Goal: Task Accomplishment & Management: Use online tool/utility

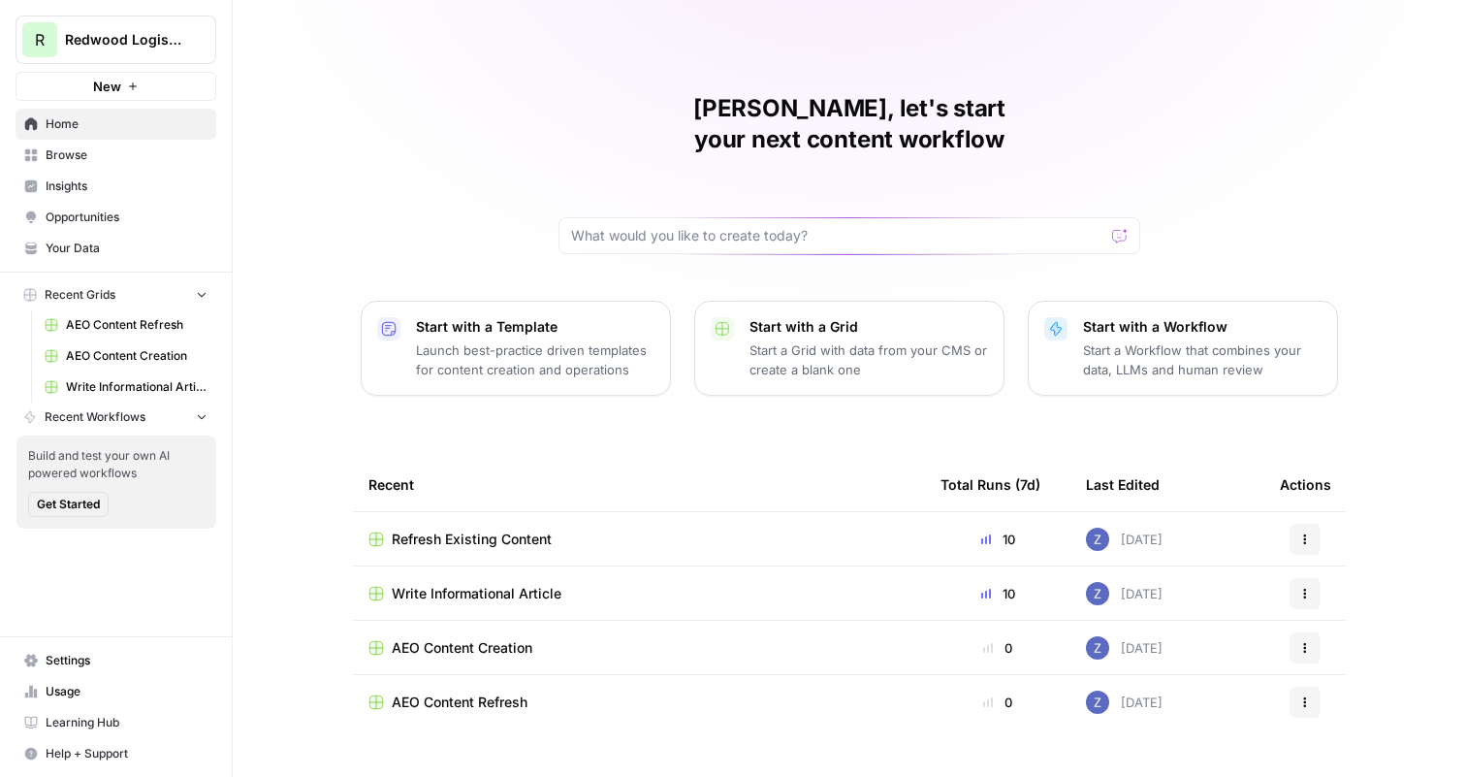
click at [159, 325] on span "AEO Content Refresh" at bounding box center [137, 324] width 142 height 17
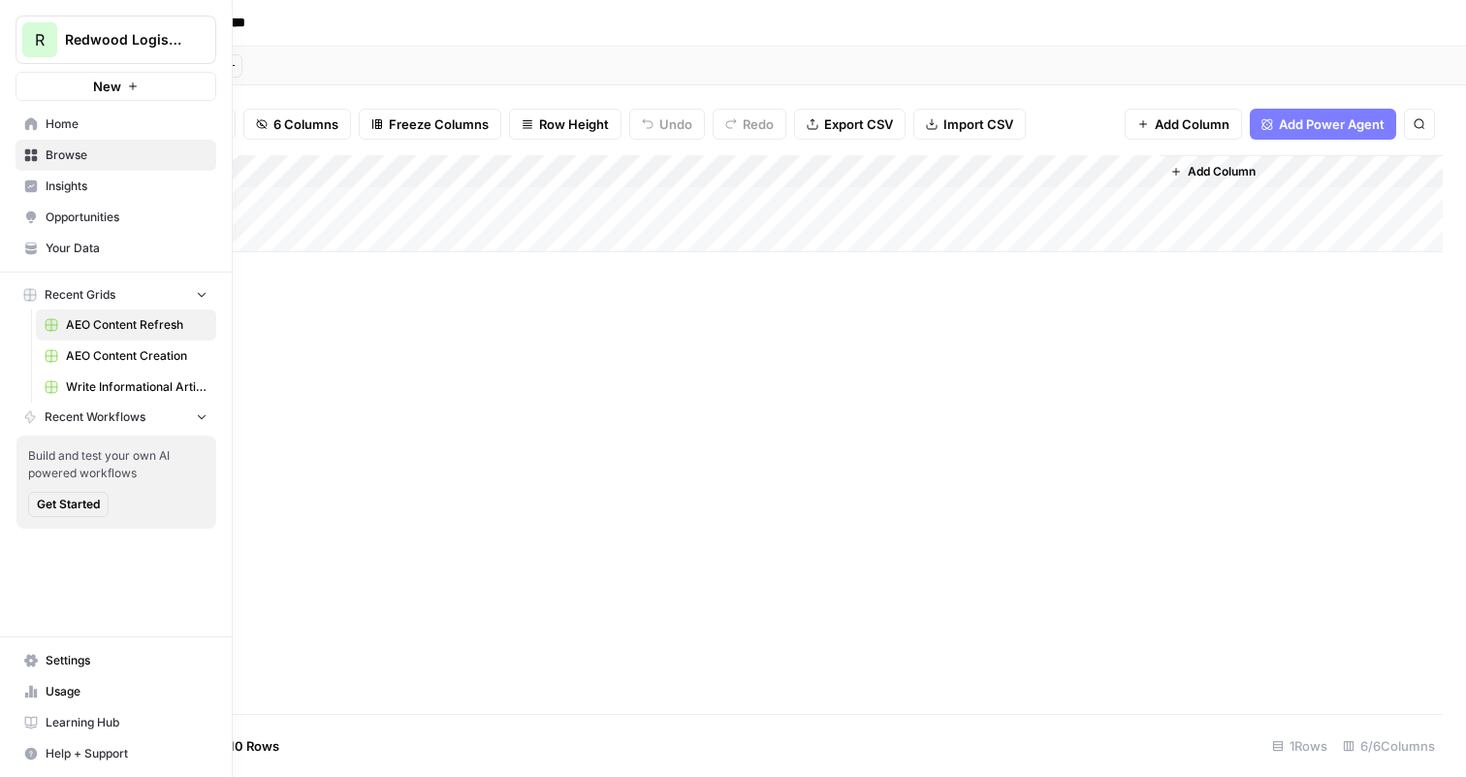
click at [81, 152] on span "Browse" at bounding box center [127, 154] width 162 height 17
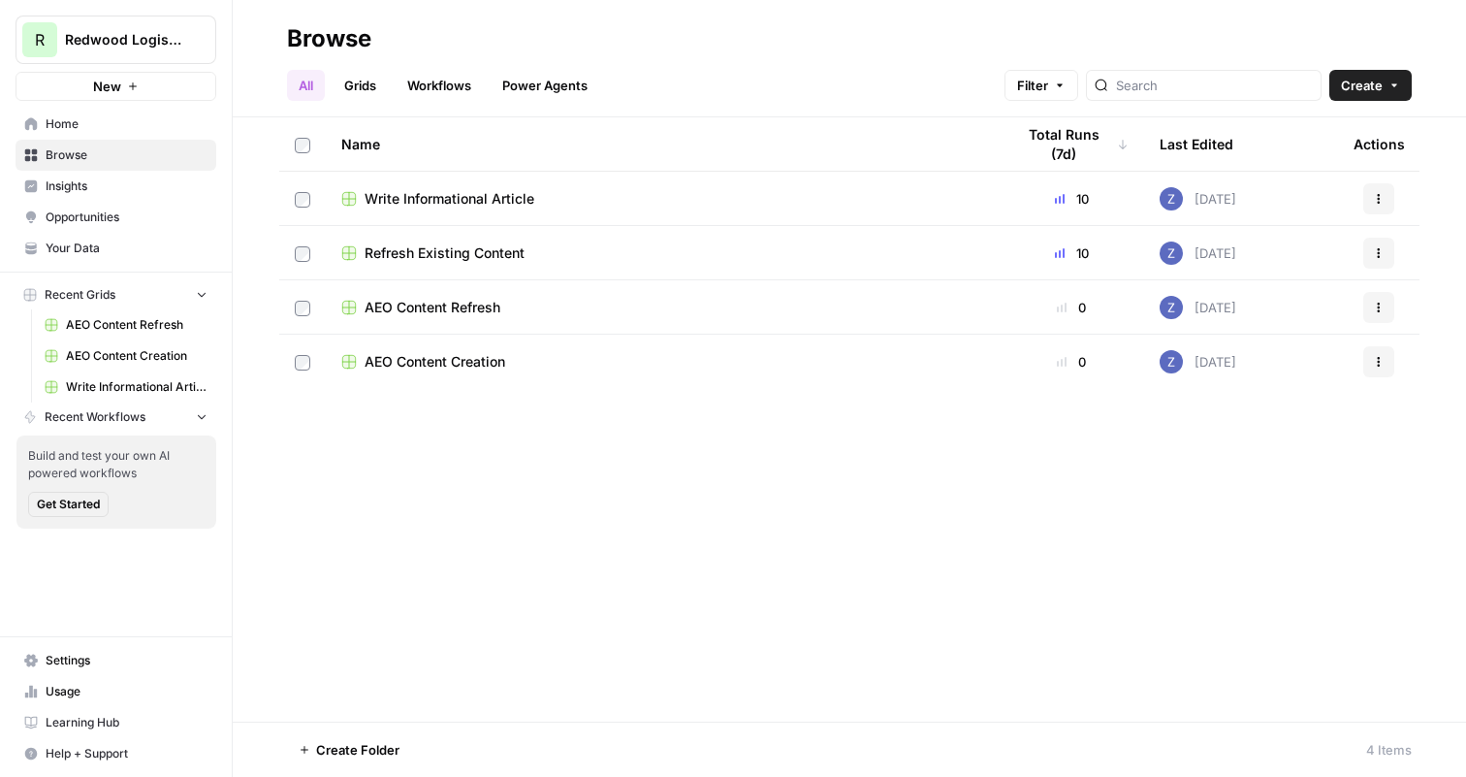
click at [456, 249] on span "Refresh Existing Content" at bounding box center [445, 252] width 160 height 19
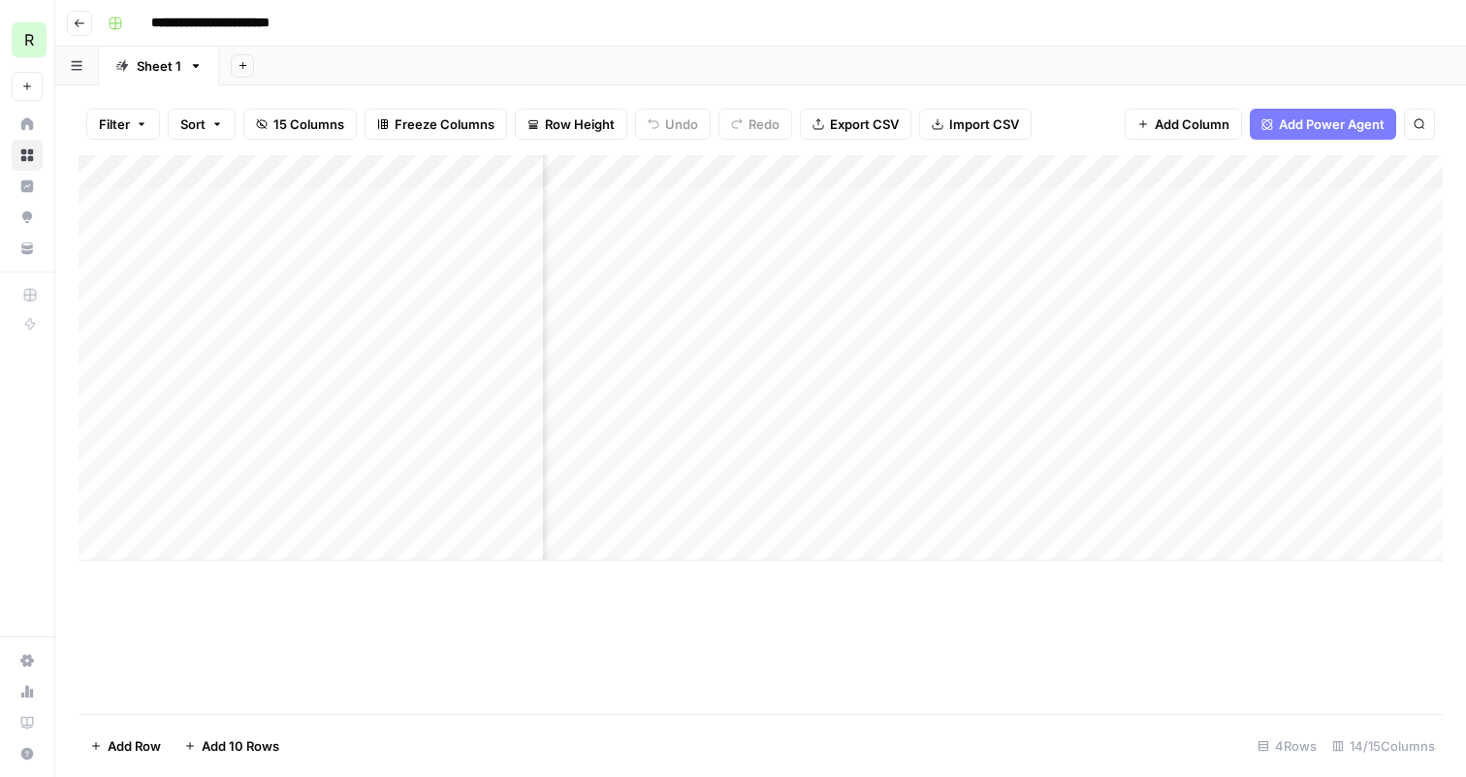
scroll to position [0, 963]
click at [1101, 173] on div "Add Column" at bounding box center [761, 357] width 1364 height 405
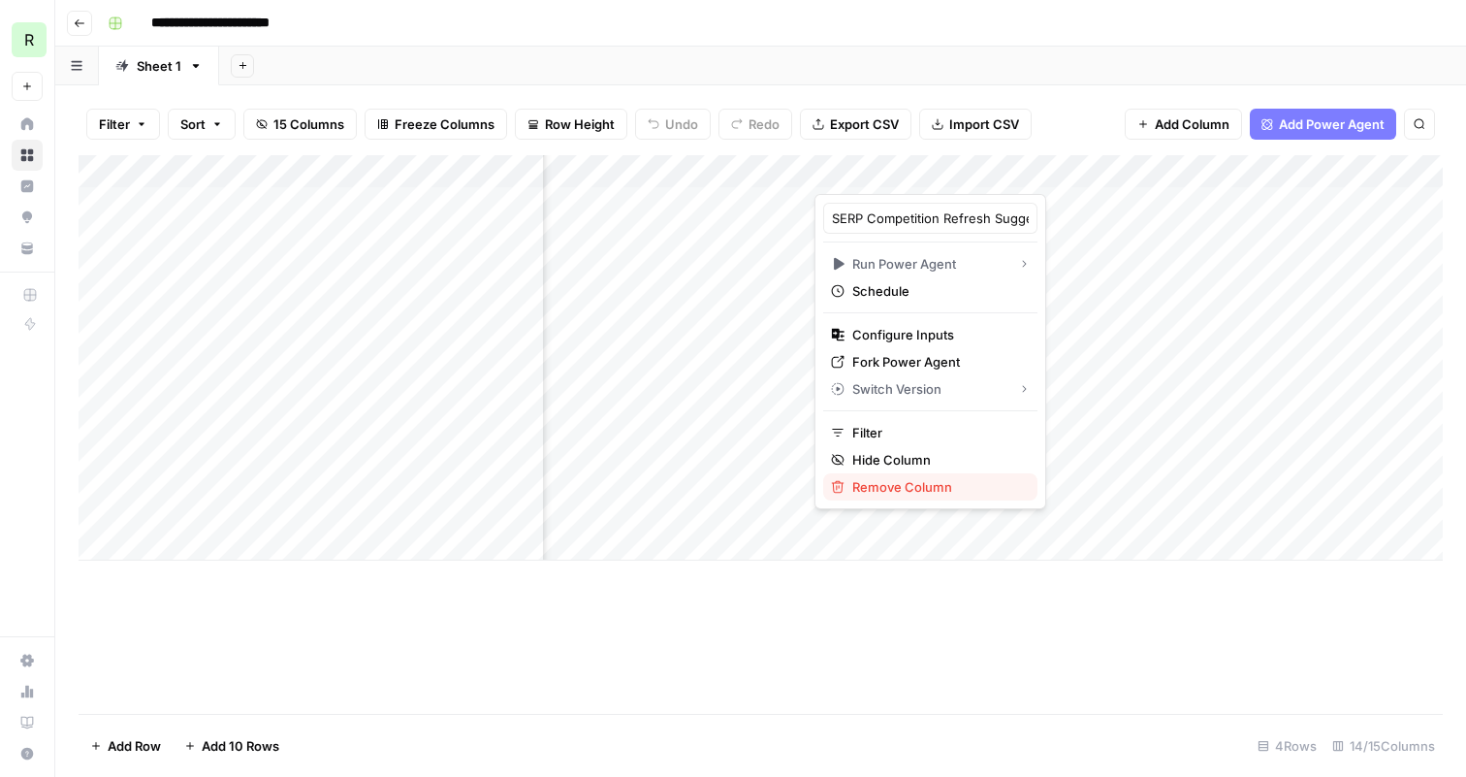
click at [927, 482] on span "Remove Column" at bounding box center [937, 486] width 170 height 19
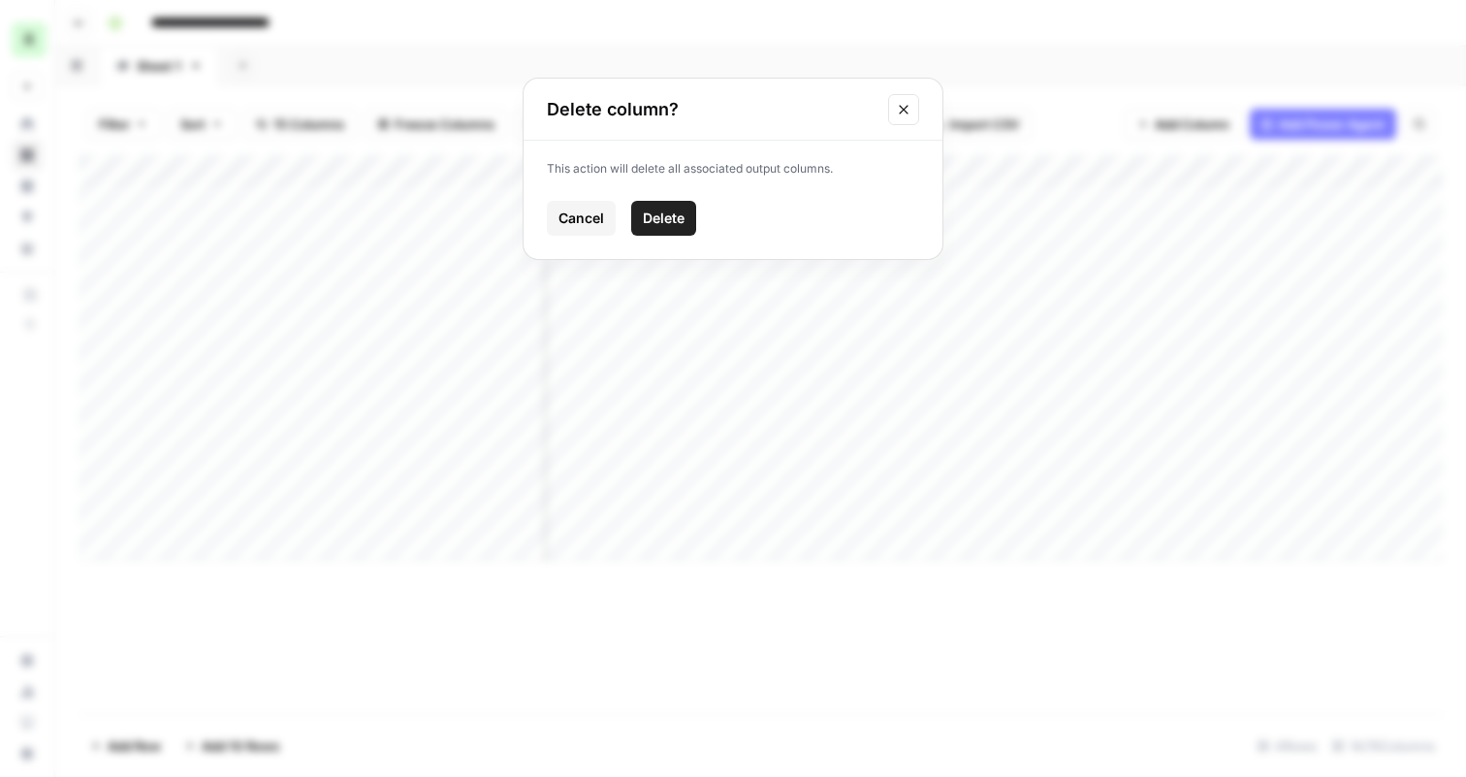
click at [681, 225] on span "Delete" at bounding box center [664, 217] width 42 height 19
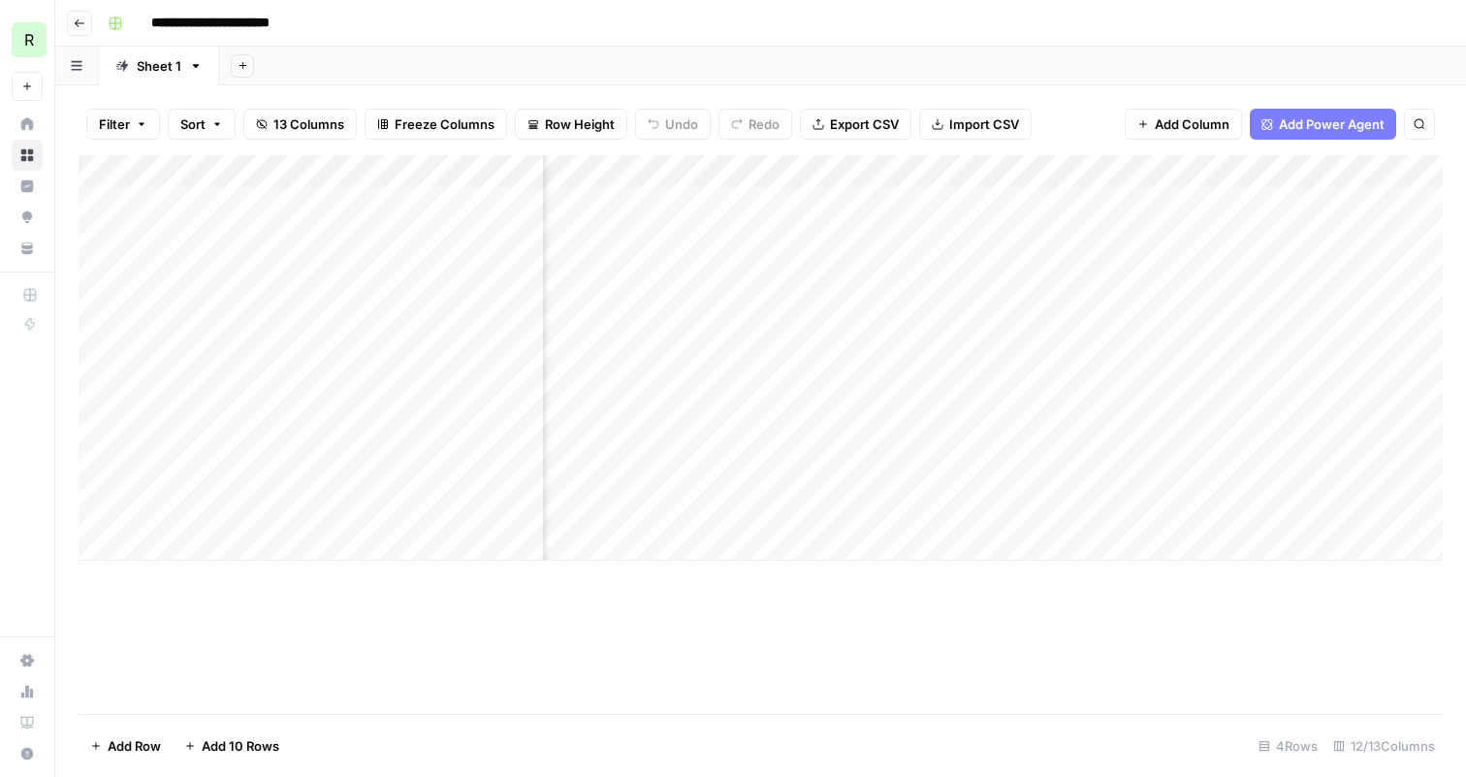
click at [963, 206] on div "Add Column" at bounding box center [761, 357] width 1364 height 405
click at [1071, 173] on div "Add Column" at bounding box center [761, 357] width 1364 height 405
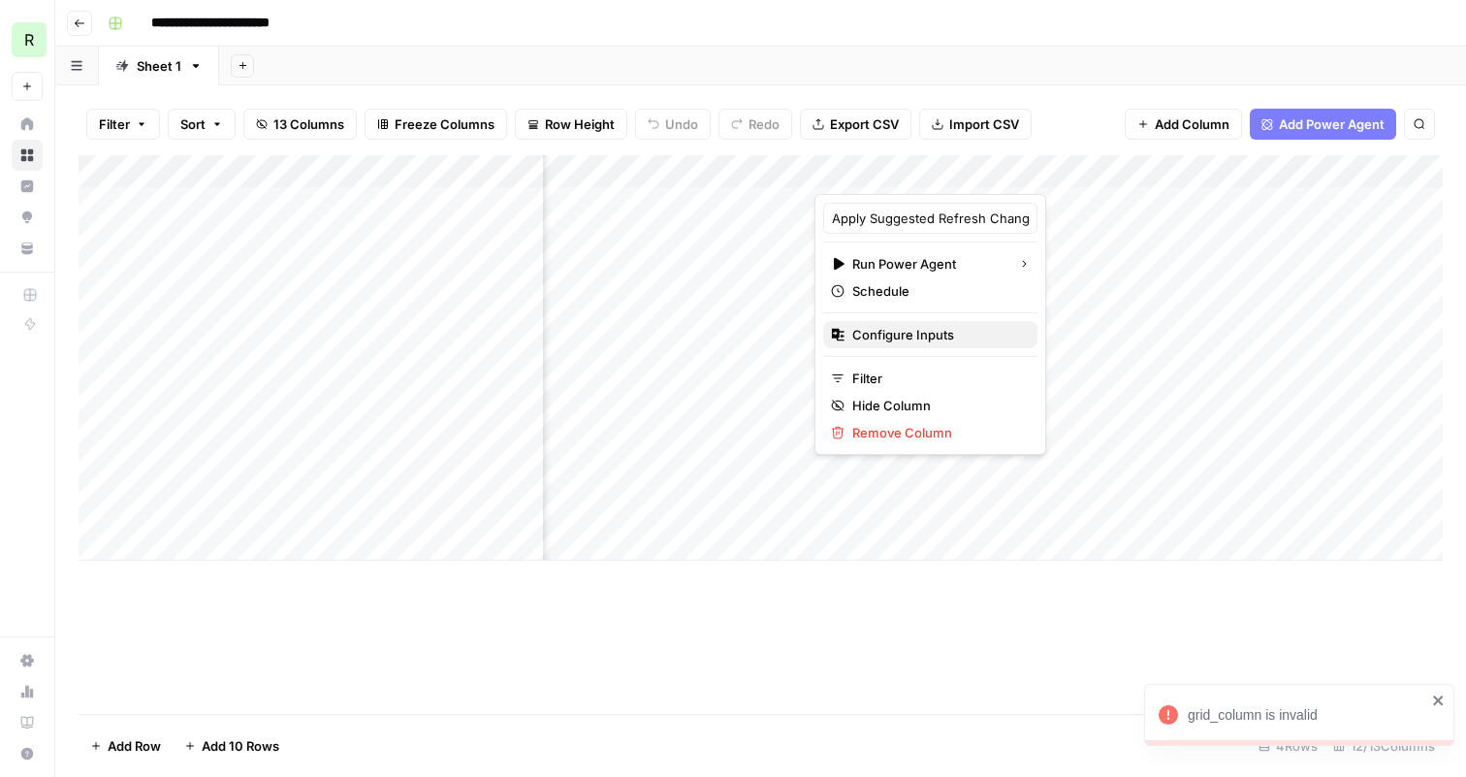
click at [950, 335] on span "Configure Inputs" at bounding box center [937, 334] width 170 height 19
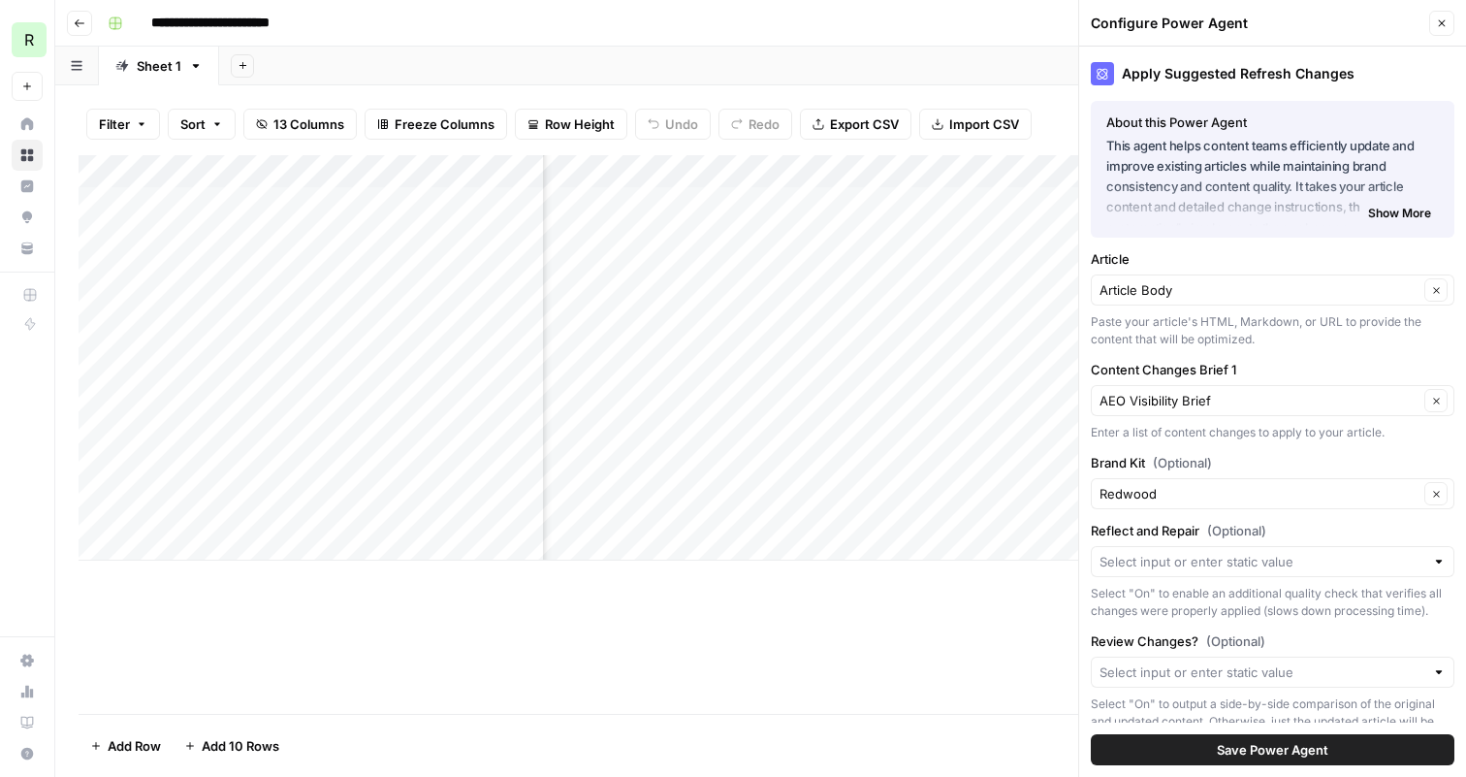
click at [1233, 747] on span "Save Power Agent" at bounding box center [1273, 749] width 112 height 19
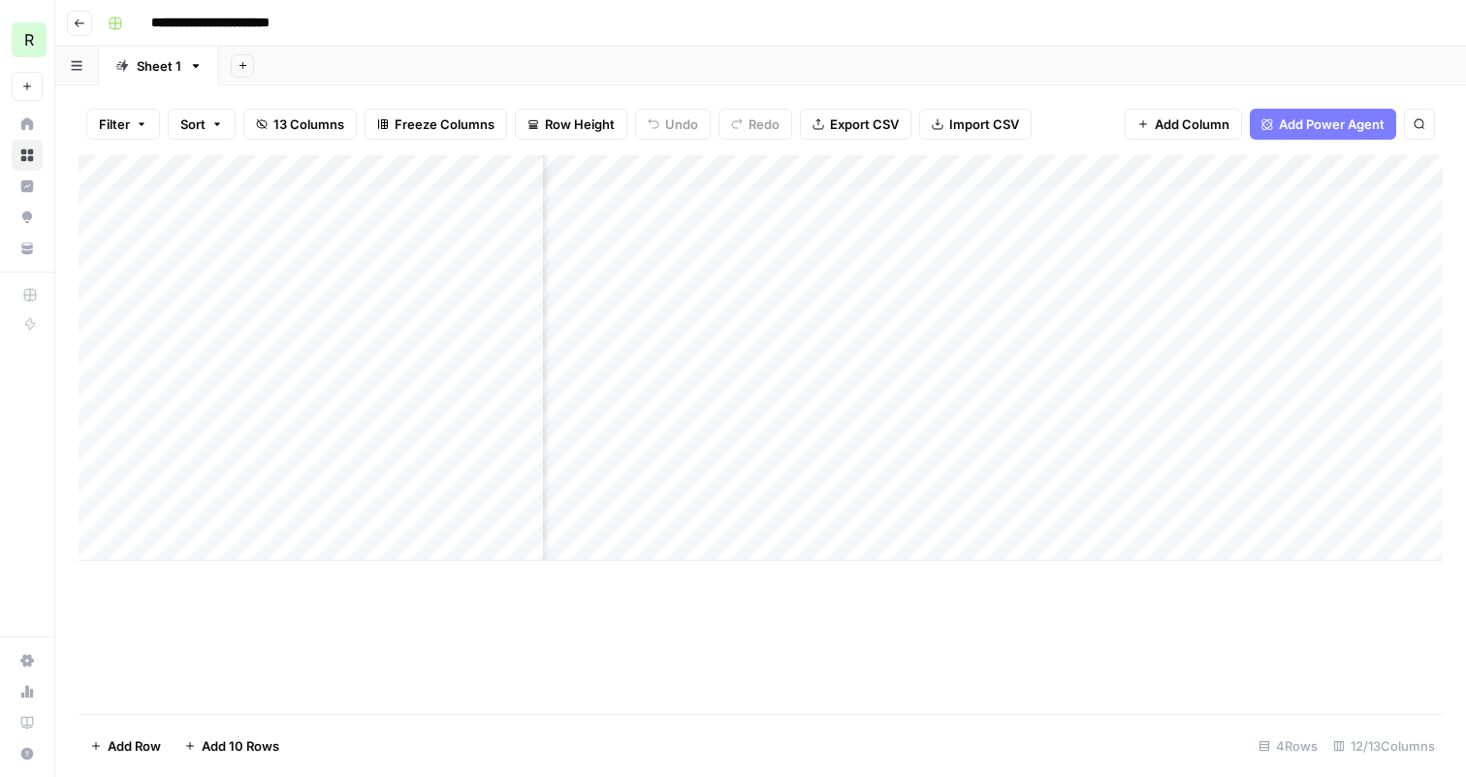
click at [962, 205] on div "Add Column" at bounding box center [761, 357] width 1364 height 405
click at [966, 201] on div "Add Column" at bounding box center [761, 357] width 1364 height 405
click at [1183, 285] on div "Add Column" at bounding box center [761, 357] width 1364 height 405
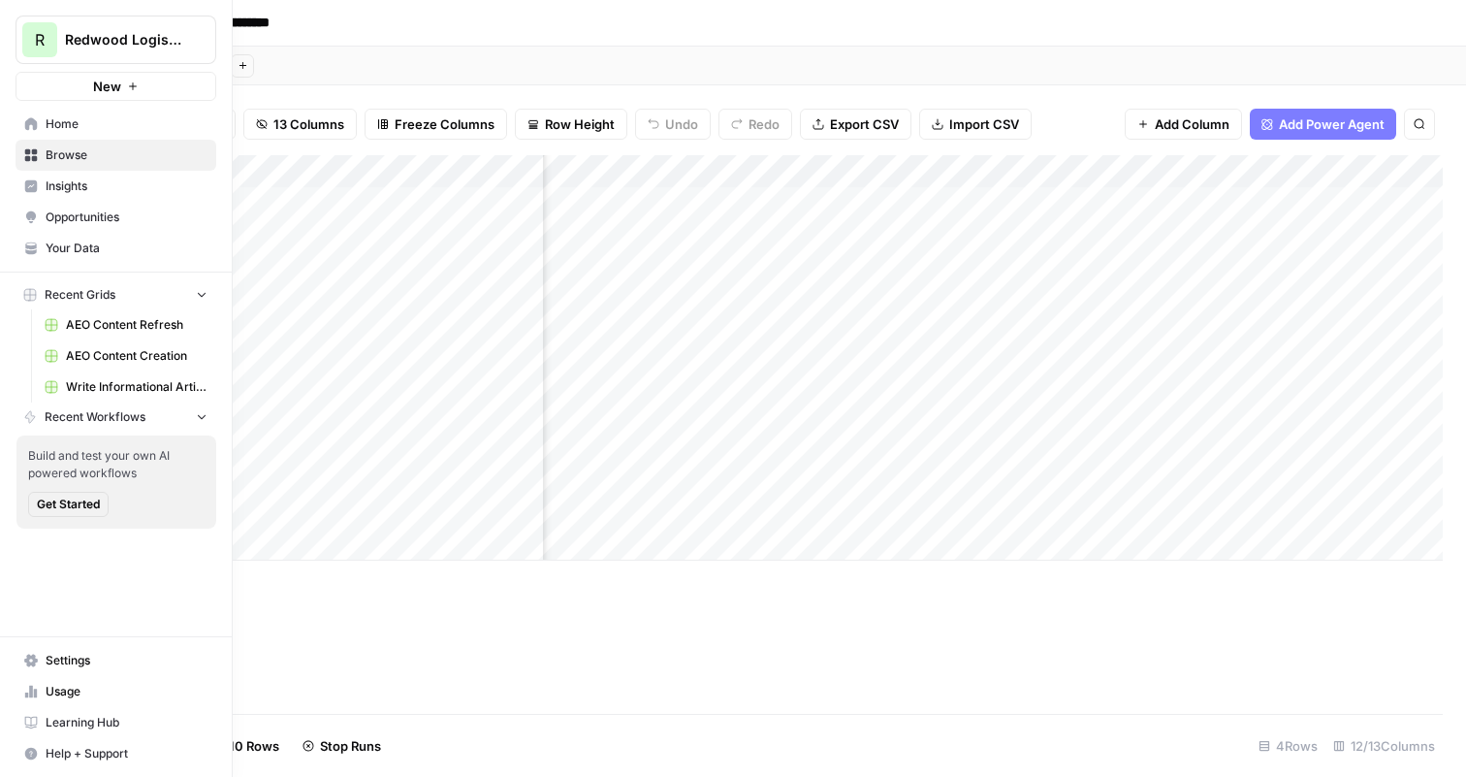
click at [82, 692] on span "Usage" at bounding box center [127, 691] width 162 height 17
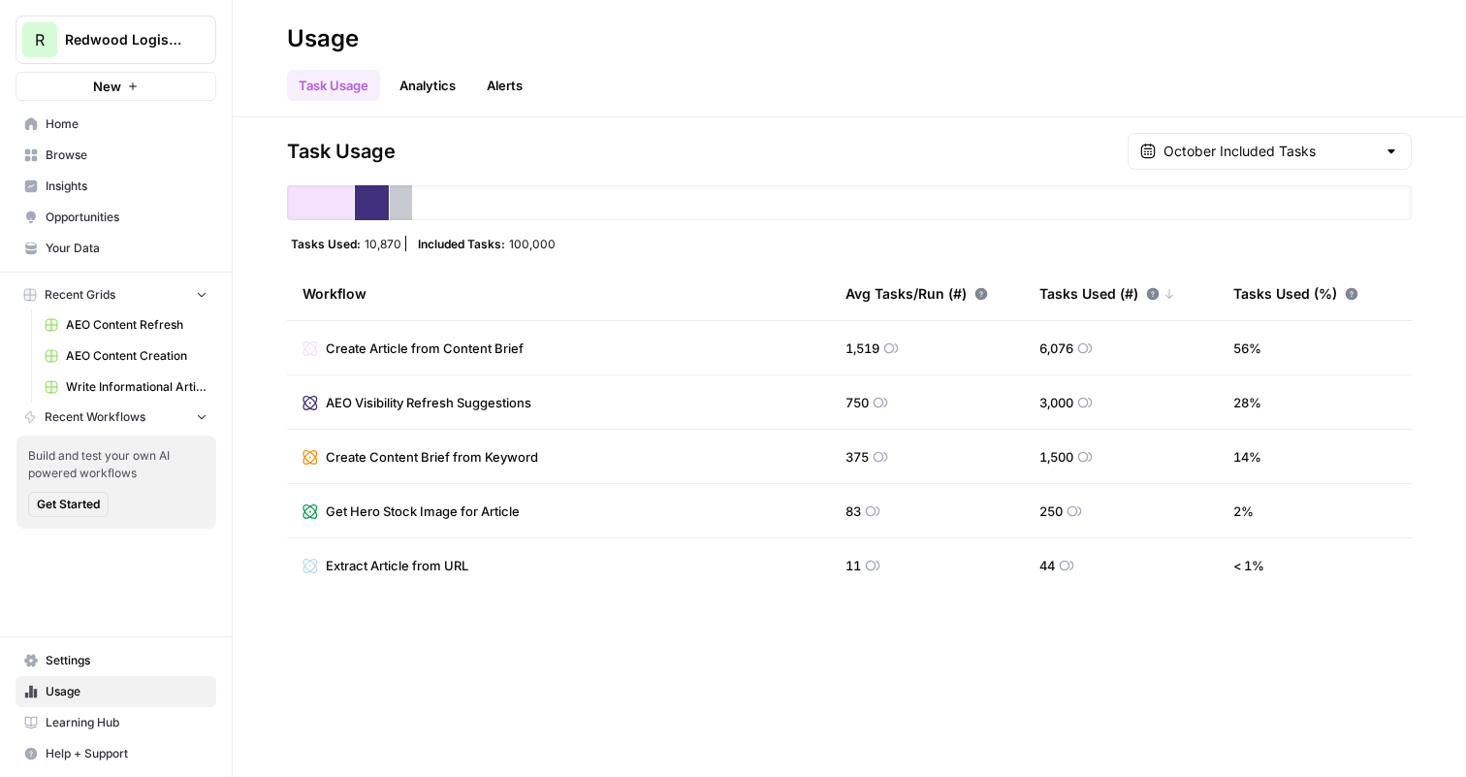
click at [120, 161] on span "Browse" at bounding box center [127, 154] width 162 height 17
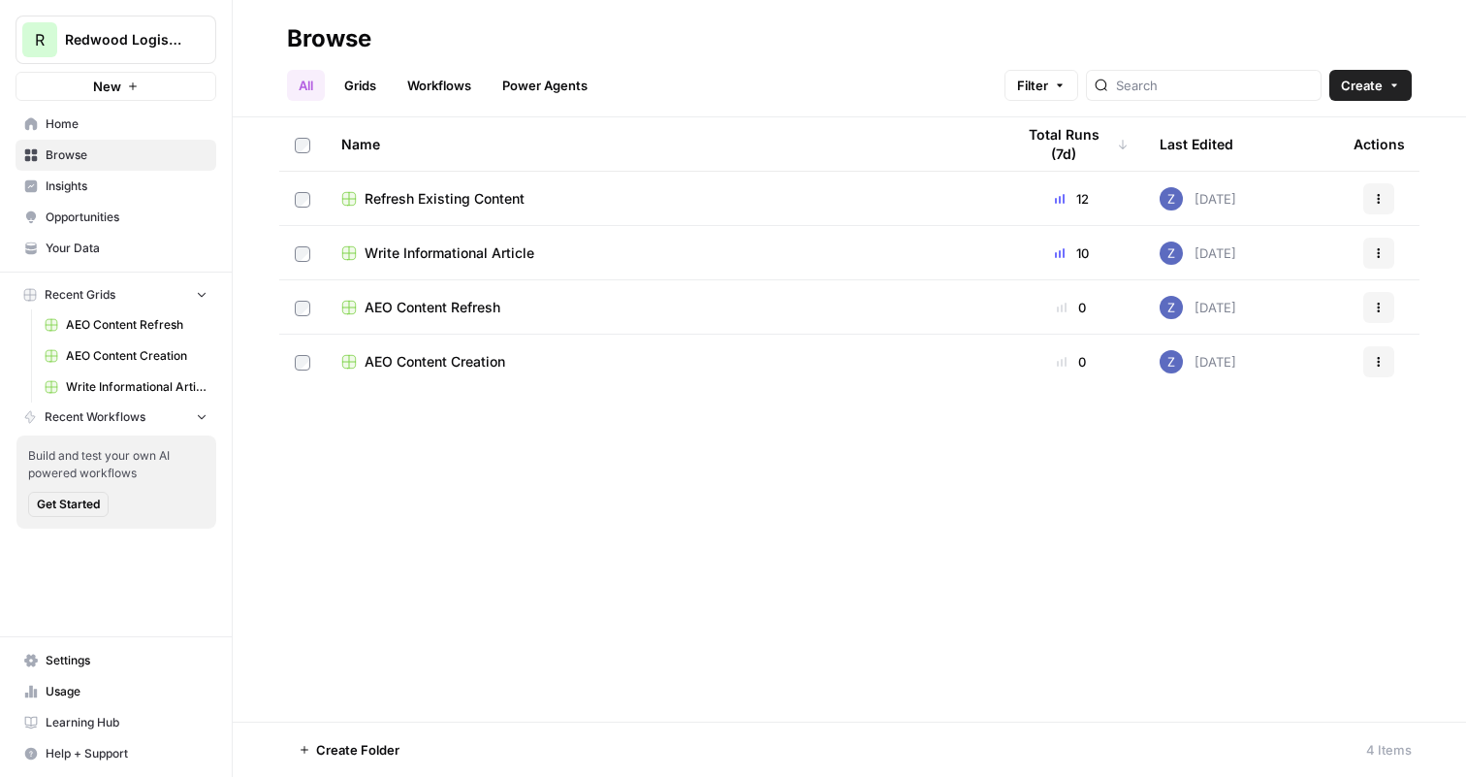
click at [472, 197] on span "Refresh Existing Content" at bounding box center [445, 198] width 160 height 19
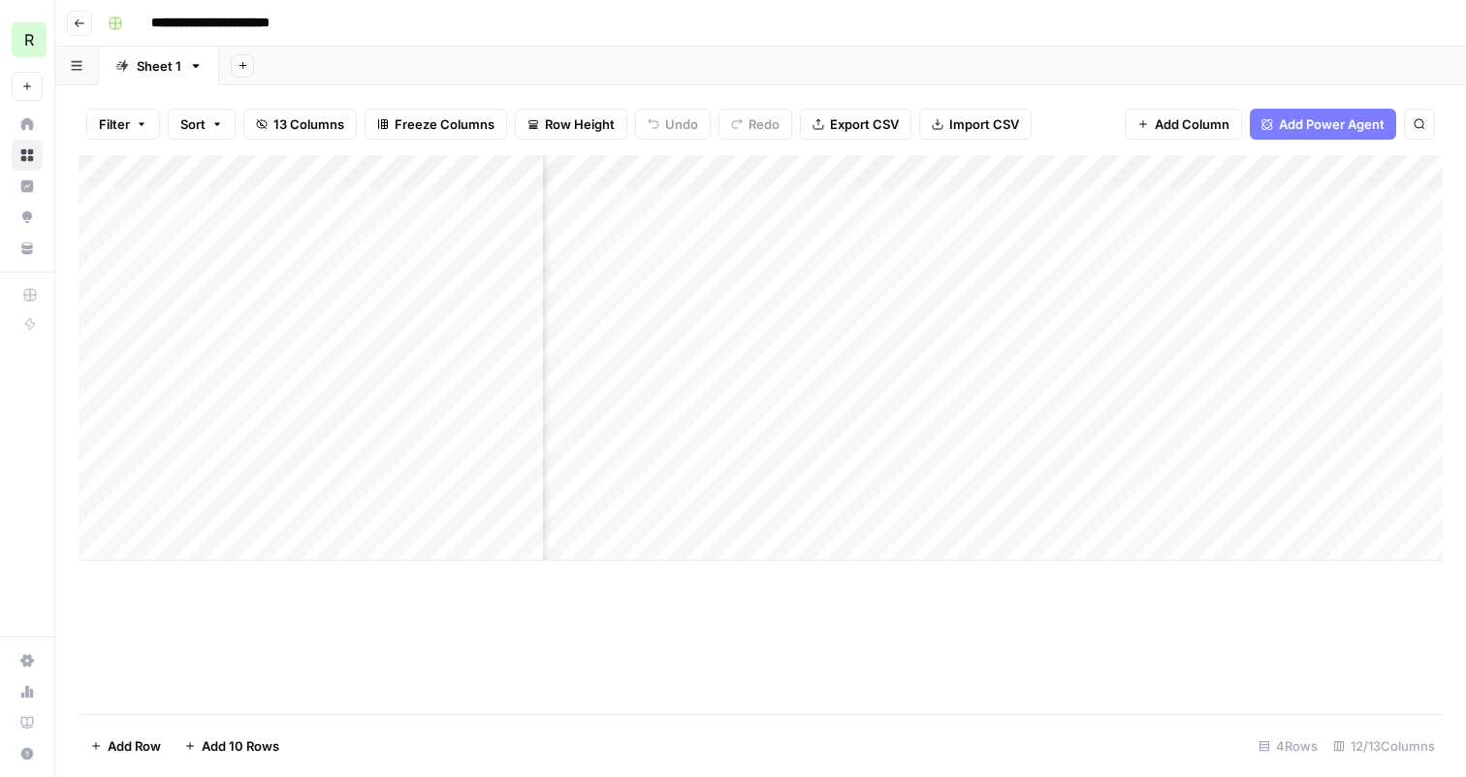
scroll to position [0, 1213]
click at [717, 368] on div "Add Column" at bounding box center [761, 357] width 1364 height 405
click at [1201, 202] on div "Add Column" at bounding box center [761, 357] width 1364 height 405
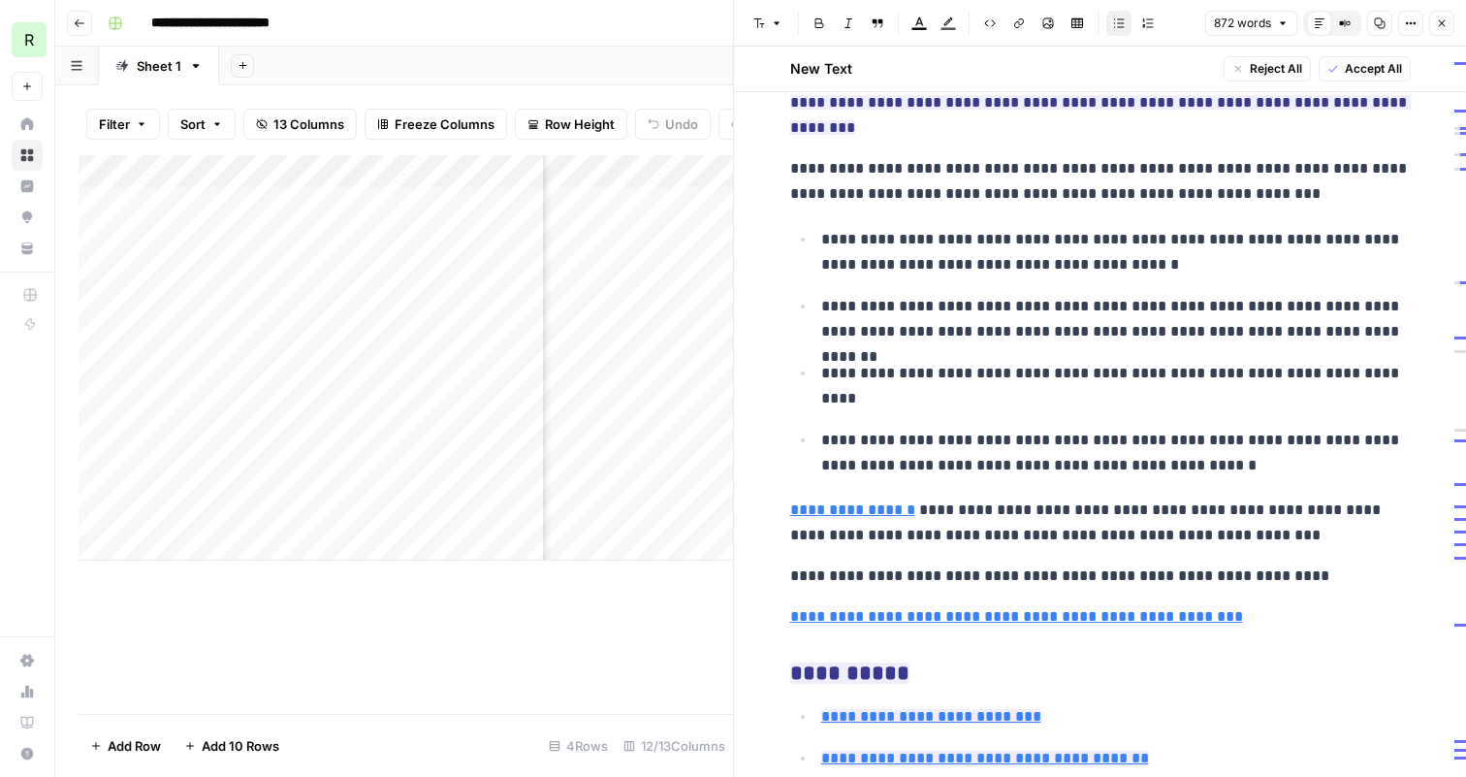
scroll to position [3131, 0]
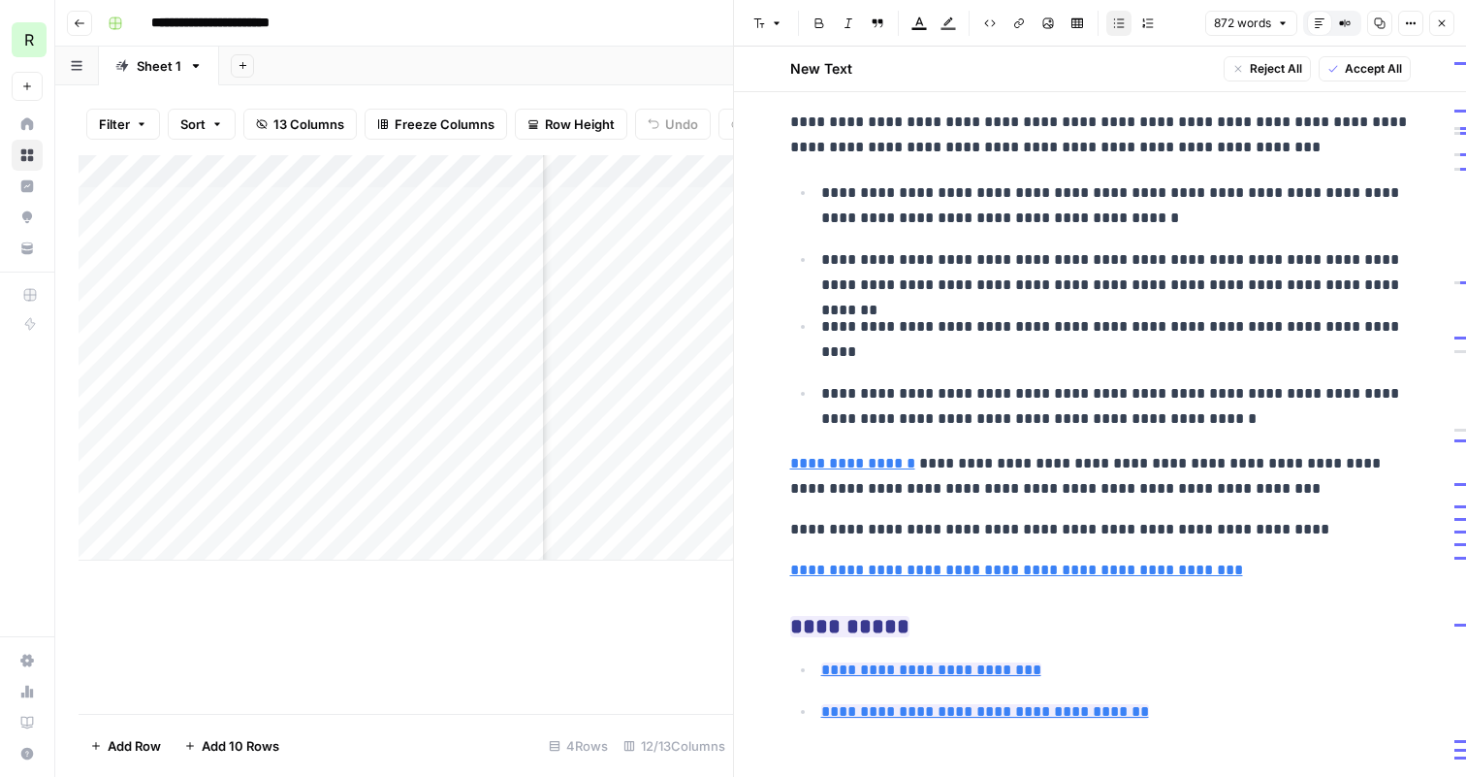
click at [1439, 28] on icon "button" at bounding box center [1442, 23] width 12 height 12
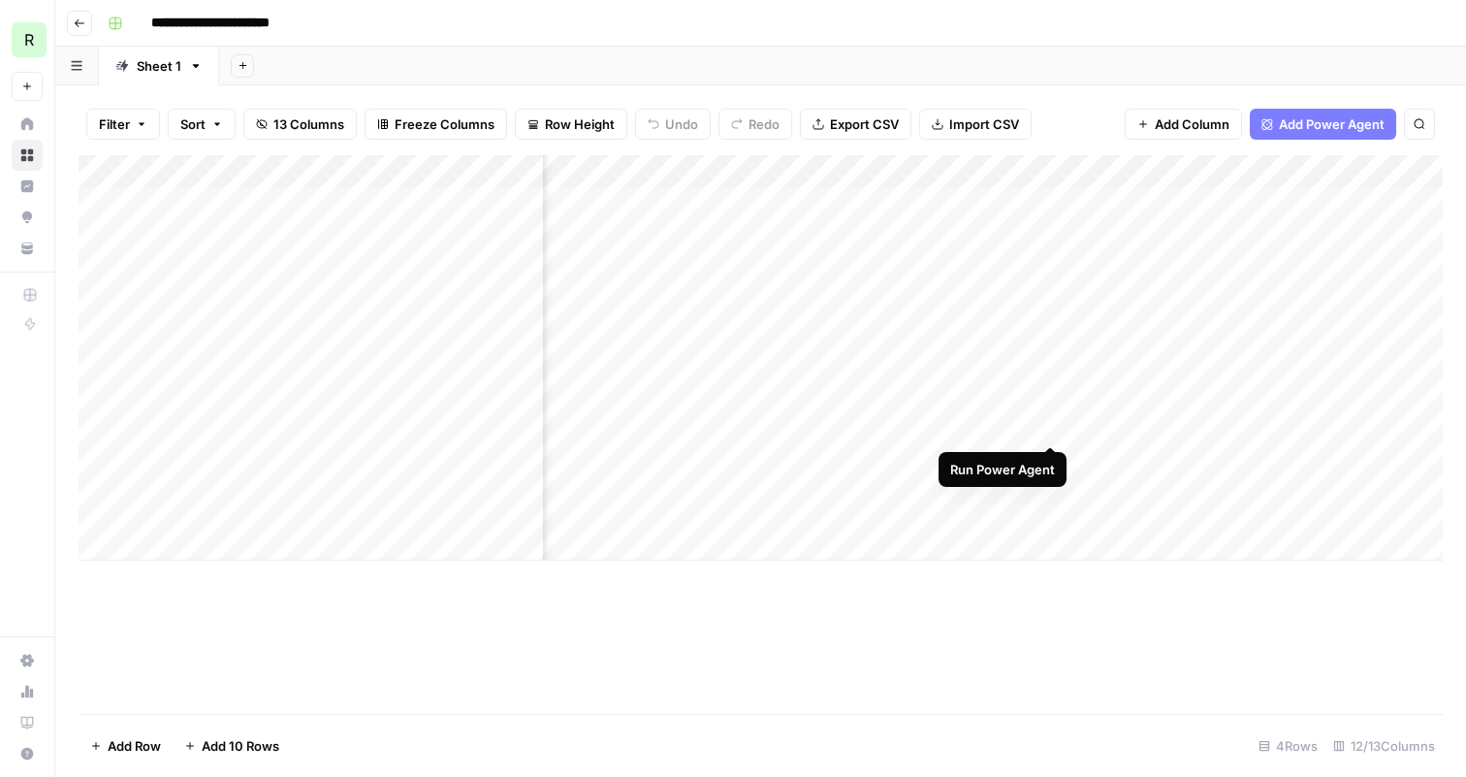
click at [1045, 373] on div "Add Column" at bounding box center [761, 357] width 1364 height 405
click at [914, 458] on div "Add Column" at bounding box center [761, 357] width 1364 height 405
click at [1199, 288] on div "Add Column" at bounding box center [761, 357] width 1364 height 405
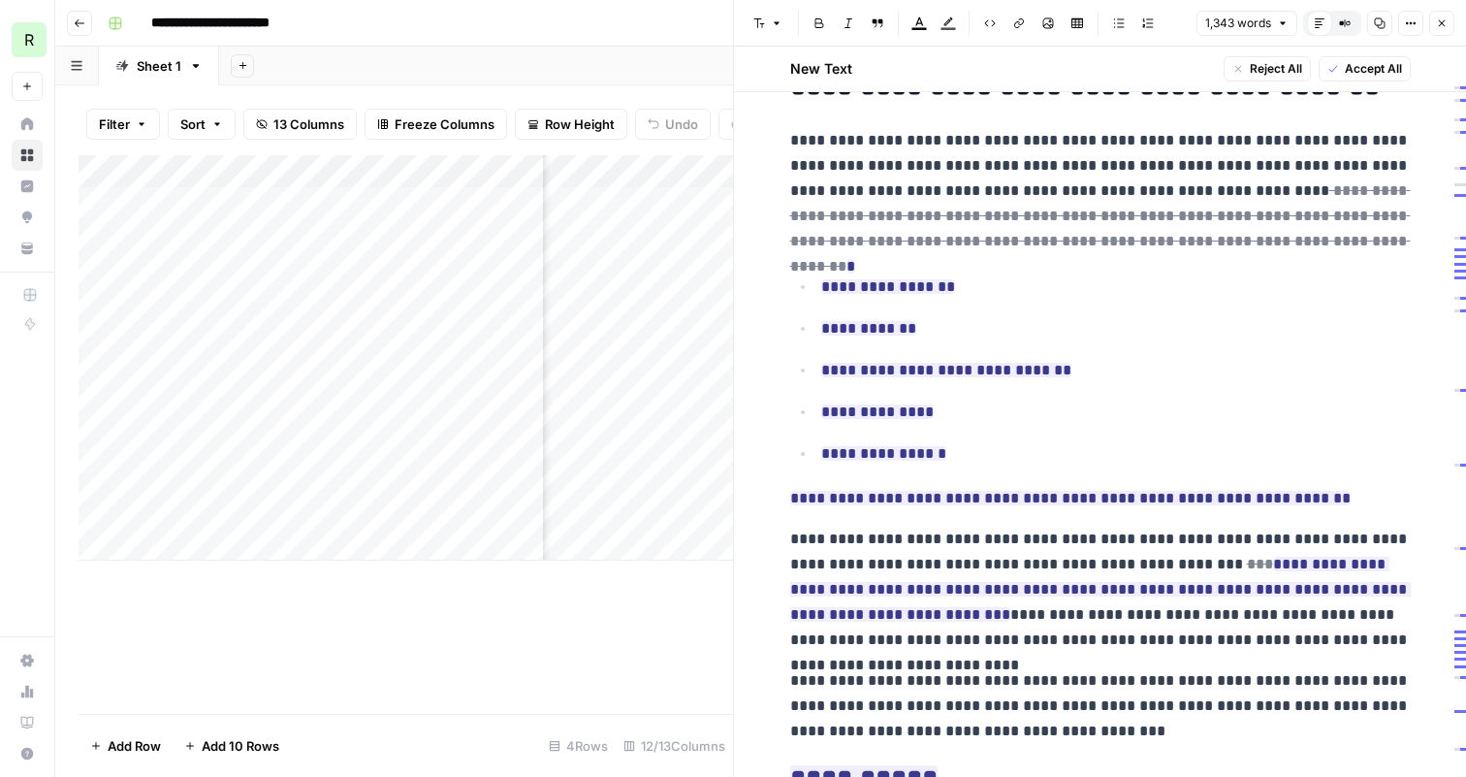
scroll to position [3690, 0]
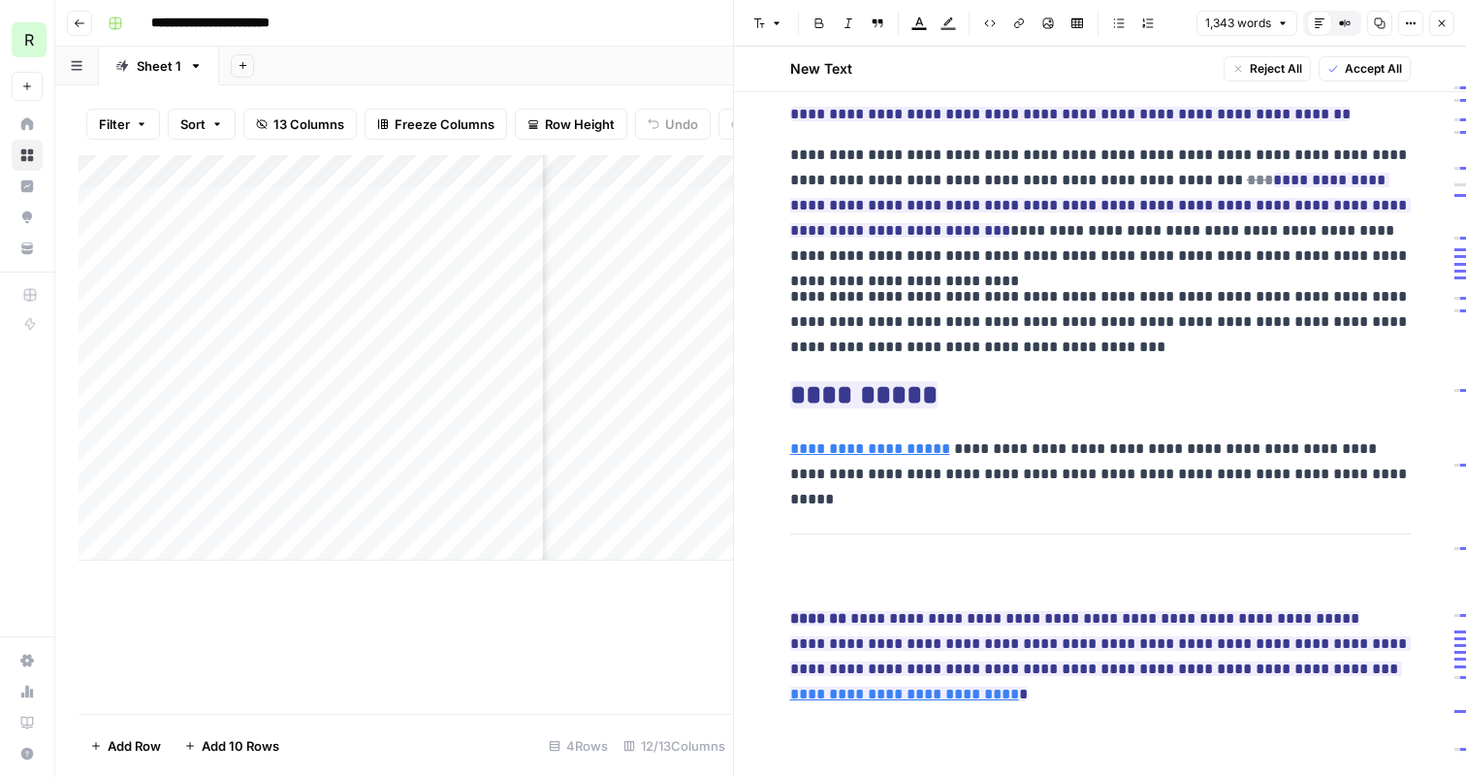
click at [1441, 29] on button "Close" at bounding box center [1441, 23] width 25 height 25
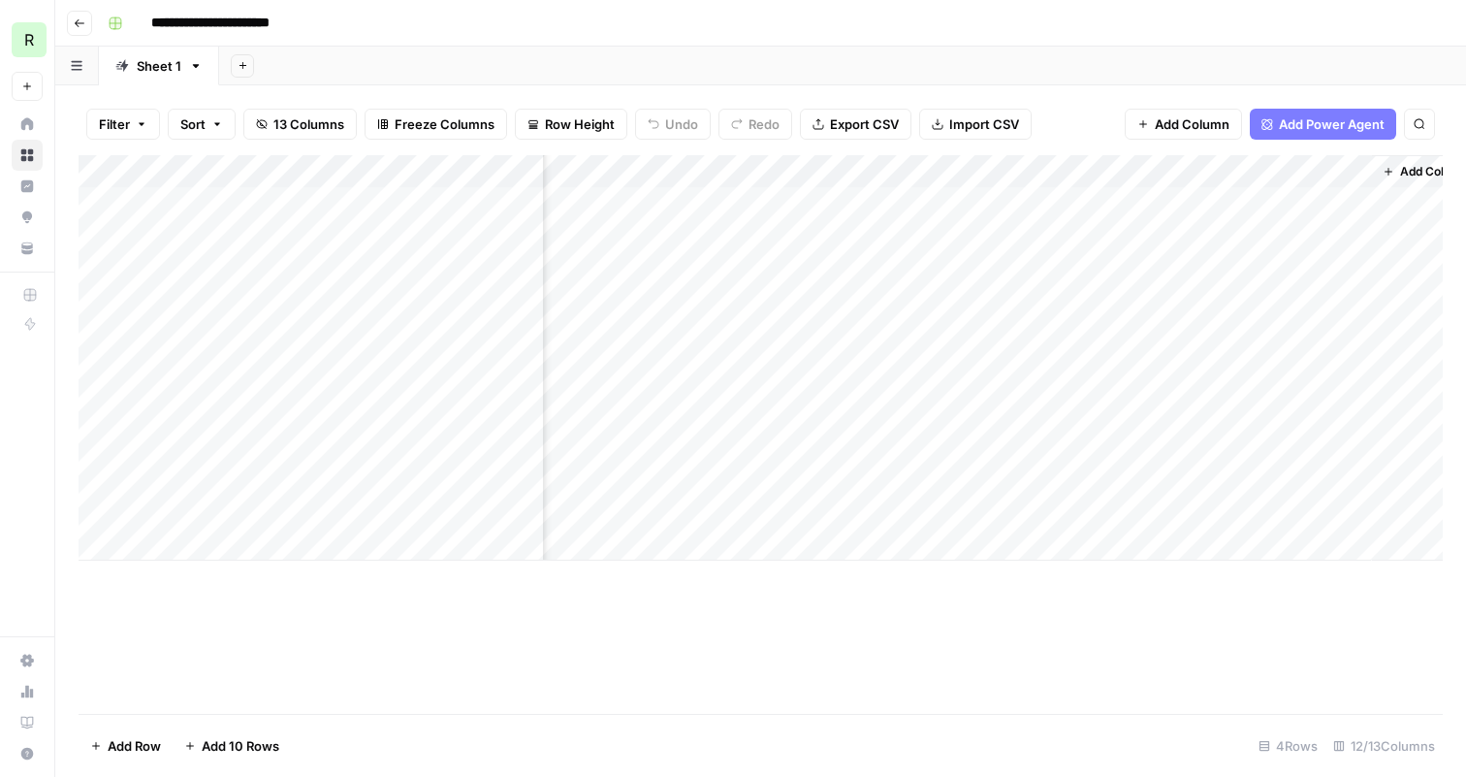
scroll to position [0, 1523]
click at [876, 203] on div "Add Column" at bounding box center [761, 357] width 1364 height 405
click at [876, 280] on div "Add Column" at bounding box center [761, 357] width 1364 height 405
click at [1121, 461] on div "Add Column" at bounding box center [761, 357] width 1364 height 405
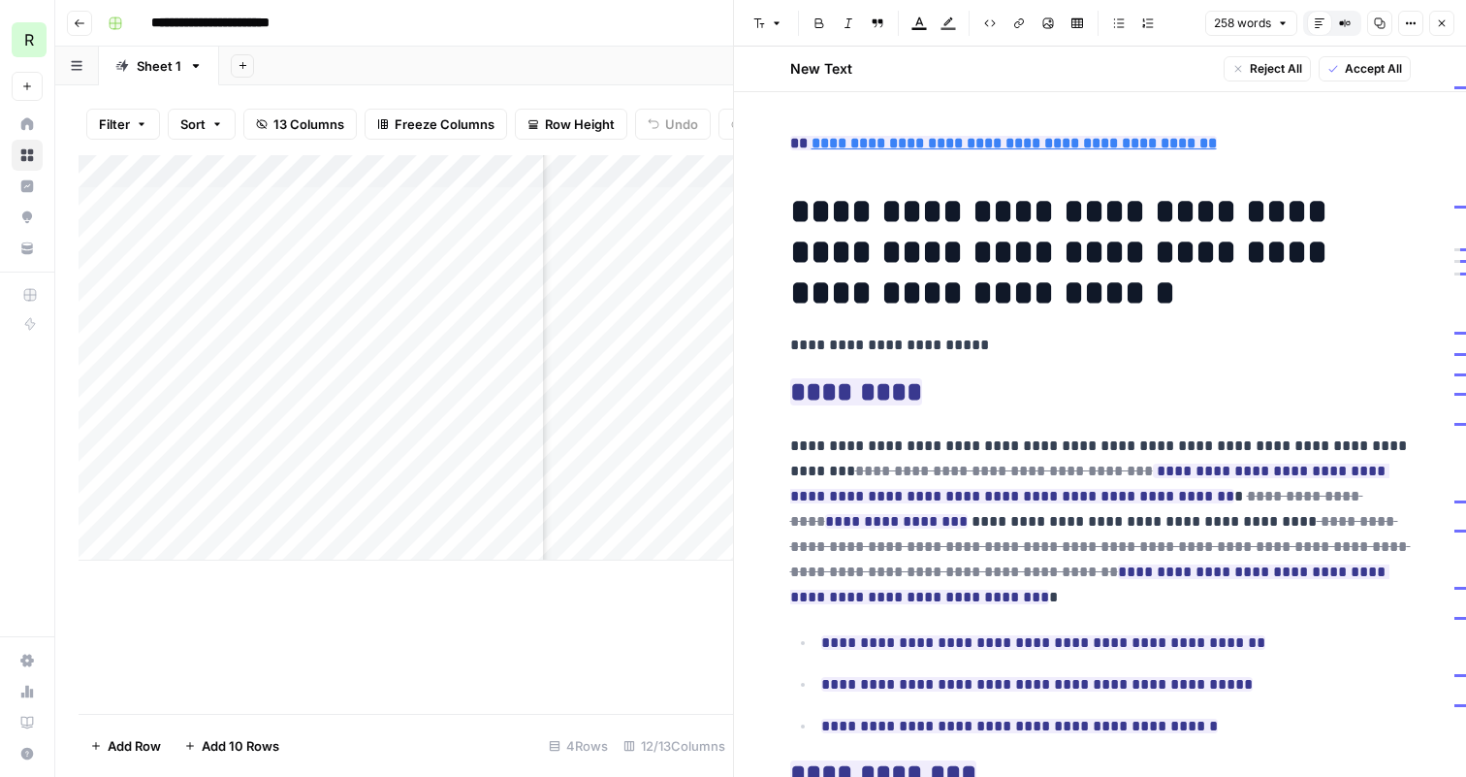
click at [1441, 18] on icon "button" at bounding box center [1442, 23] width 12 height 12
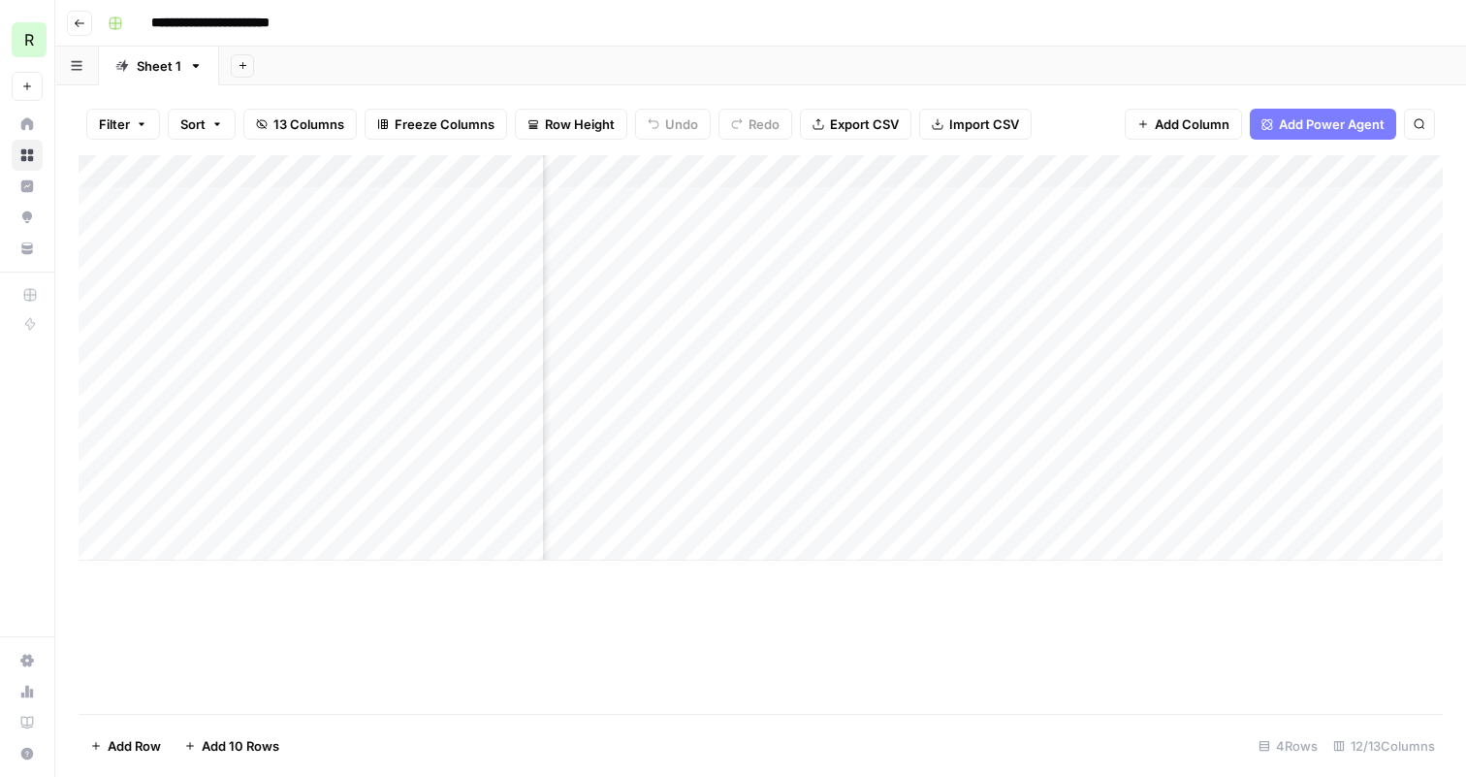
scroll to position [0, 1354]
click at [1039, 374] on div "Add Column" at bounding box center [761, 357] width 1364 height 405
click at [1047, 458] on div "Add Column" at bounding box center [761, 357] width 1364 height 405
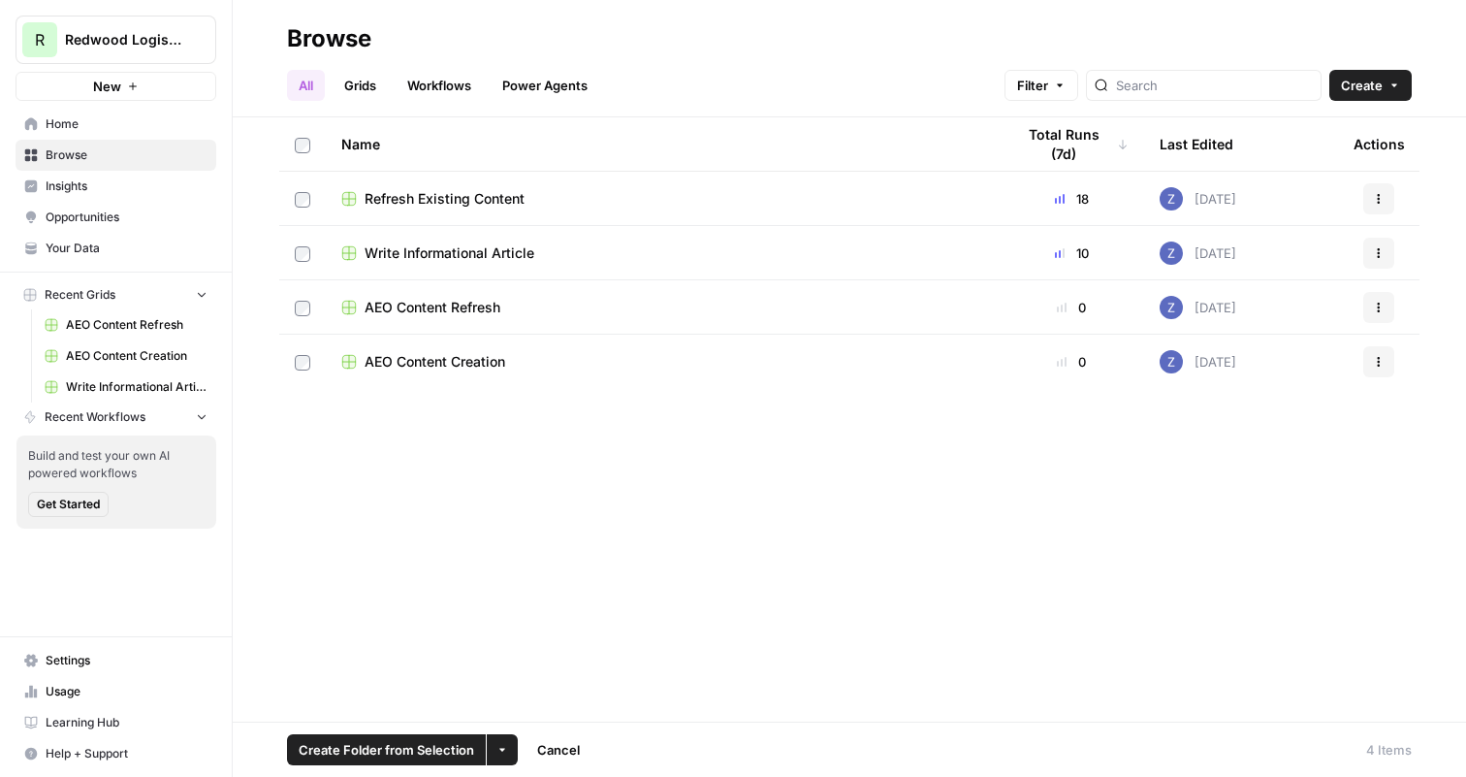
click at [505, 745] on icon "button" at bounding box center [502, 750] width 12 height 12
click at [530, 704] on span "Delete" at bounding box center [548, 703] width 48 height 19
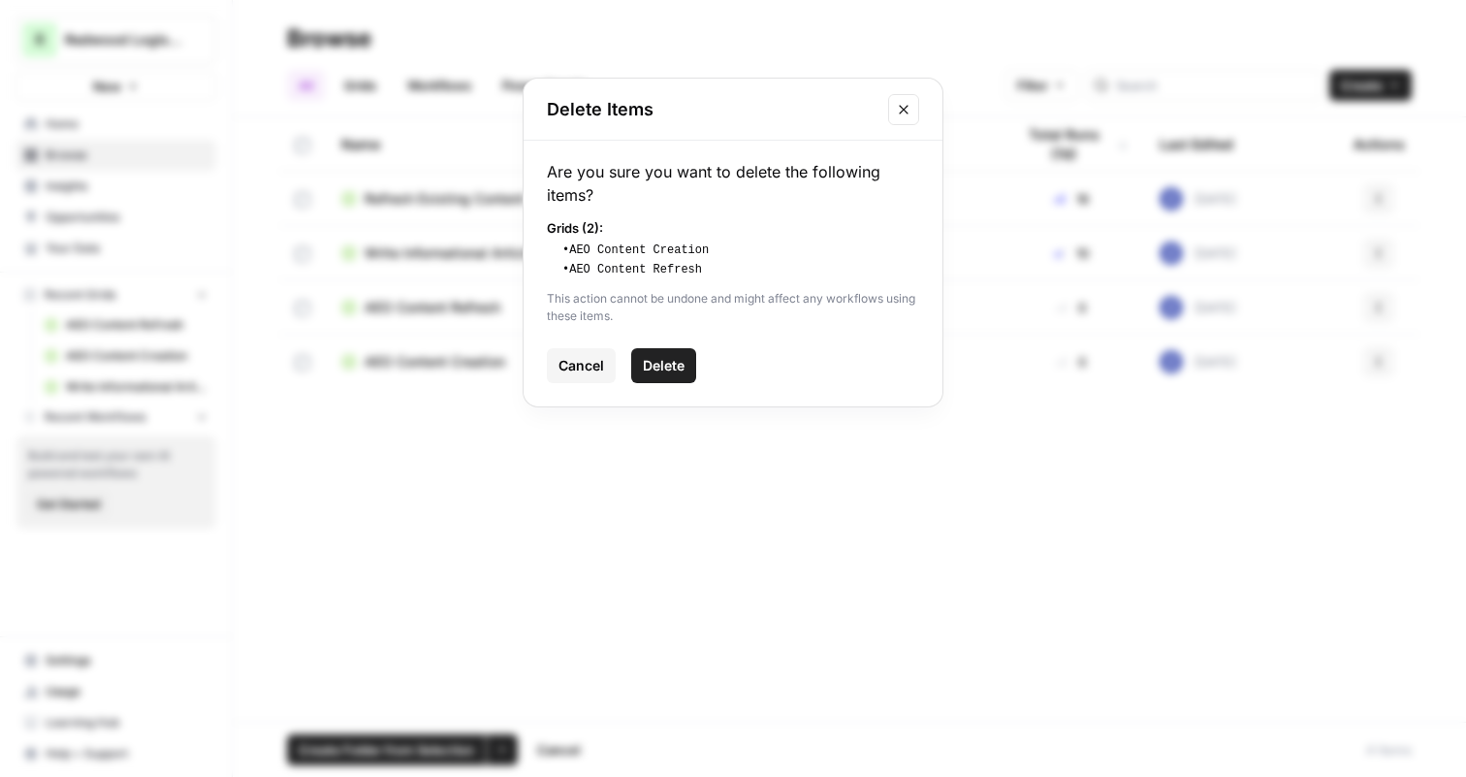
click at [675, 360] on span "Delete" at bounding box center [664, 365] width 42 height 19
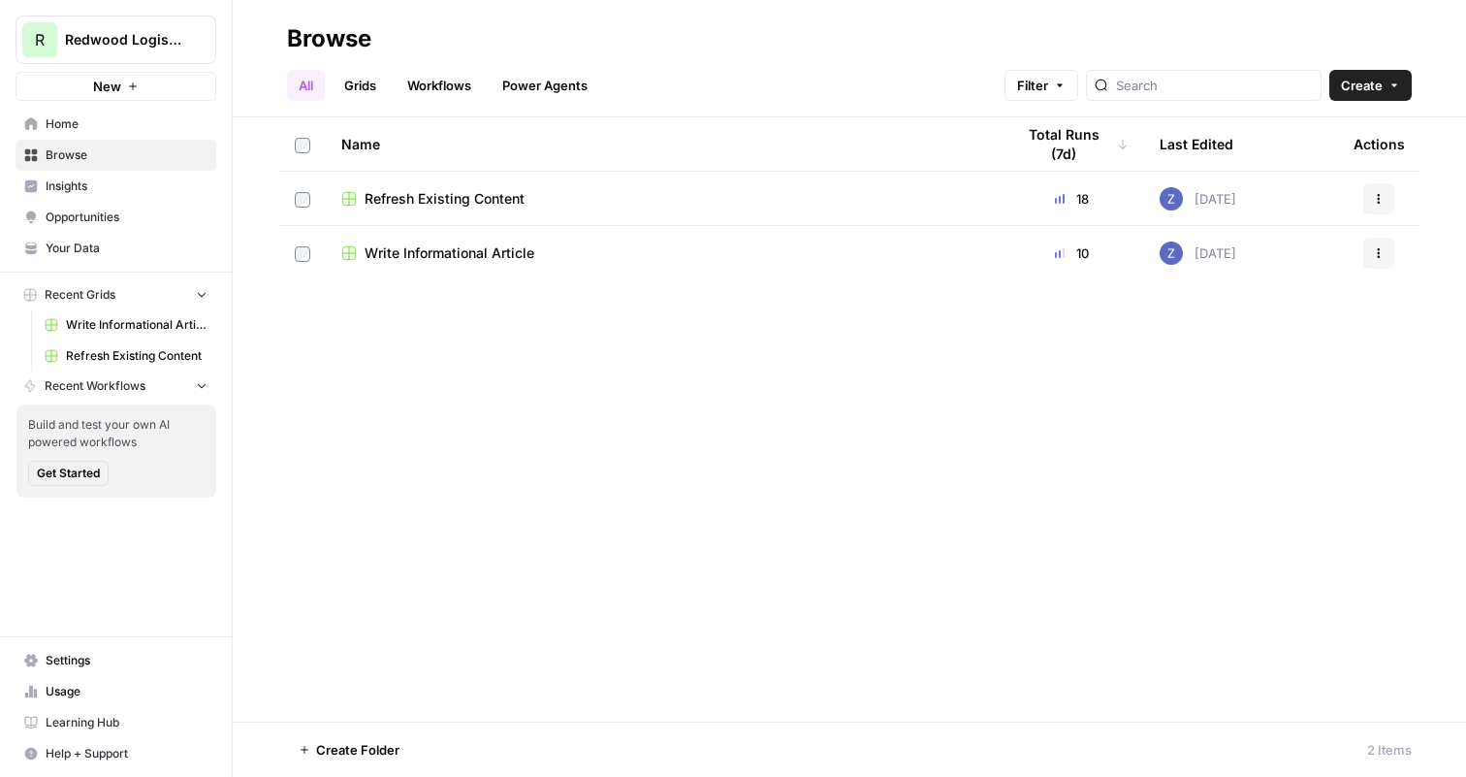
click at [437, 254] on span "Write Informational Article" at bounding box center [450, 252] width 170 height 19
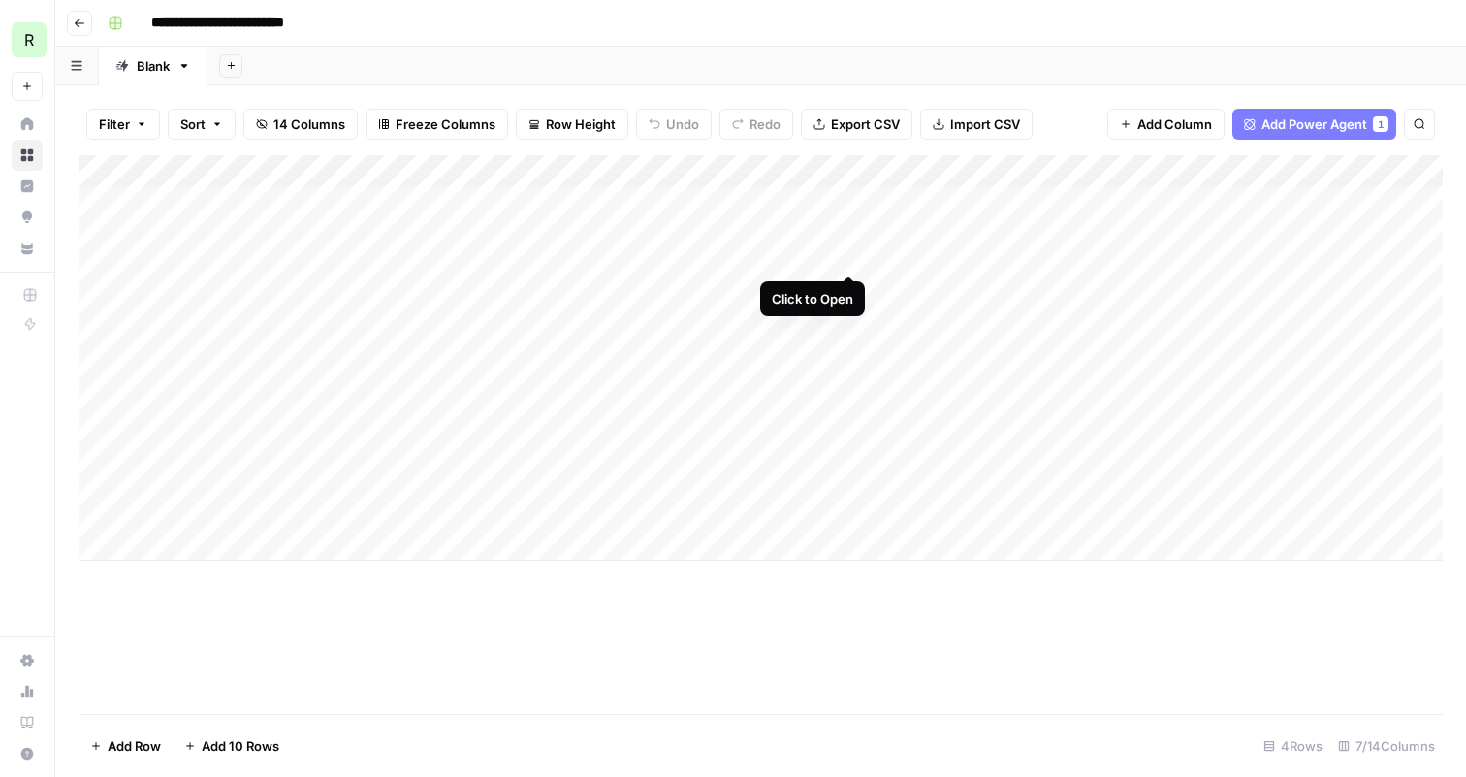
click at [847, 201] on div "Add Column" at bounding box center [761, 357] width 1364 height 405
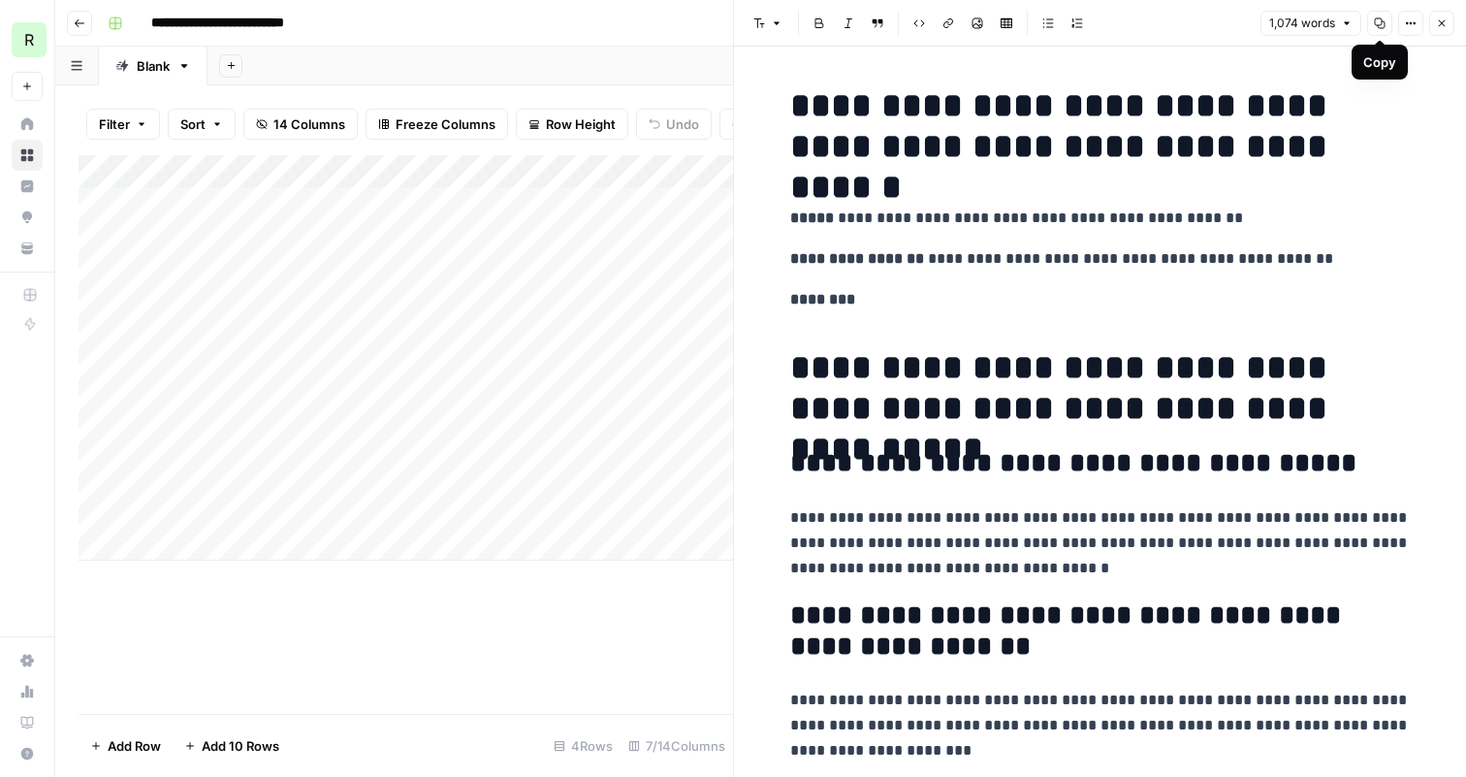
click at [1403, 25] on button "Options" at bounding box center [1410, 23] width 25 height 25
click at [1118, 95] on h1 "**********" at bounding box center [1100, 125] width 621 height 81
click at [1442, 27] on icon "button" at bounding box center [1442, 23] width 12 height 12
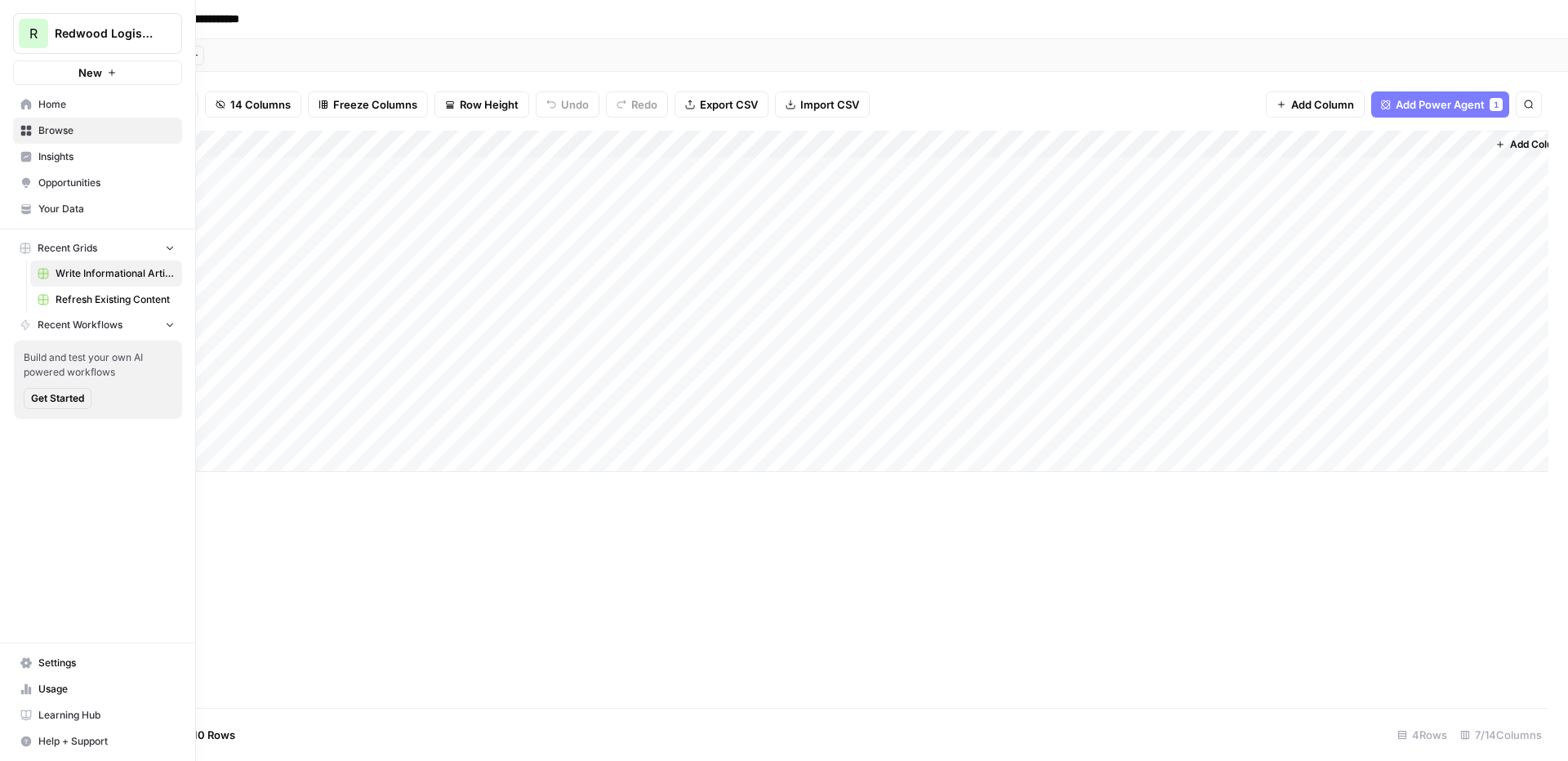
click at [60, 157] on span "Insights" at bounding box center [107, 156] width 136 height 14
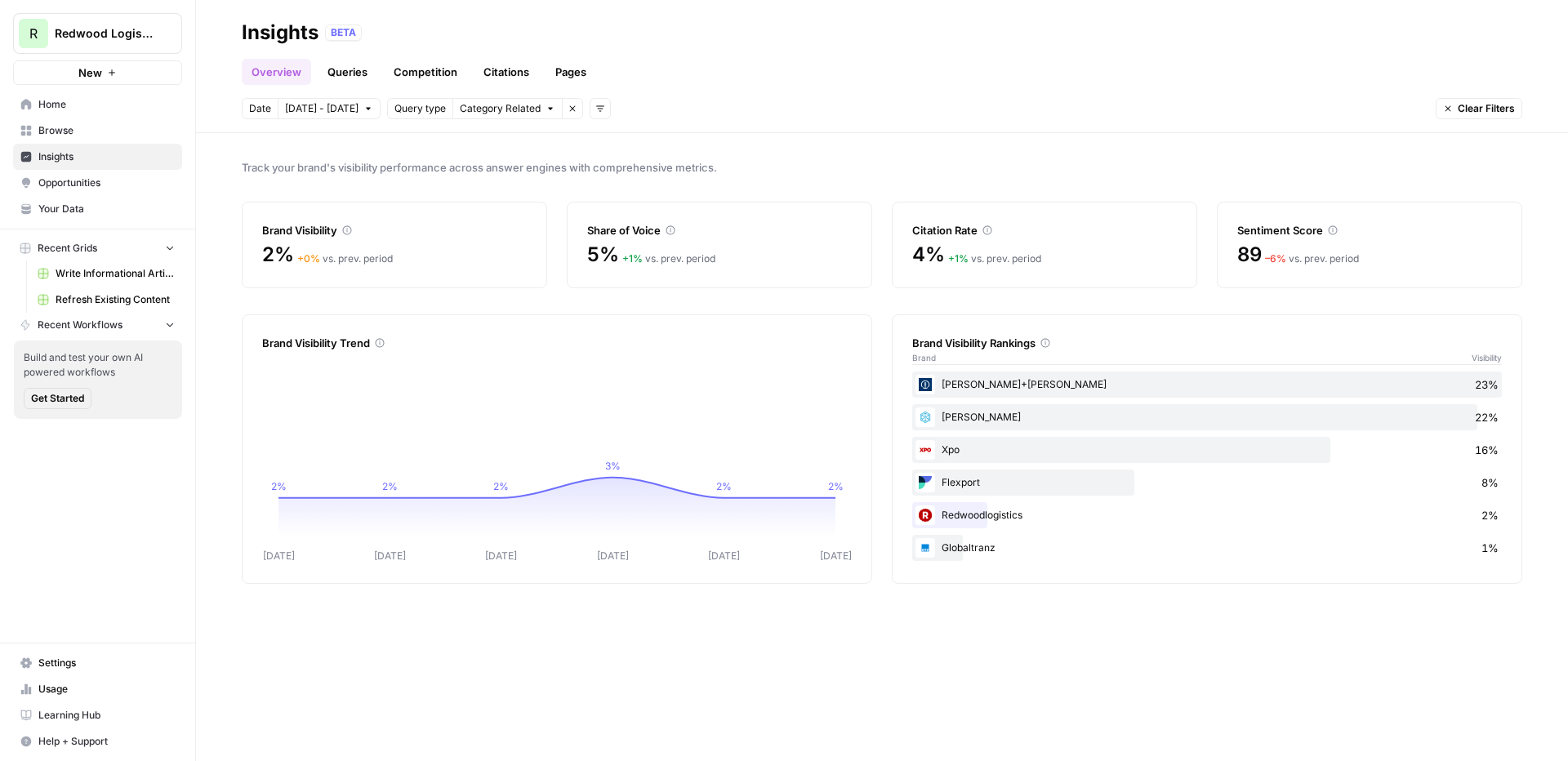
click at [597, 102] on button "Add filters" at bounding box center [600, 108] width 21 height 21
click at [612, 162] on span "Platform" at bounding box center [615, 167] width 42 height 16
click at [673, 114] on span "Select platform" at bounding box center [686, 108] width 71 height 14
click at [681, 168] on span "ChatGPT" at bounding box center [704, 167] width 82 height 16
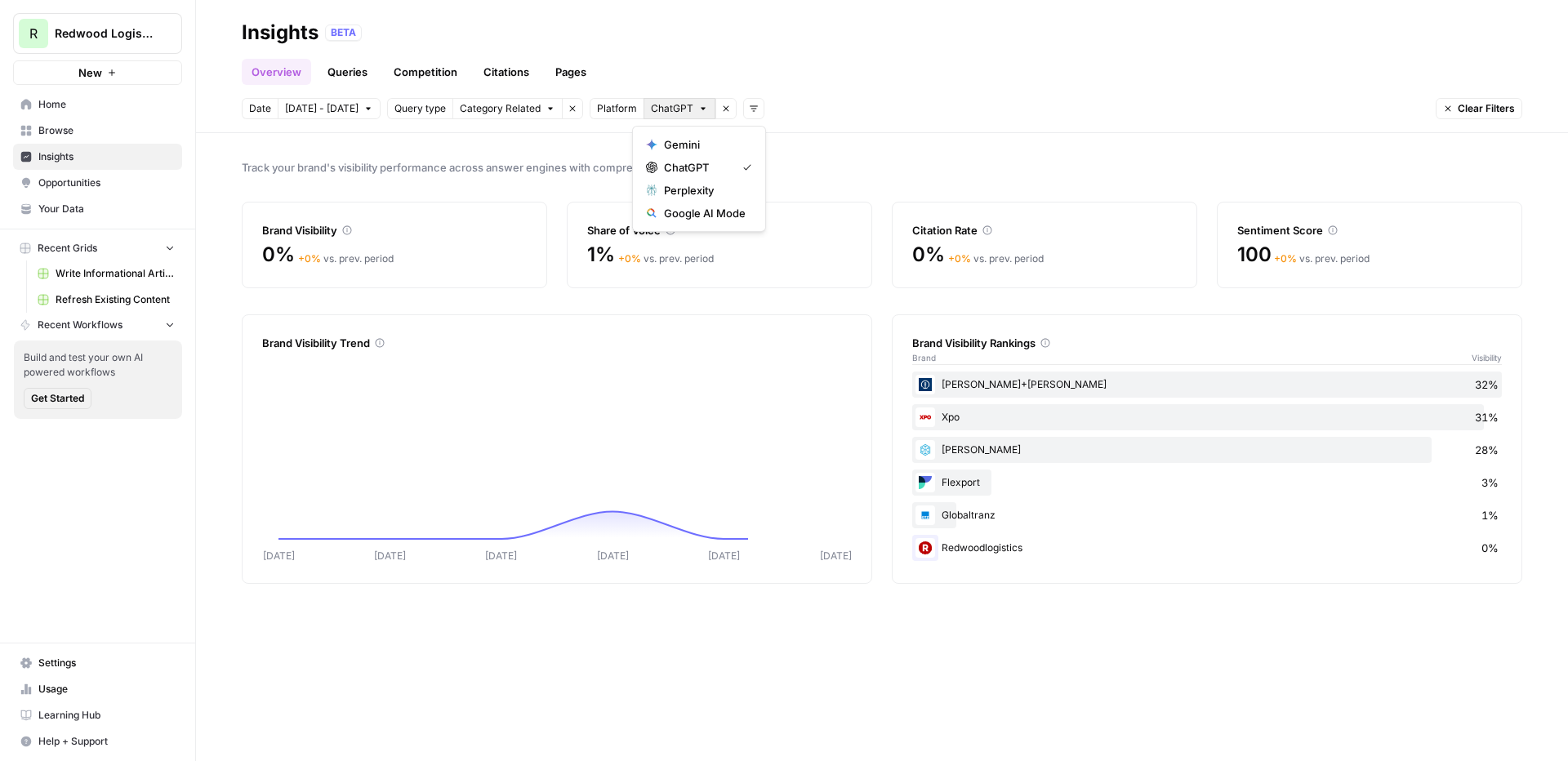
click at [665, 109] on span "ChatGPT" at bounding box center [672, 108] width 42 height 14
click at [674, 142] on span "Gemini" at bounding box center [704, 144] width 82 height 16
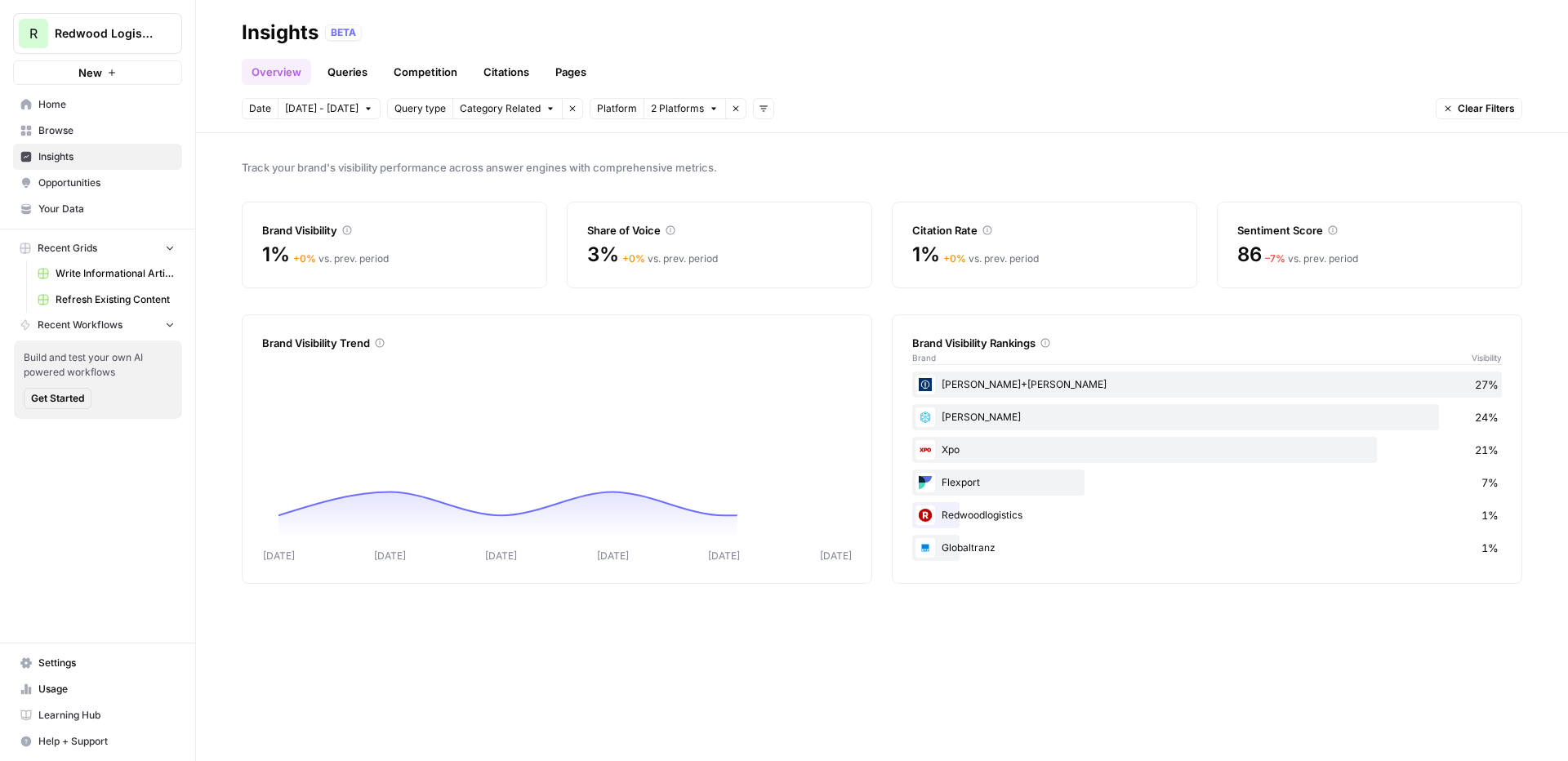
click at [673, 93] on header "Insights BETA Overview Queries Competition Citations Pages Date Oct 4 - Oct 10 …" at bounding box center [882, 67] width 1372 height 133
click at [673, 109] on span "2 Platforms" at bounding box center [677, 108] width 53 height 14
click at [680, 168] on span "ChatGPT" at bounding box center [696, 167] width 66 height 16
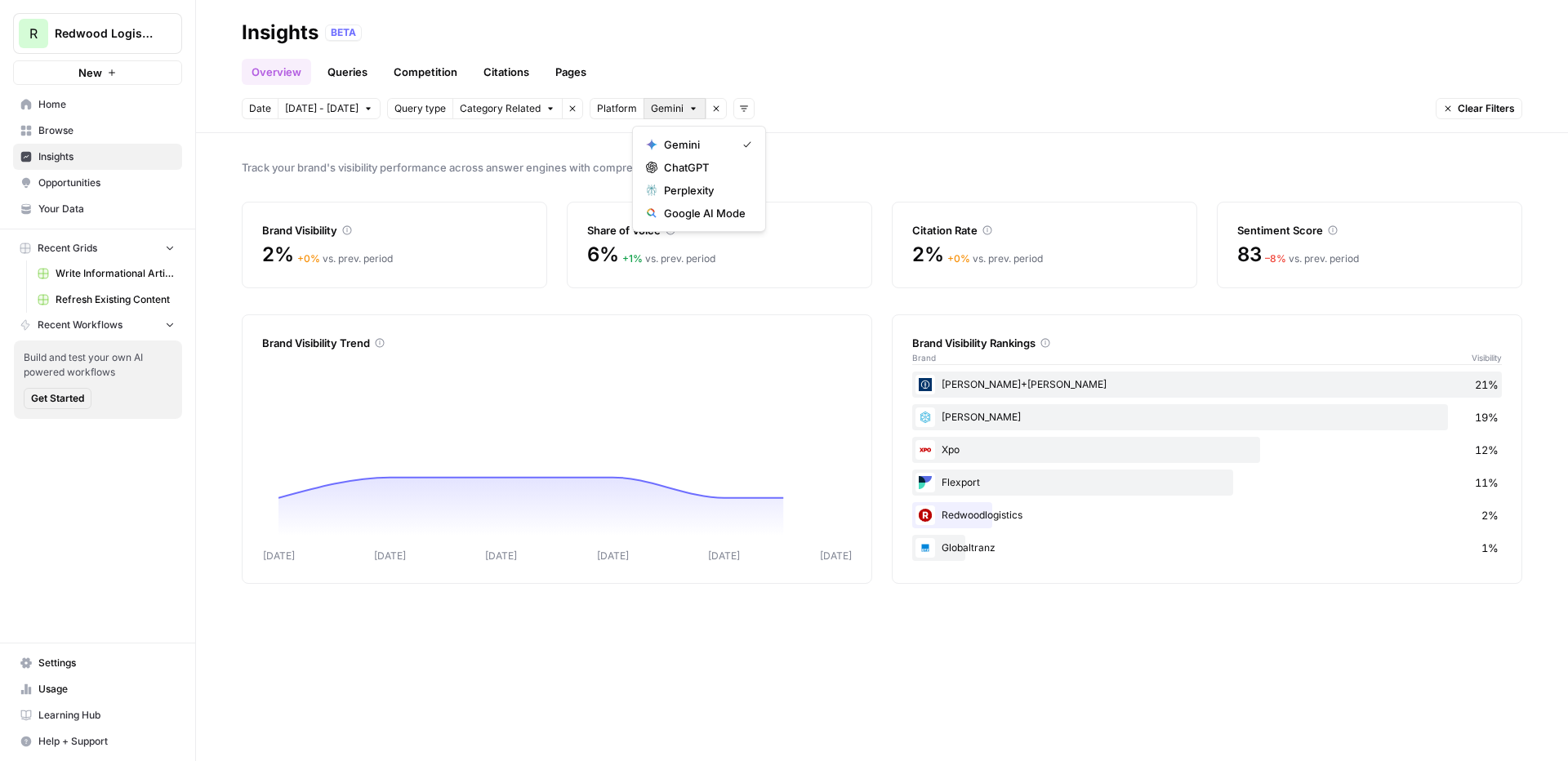
click at [654, 106] on span "Gemini" at bounding box center [667, 108] width 33 height 14
click at [677, 191] on span "Perplexity" at bounding box center [704, 189] width 82 height 16
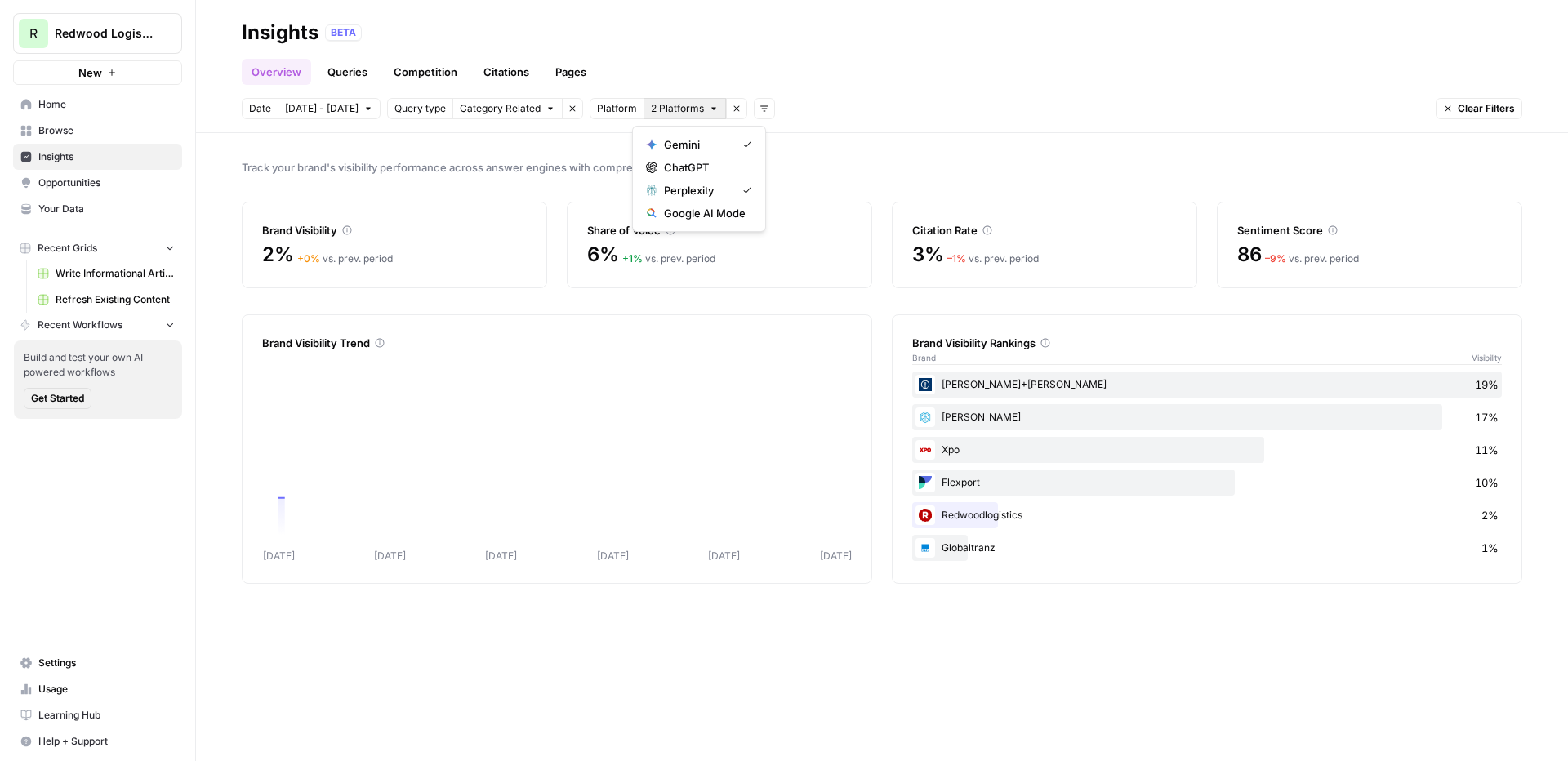
click at [674, 107] on span "2 Platforms" at bounding box center [677, 108] width 53 height 14
click at [687, 146] on span "Gemini" at bounding box center [696, 144] width 66 height 16
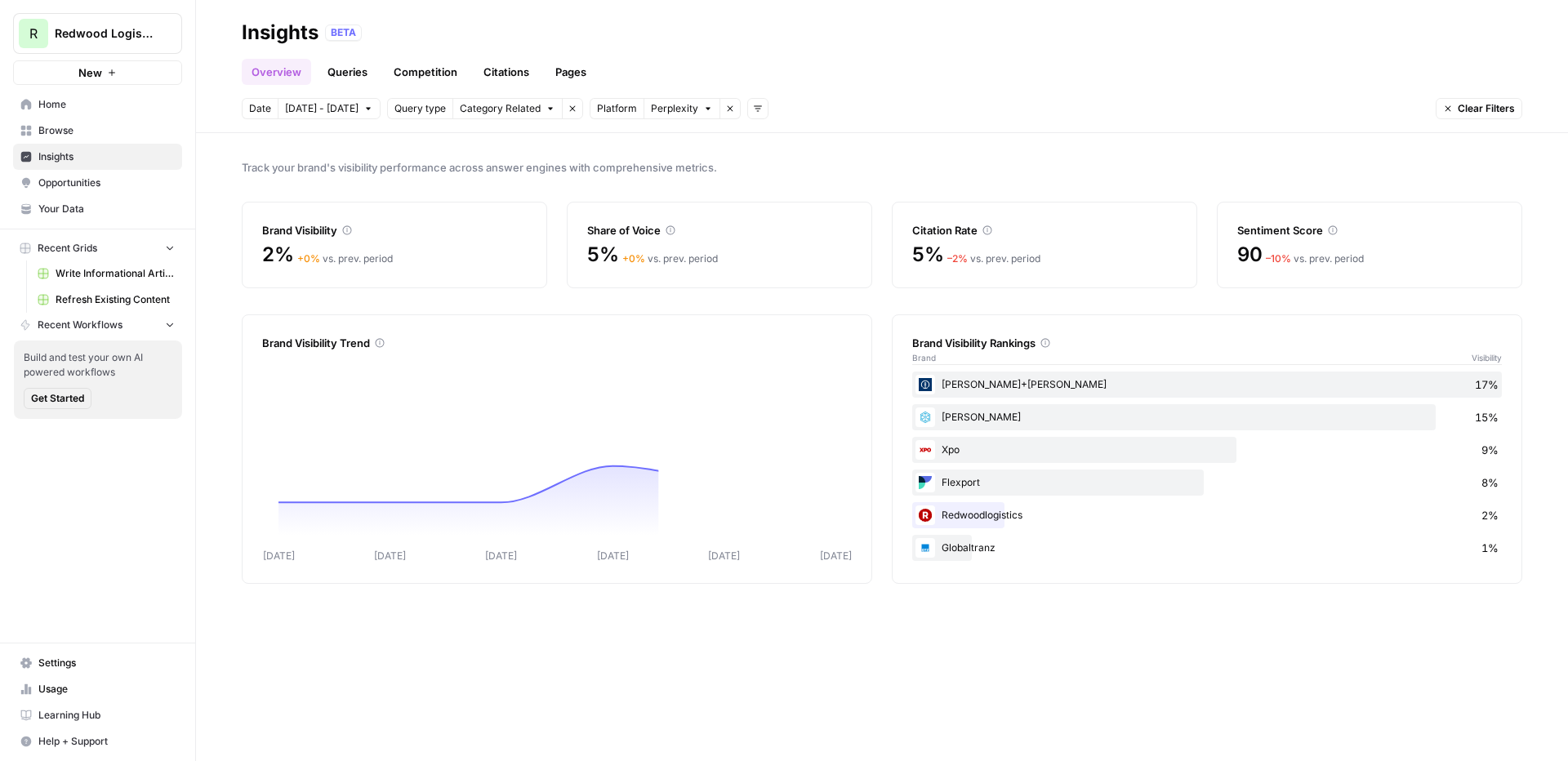
click at [671, 106] on span "Perplexity" at bounding box center [675, 108] width 47 height 14
click at [675, 168] on span "ChatGPT" at bounding box center [704, 167] width 82 height 16
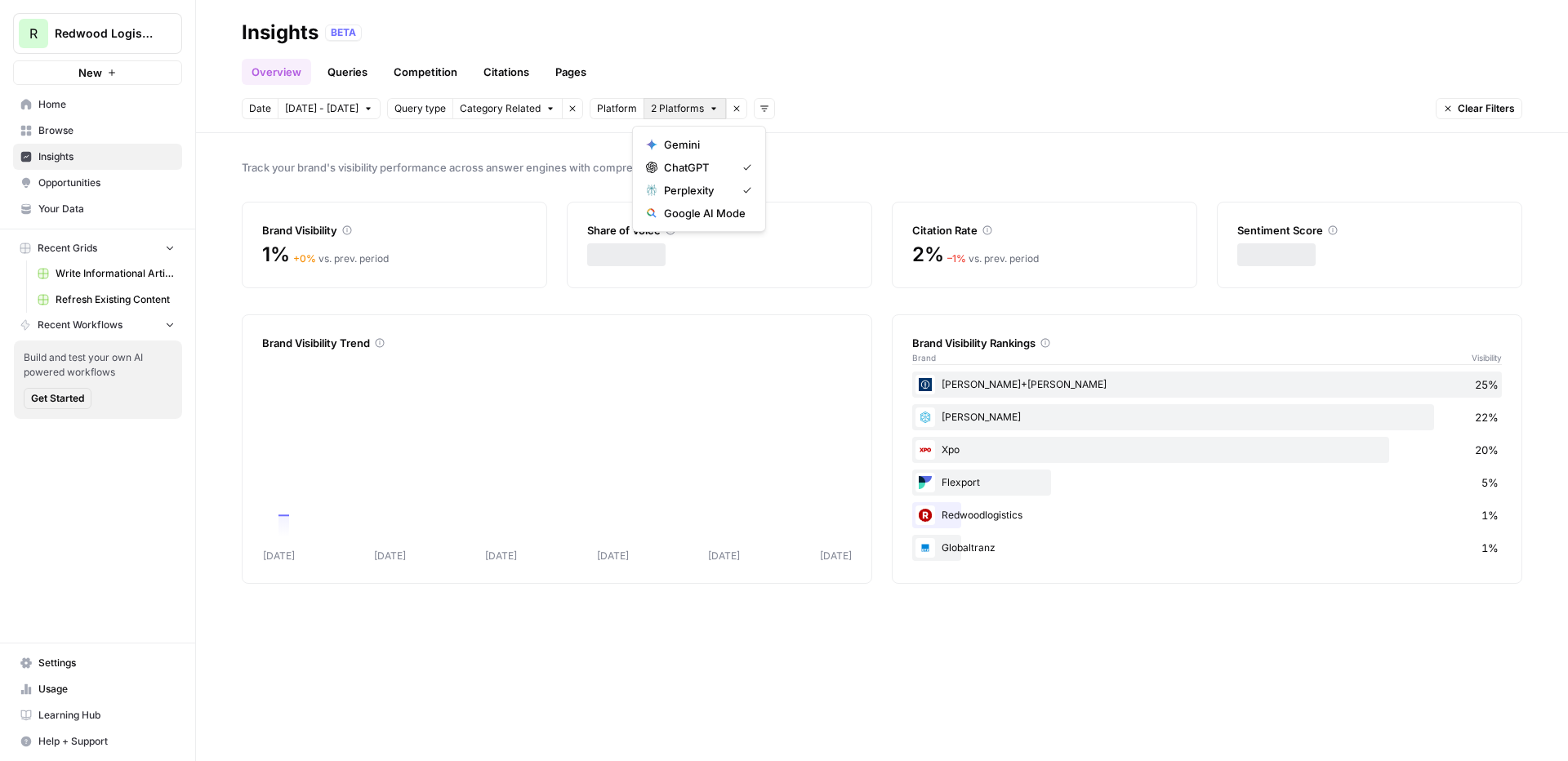
click at [673, 114] on span "2 Platforms" at bounding box center [677, 108] width 53 height 14
click at [685, 146] on span "Gemini" at bounding box center [704, 144] width 82 height 16
click at [683, 113] on span "3 Platforms" at bounding box center [677, 108] width 53 height 14
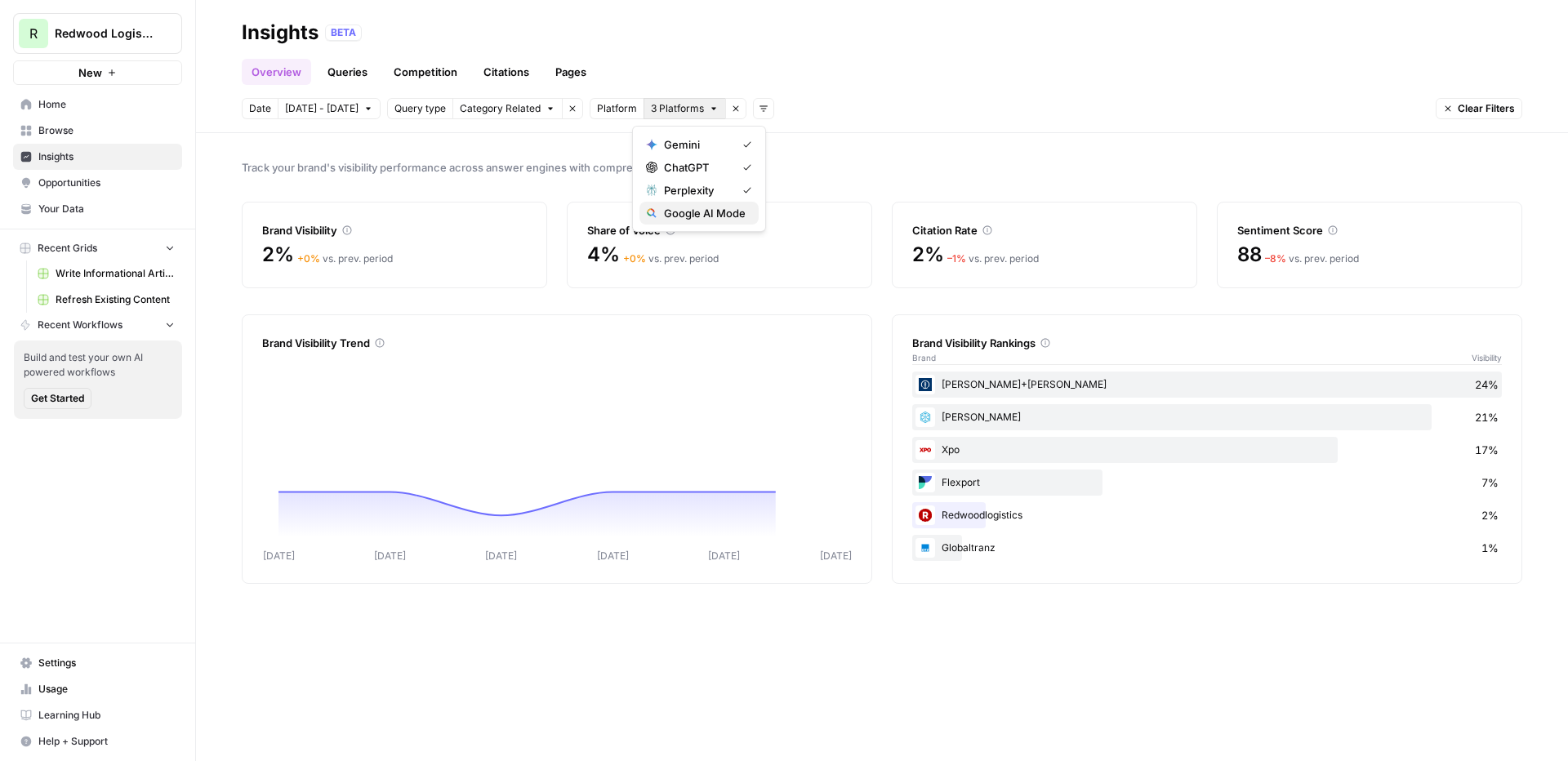
click at [703, 223] on button "Google AI Mode" at bounding box center [699, 213] width 120 height 23
click at [89, 191] on link "Opportunities" at bounding box center [98, 183] width 169 height 26
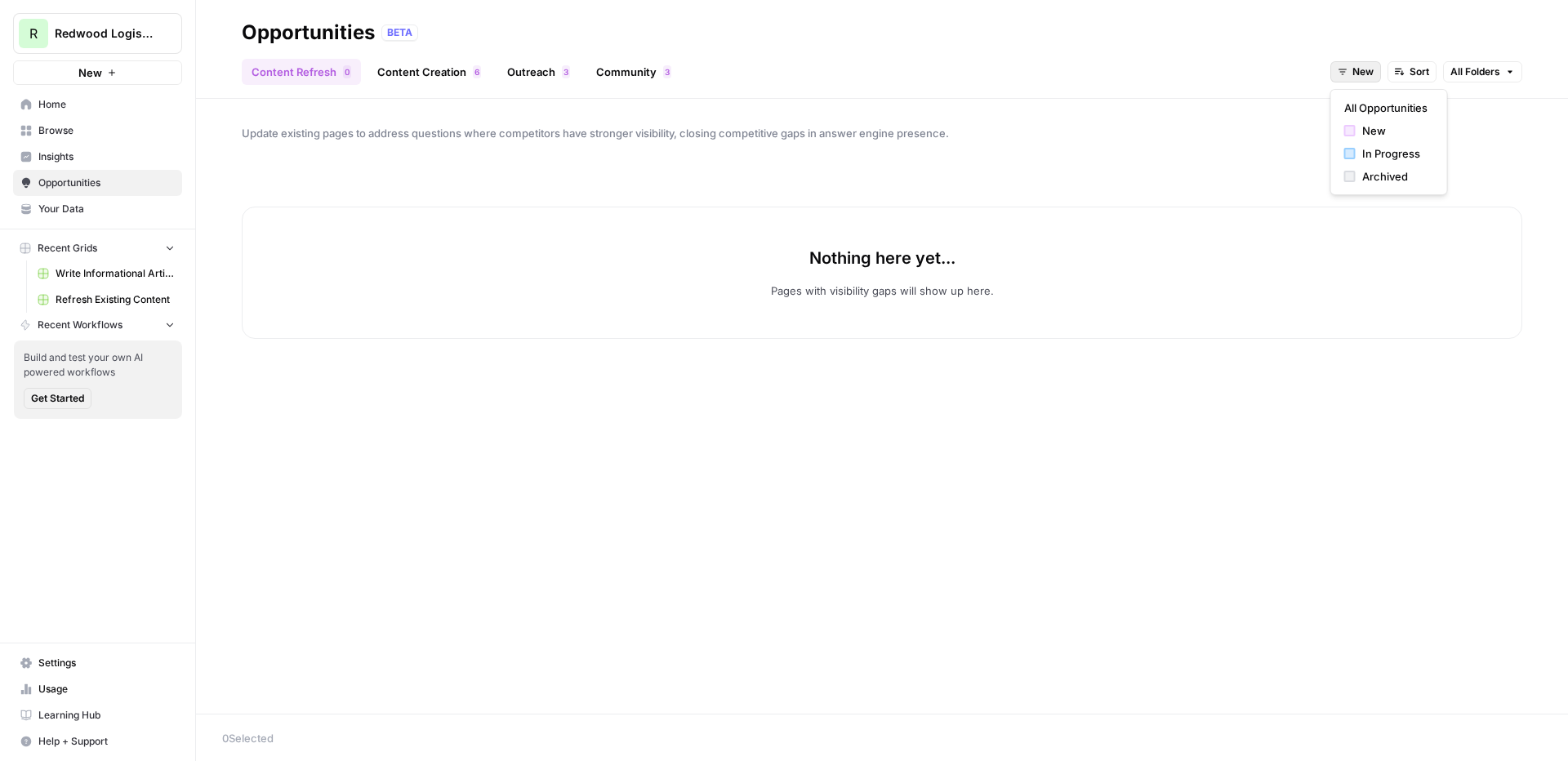
click at [1234, 70] on span "New" at bounding box center [1363, 72] width 21 height 14
click at [1234, 107] on span "All Opportunities" at bounding box center [1385, 107] width 83 height 16
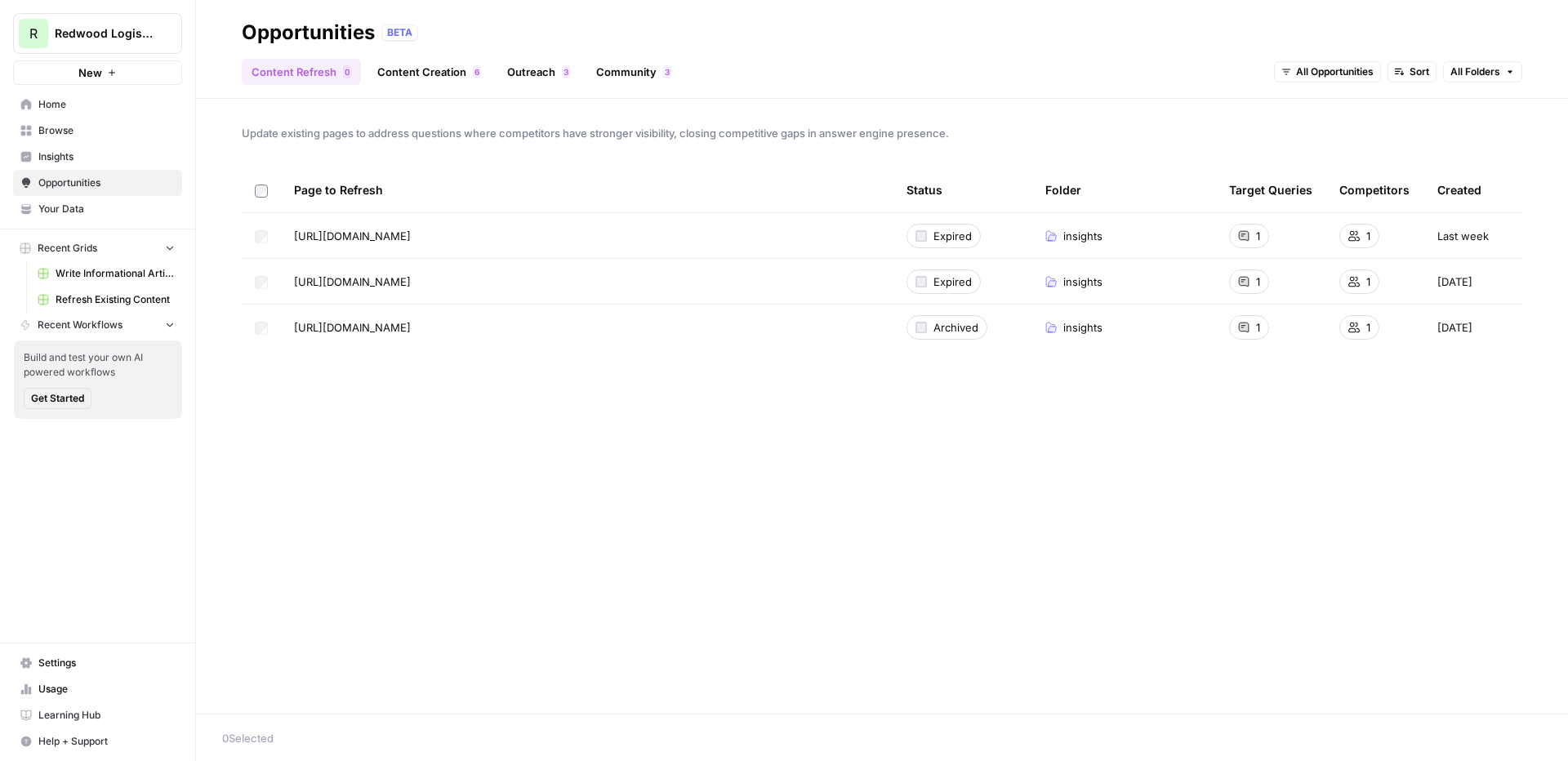
click at [447, 62] on link "Content Creation 6" at bounding box center [429, 72] width 123 height 26
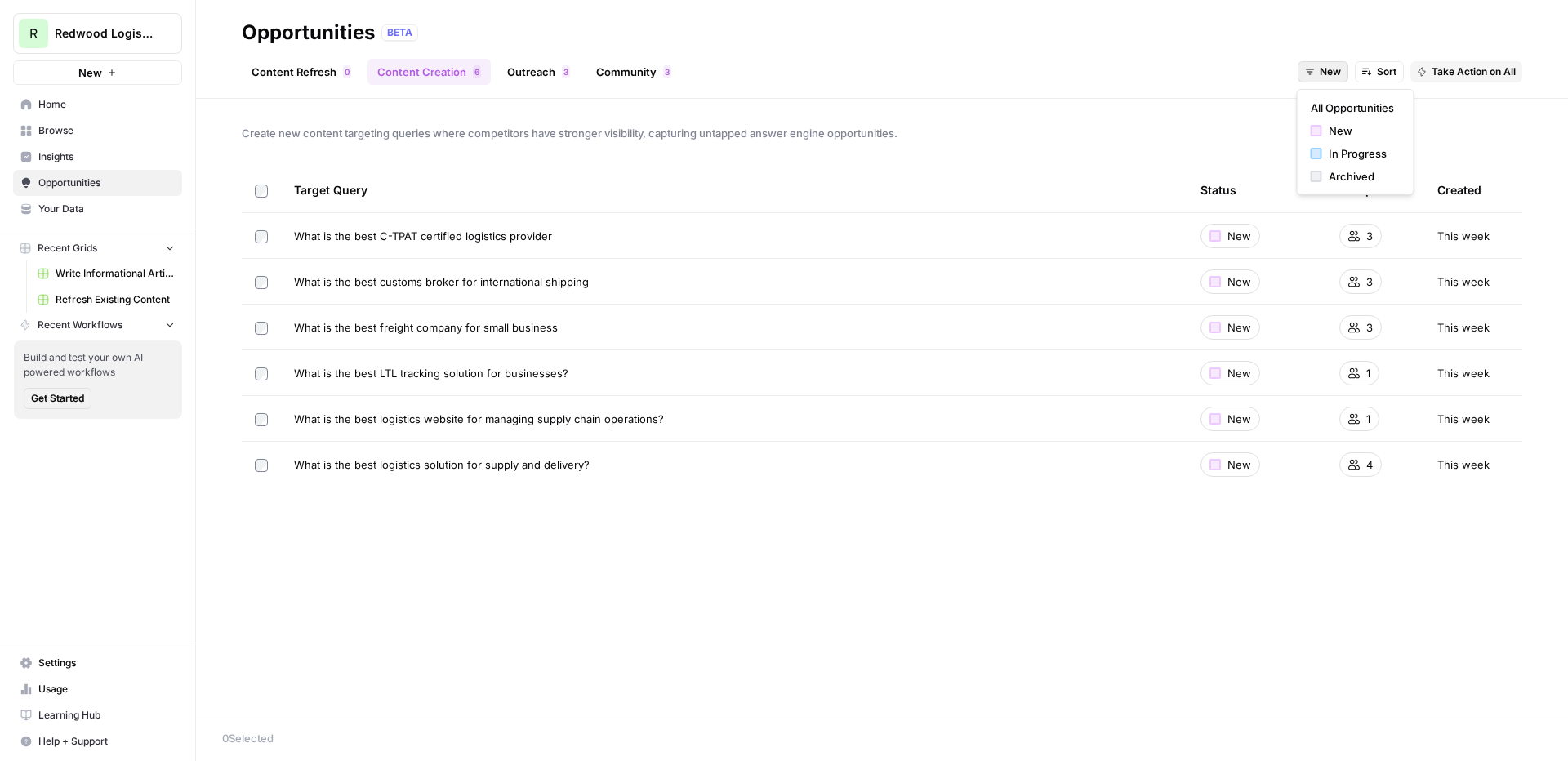
click at [1234, 67] on span "New" at bounding box center [1330, 72] width 21 height 14
click at [1234, 109] on span "All Opportunities" at bounding box center [1352, 107] width 83 height 16
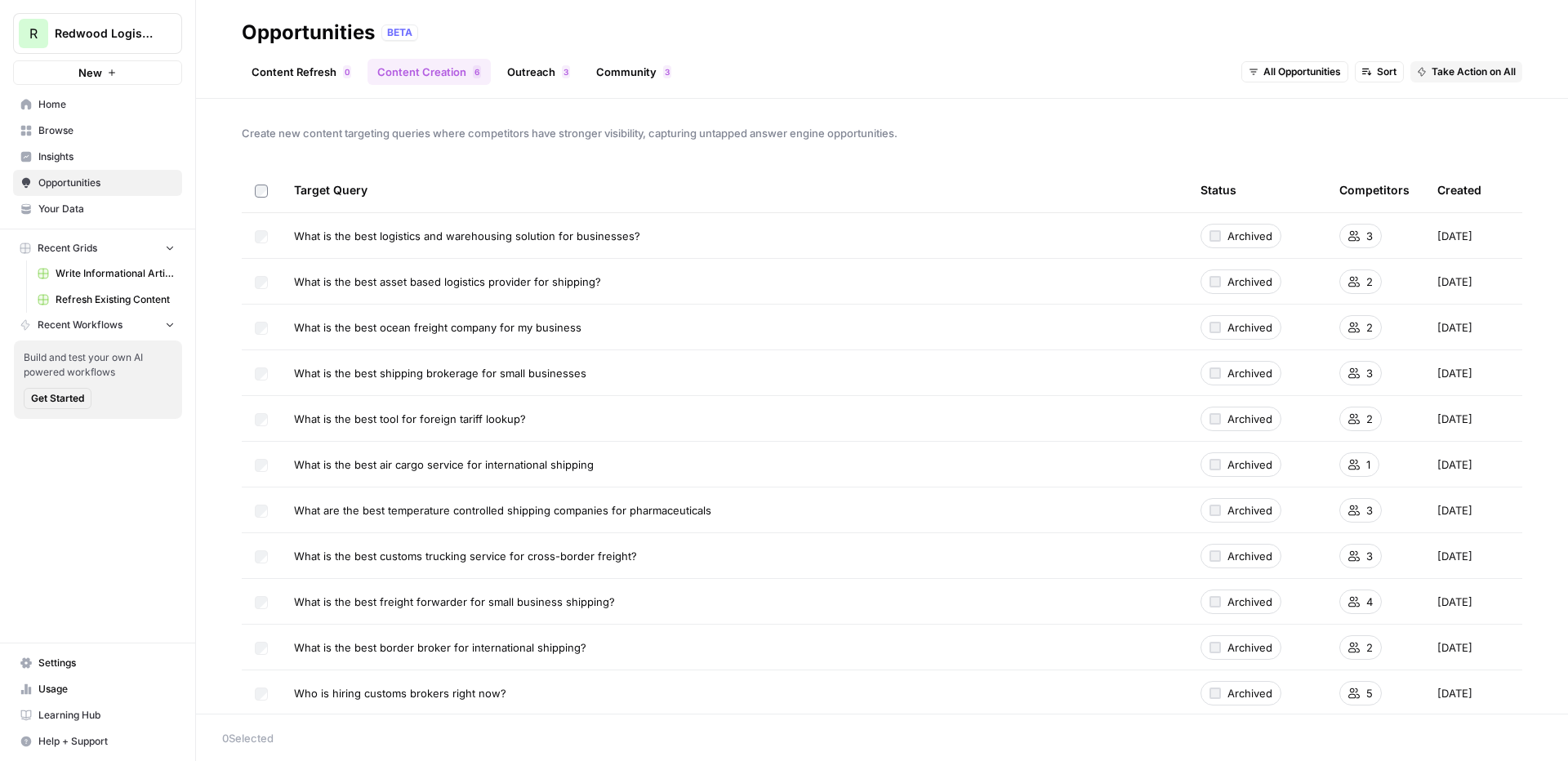
click at [99, 152] on span "Insights" at bounding box center [107, 156] width 136 height 14
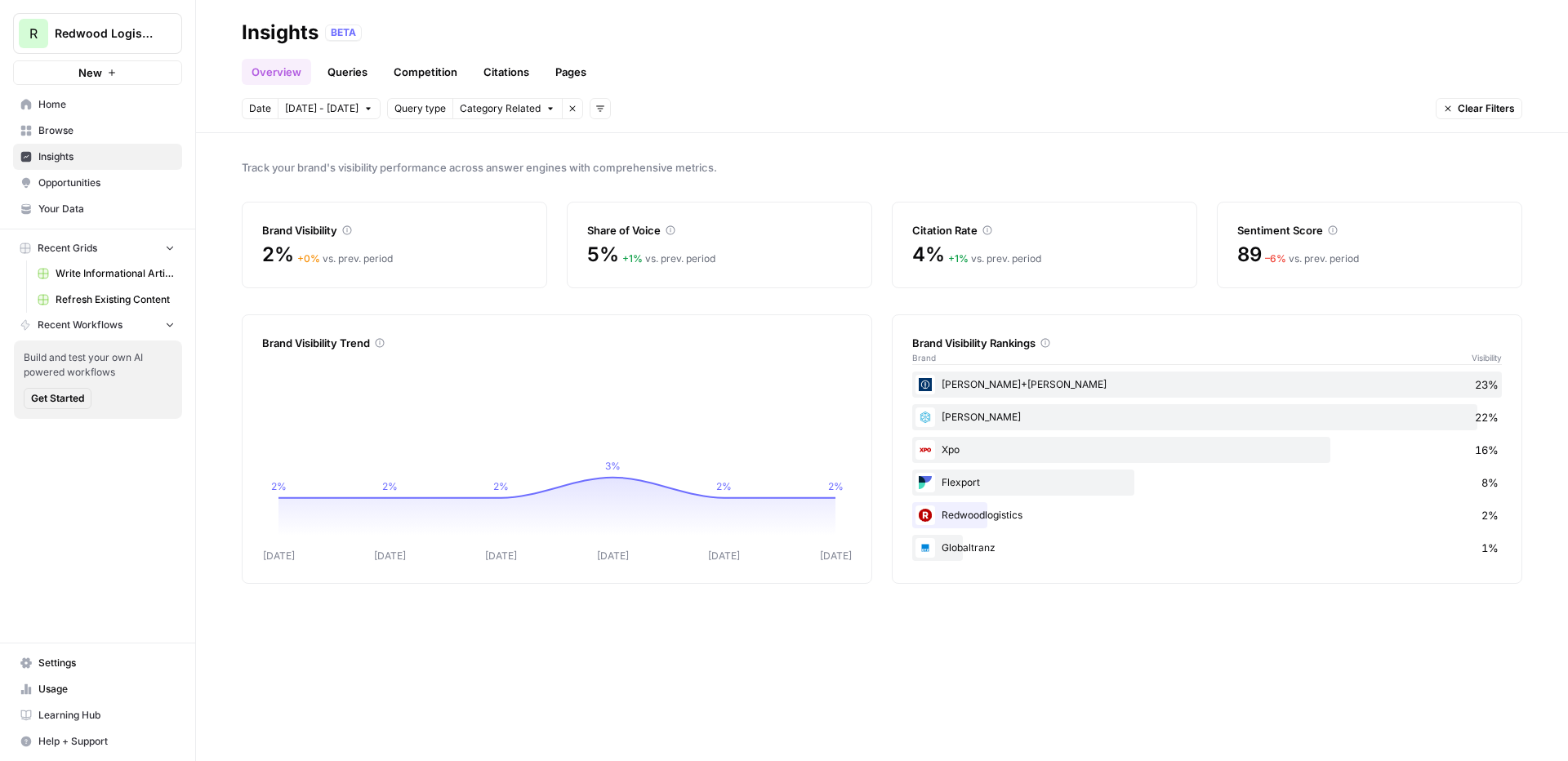
click at [108, 159] on span "Insights" at bounding box center [107, 156] width 136 height 14
click at [392, 107] on icon "button" at bounding box center [397, 109] width 10 height 10
click at [438, 169] on span "Platform" at bounding box center [420, 167] width 58 height 16
click at [549, 107] on icon "button" at bounding box center [552, 109] width 6 height 6
click at [394, 106] on button "Add filters" at bounding box center [397, 108] width 21 height 21
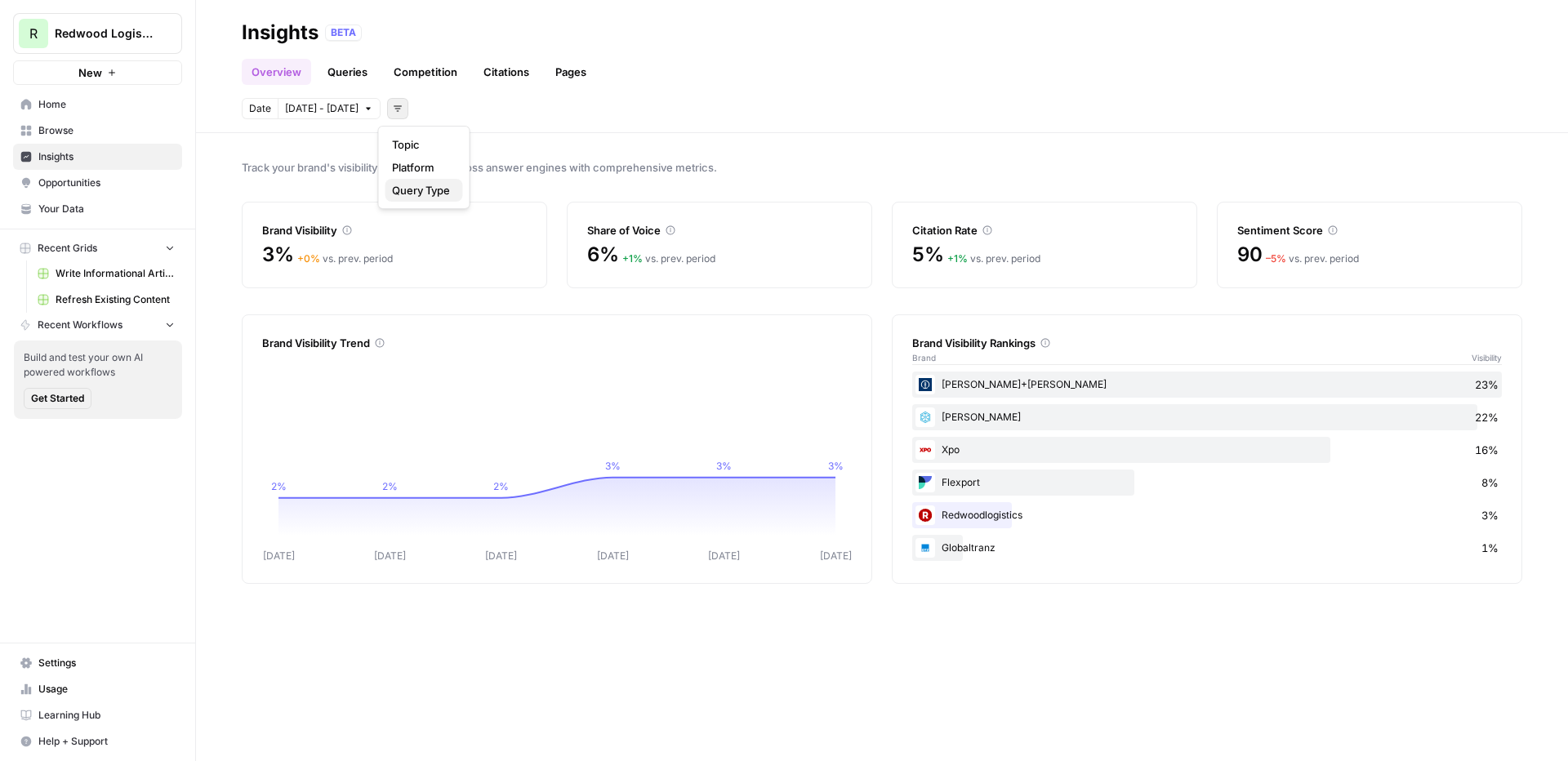
click at [420, 189] on span "Query Type" at bounding box center [420, 189] width 58 height 16
click at [501, 105] on span "Select query type" at bounding box center [500, 108] width 82 height 14
click at [521, 142] on span "Brand Related" at bounding box center [500, 144] width 87 height 16
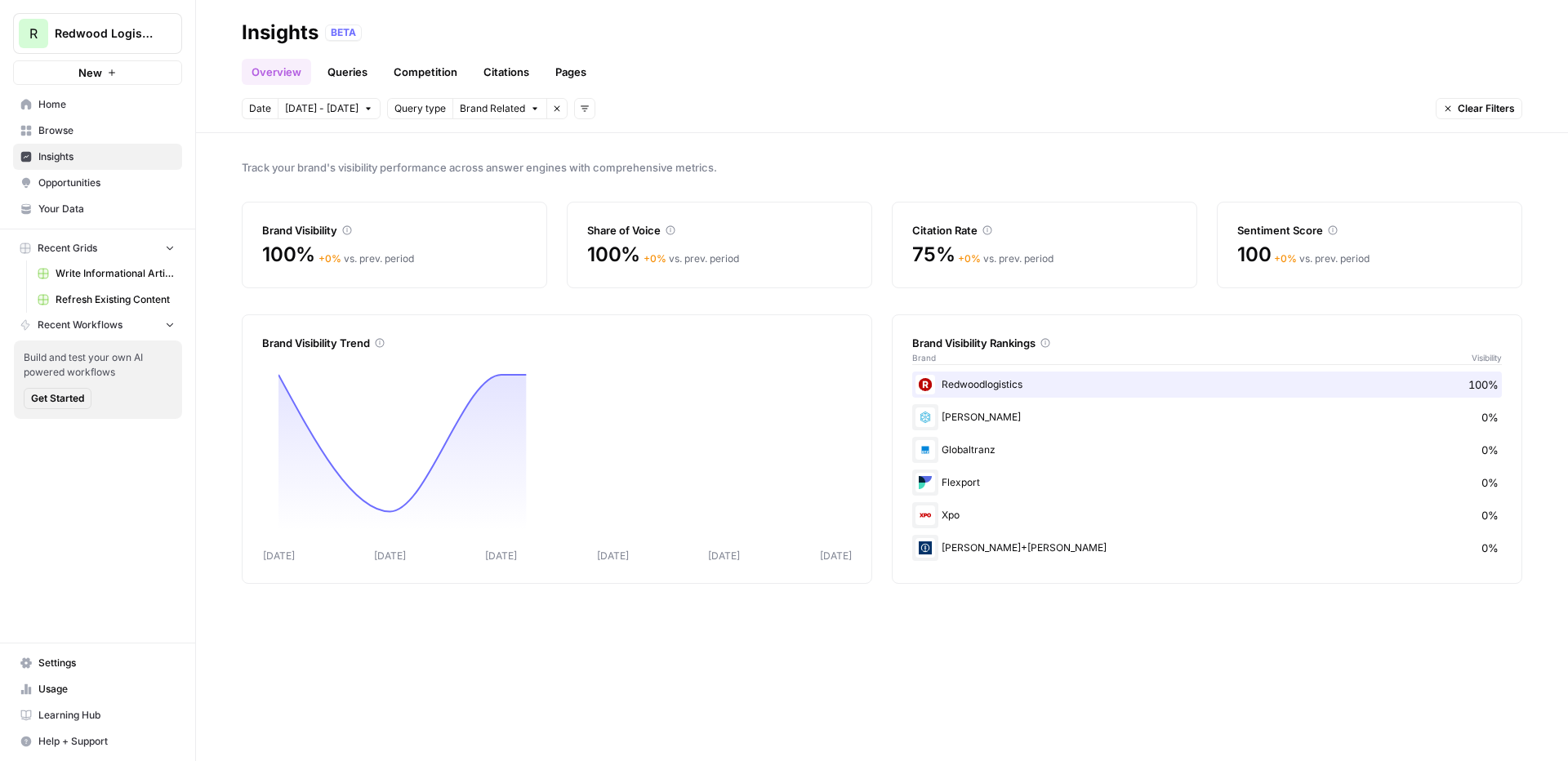
click at [552, 111] on icon "button" at bounding box center [557, 109] width 10 height 10
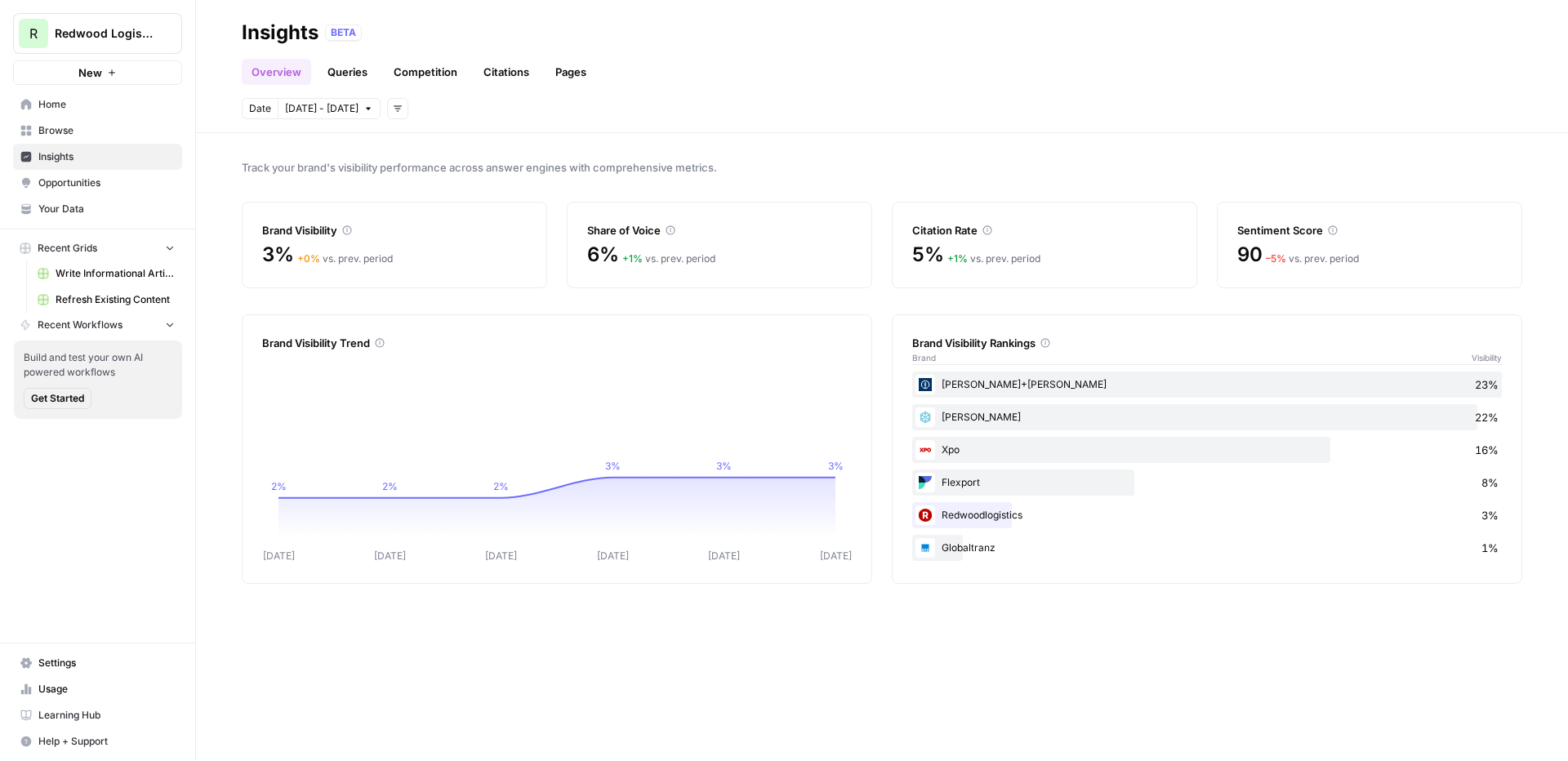
click at [193, 84] on div "R Redwood Logistics New" at bounding box center [98, 42] width 195 height 85
click at [402, 109] on span "Add filters" at bounding box center [402, 109] width 1 height 1
click at [438, 139] on span "Topic" at bounding box center [420, 144] width 58 height 16
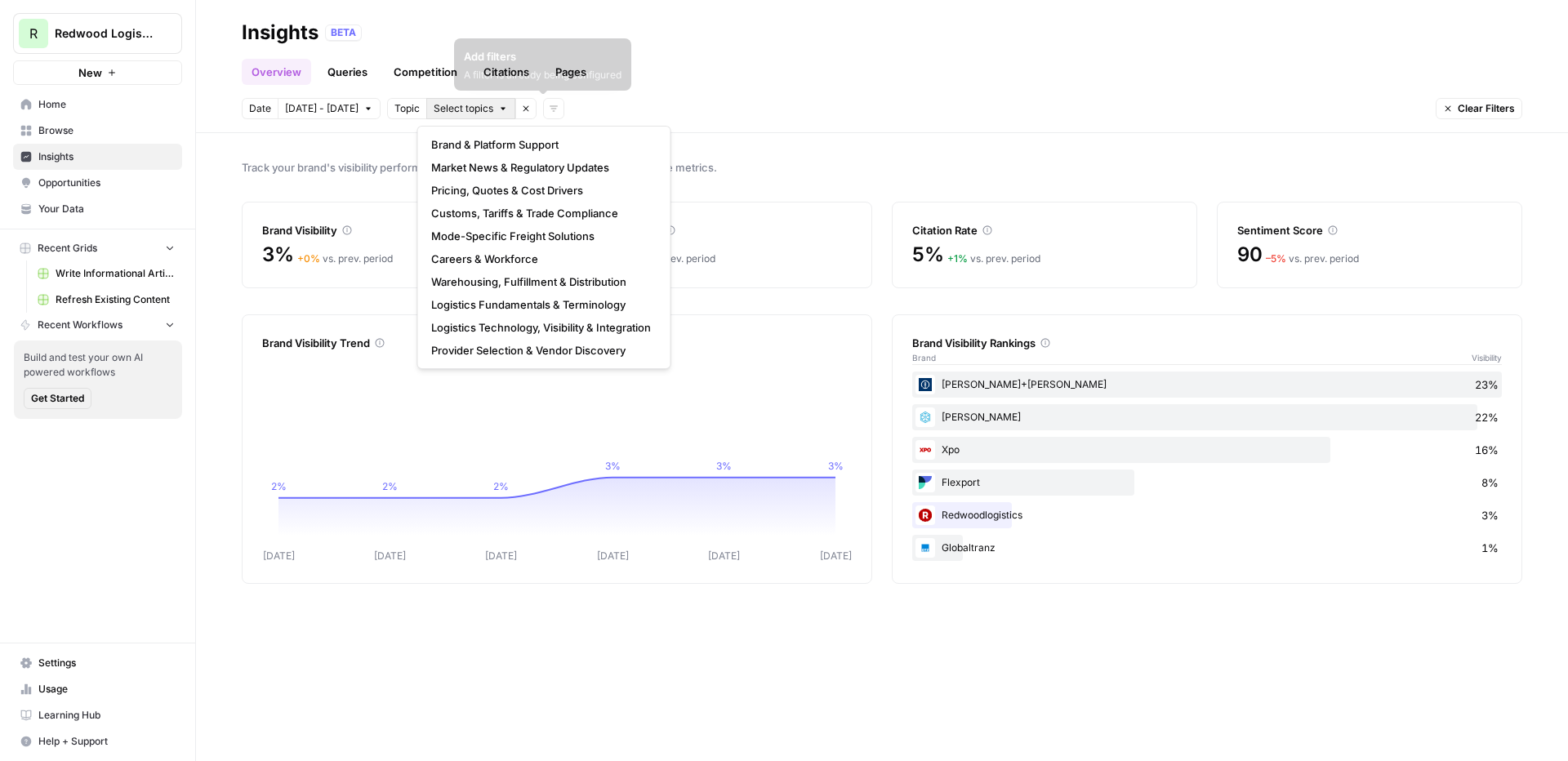
click at [476, 109] on span "Select topics" at bounding box center [463, 108] width 60 height 14
click at [486, 172] on span "Market News & Regulatory Updates" at bounding box center [541, 167] width 220 height 16
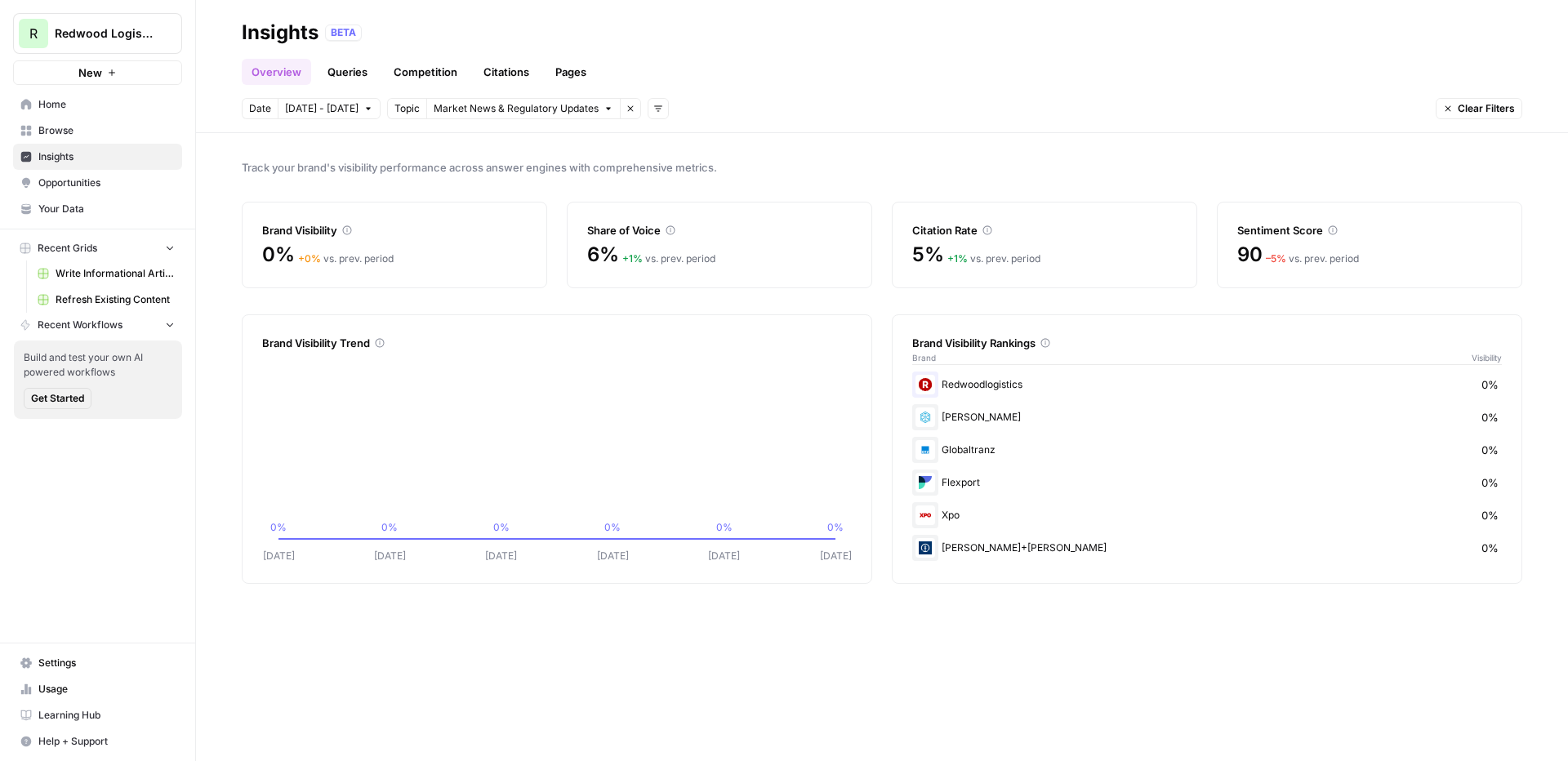
click at [626, 107] on icon "button" at bounding box center [631, 109] width 10 height 10
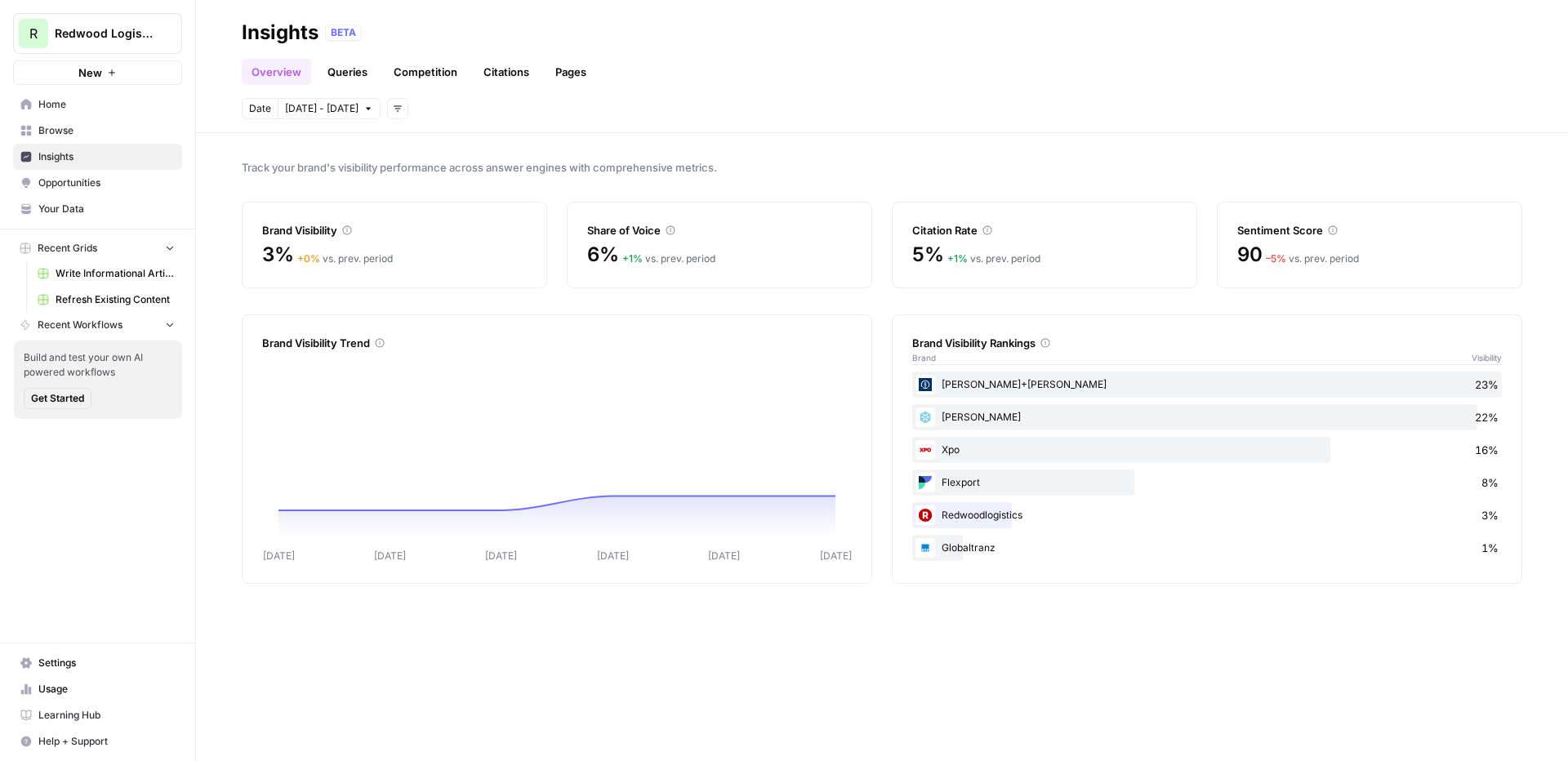
click at [392, 111] on icon "button" at bounding box center [397, 109] width 10 height 10
click at [431, 168] on span "Platform" at bounding box center [420, 167] width 58 height 16
click at [489, 113] on span "Select platform" at bounding box center [483, 108] width 71 height 14
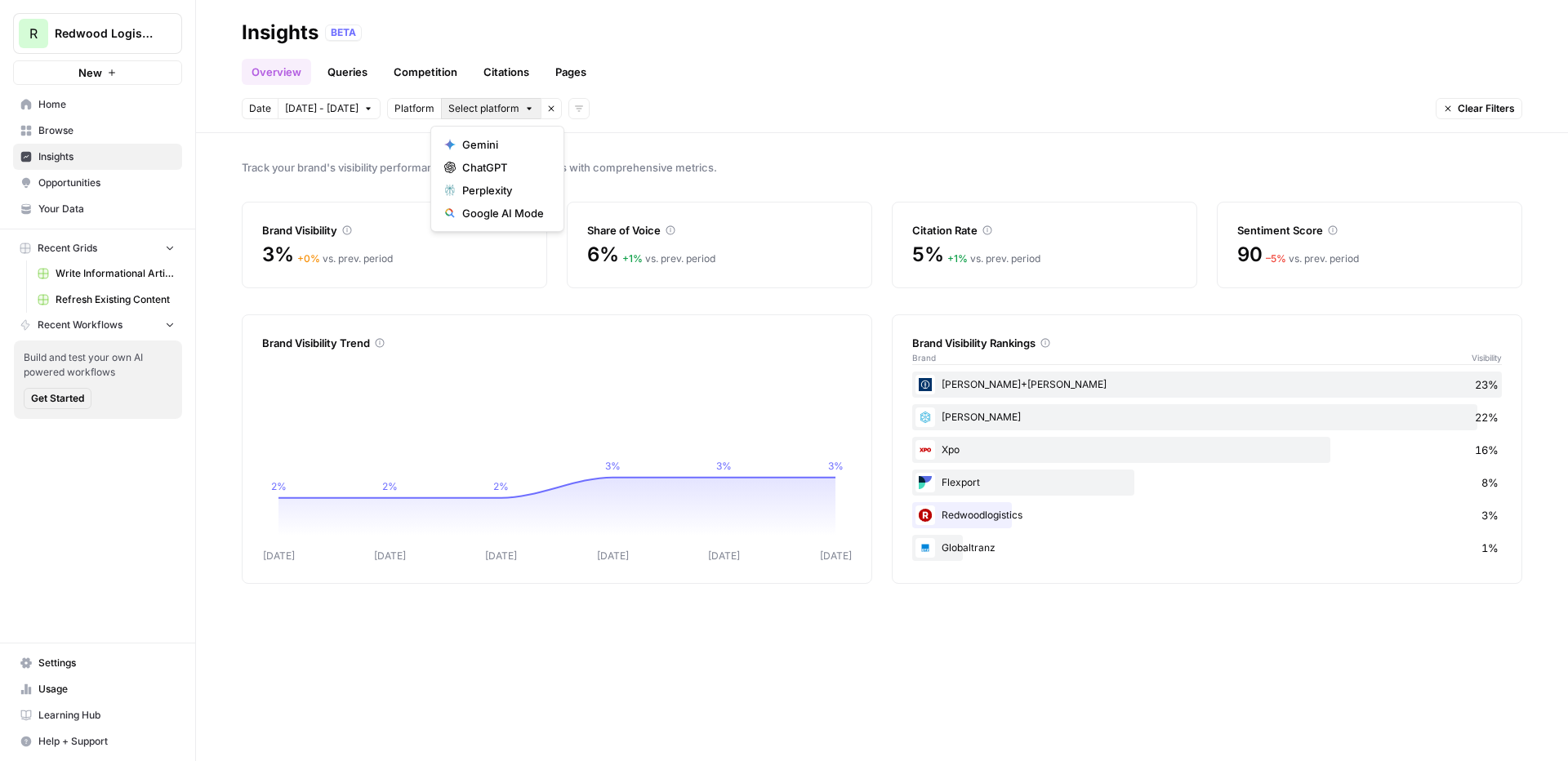
click at [685, 98] on div "Date Oct 4 - Oct 10 Platform Select platform Remove filter Add filters Clear Fi…" at bounding box center [882, 108] width 1280 height 21
click at [351, 69] on link "Queries" at bounding box center [347, 72] width 60 height 26
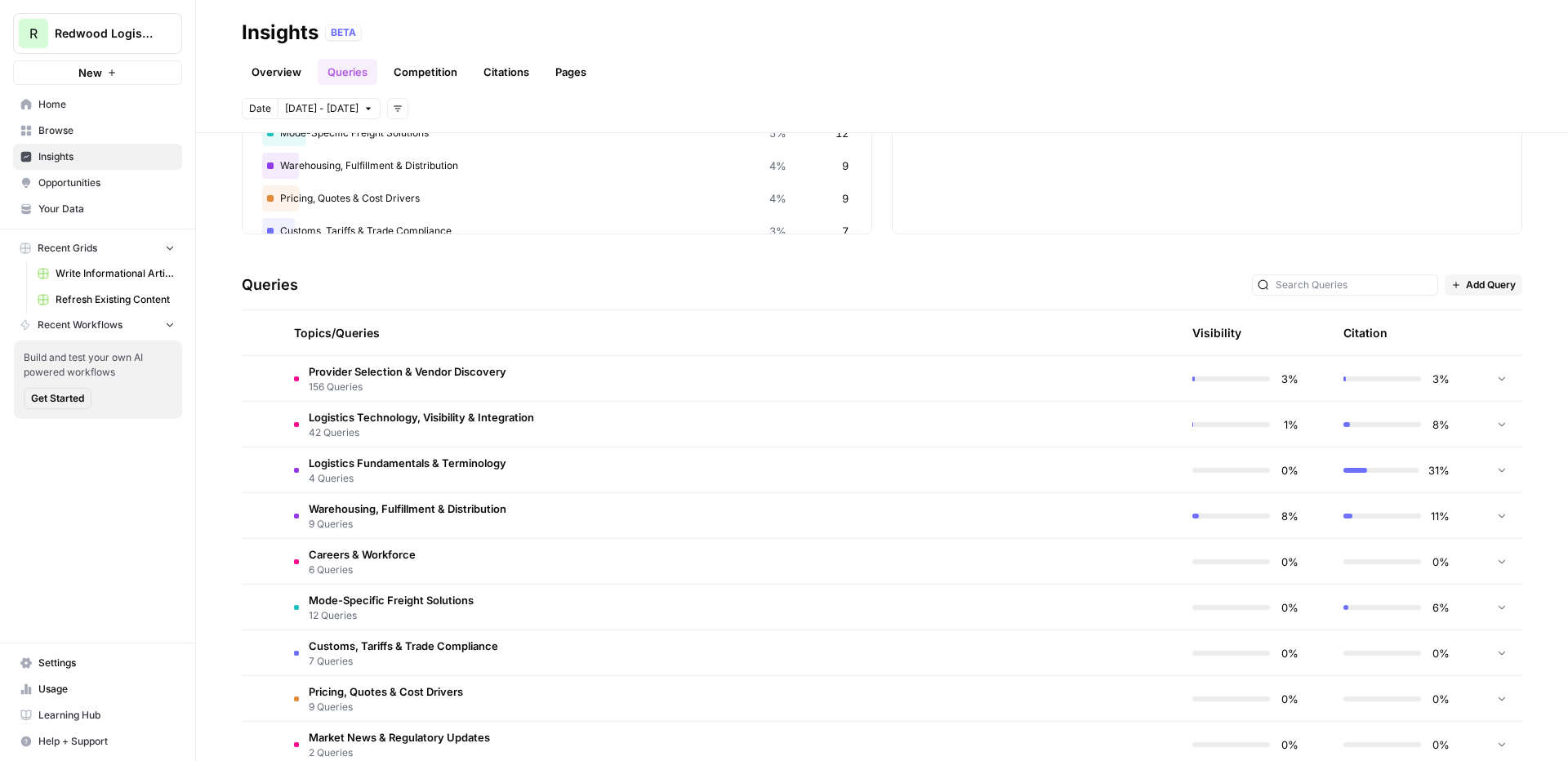
scroll to position [229, 0]
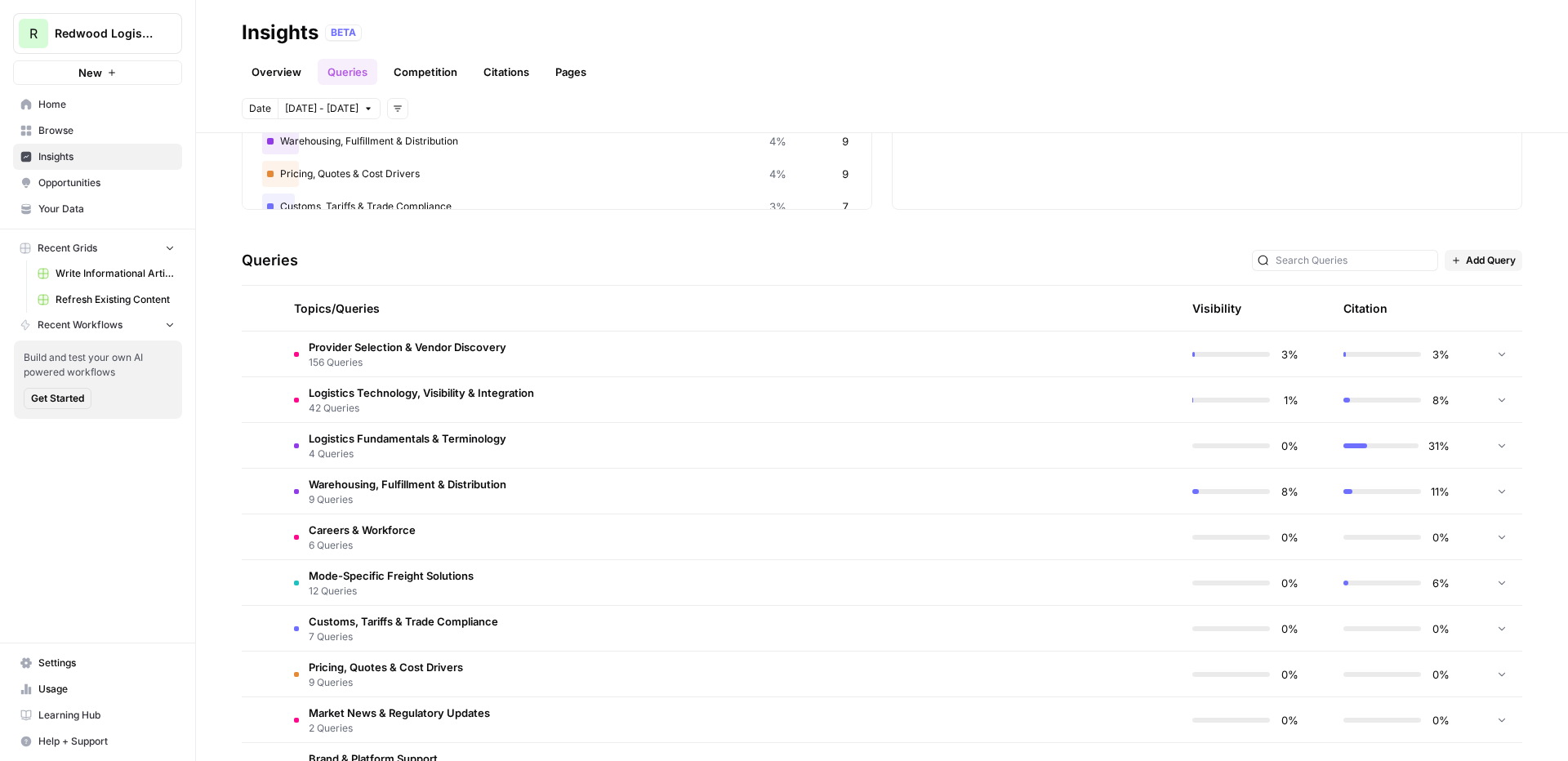
click at [866, 356] on td "Provider Selection & Vendor Discovery 156 Queries" at bounding box center [653, 354] width 743 height 45
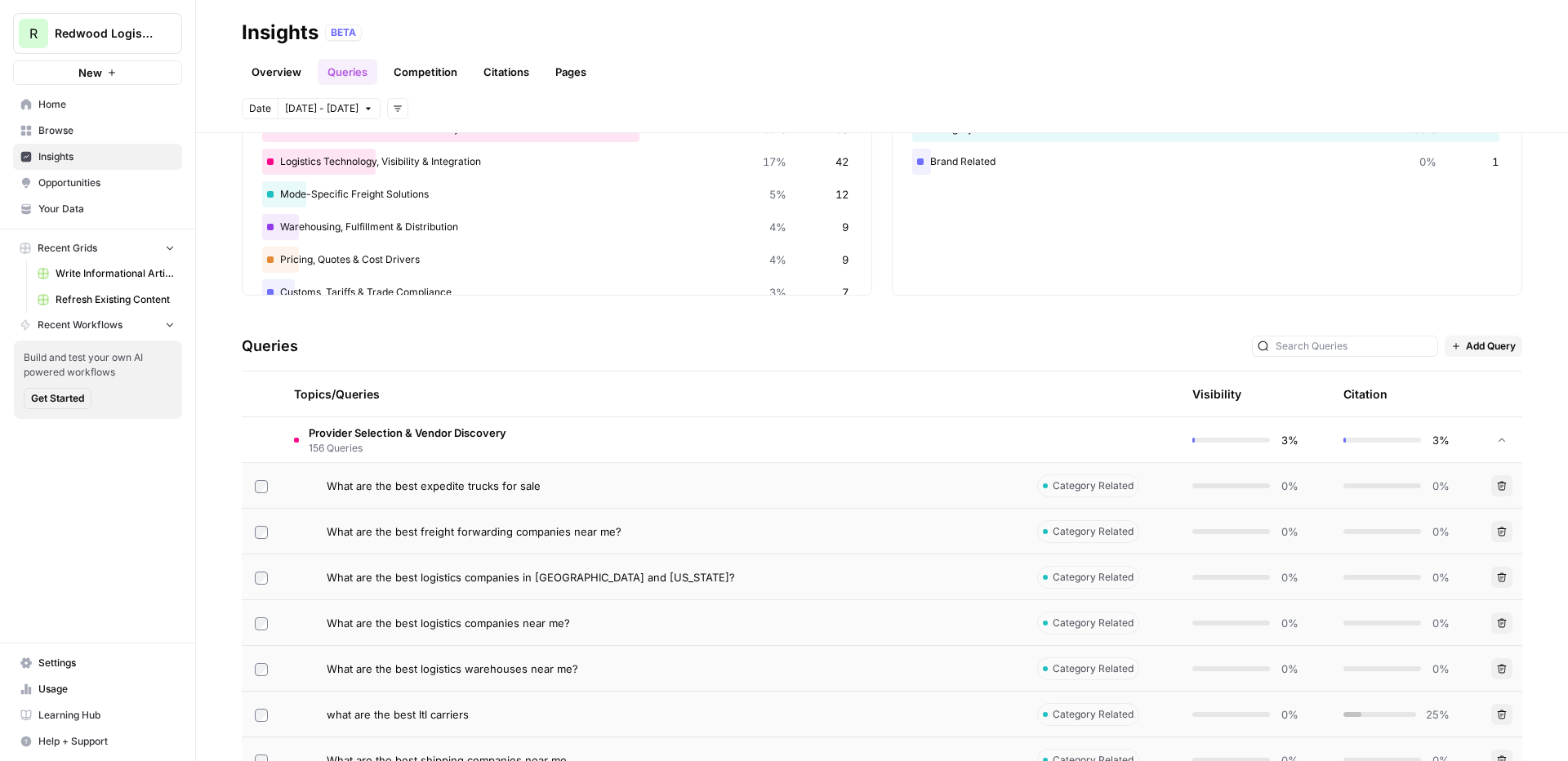
scroll to position [141, 0]
click at [675, 442] on td "Provider Selection & Vendor Discovery 156 Queries" at bounding box center [653, 441] width 743 height 45
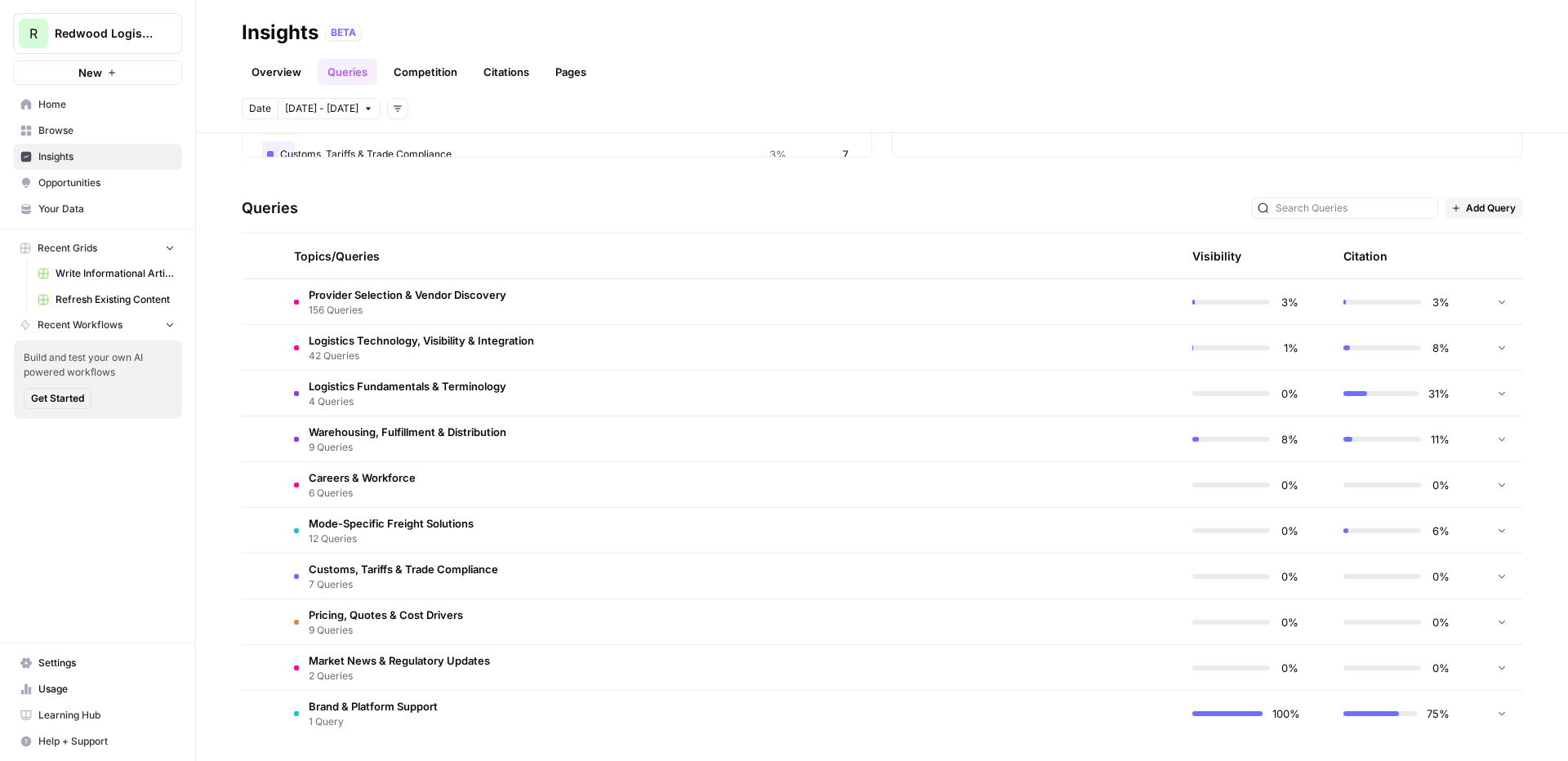
scroll to position [283, 0]
click at [1234, 209] on span "Add Query" at bounding box center [1491, 206] width 50 height 14
click at [1071, 311] on td at bounding box center [1101, 300] width 155 height 45
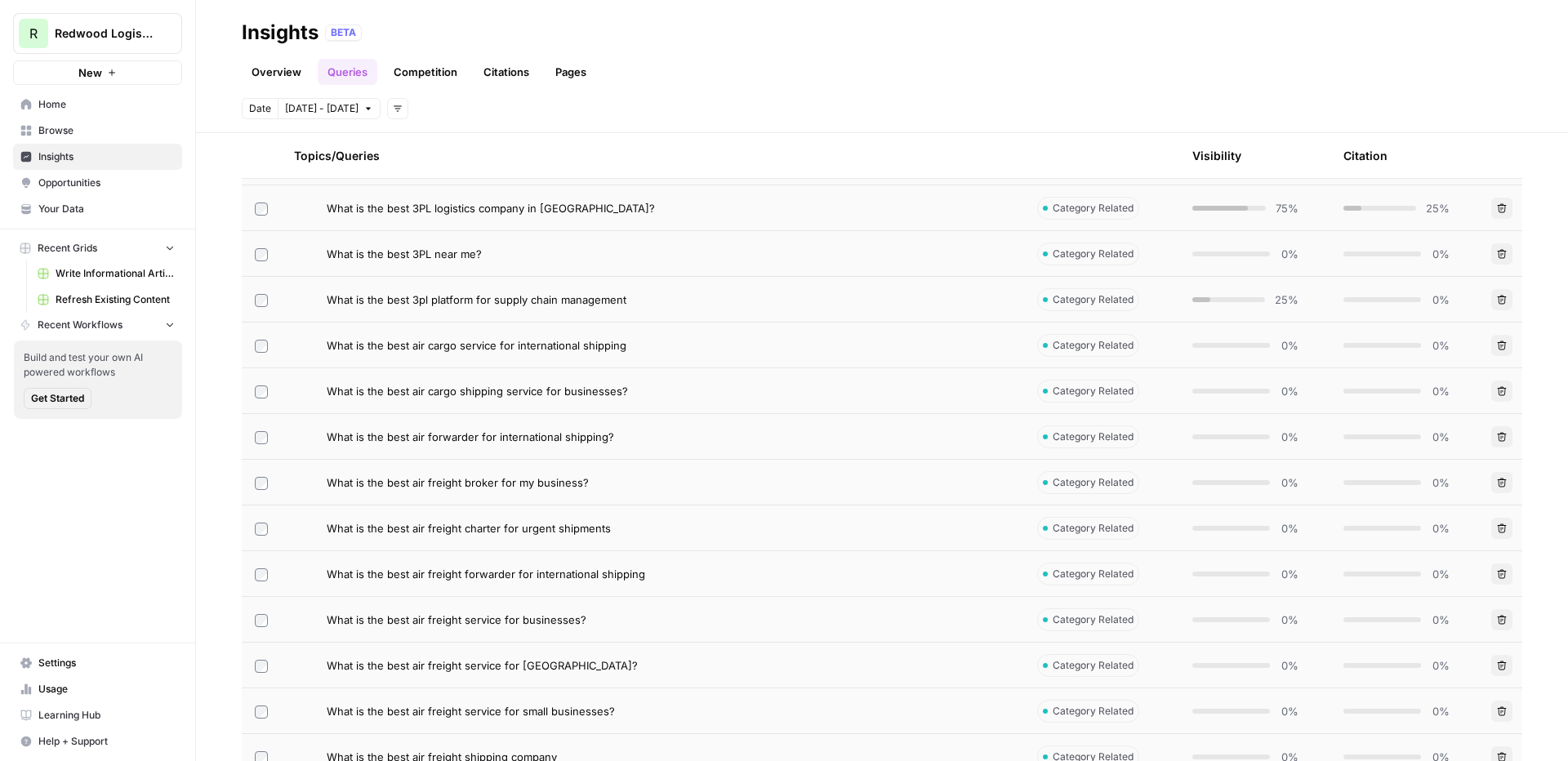
scroll to position [1097, 0]
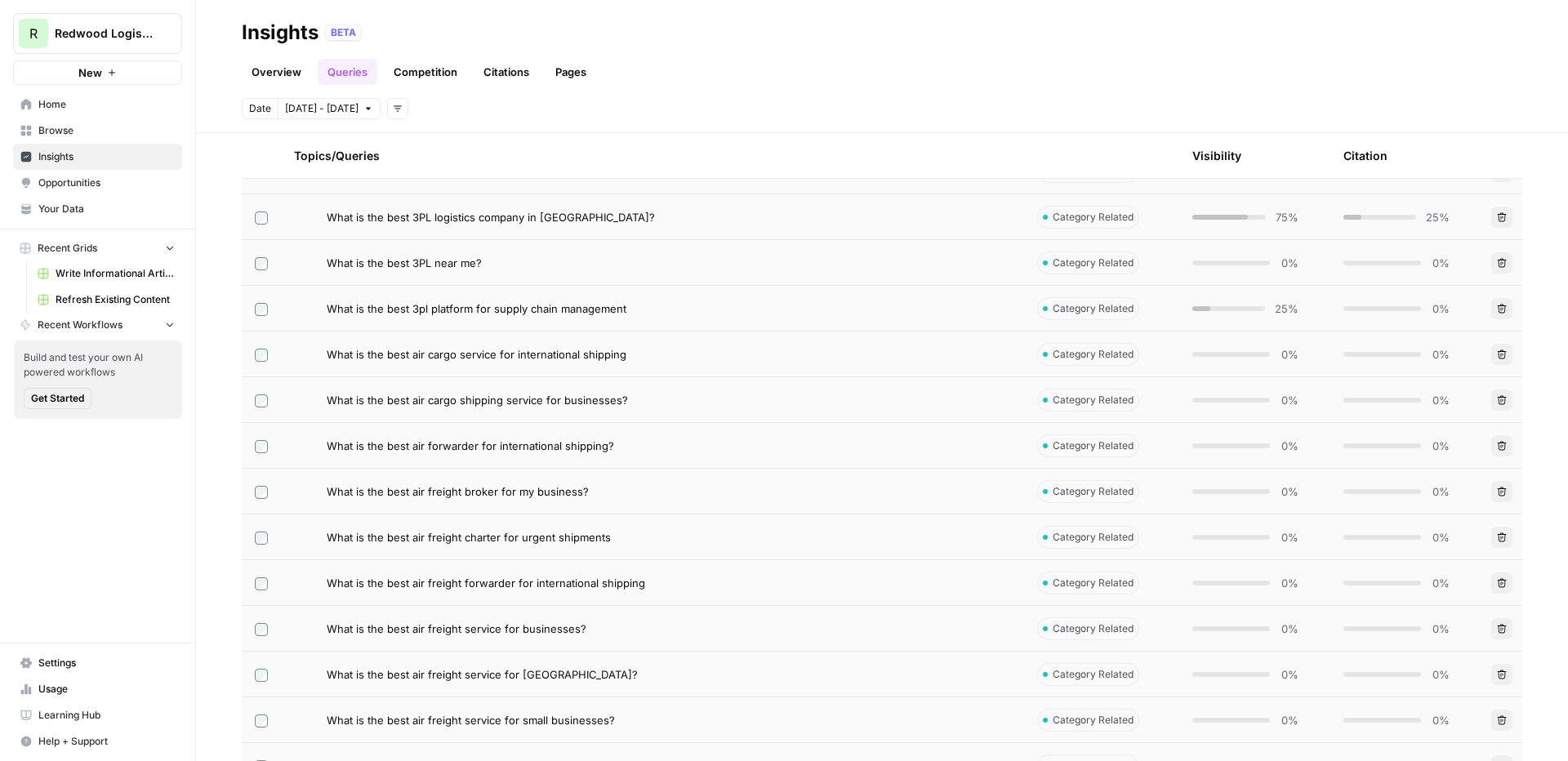
click at [932, 216] on div "What is the best 3PL logistics company in Chicago?" at bounding box center [669, 216] width 685 height 16
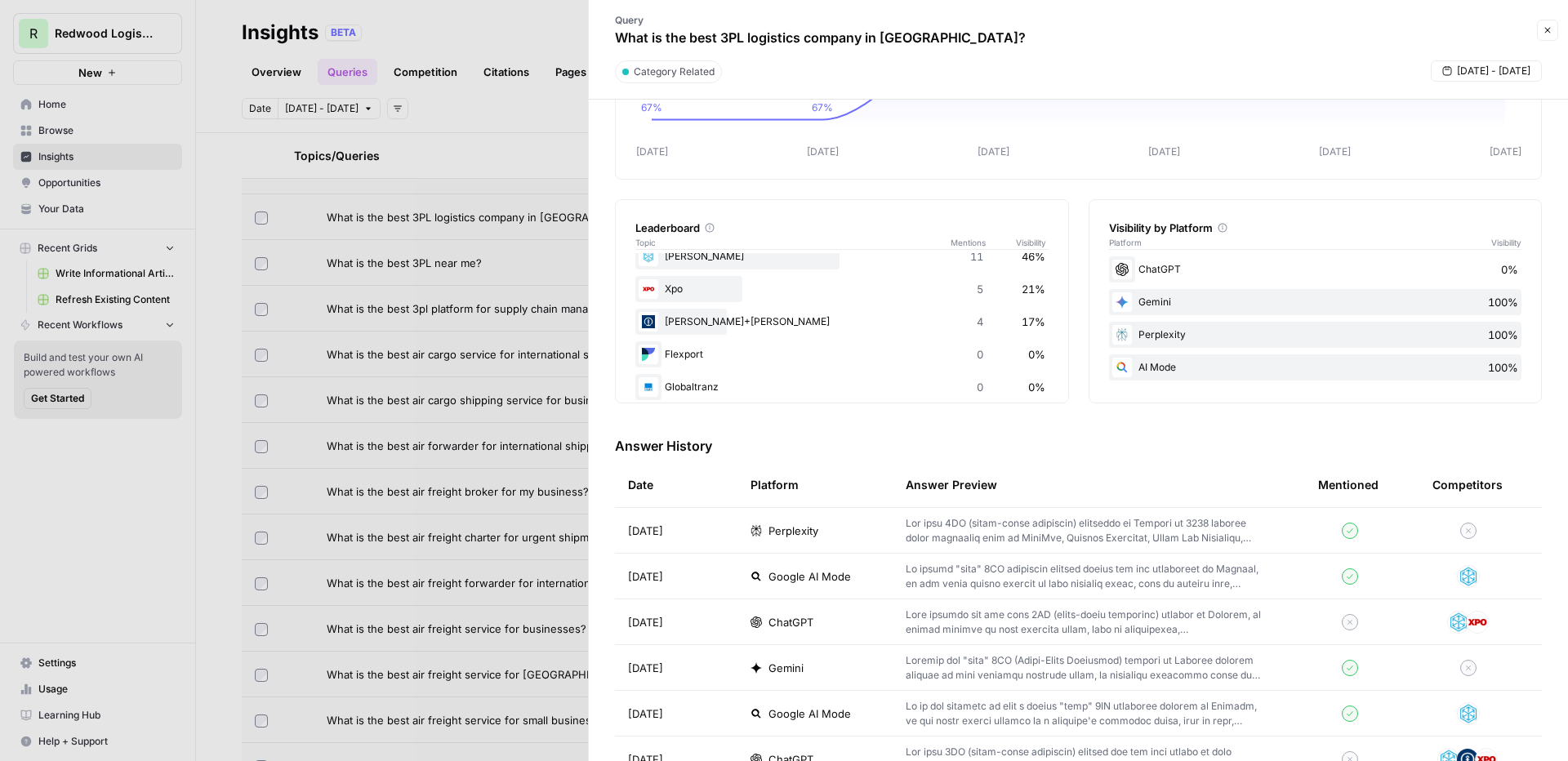
scroll to position [175, 0]
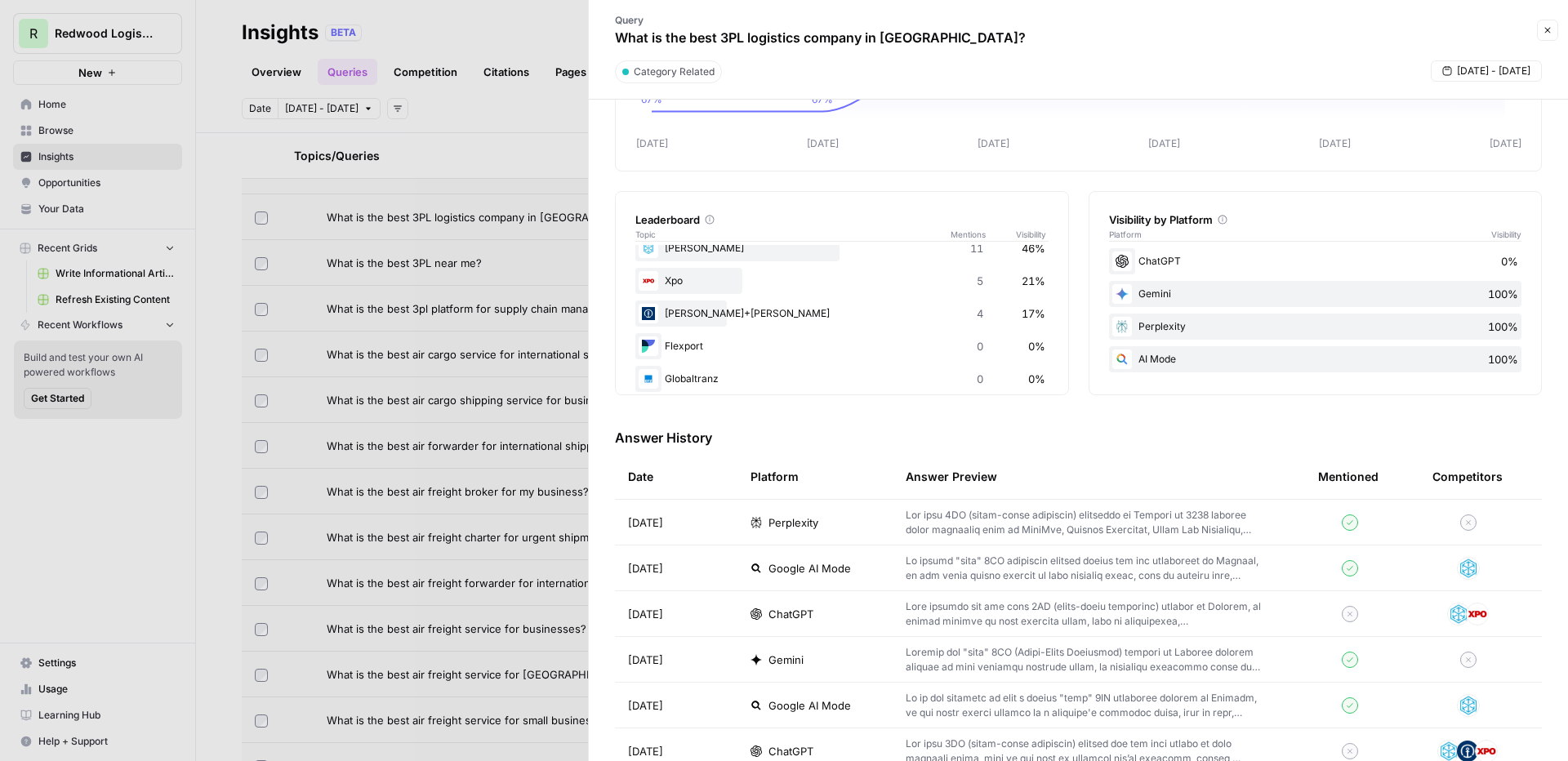
click at [814, 524] on span "Perplexity" at bounding box center [792, 522] width 50 height 16
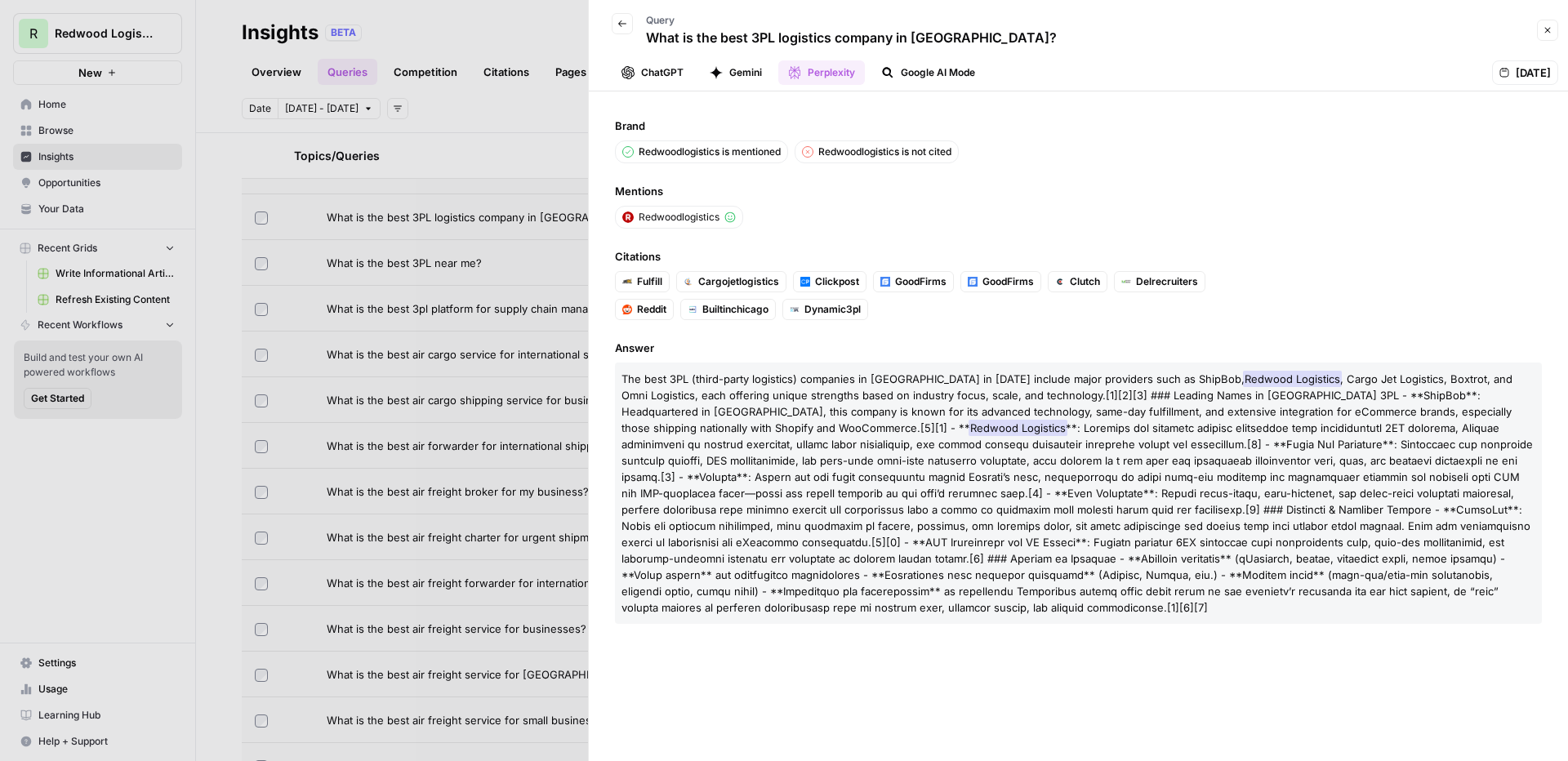
click at [948, 65] on button "Google AI Mode" at bounding box center [928, 72] width 114 height 24
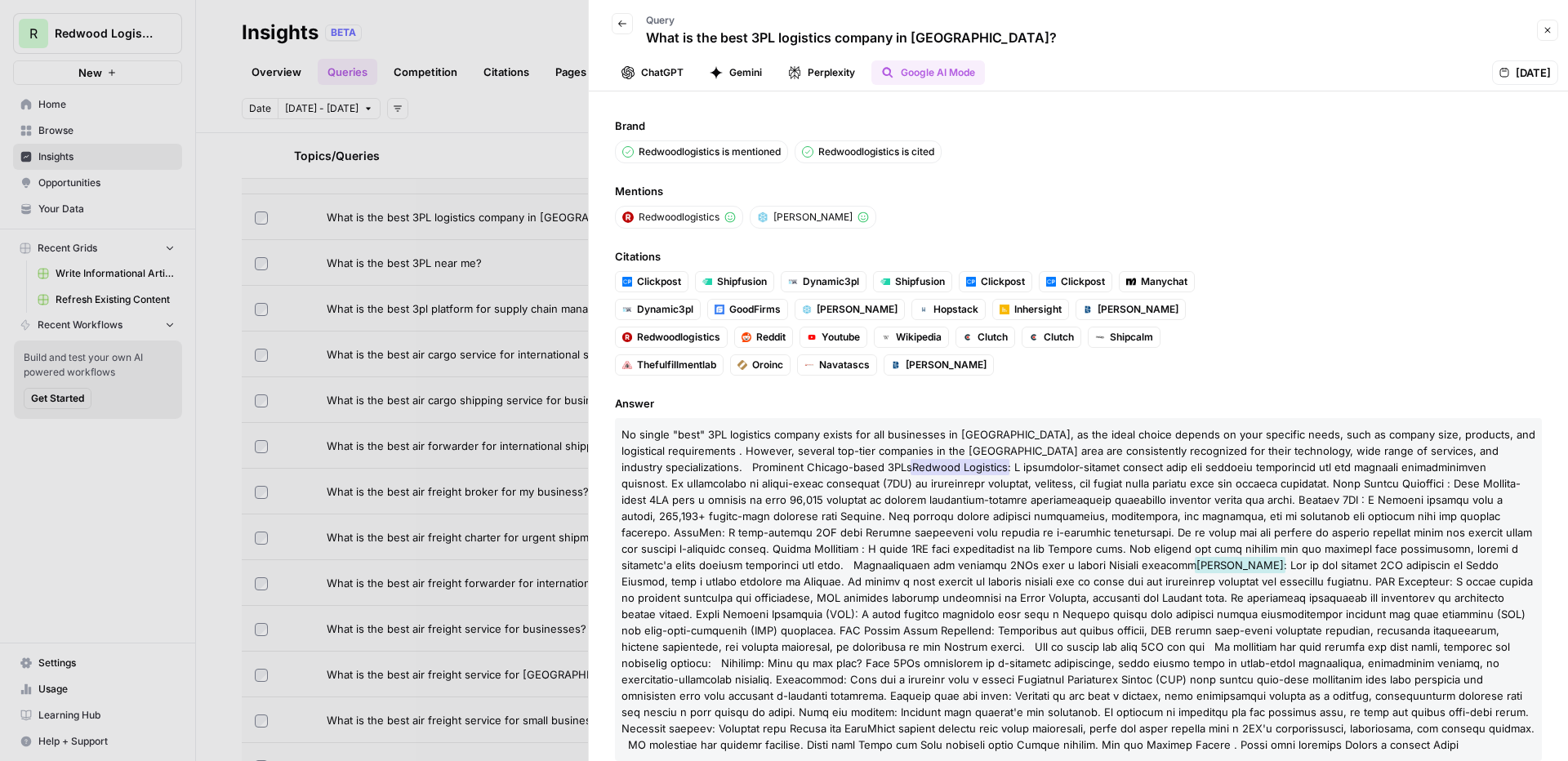
click at [746, 64] on button "Gemini" at bounding box center [735, 72] width 72 height 24
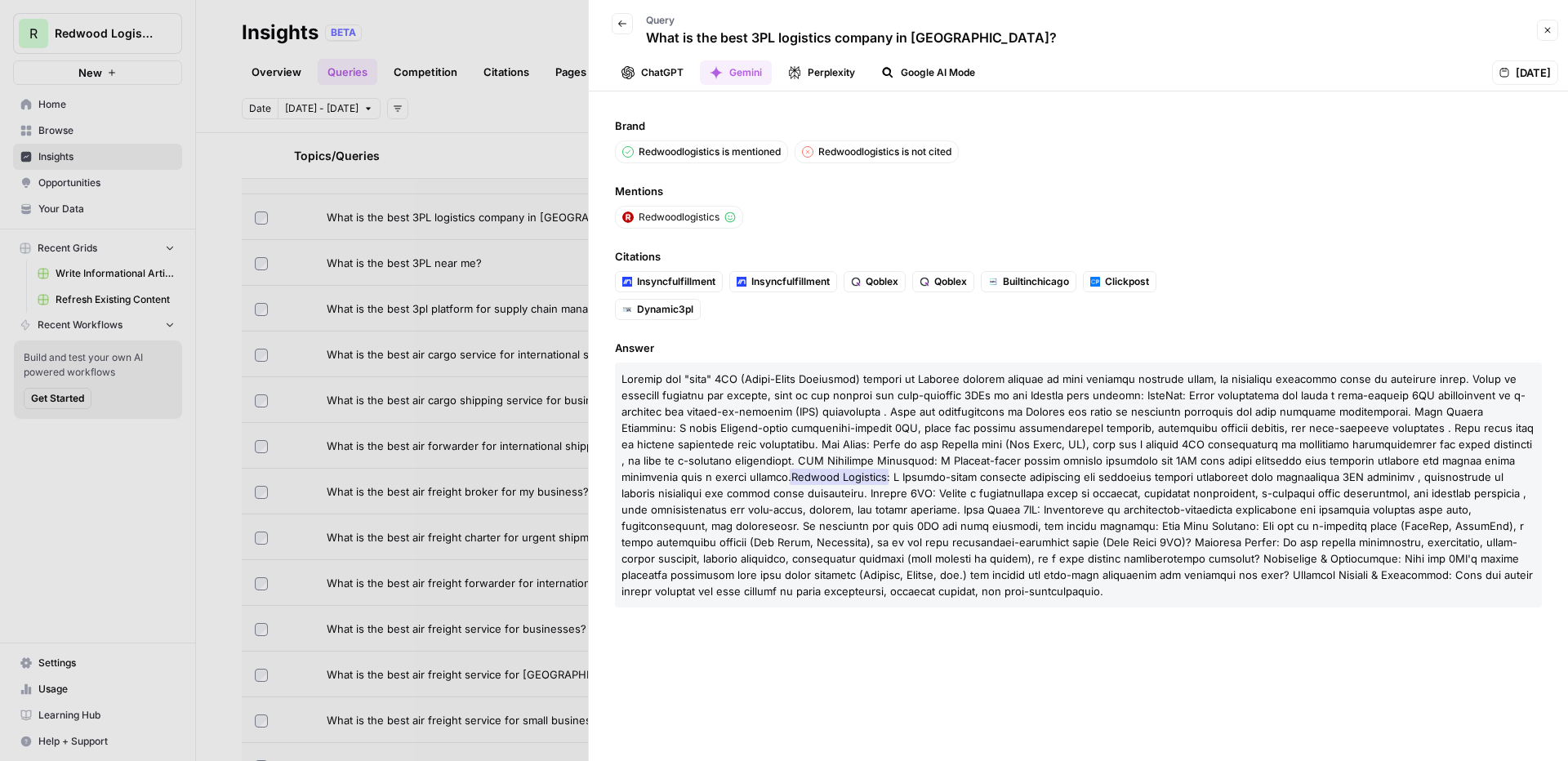
click at [660, 76] on button "ChatGPT" at bounding box center [652, 72] width 82 height 24
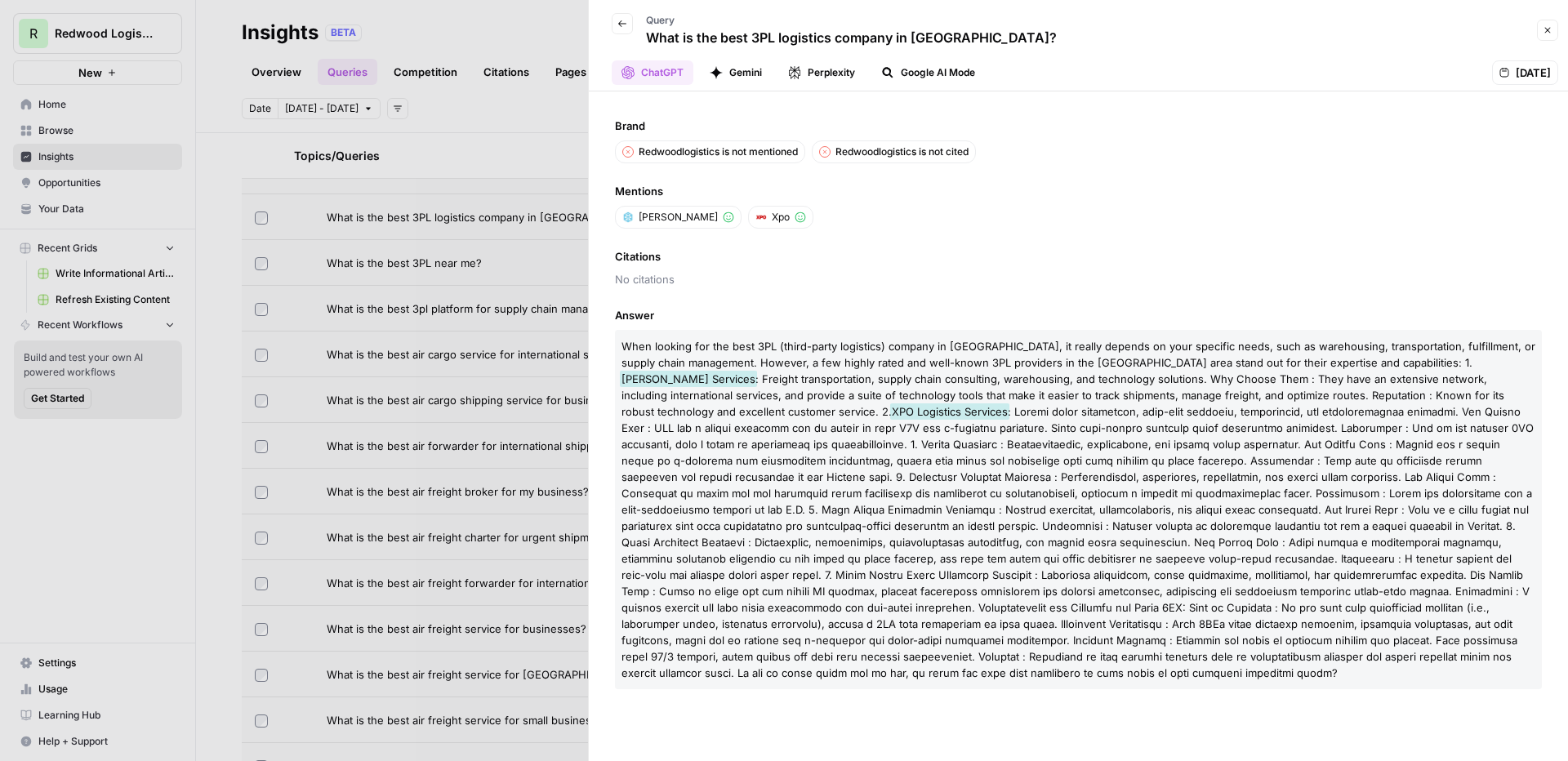
click at [739, 66] on button "Gemini" at bounding box center [735, 72] width 72 height 24
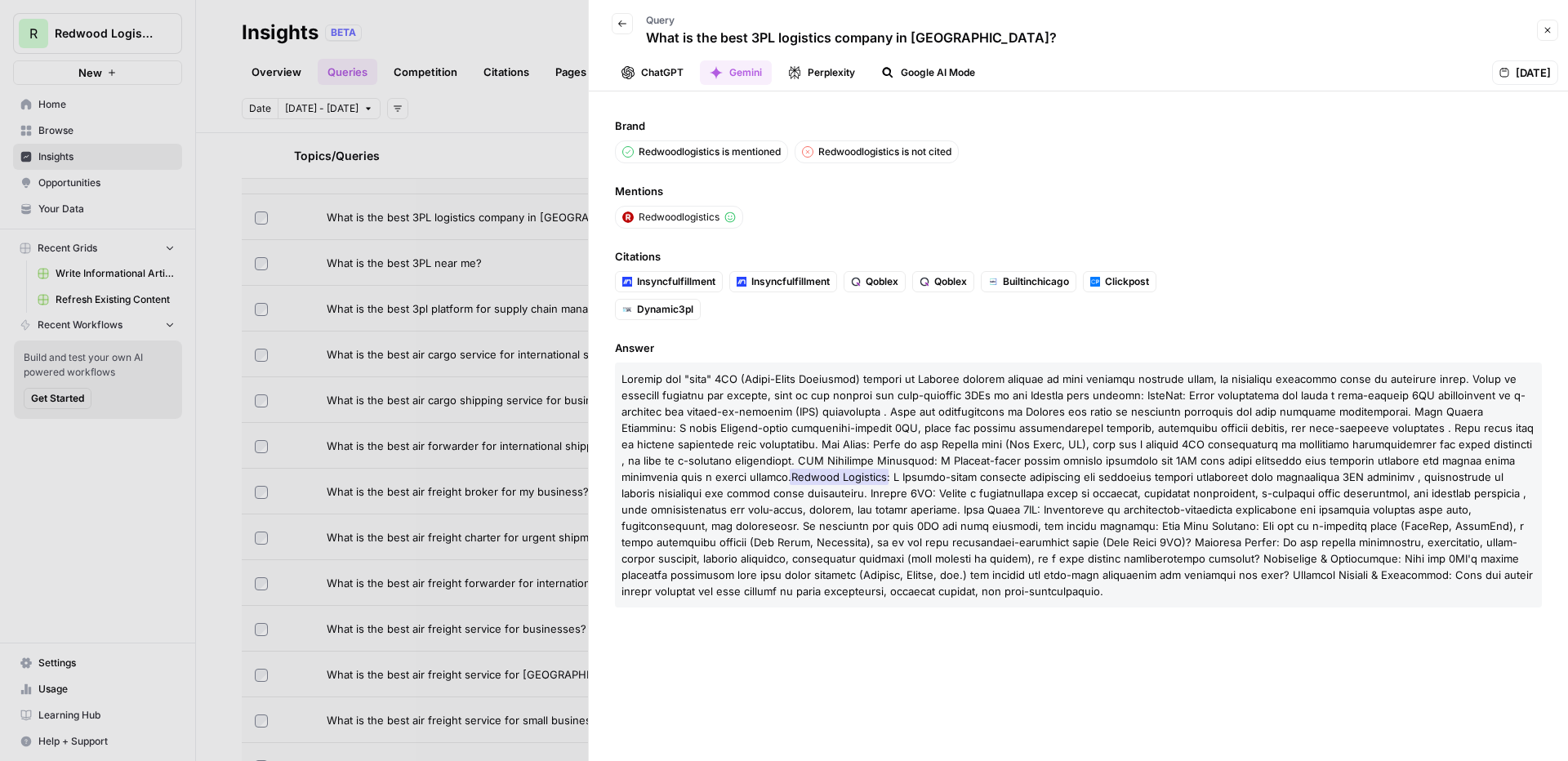
click at [823, 76] on button "Perplexity" at bounding box center [821, 72] width 87 height 24
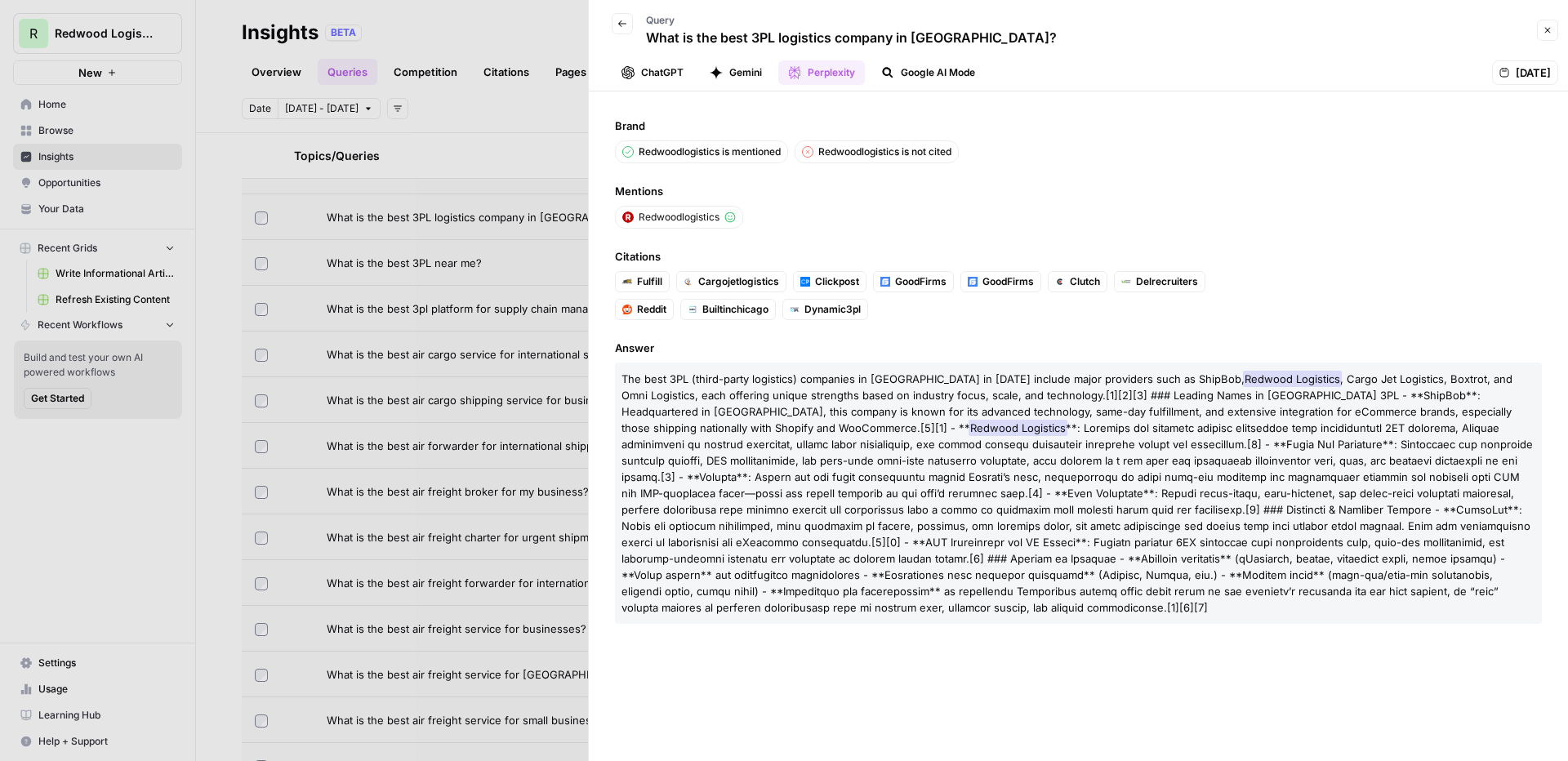
click at [902, 80] on button "Google AI Mode" at bounding box center [928, 72] width 114 height 24
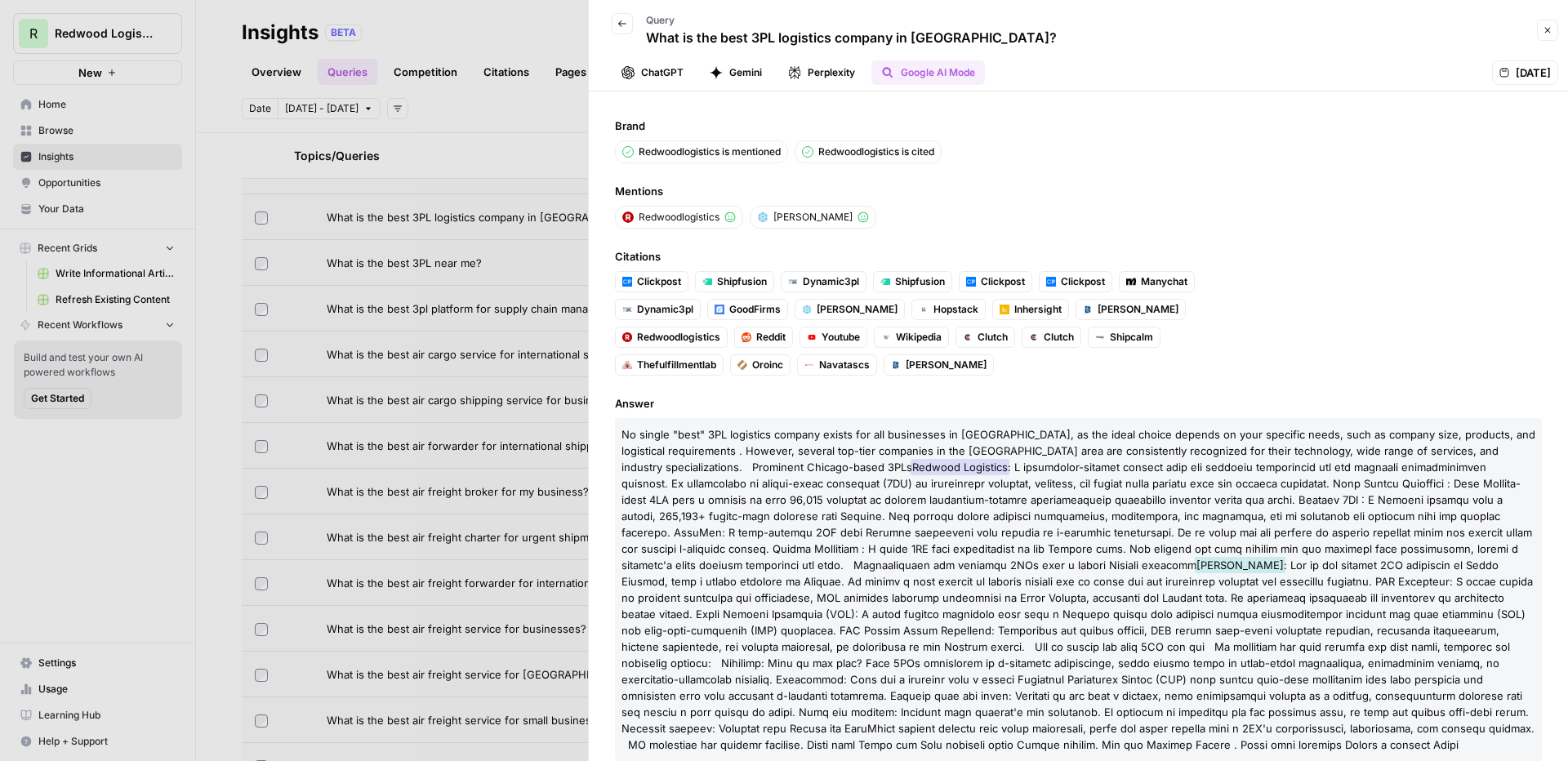
scroll to position [26, 0]
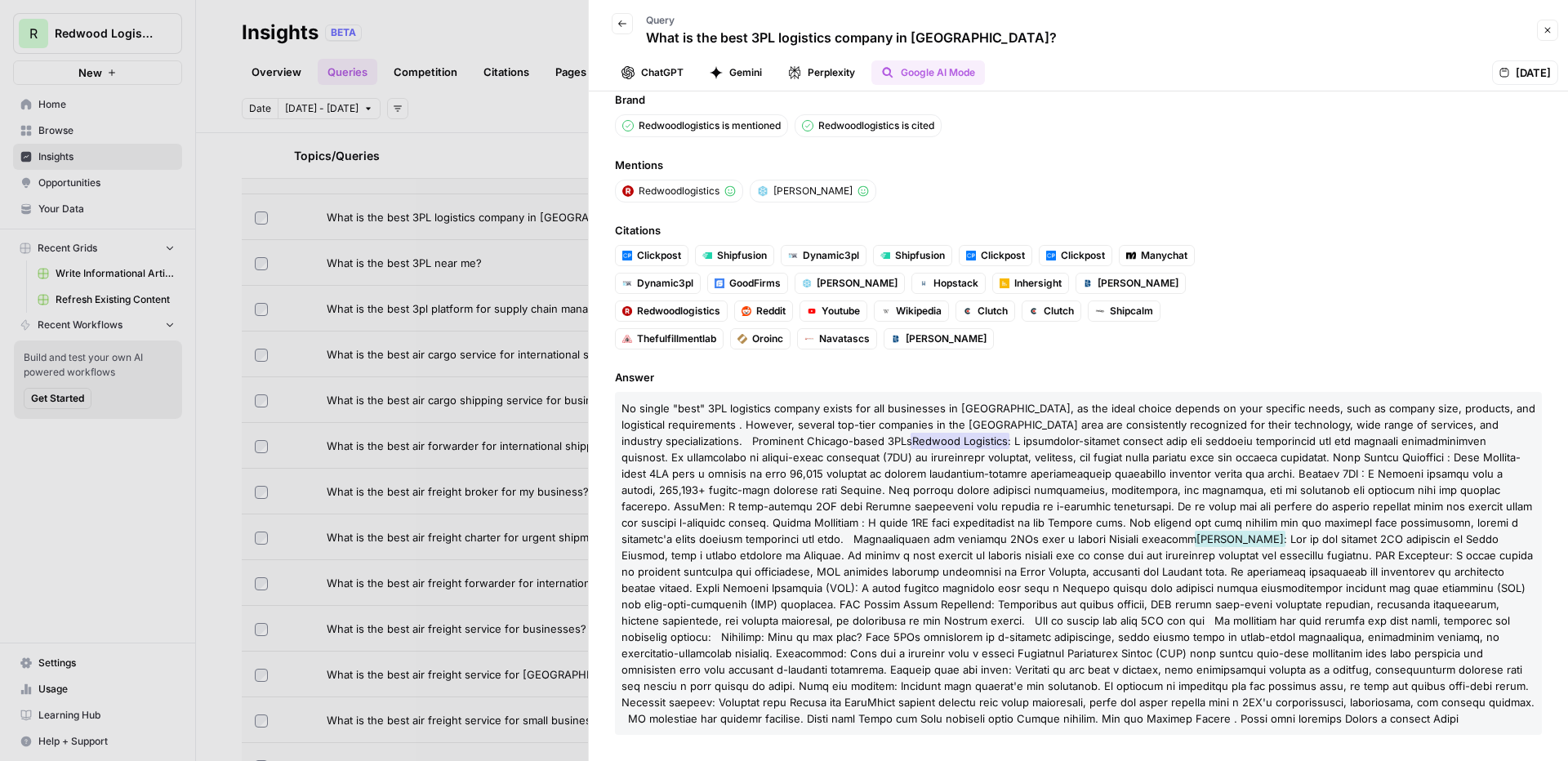
click at [1234, 36] on button "Close" at bounding box center [1547, 29] width 21 height 21
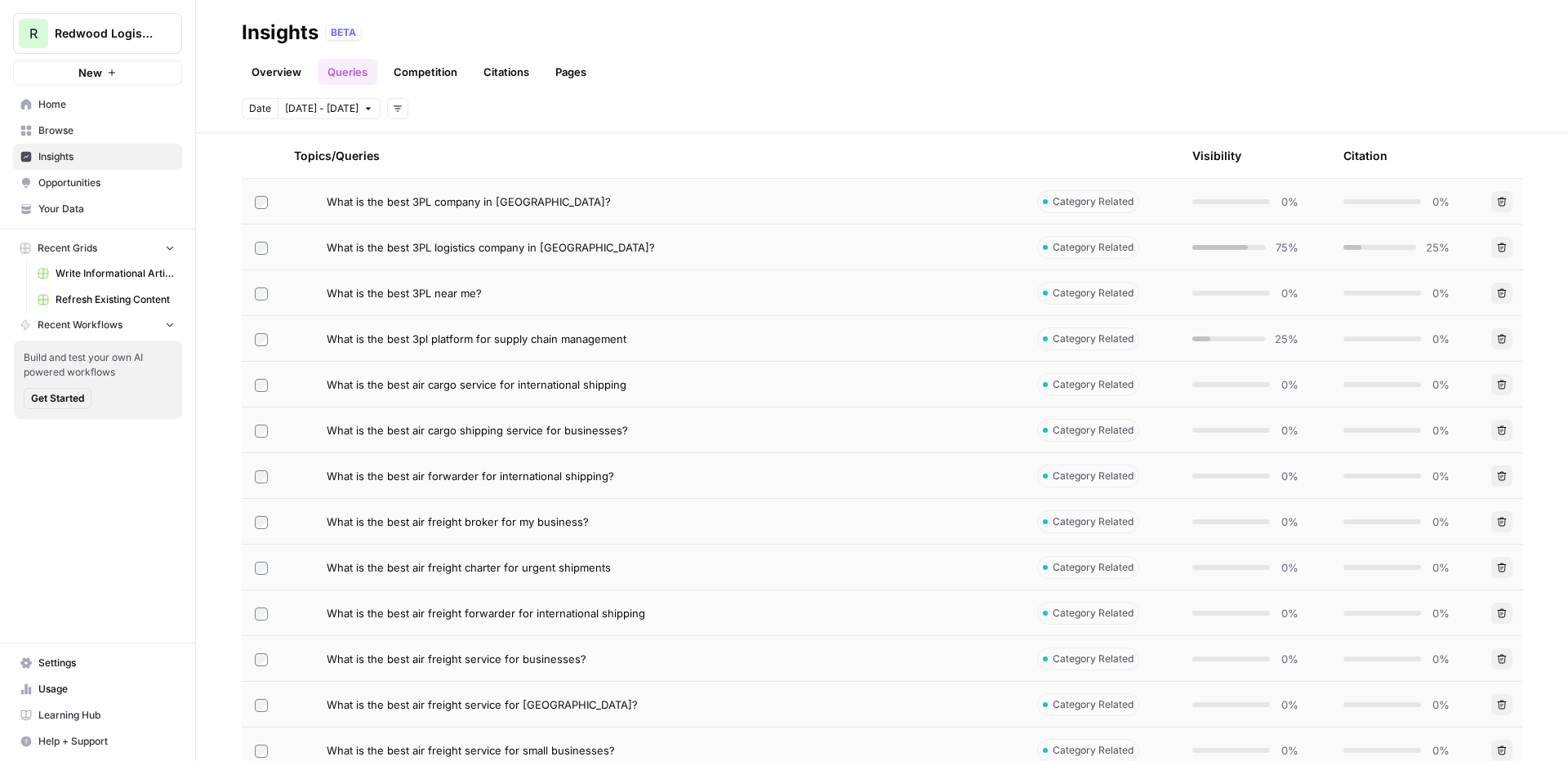
scroll to position [1050, 0]
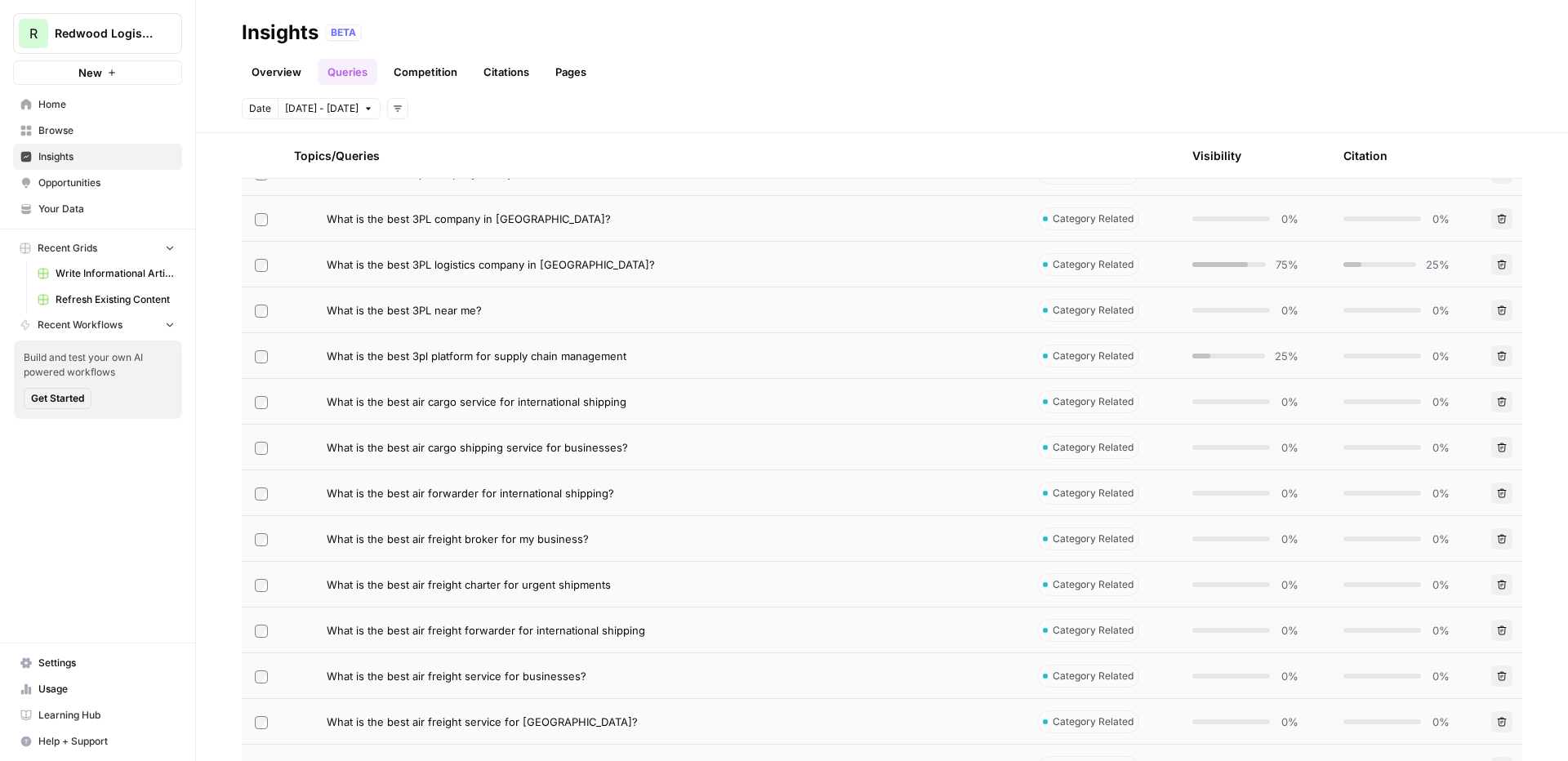
click at [956, 271] on div "What is the best 3PL logistics company in Chicago?" at bounding box center [669, 263] width 685 height 16
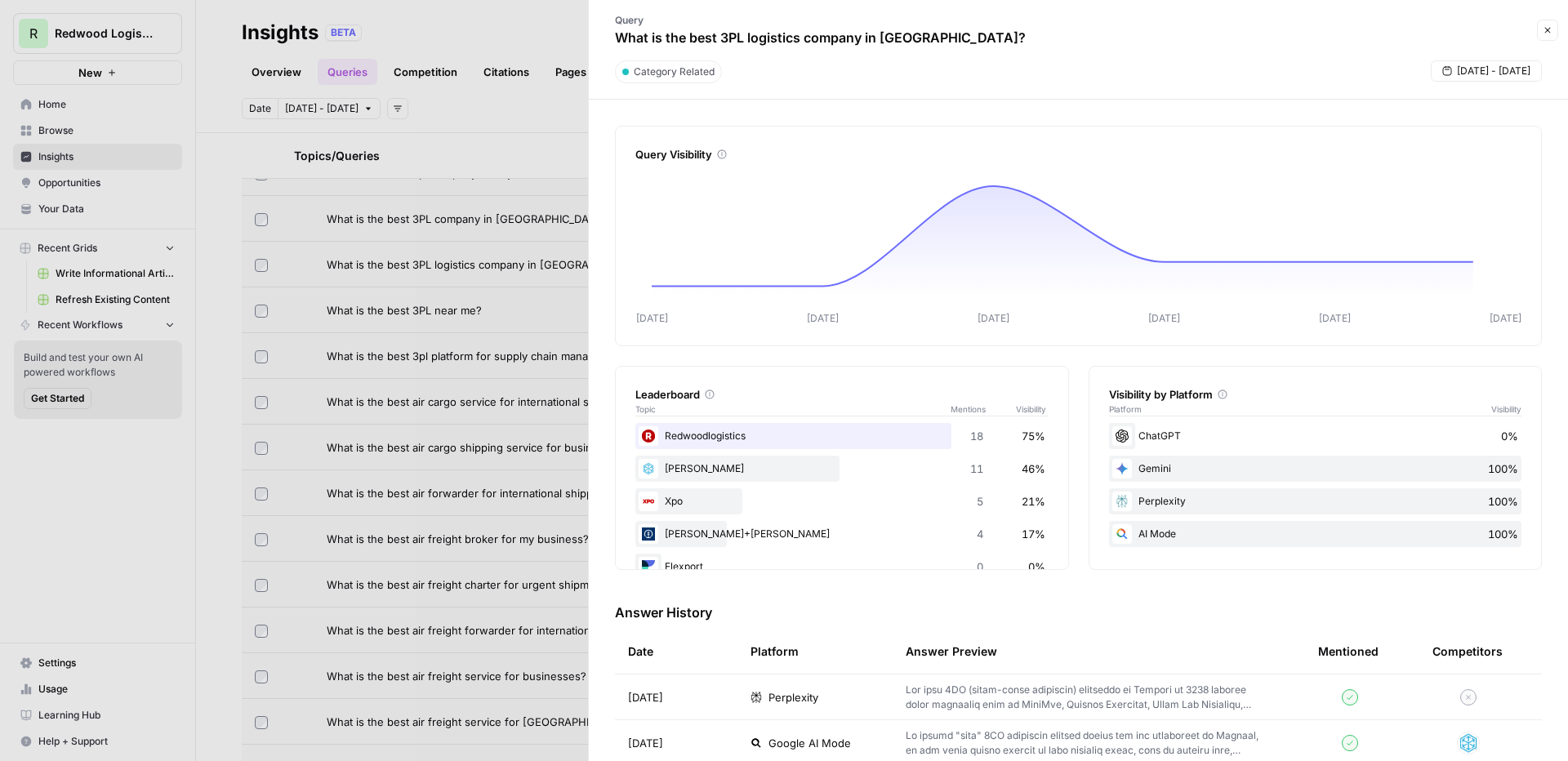
scroll to position [63, 0]
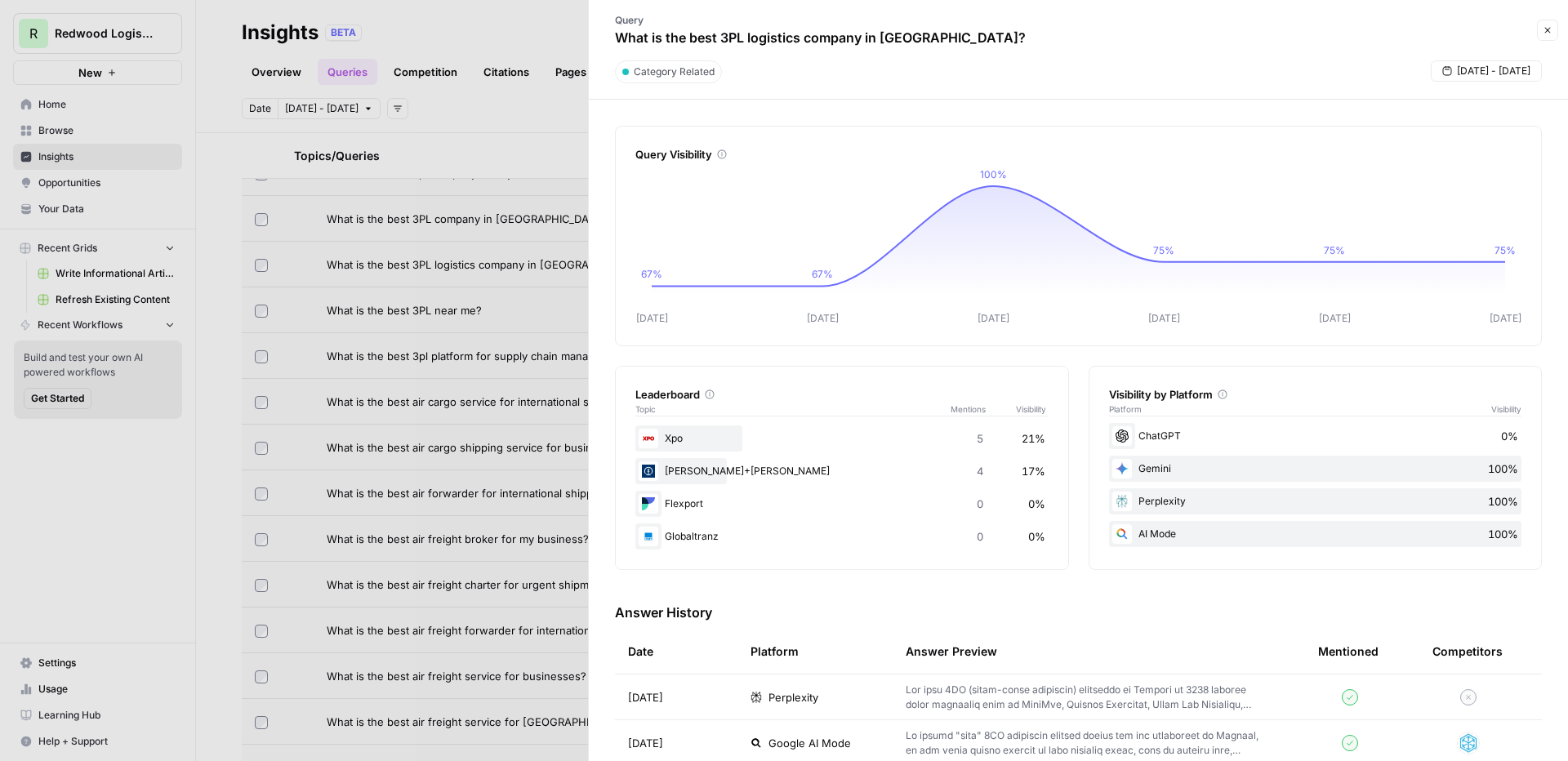
click at [778, 653] on div "Platform" at bounding box center [774, 651] width 48 height 45
click at [801, 653] on td "Perplexity" at bounding box center [815, 696] width 155 height 45
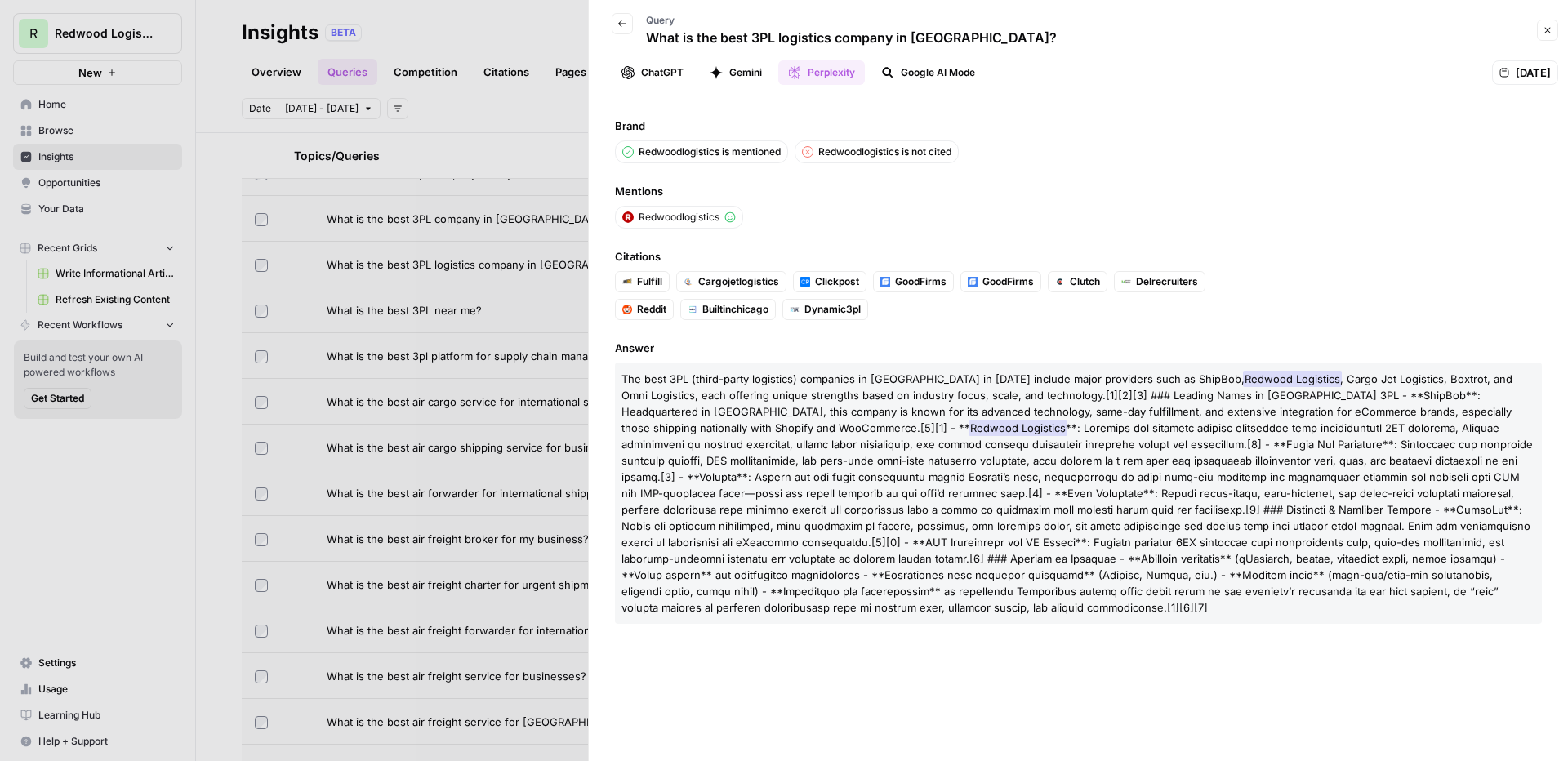
click at [652, 65] on button "ChatGPT" at bounding box center [652, 72] width 82 height 24
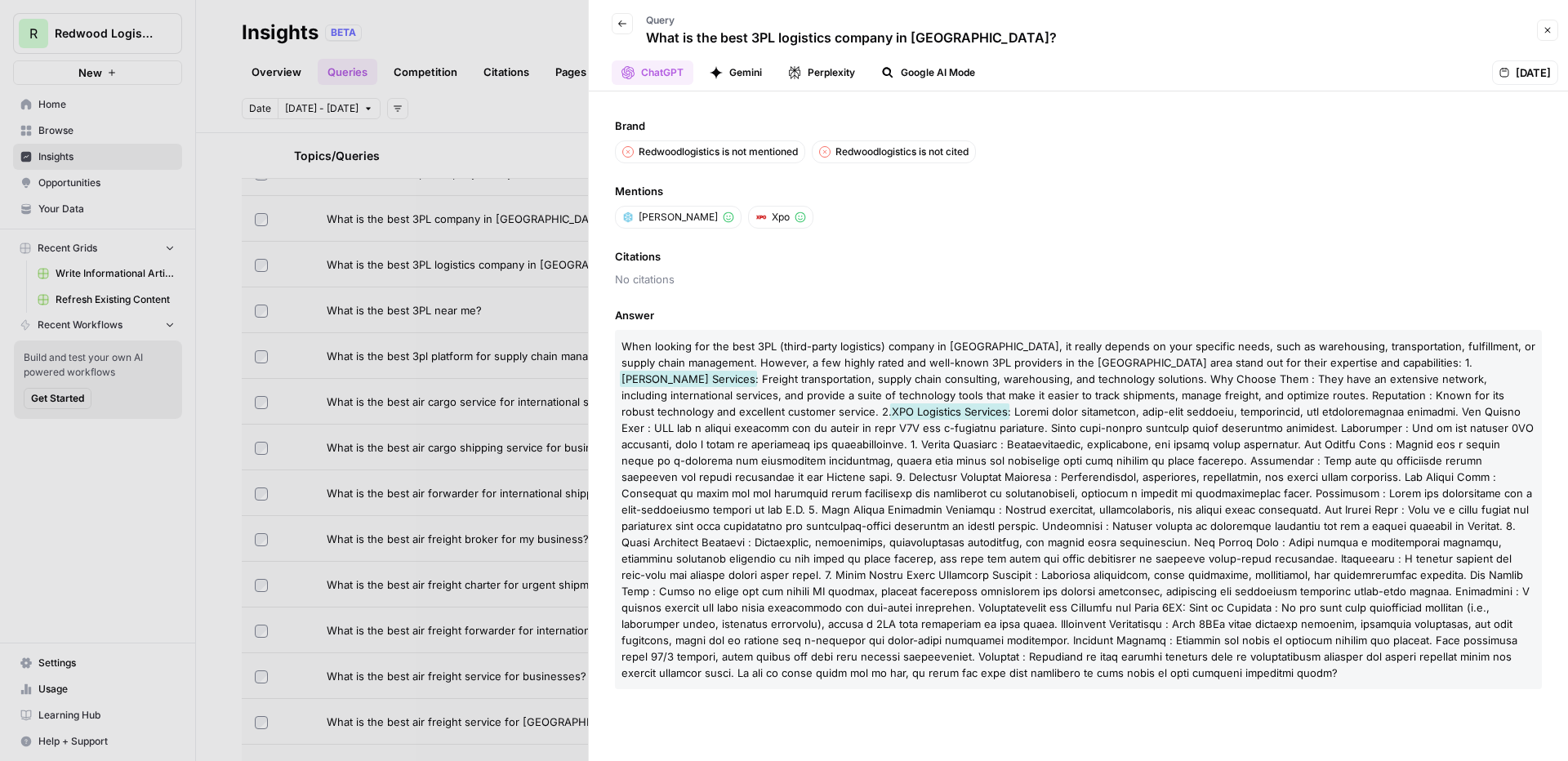
click at [741, 73] on button "Gemini" at bounding box center [735, 72] width 72 height 24
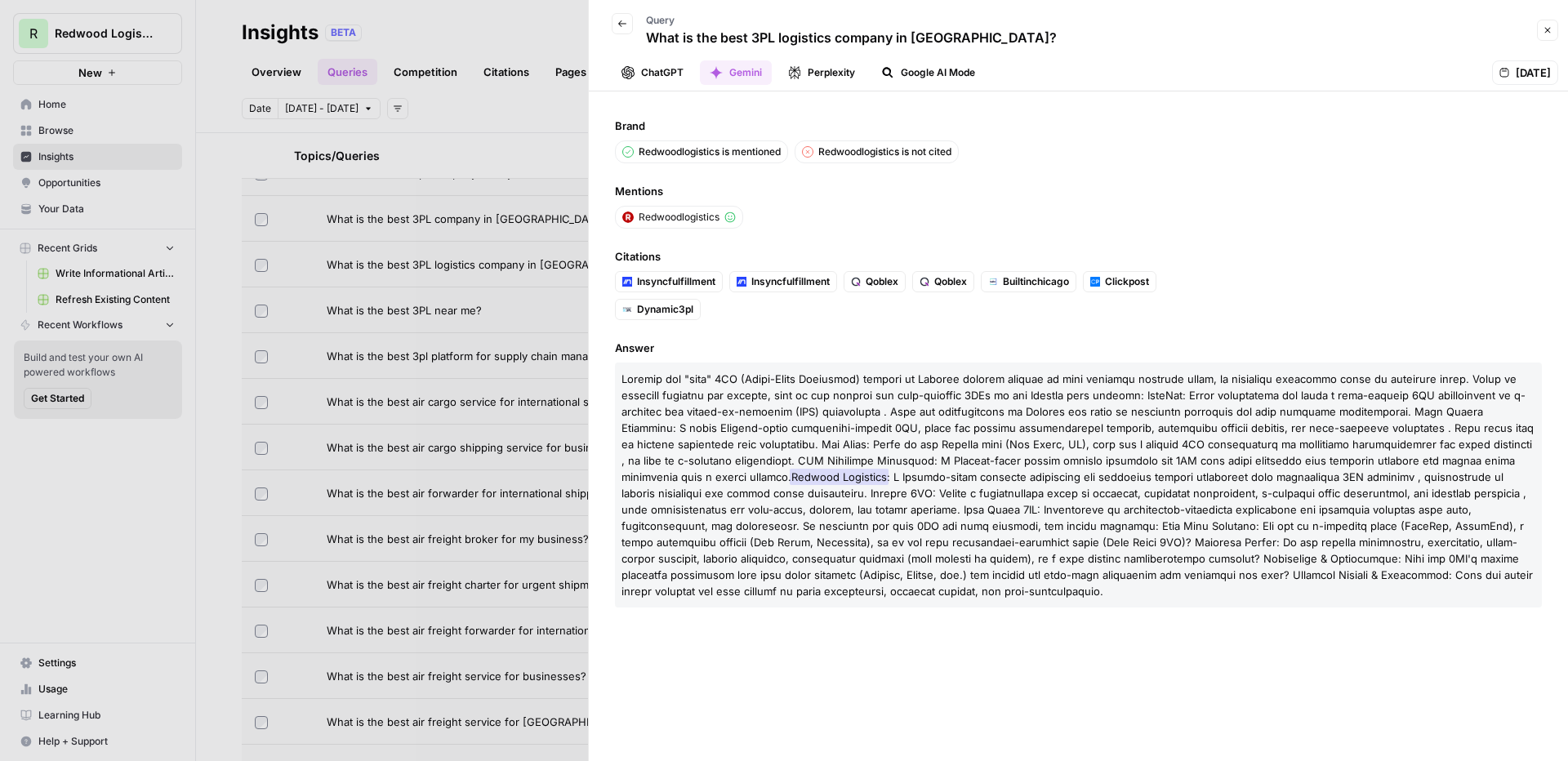
click at [824, 72] on button "Perplexity" at bounding box center [821, 72] width 87 height 24
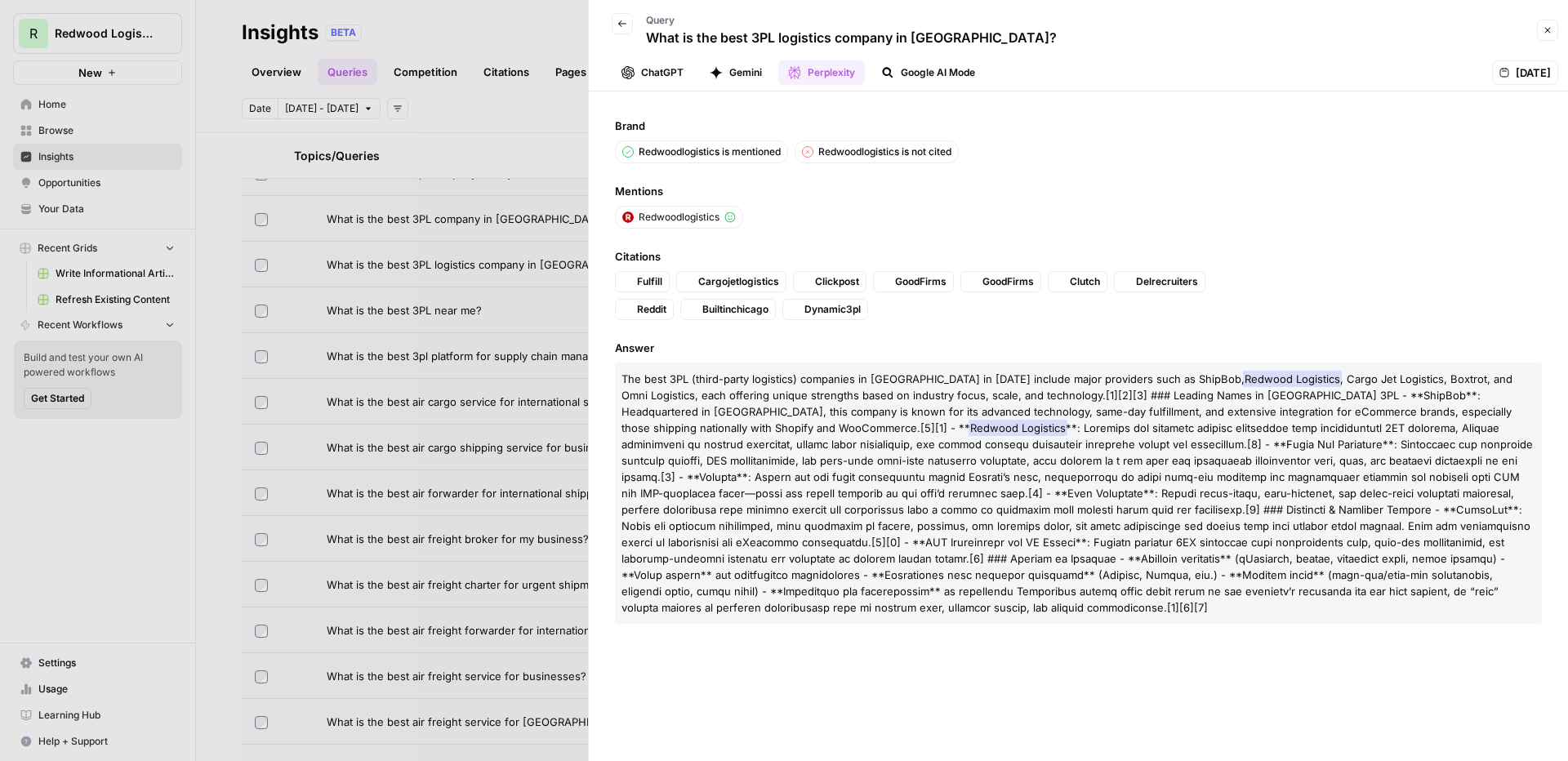
click at [937, 76] on button "Google AI Mode" at bounding box center [928, 72] width 114 height 24
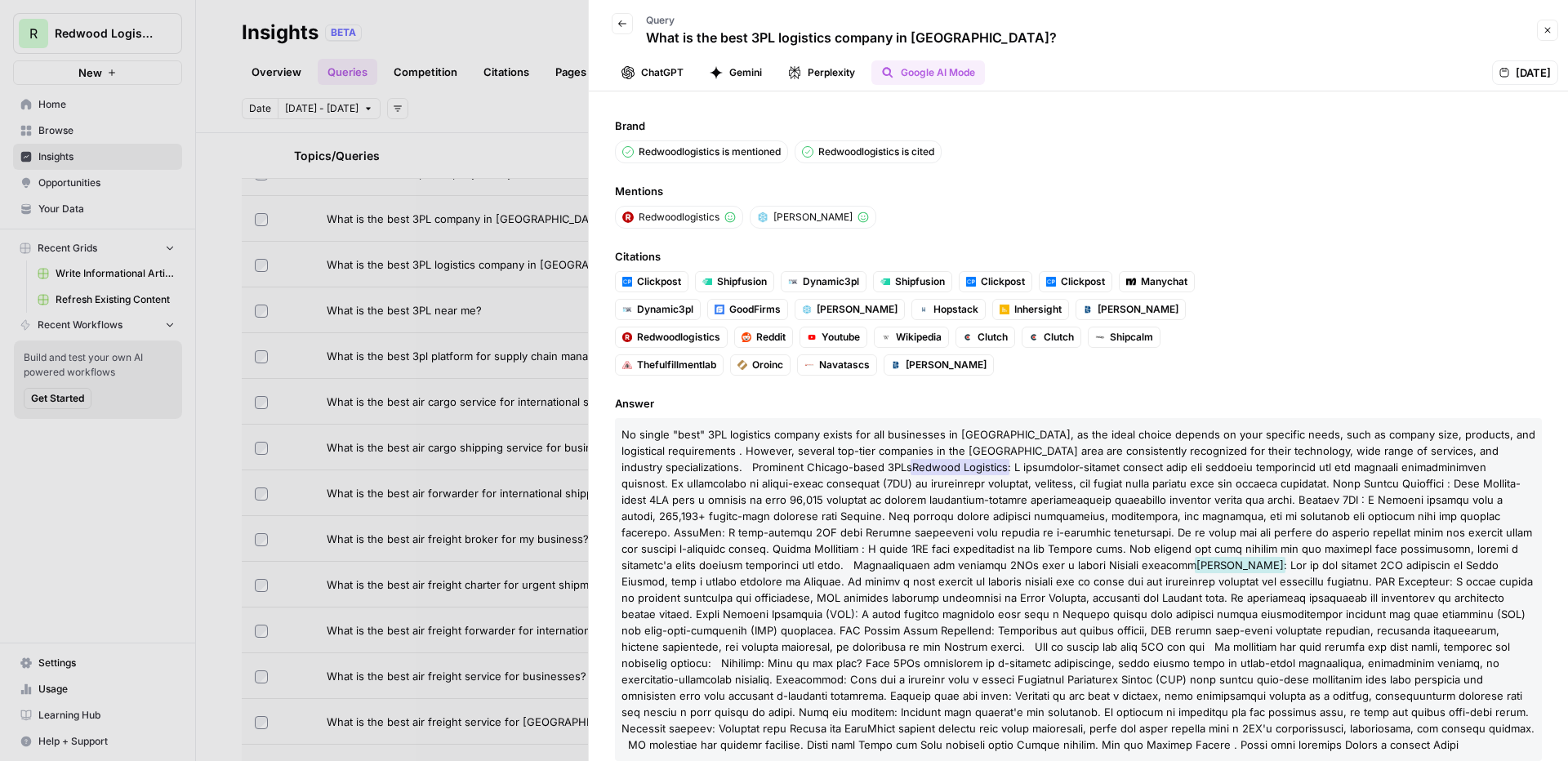
click at [637, 71] on button "ChatGPT" at bounding box center [652, 72] width 82 height 24
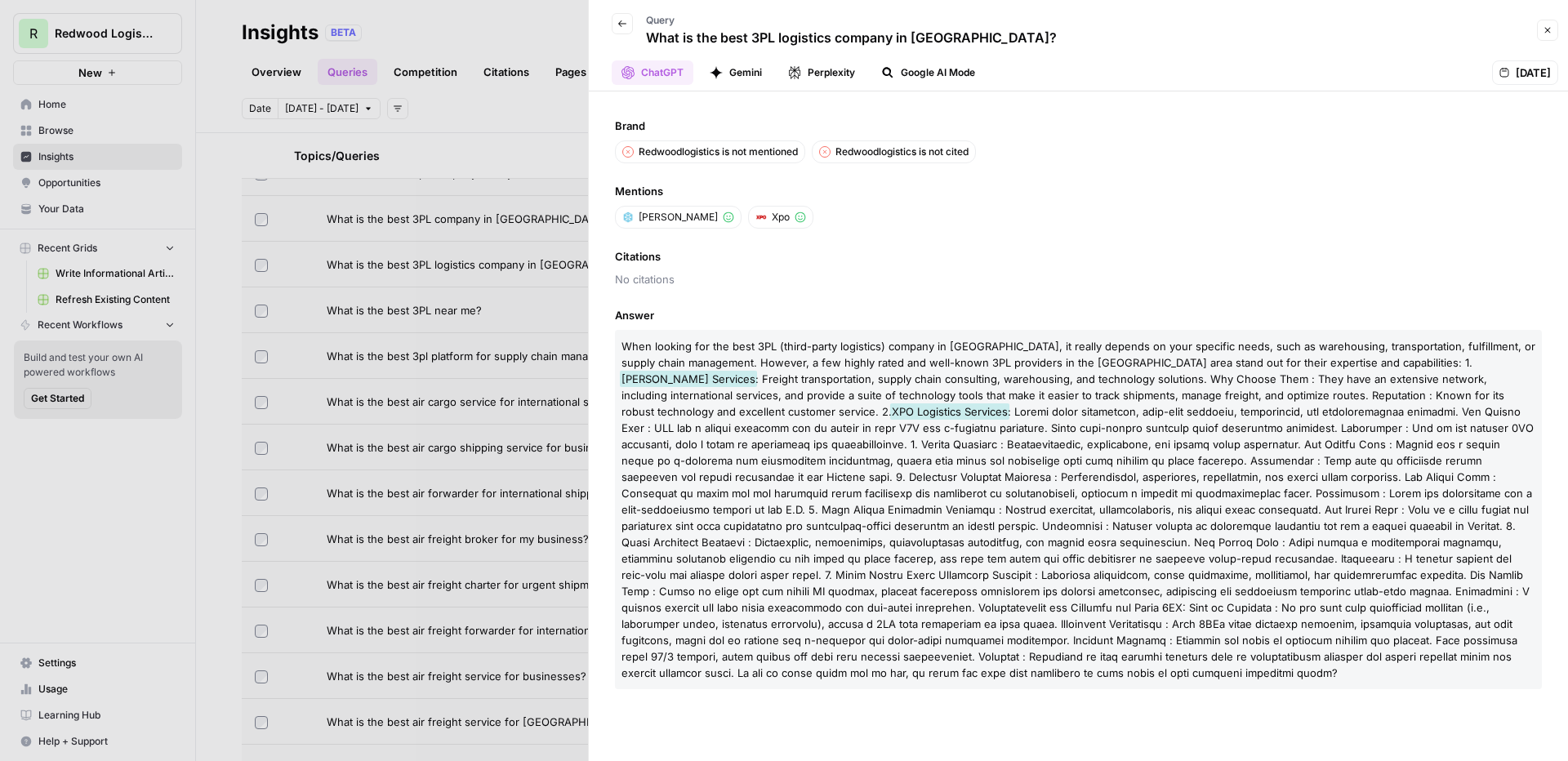
click at [746, 73] on button "Gemini" at bounding box center [735, 72] width 72 height 24
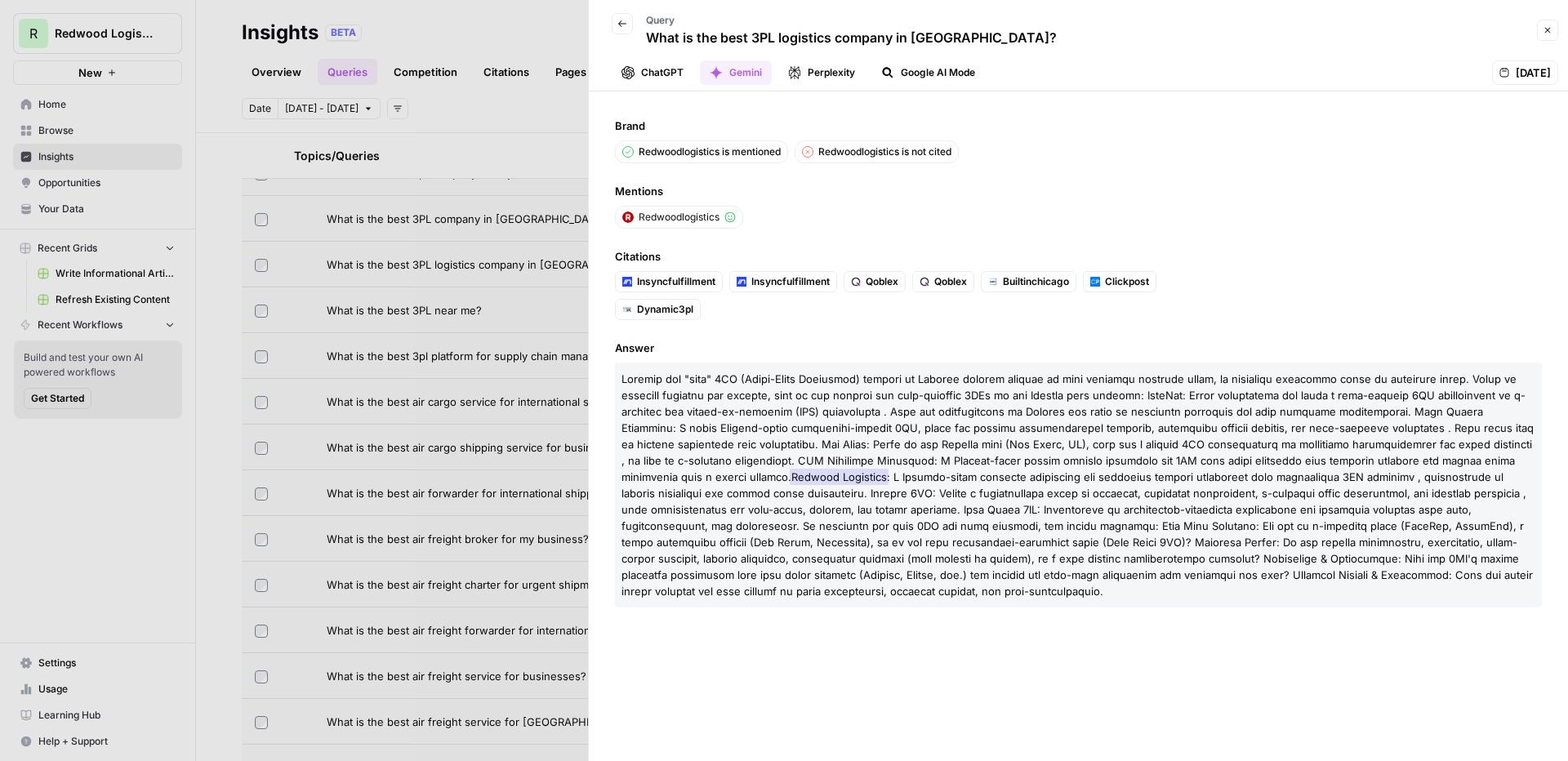
click at [858, 72] on button "Perplexity" at bounding box center [821, 72] width 87 height 24
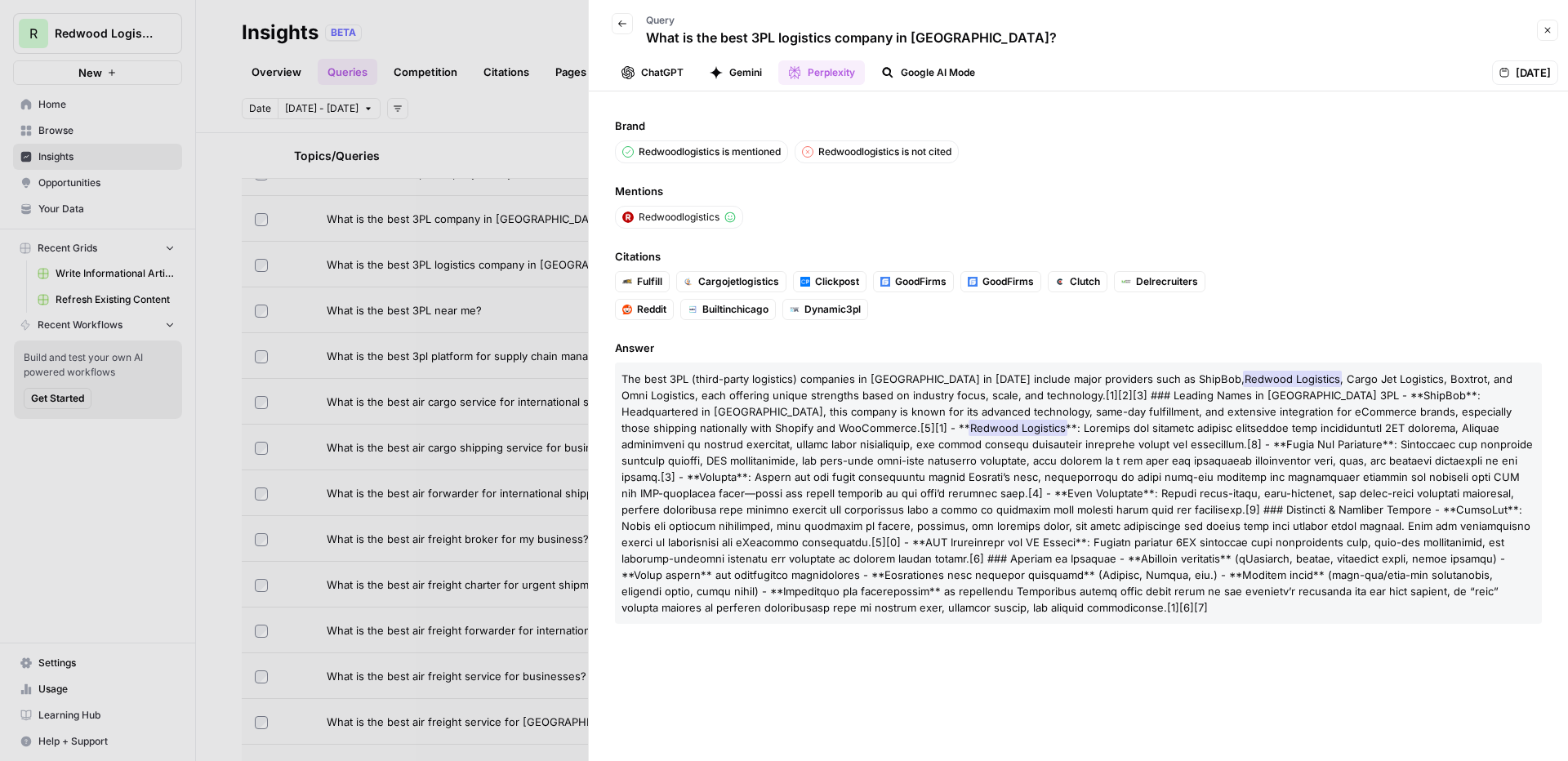
click at [1234, 34] on icon "button" at bounding box center [1548, 30] width 10 height 10
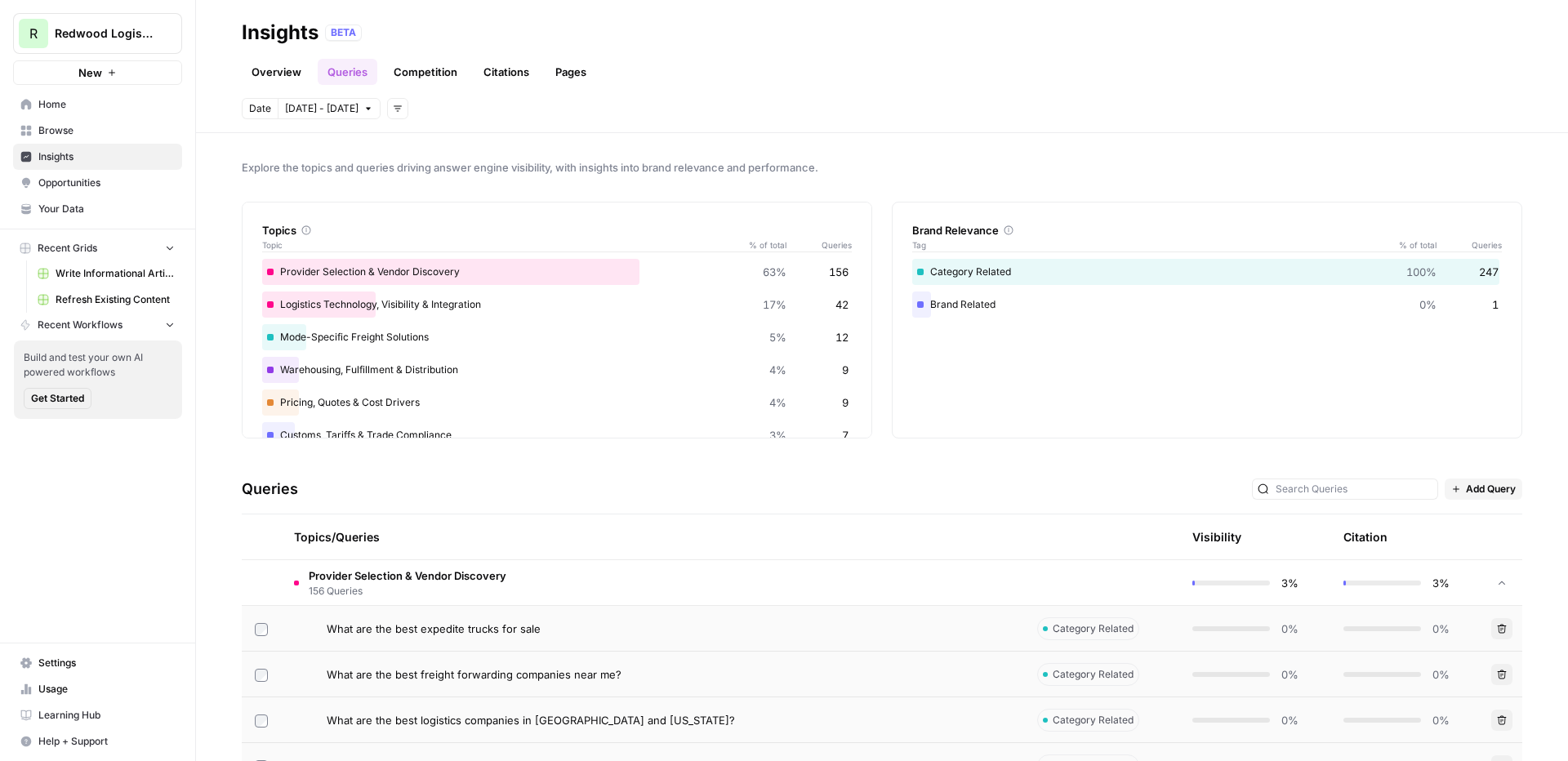
click at [637, 597] on td "Provider Selection & Vendor Discovery 156 Queries" at bounding box center [653, 582] width 743 height 45
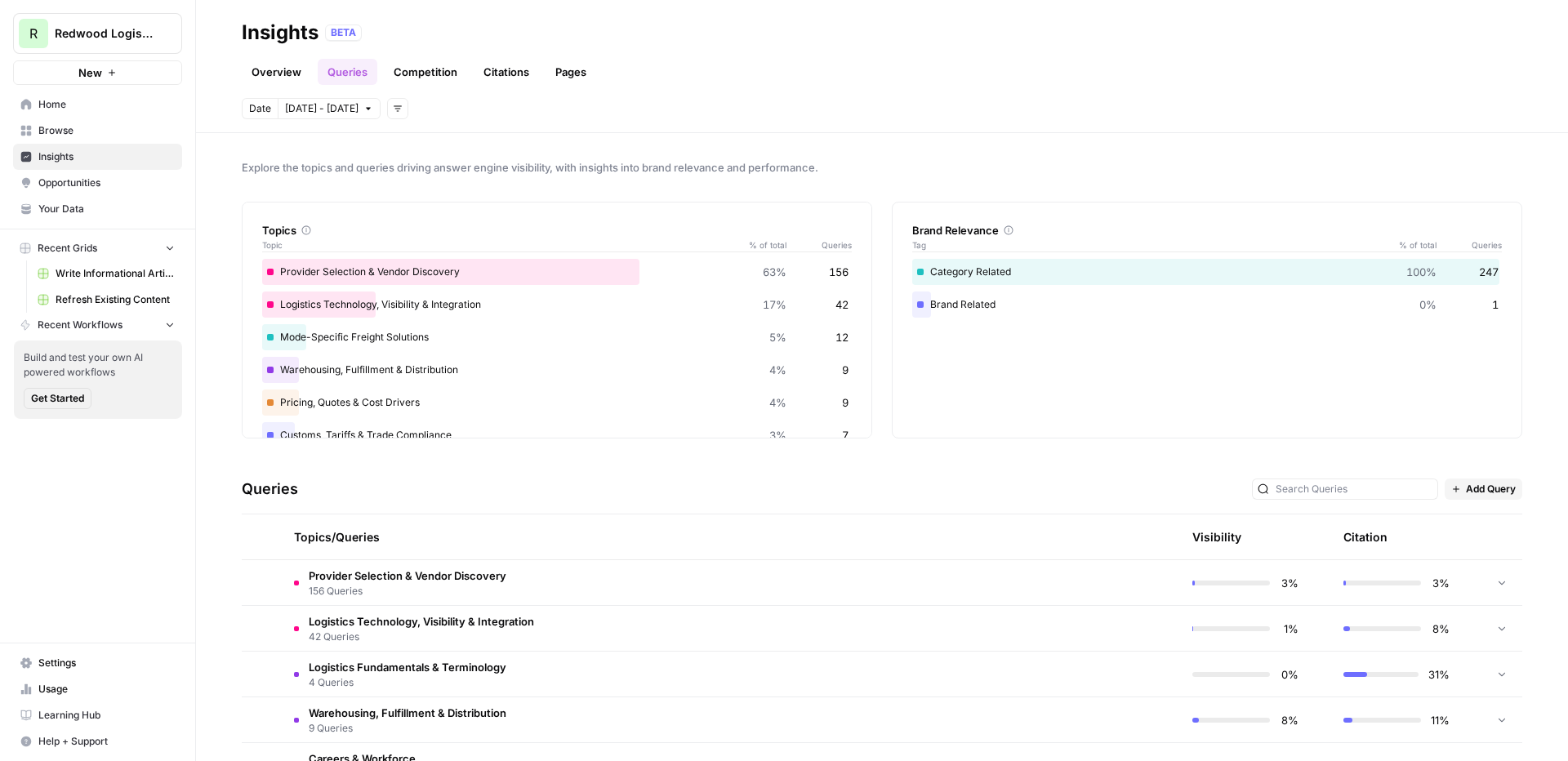
click at [442, 79] on link "Competition" at bounding box center [425, 72] width 83 height 26
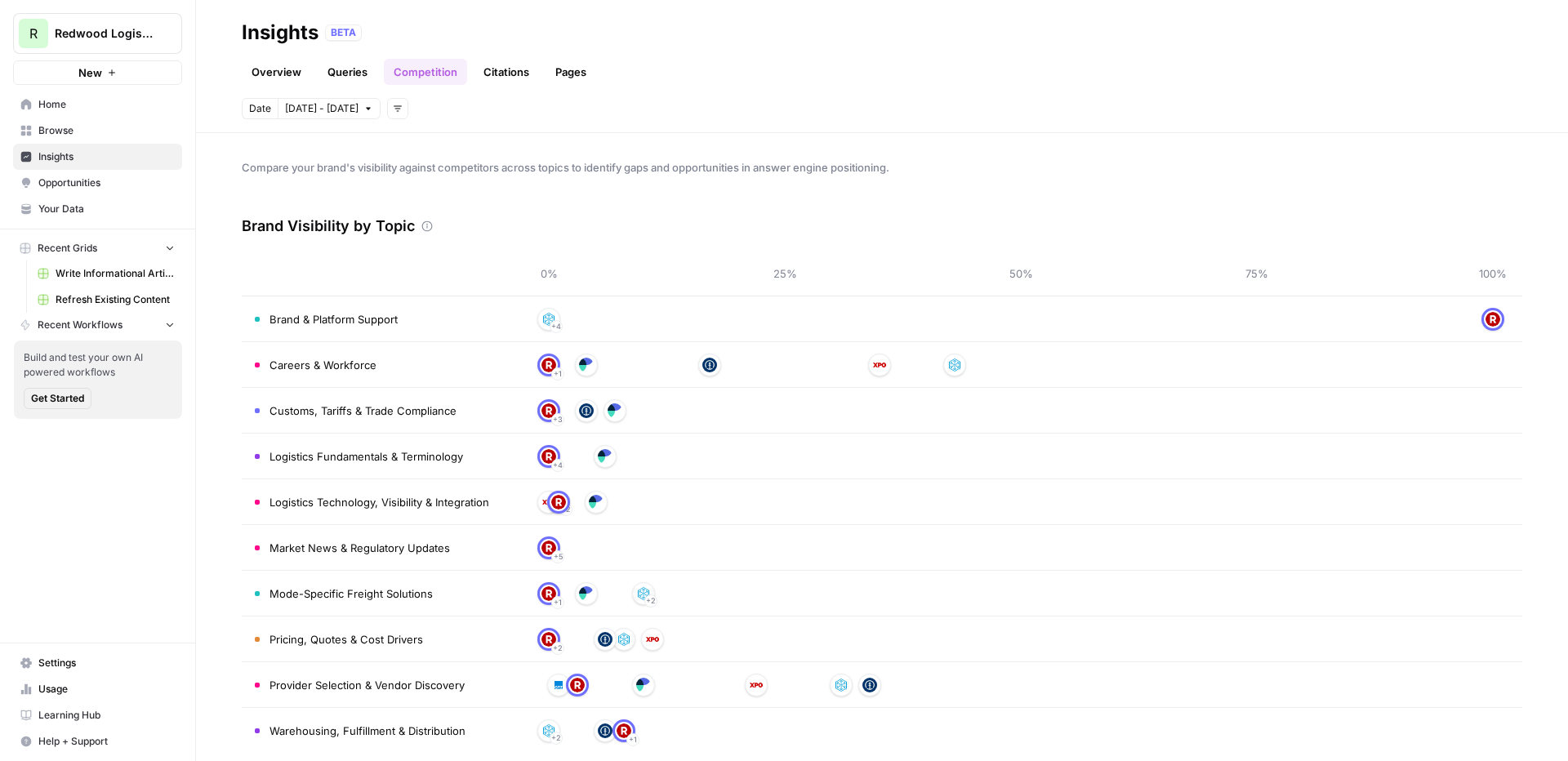
scroll to position [19, 0]
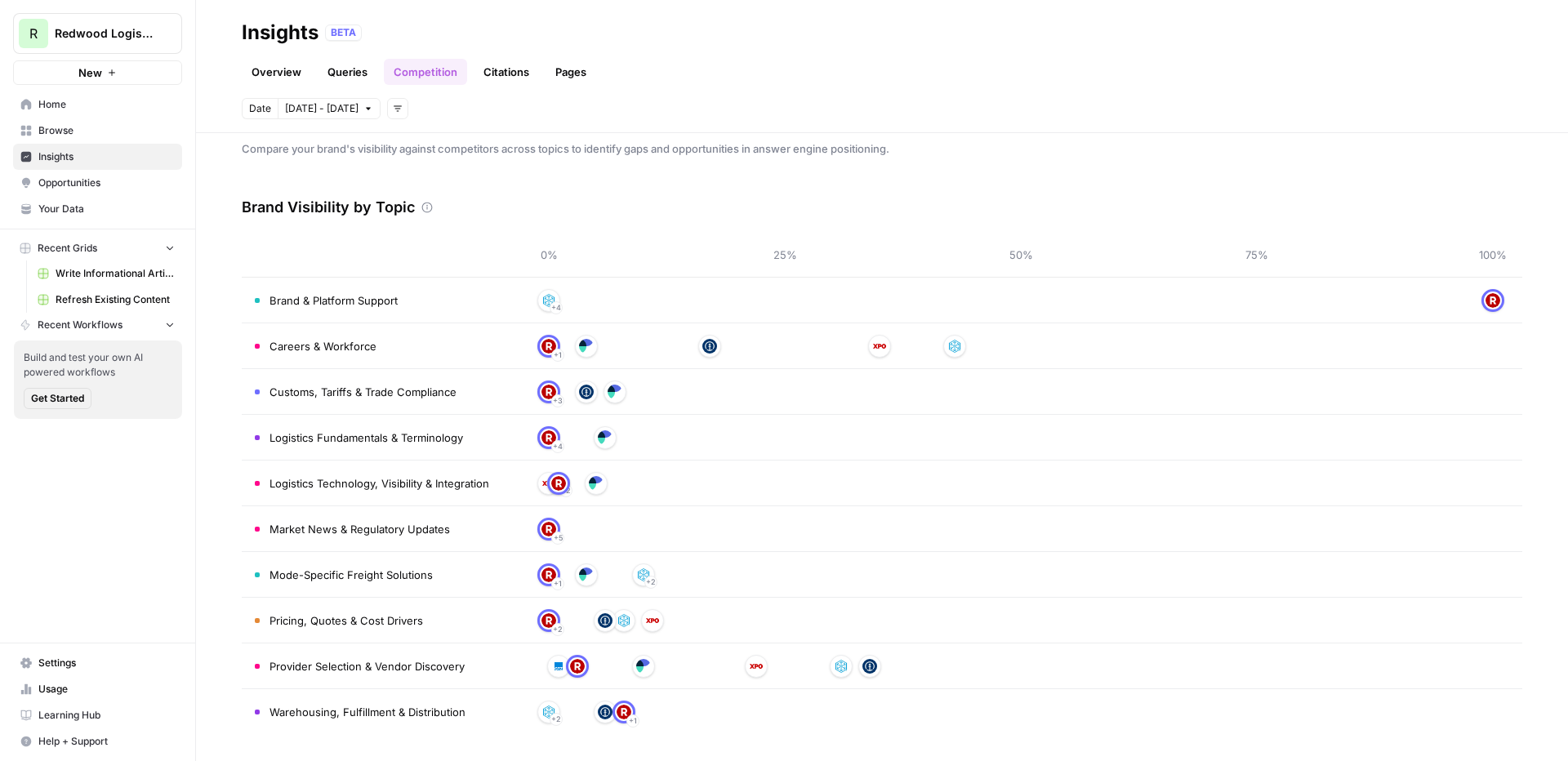
click at [510, 72] on link "Citations" at bounding box center [506, 72] width 66 height 26
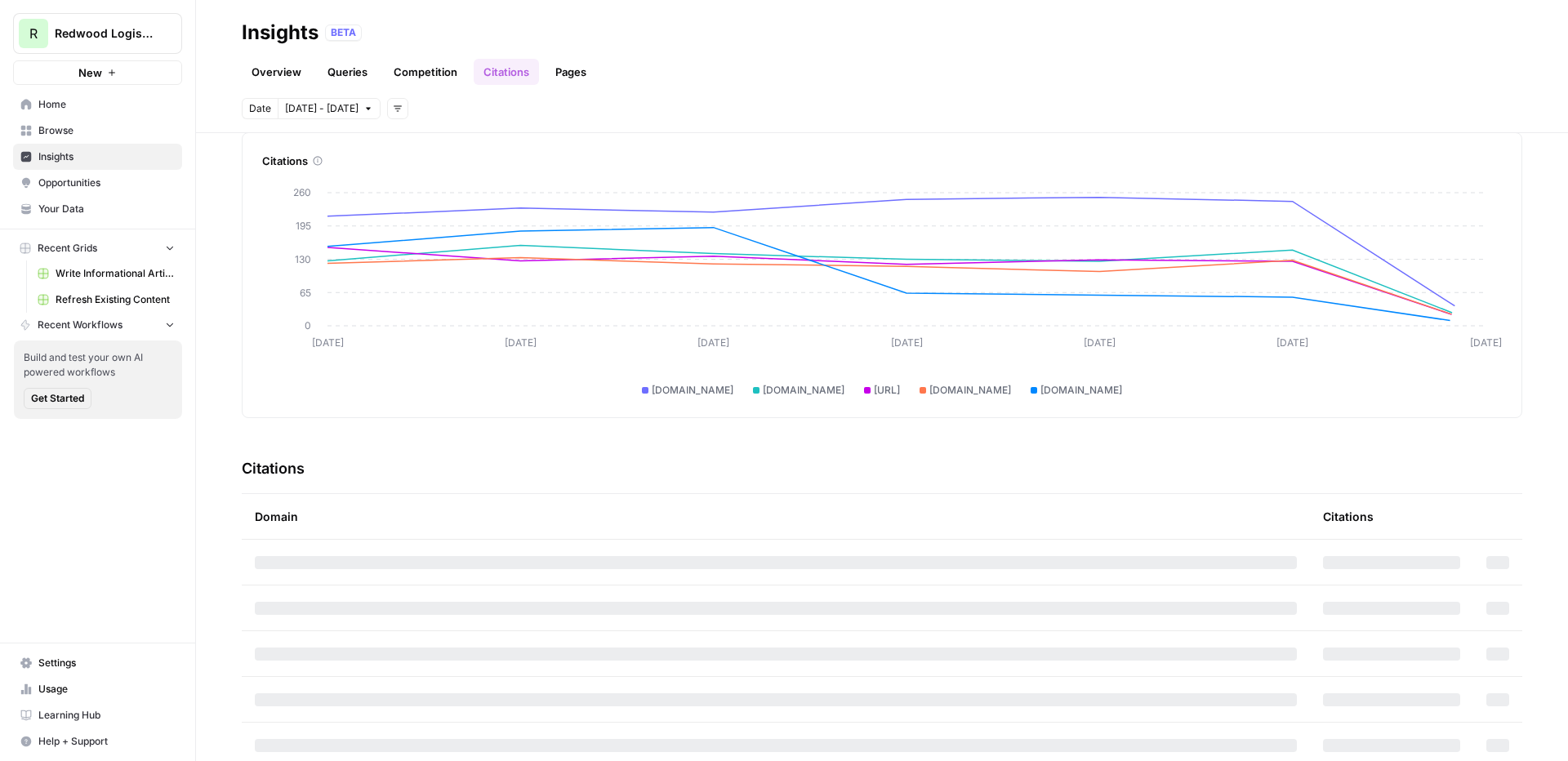
scroll to position [103, 0]
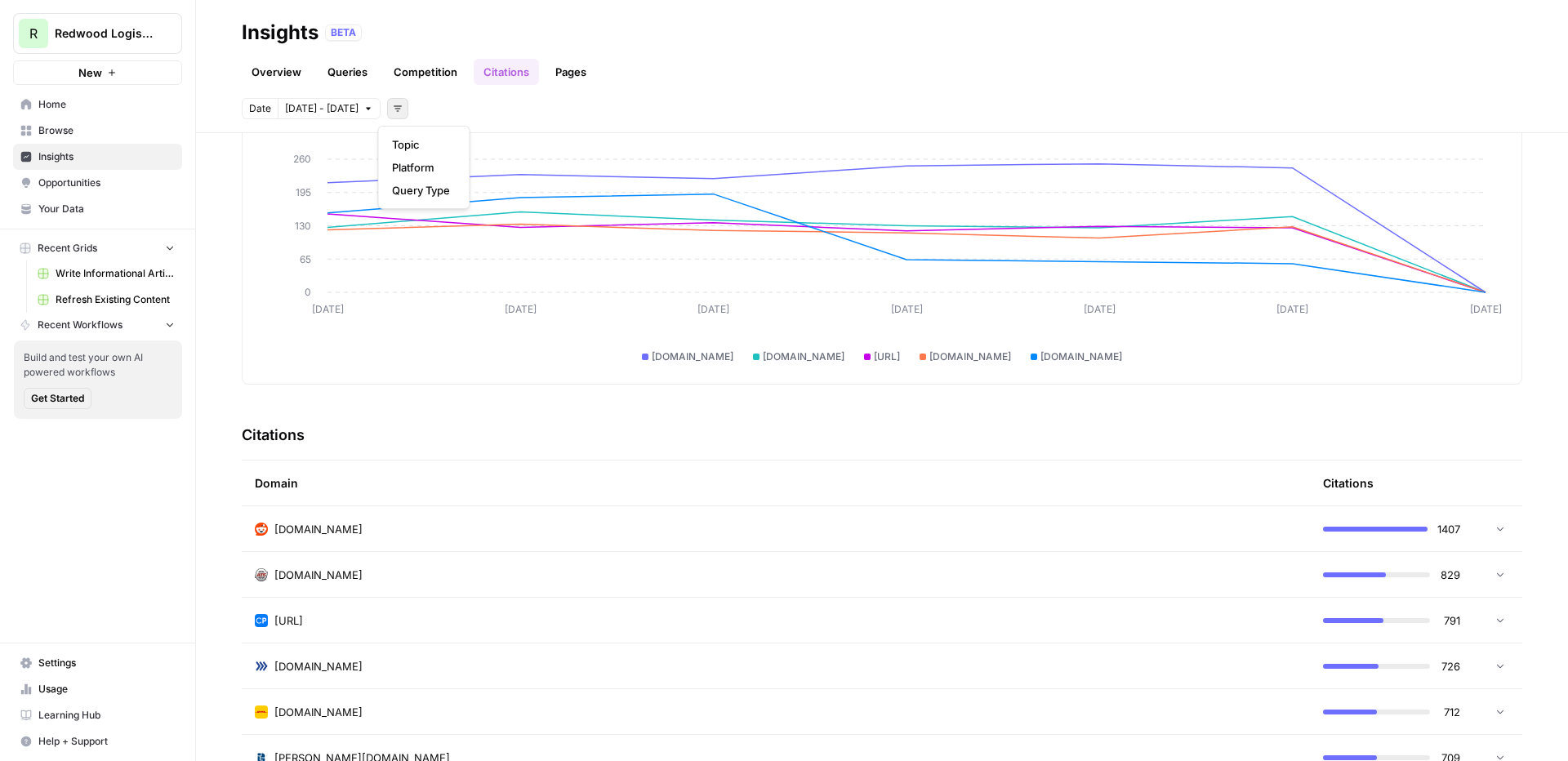
click at [392, 104] on icon "button" at bounding box center [397, 109] width 10 height 10
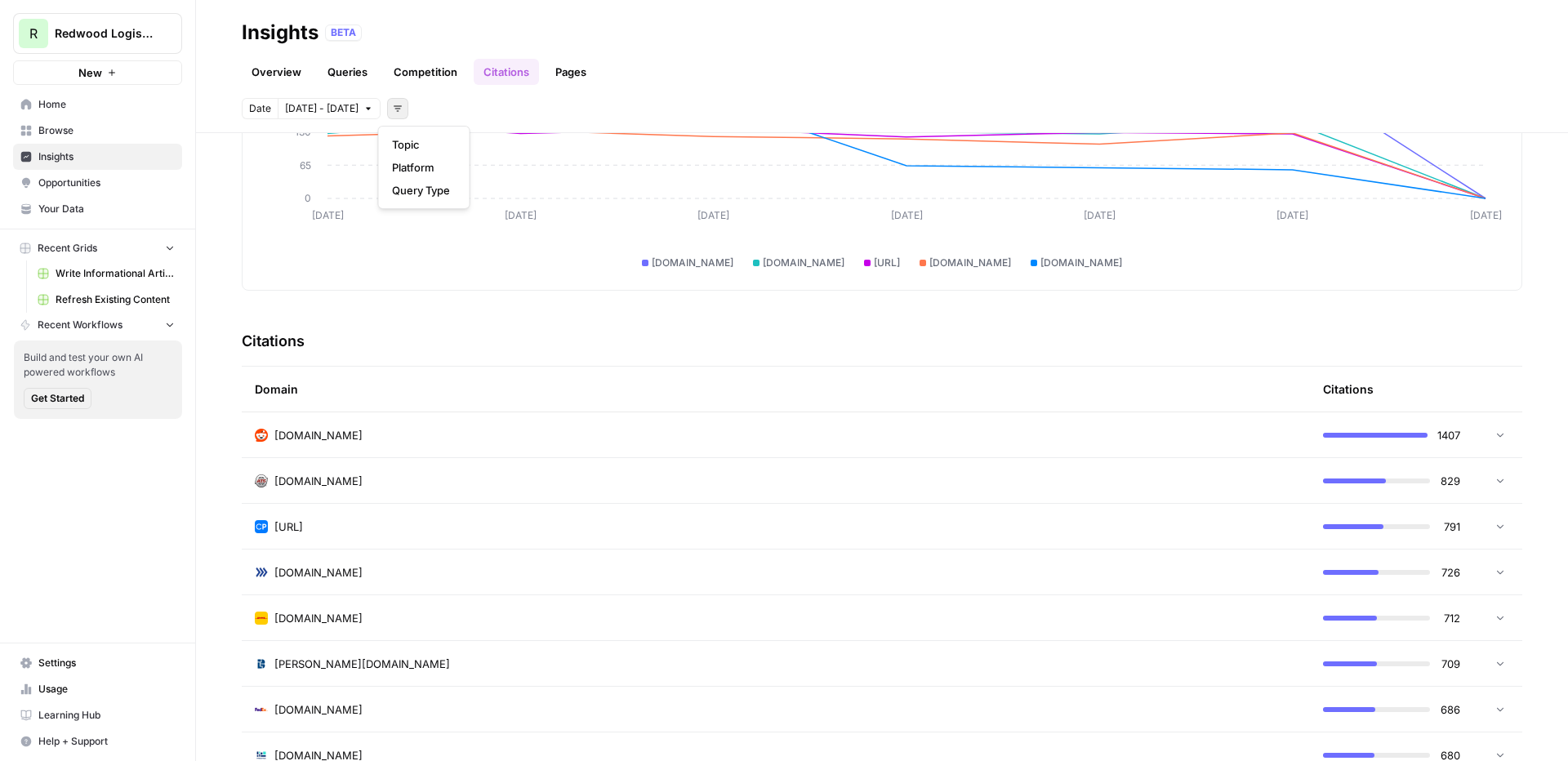
click at [821, 433] on div "reddit.com" at bounding box center [776, 434] width 1042 height 16
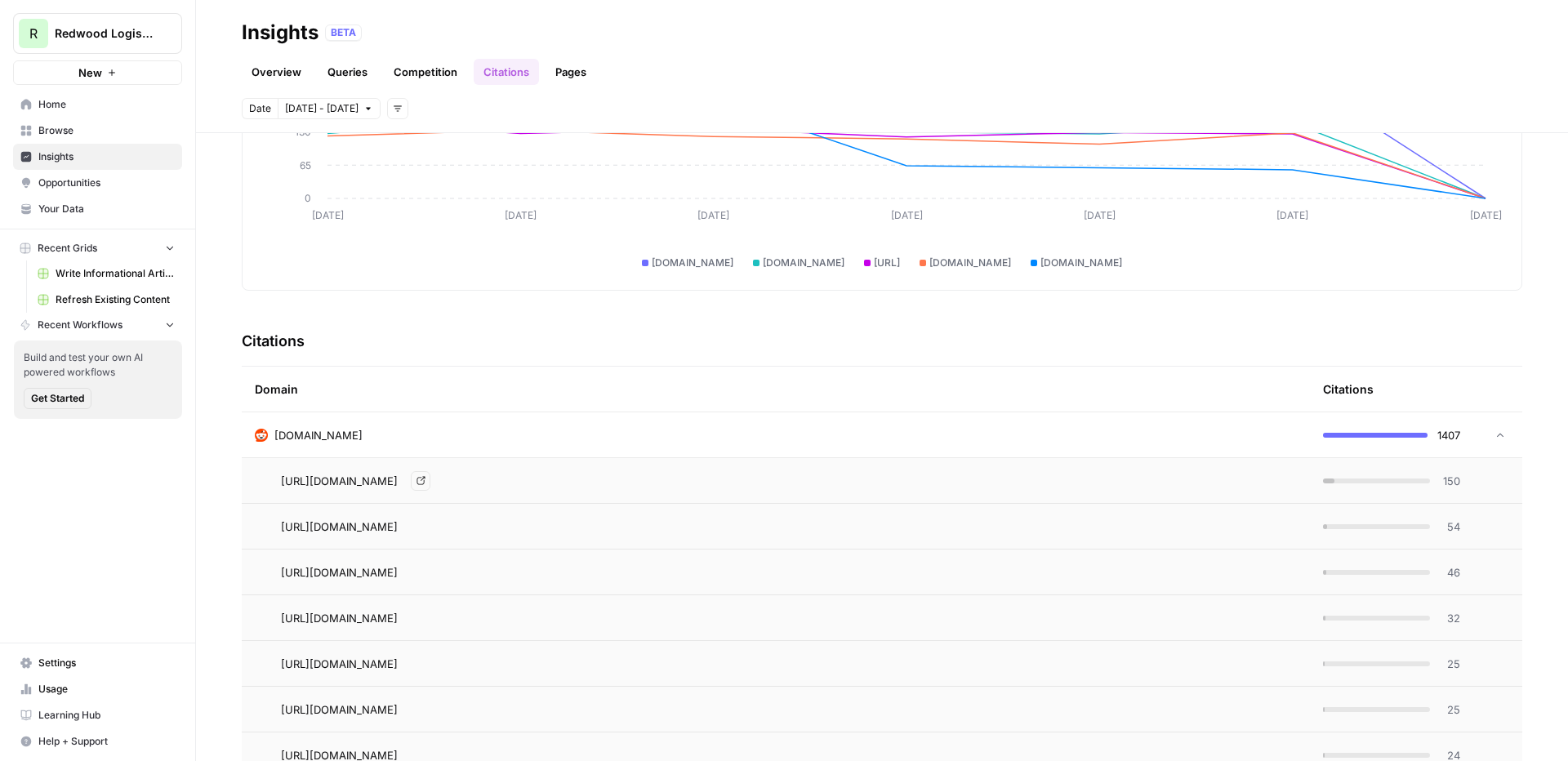
click at [425, 481] on icon "Go to page https://www.reddit.com/r/logistics/comments/1dh1xfv/the_best_freight…" at bounding box center [421, 480] width 9 height 9
click at [509, 381] on div "Domain" at bounding box center [776, 388] width 1042 height 45
click at [492, 427] on div "reddit.com" at bounding box center [776, 434] width 1042 height 16
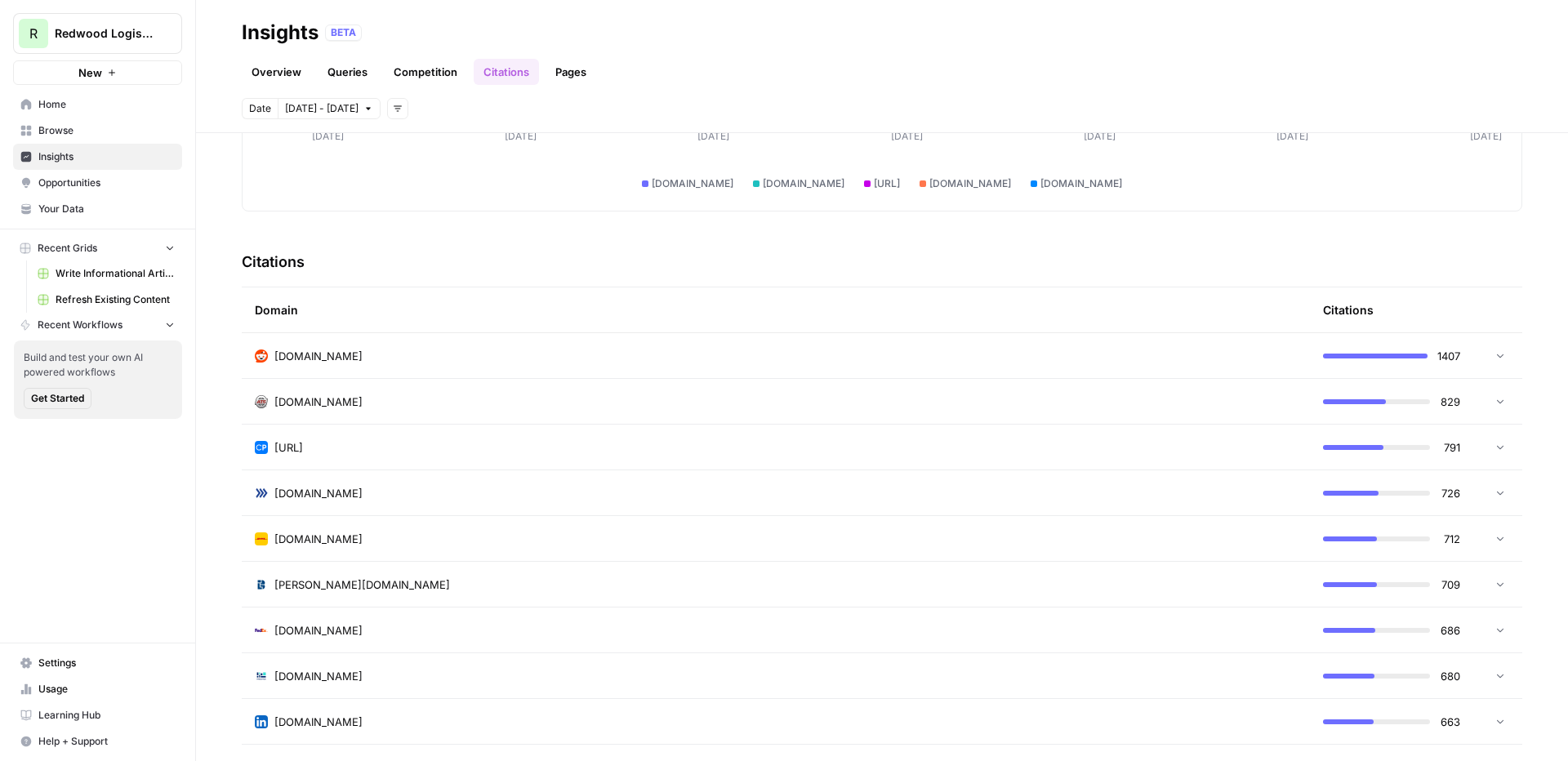
scroll to position [274, 0]
click at [429, 395] on div "atsinc.com" at bounding box center [776, 402] width 1042 height 16
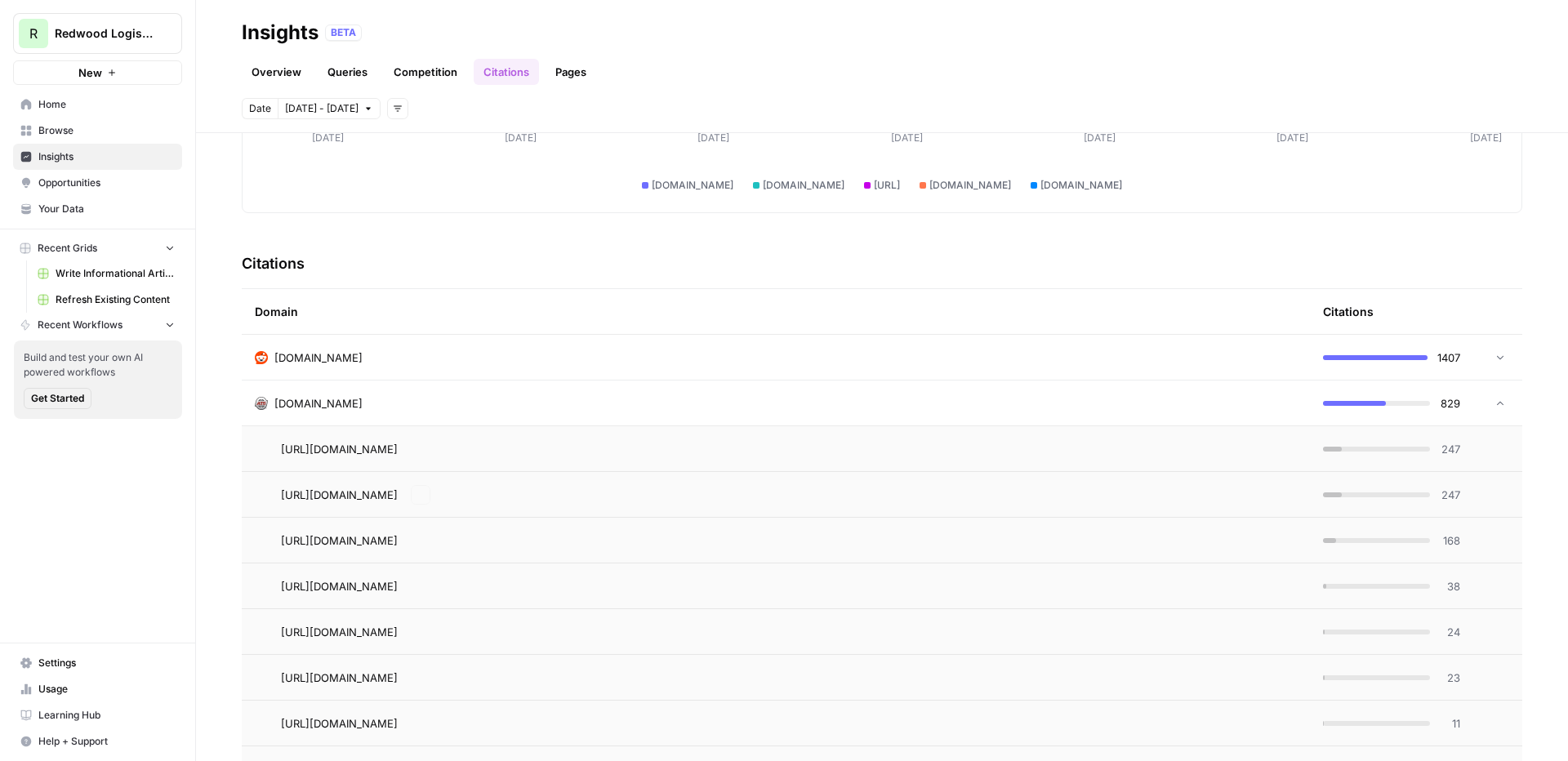
click at [526, 397] on div "atsinc.com" at bounding box center [776, 402] width 1042 height 16
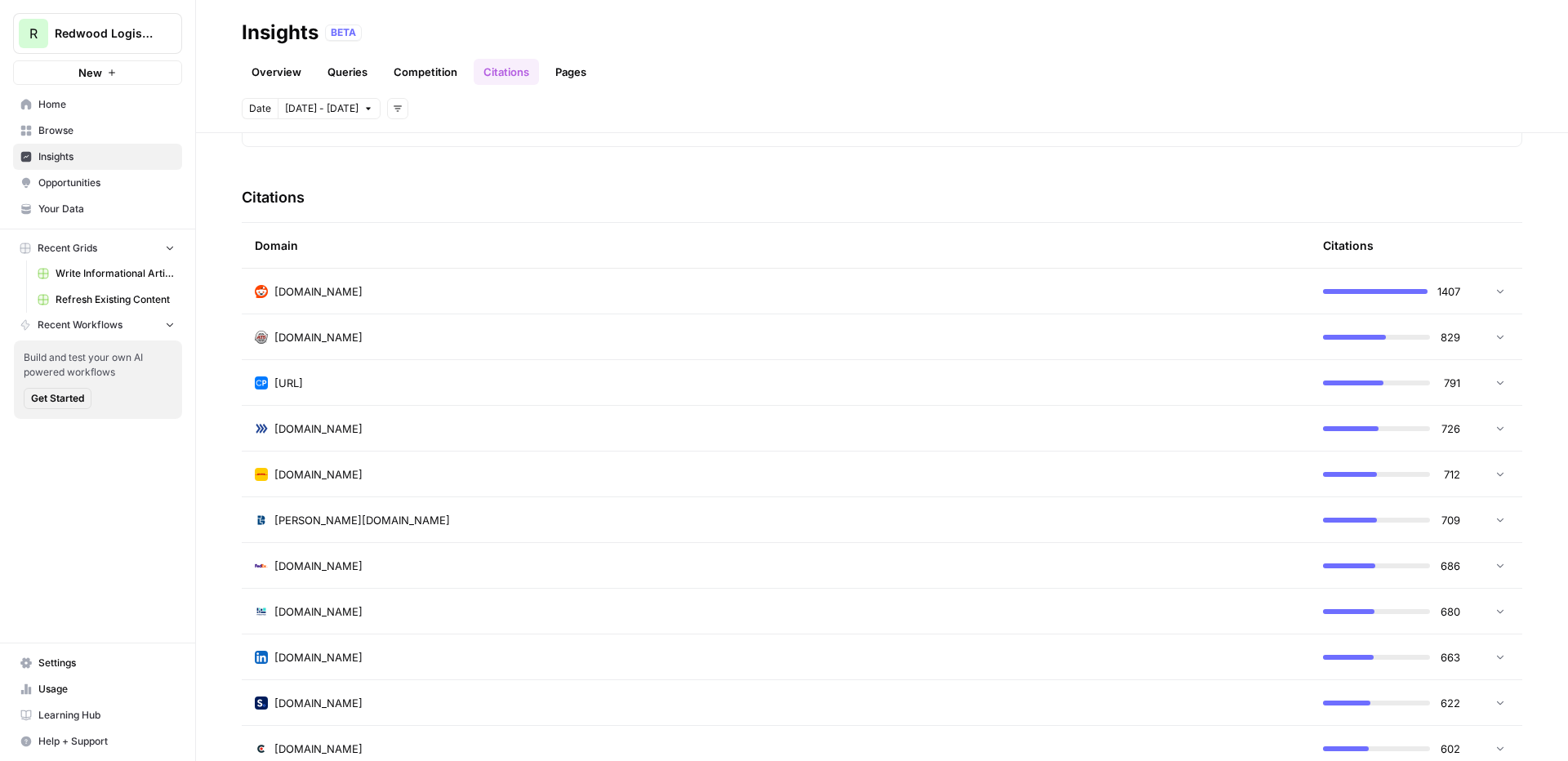
scroll to position [338, 0]
click at [567, 67] on link "Pages" at bounding box center [571, 72] width 51 height 26
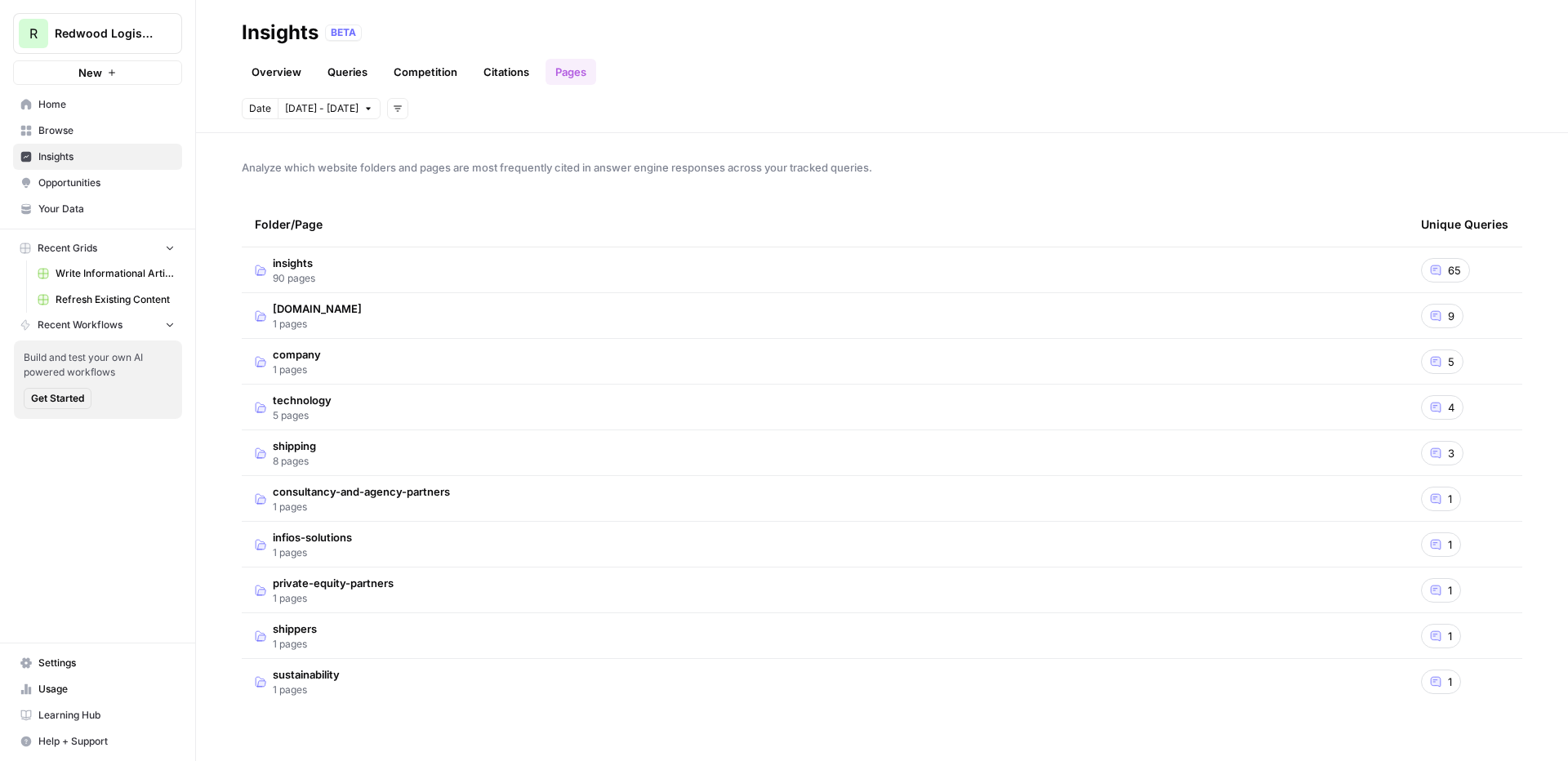
click at [576, 265] on td "insights 90 pages" at bounding box center [824, 269] width 1166 height 45
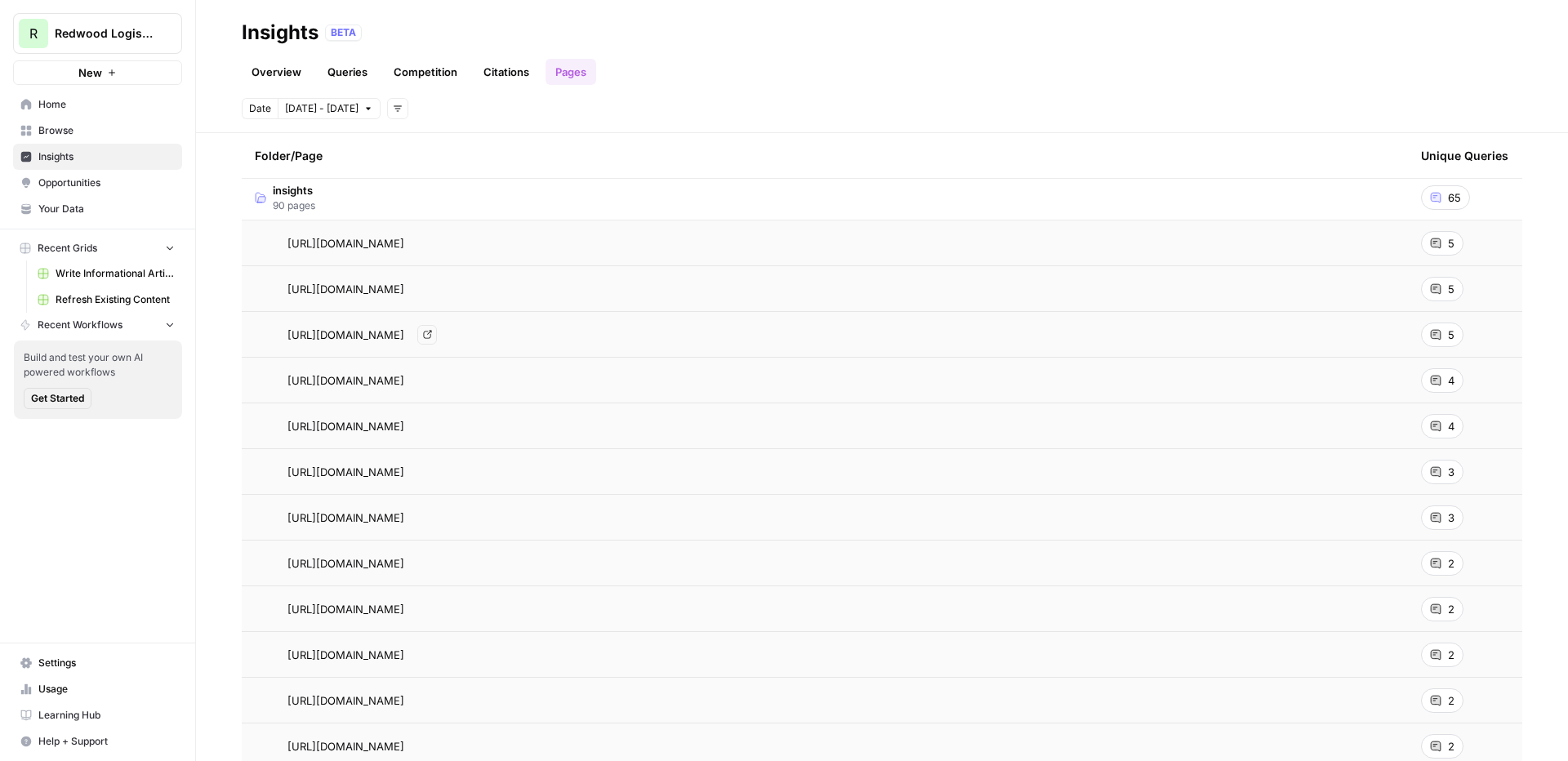
scroll to position [78, 0]
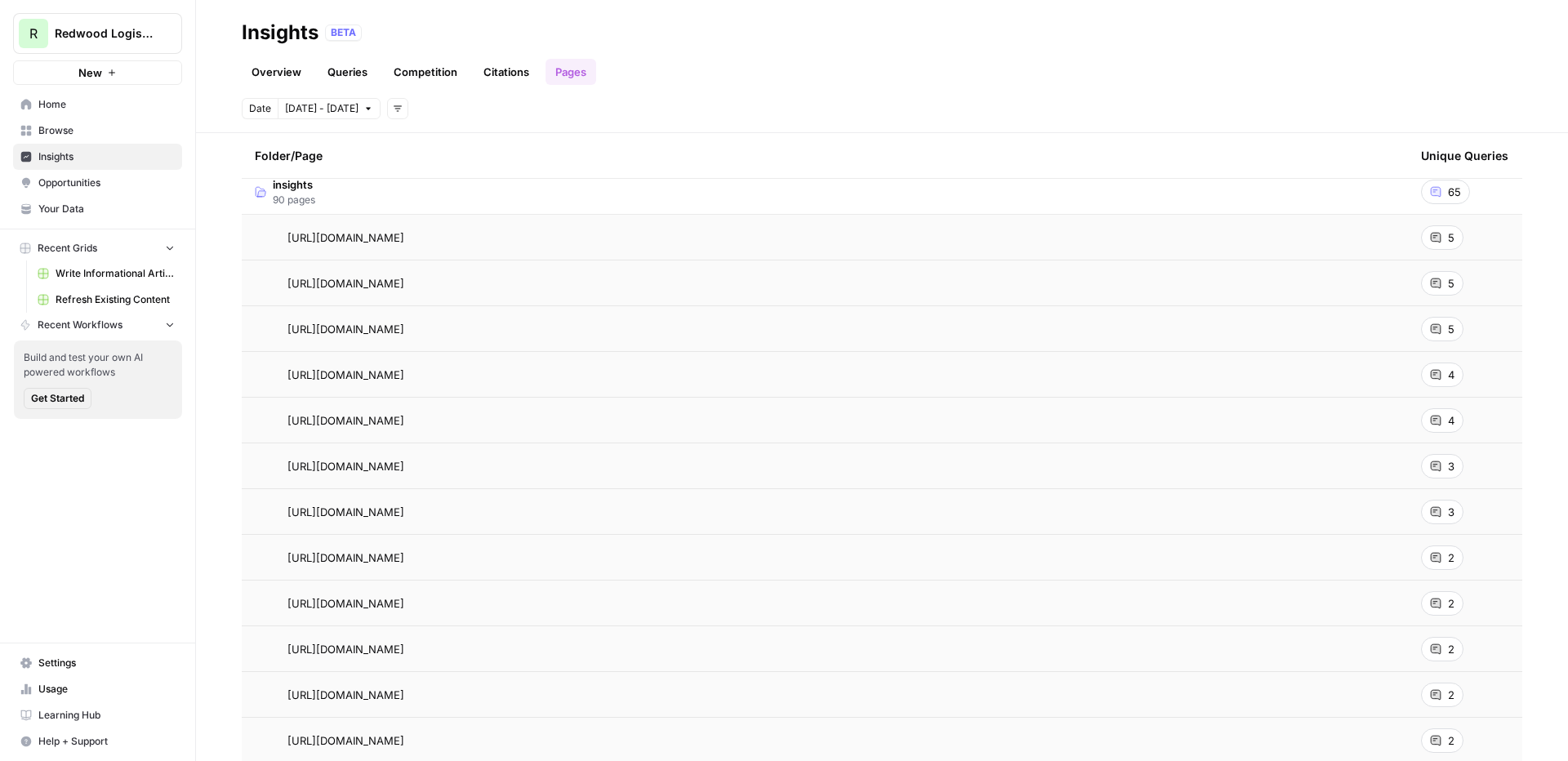
click at [1234, 234] on icon at bounding box center [1436, 237] width 10 height 10
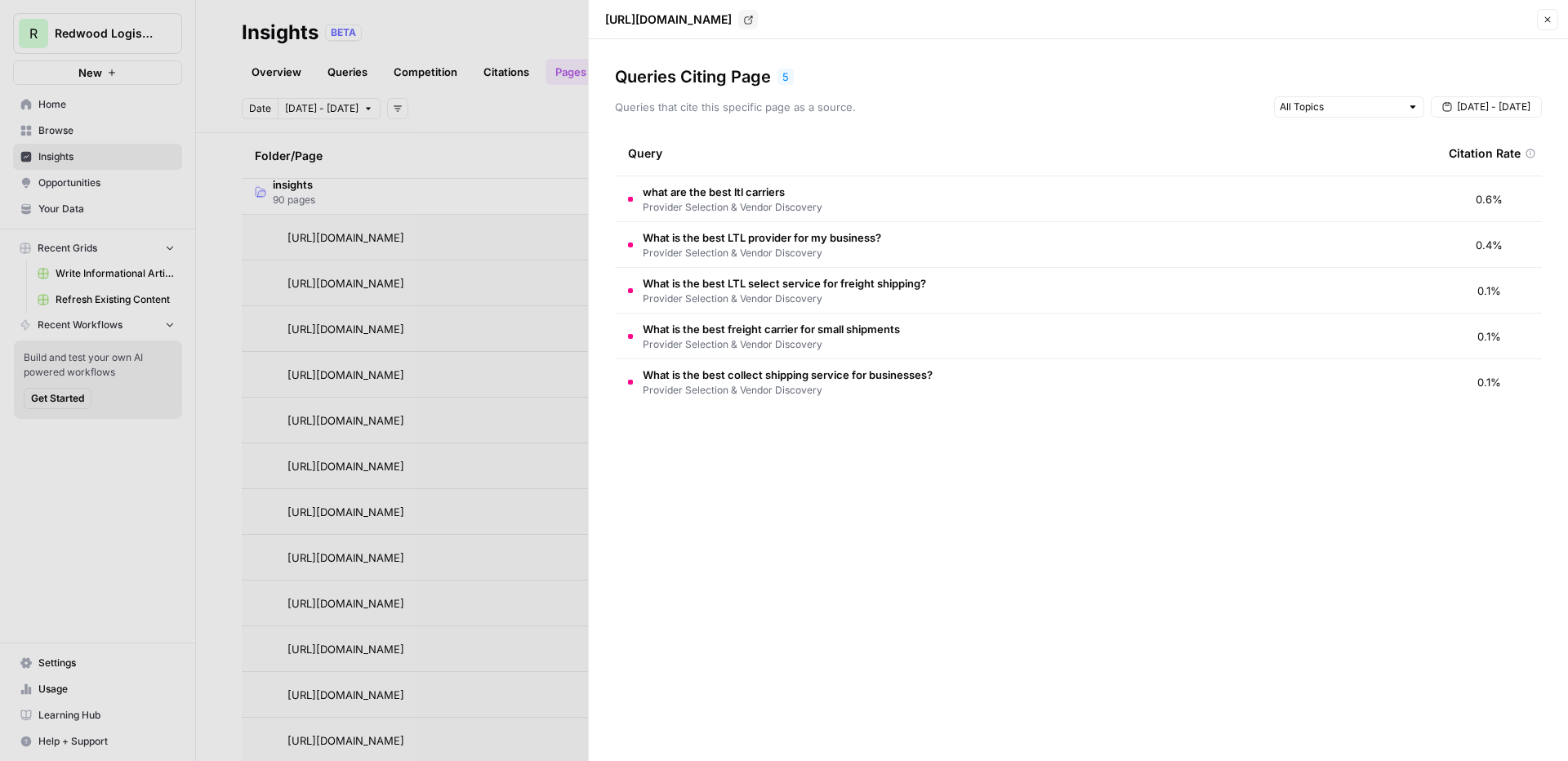
click at [520, 139] on div at bounding box center [784, 380] width 1568 height 761
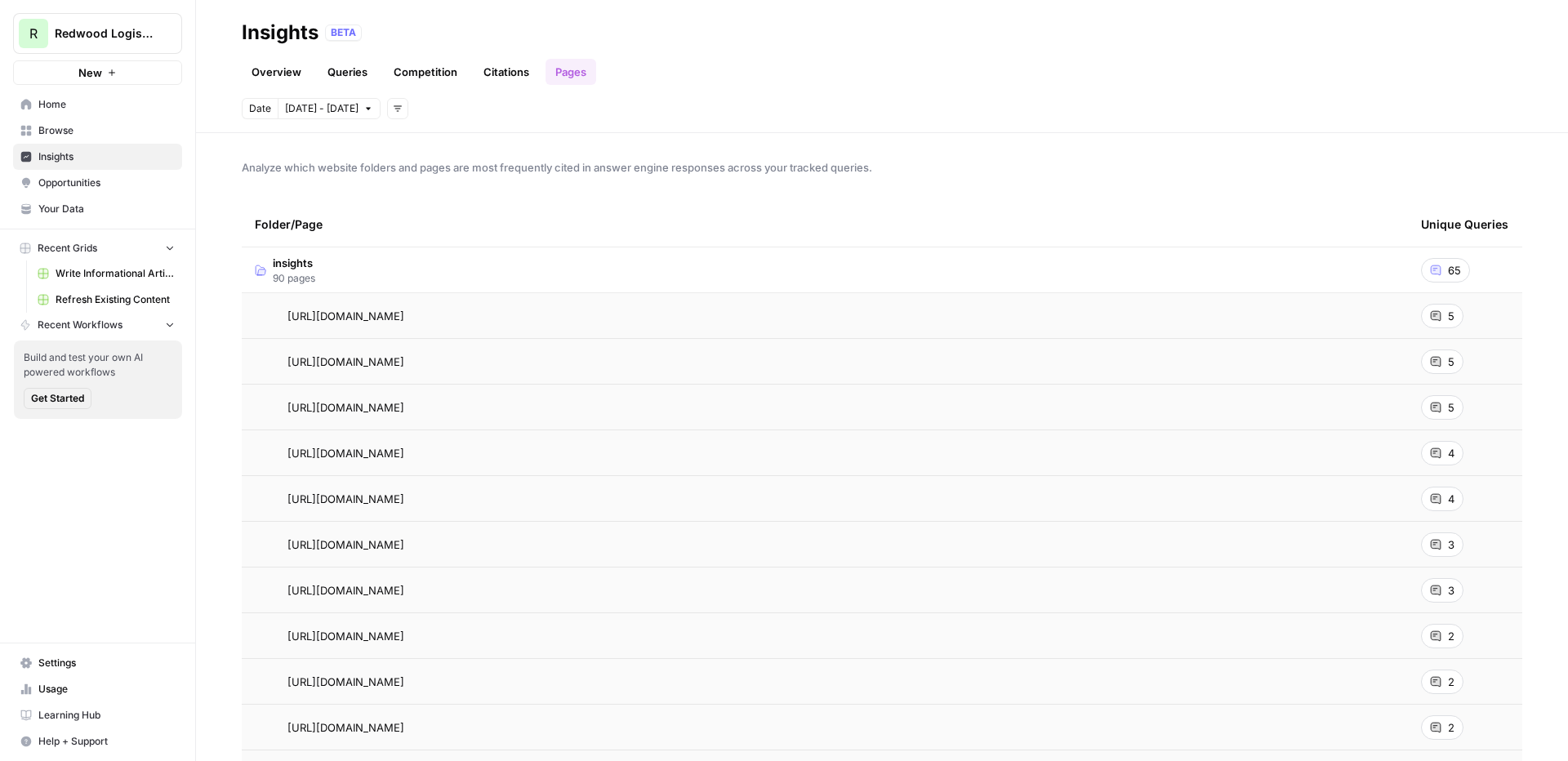
click at [891, 269] on td "insights 90 pages" at bounding box center [824, 269] width 1166 height 45
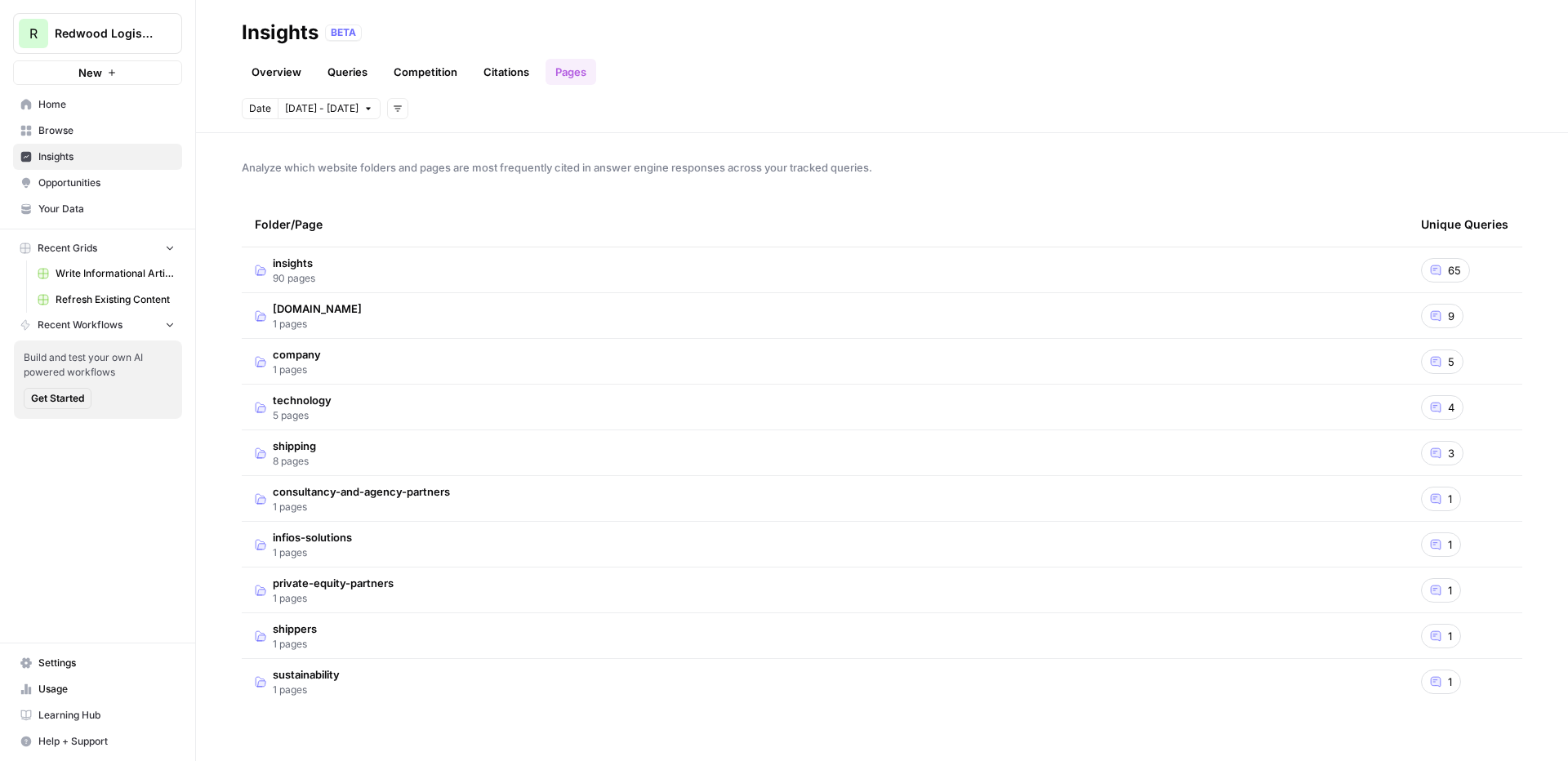
click at [758, 278] on td "insights 90 pages" at bounding box center [824, 269] width 1166 height 45
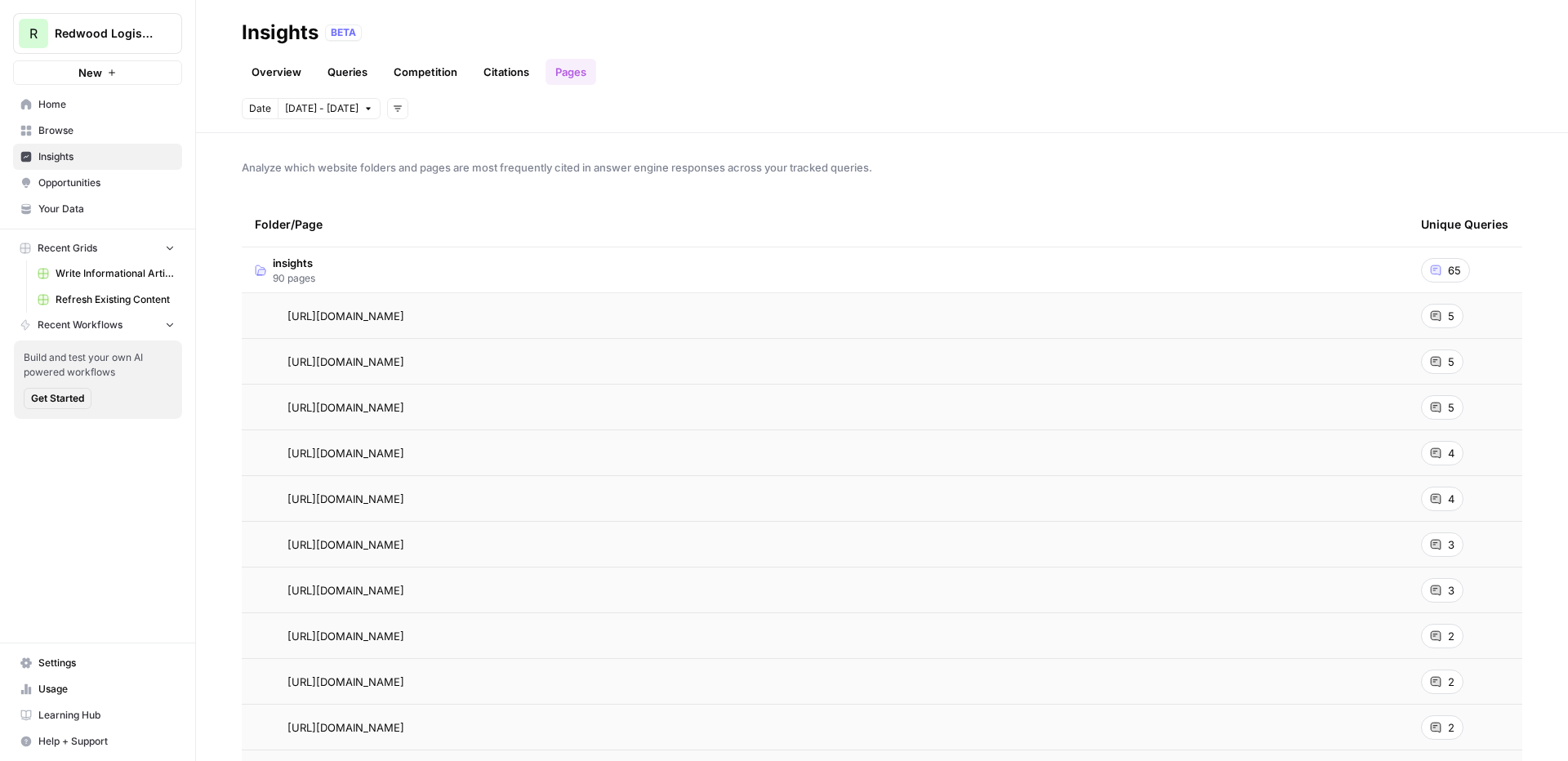
click at [844, 268] on td "insights 90 pages" at bounding box center [824, 269] width 1166 height 45
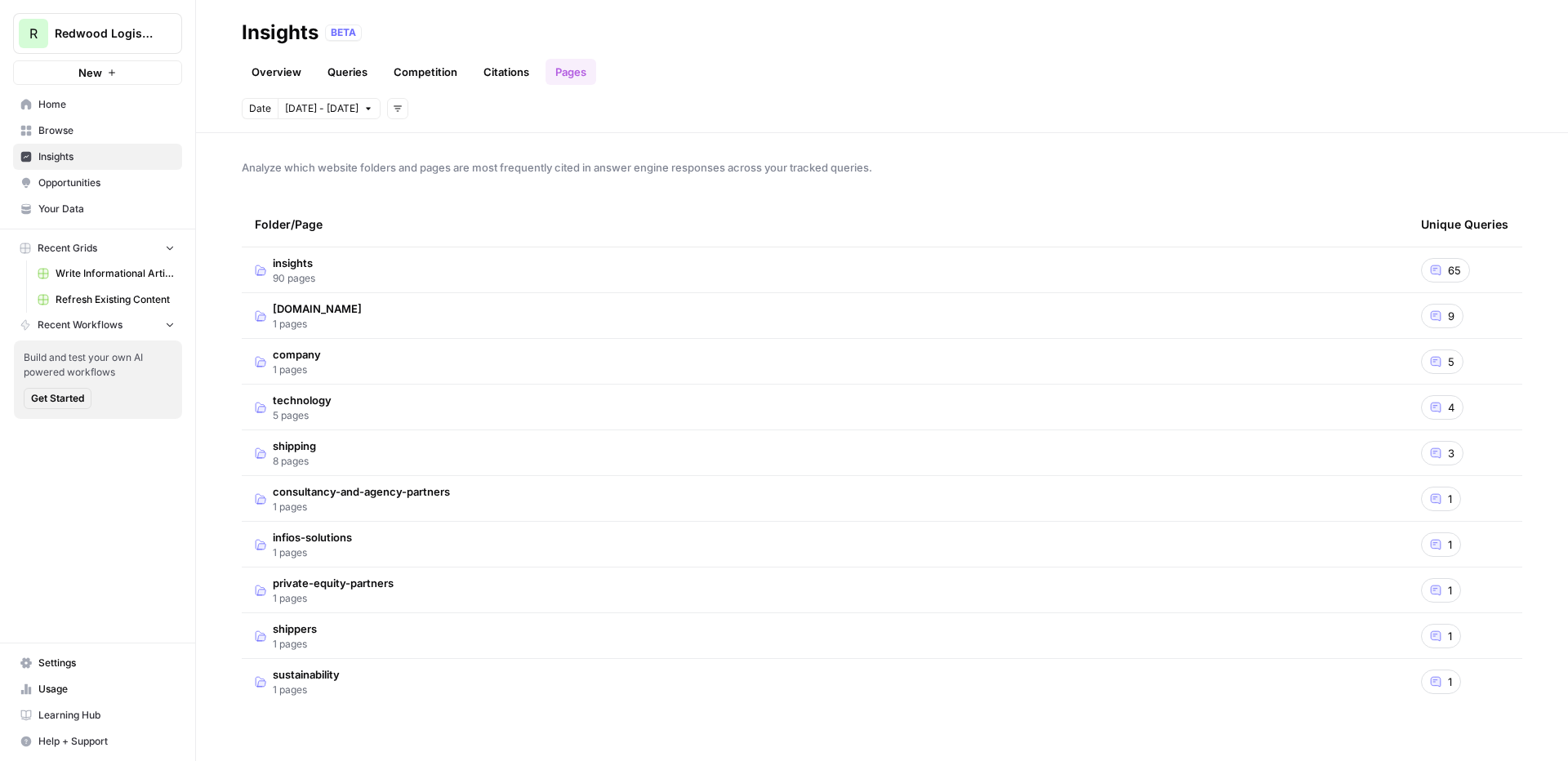
click at [268, 64] on link "Overview" at bounding box center [276, 72] width 69 height 26
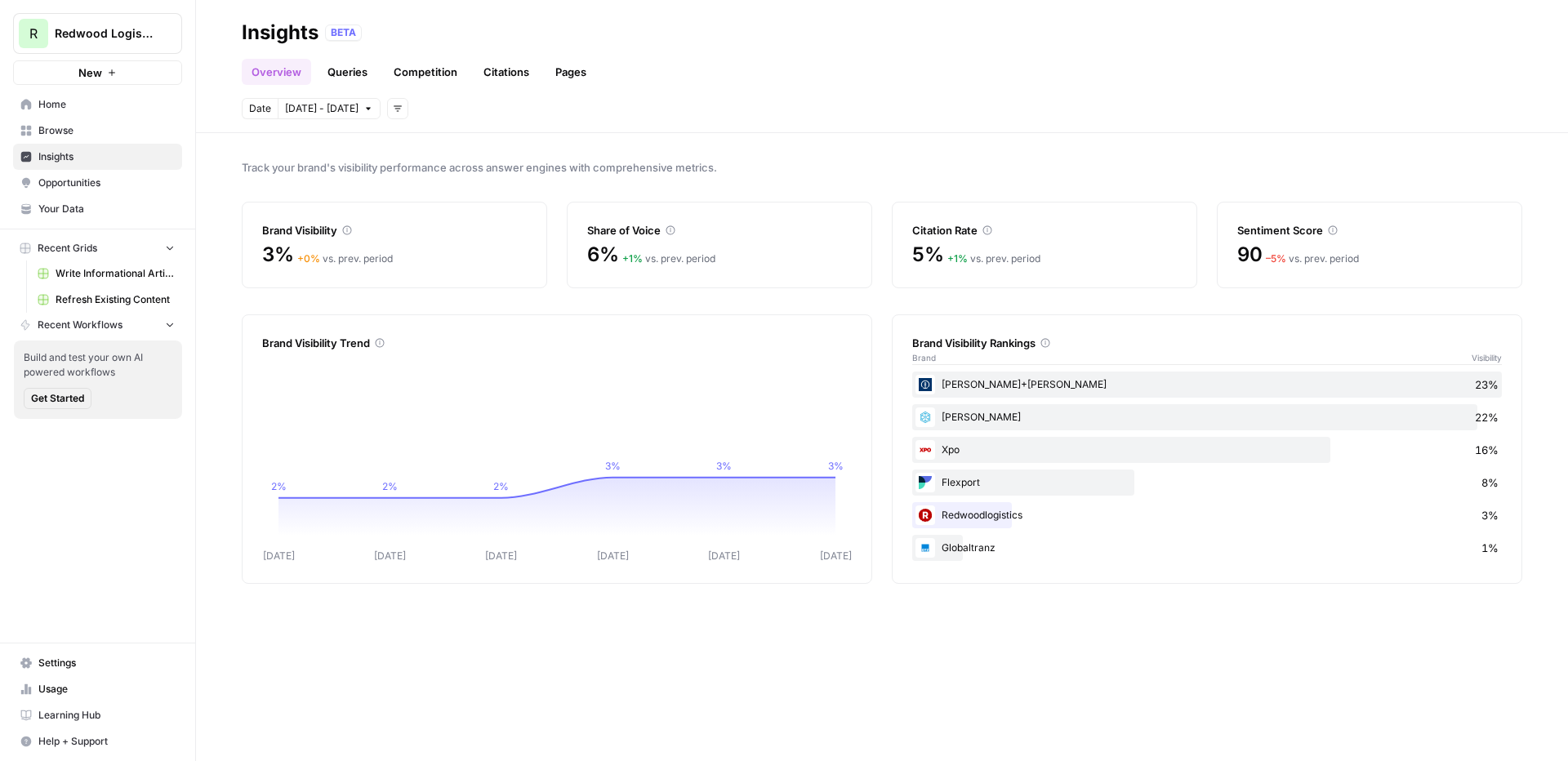
click at [112, 187] on span "Opportunities" at bounding box center [107, 182] width 136 height 14
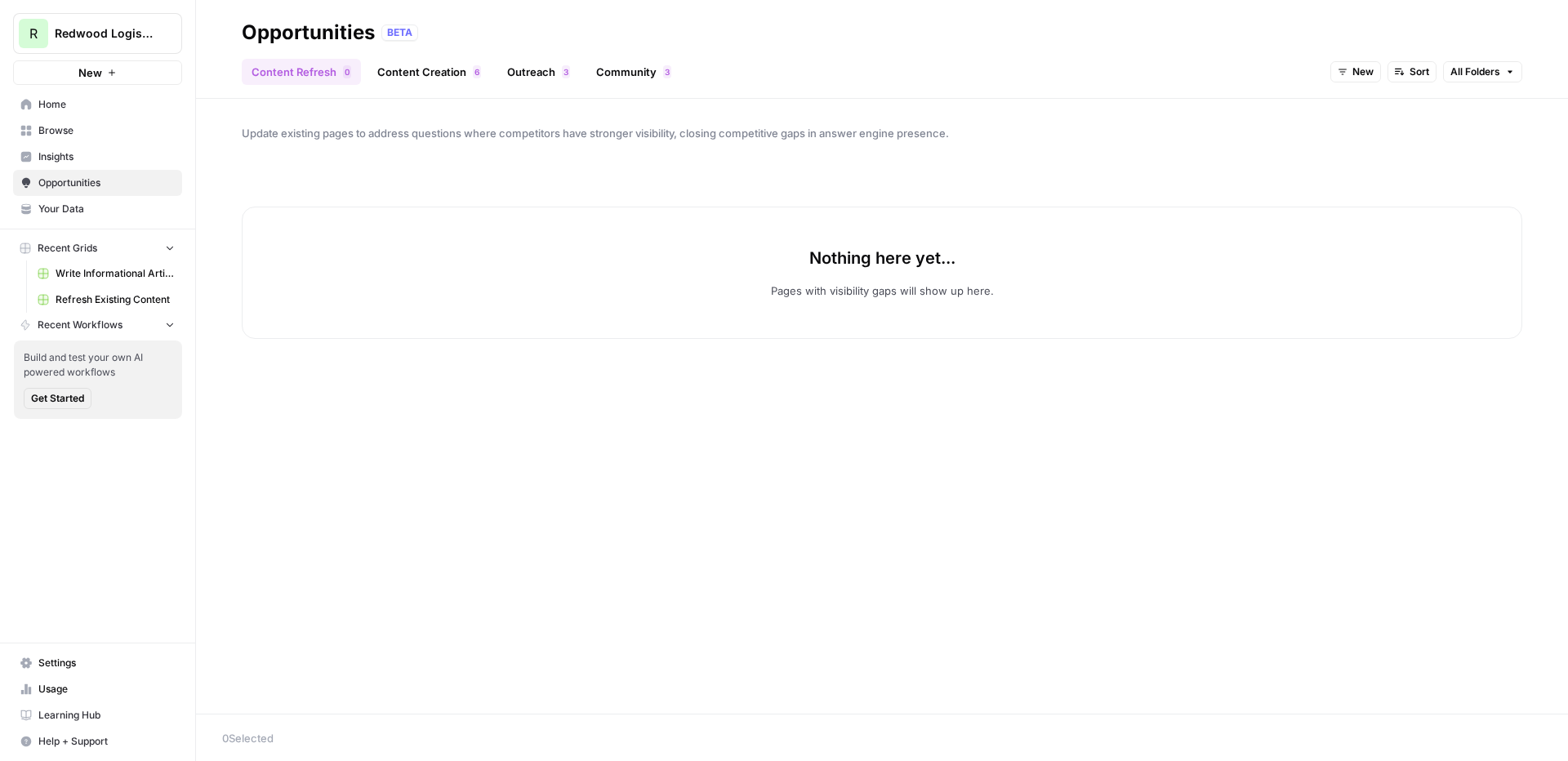
click at [1234, 71] on span "New" at bounding box center [1363, 72] width 21 height 14
click at [1234, 109] on span "All Opportunities" at bounding box center [1385, 107] width 83 height 16
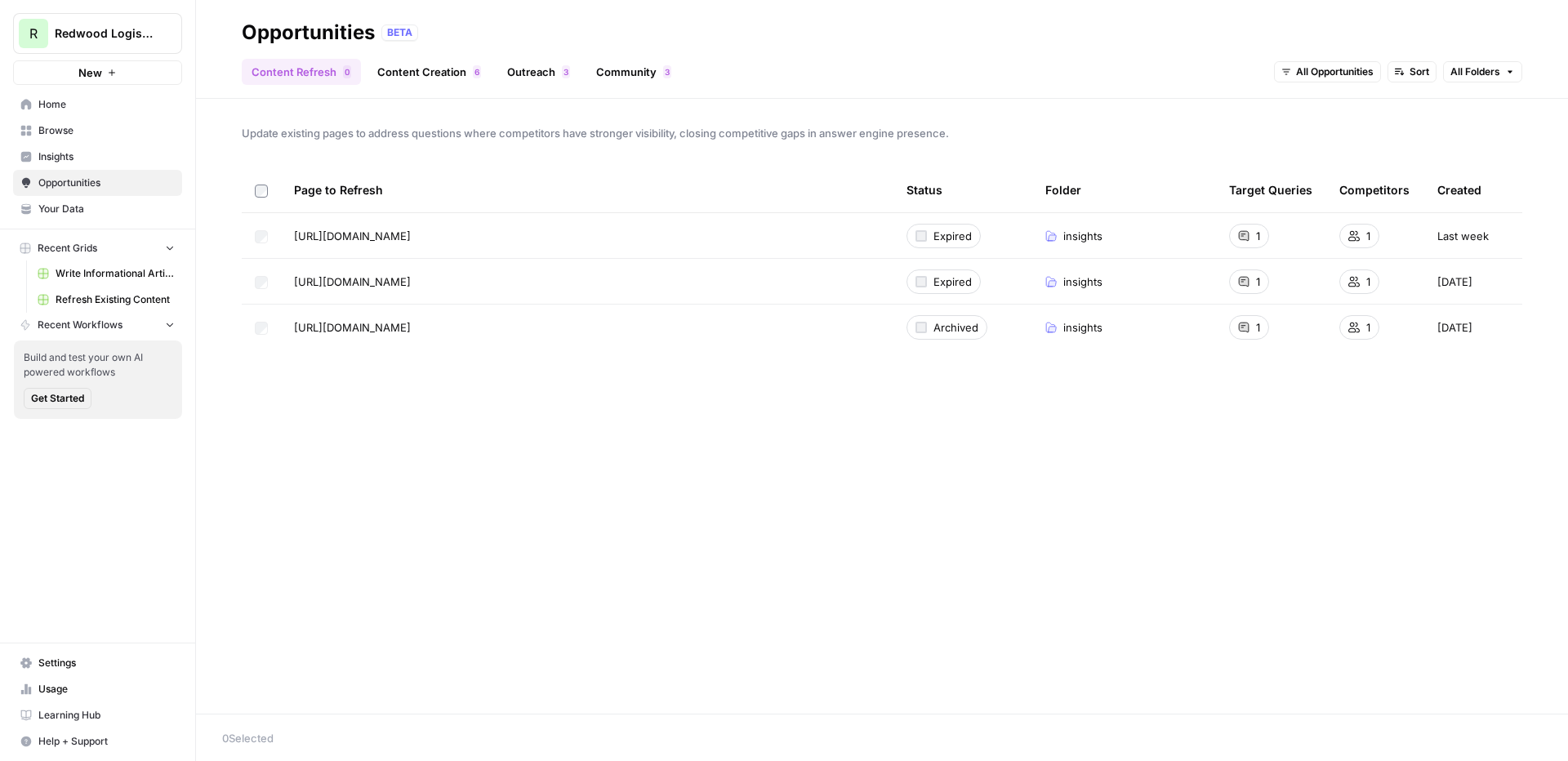
click at [1234, 233] on div "1" at bounding box center [1249, 236] width 40 height 24
click at [413, 71] on link "Content Creation 6" at bounding box center [429, 72] width 123 height 26
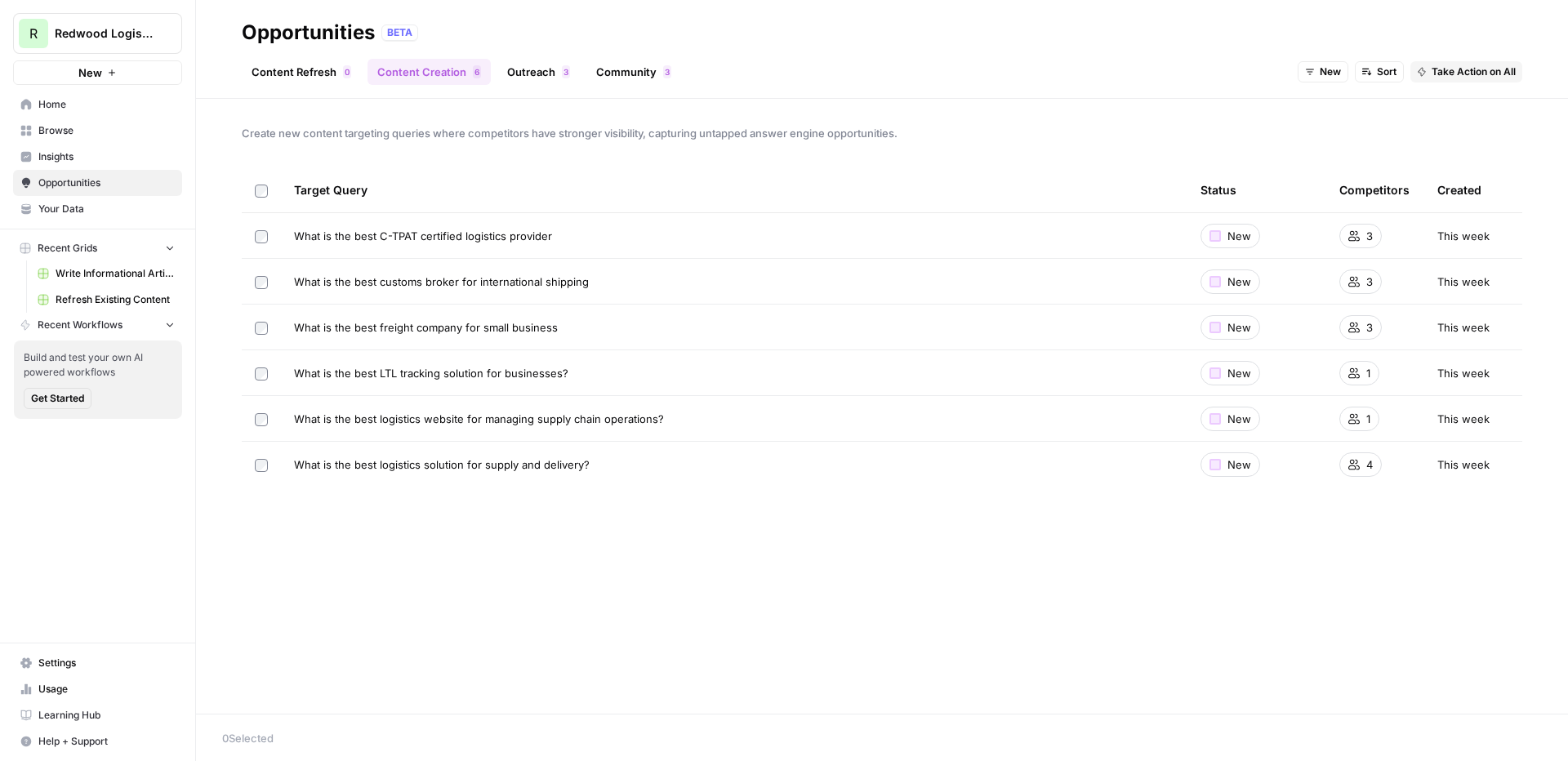
click at [1234, 76] on span "New" at bounding box center [1330, 72] width 21 height 14
click at [1234, 108] on span "All Opportunities" at bounding box center [1352, 107] width 83 height 16
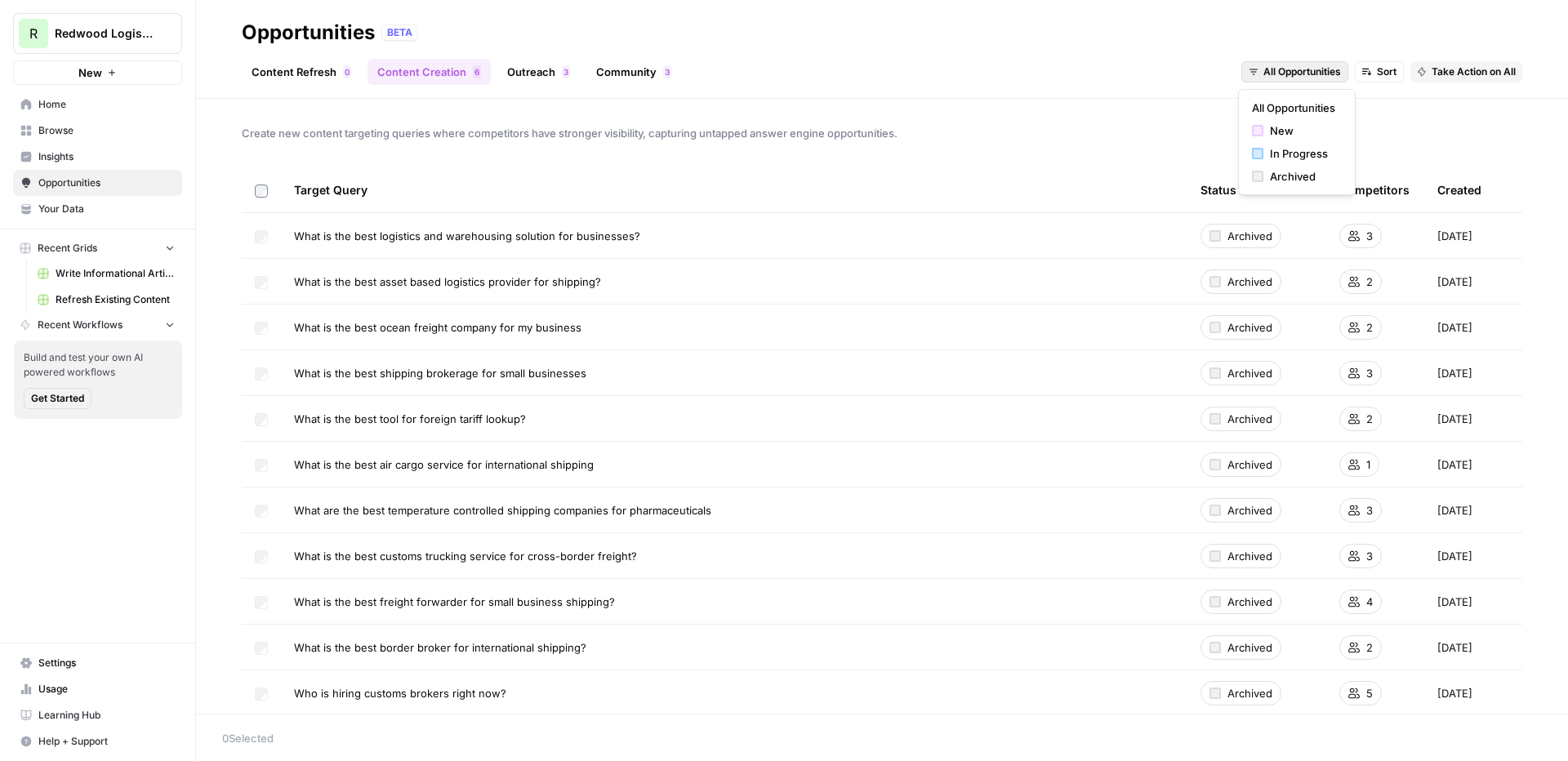
click at [1234, 68] on span "All Opportunities" at bounding box center [1302, 72] width 77 height 14
click at [1234, 69] on icon "button" at bounding box center [1367, 72] width 10 height 11
click at [1234, 129] on span "Competitors (High to Low)" at bounding box center [1434, 130] width 133 height 16
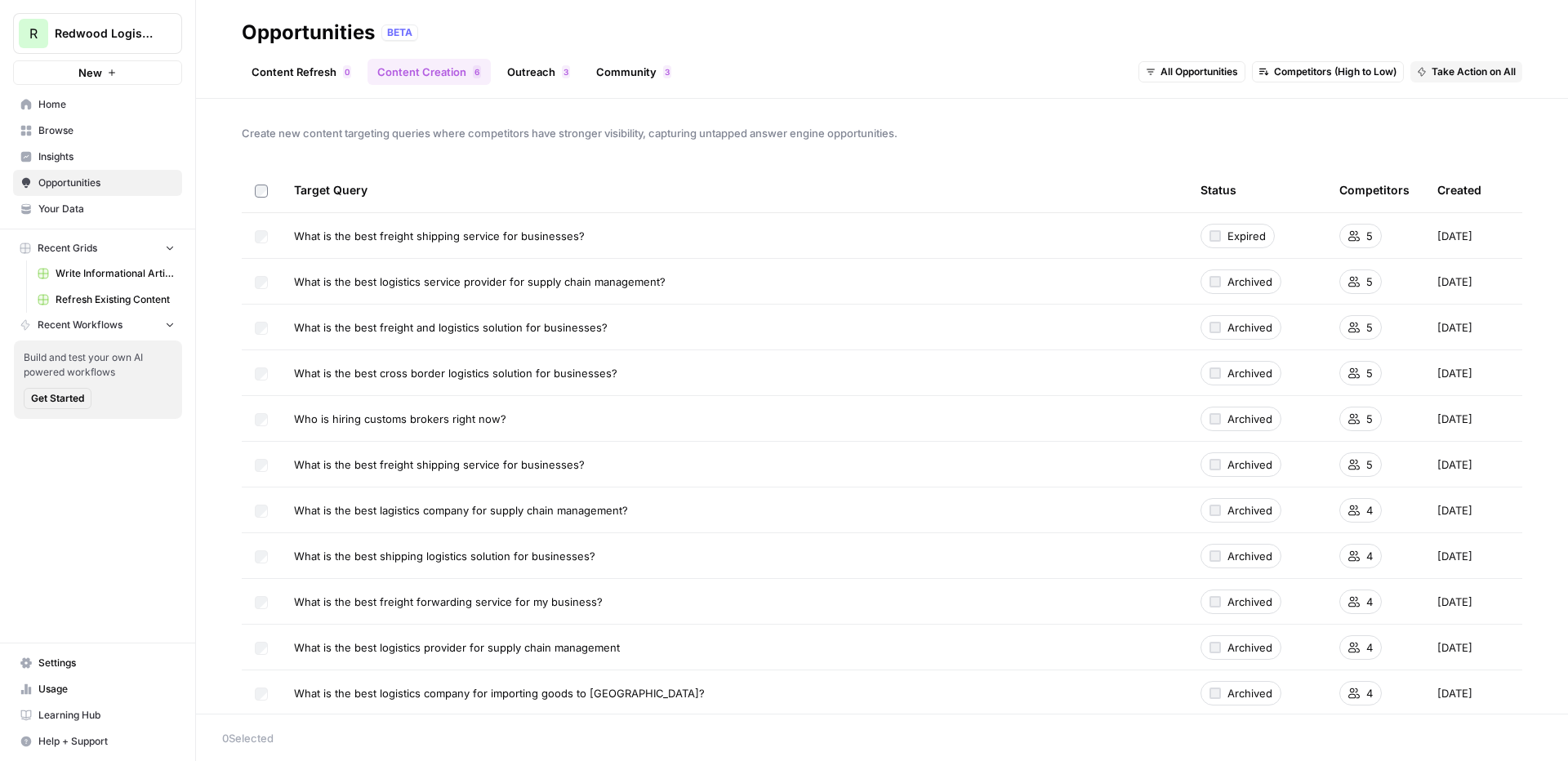
click at [555, 74] on link "Outreach 3" at bounding box center [539, 72] width 83 height 26
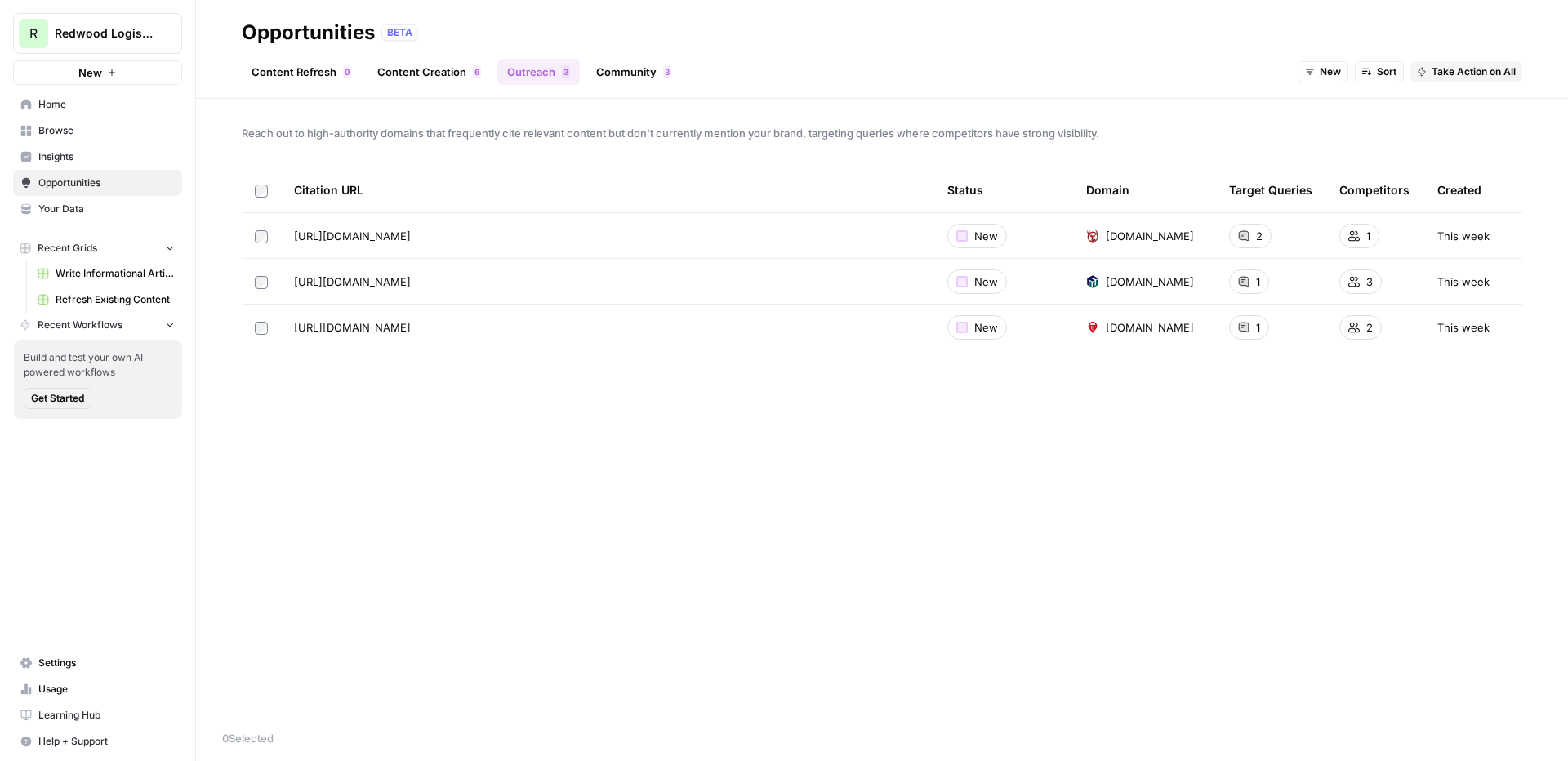
click at [420, 68] on link "Content Creation 6" at bounding box center [429, 72] width 123 height 26
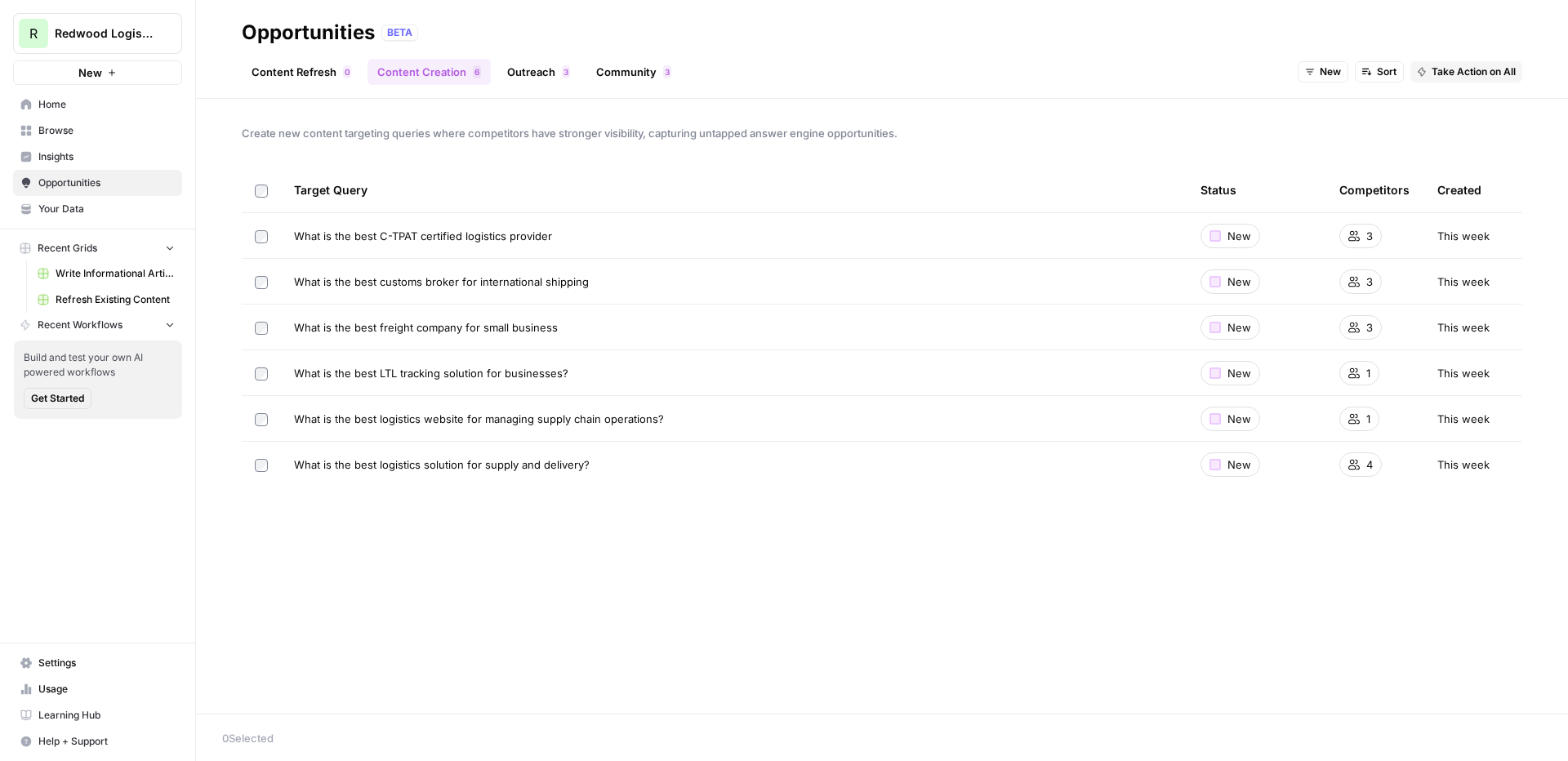
click at [550, 74] on link "Outreach 3" at bounding box center [539, 72] width 83 height 26
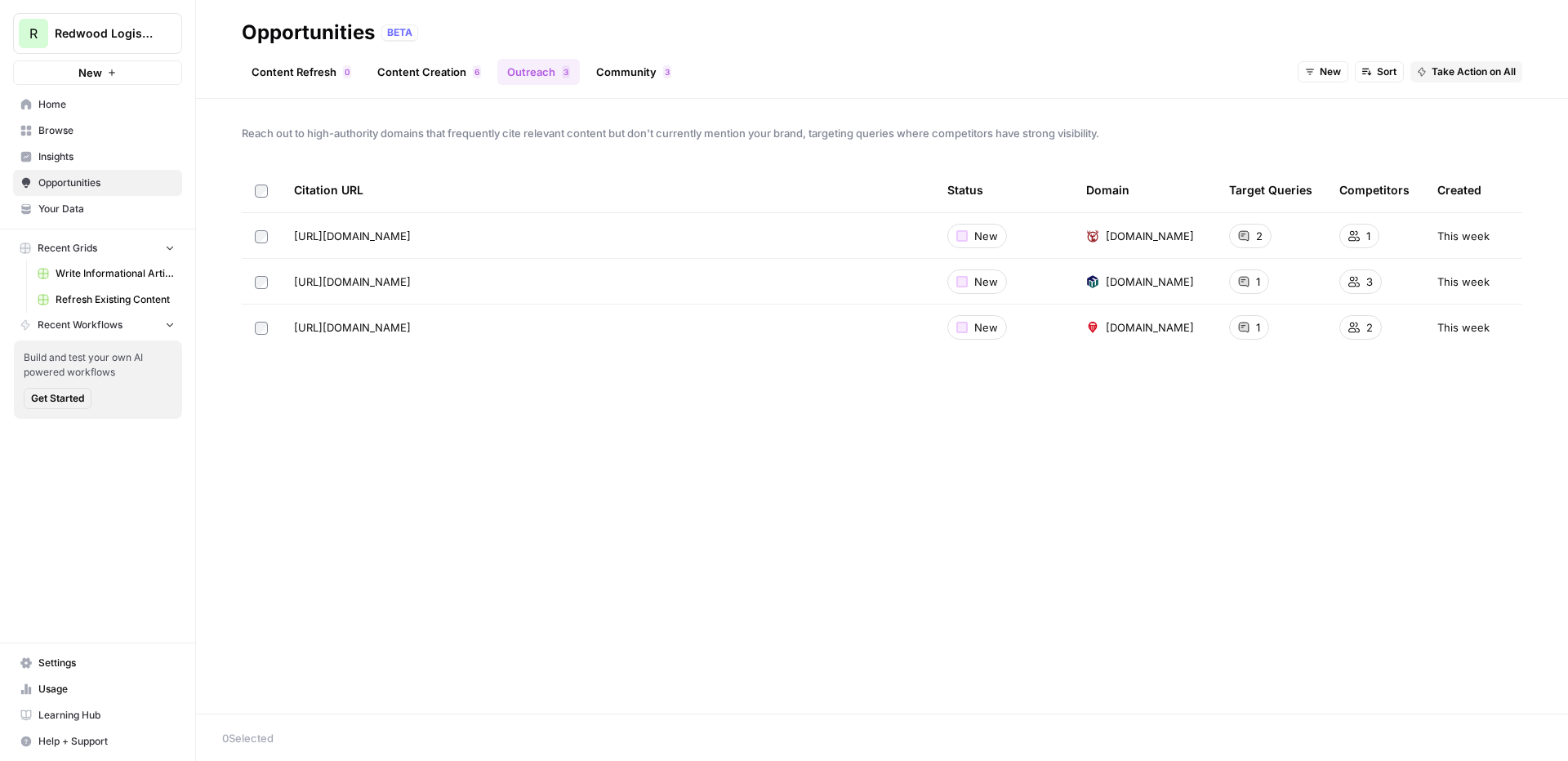
click at [1234, 67] on span "New" at bounding box center [1330, 72] width 21 height 14
click at [1234, 101] on span "All Opportunities" at bounding box center [1352, 107] width 83 height 16
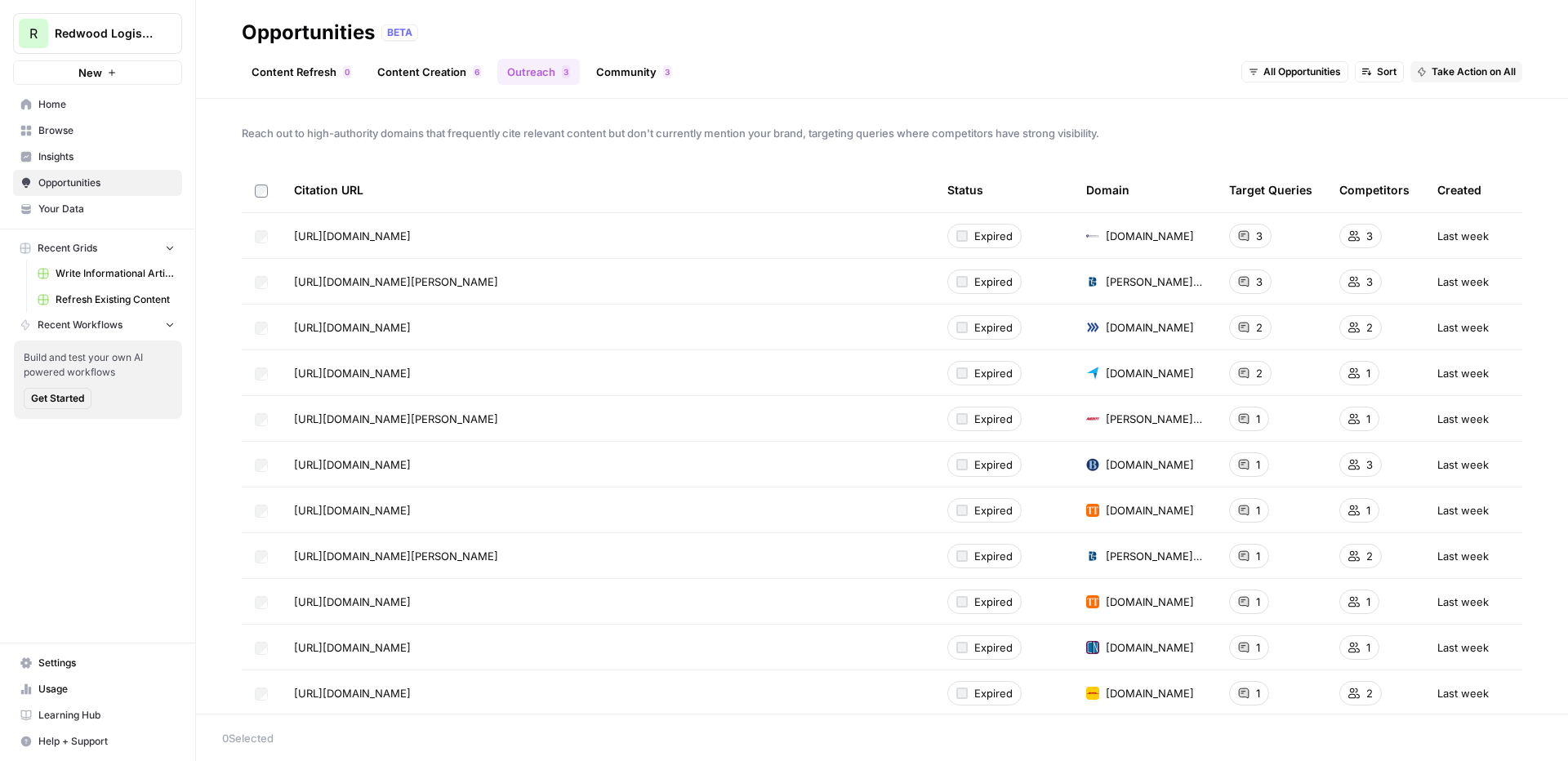
click at [1234, 67] on span "All Opportunities" at bounding box center [1302, 72] width 77 height 14
click at [1234, 136] on span "New" at bounding box center [1303, 130] width 66 height 16
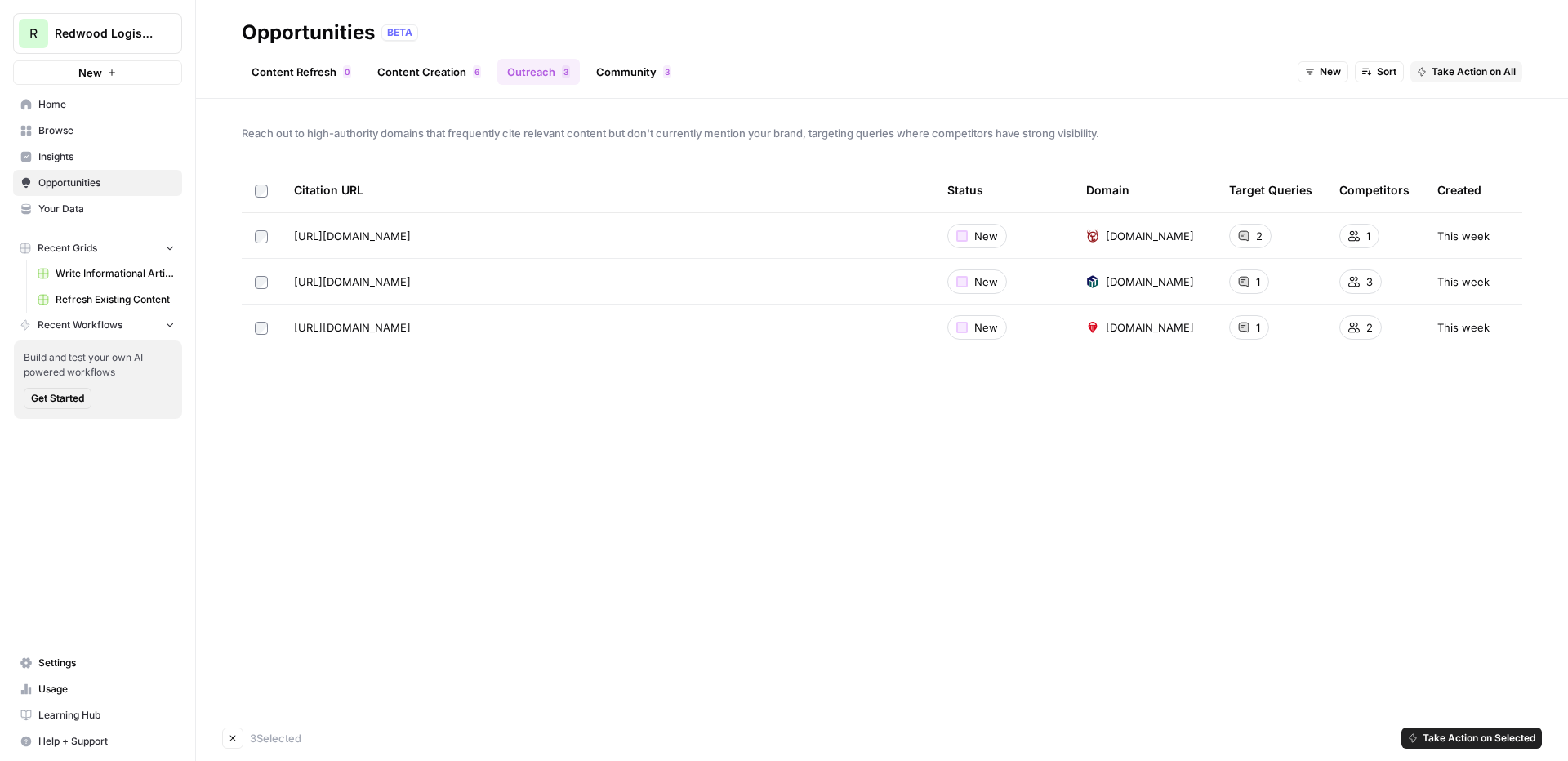
click at [1234, 653] on span "Take Action on Selected" at bounding box center [1479, 737] width 113 height 14
click at [1234, 653] on span "Create New Grid" at bounding box center [1481, 679] width 98 height 16
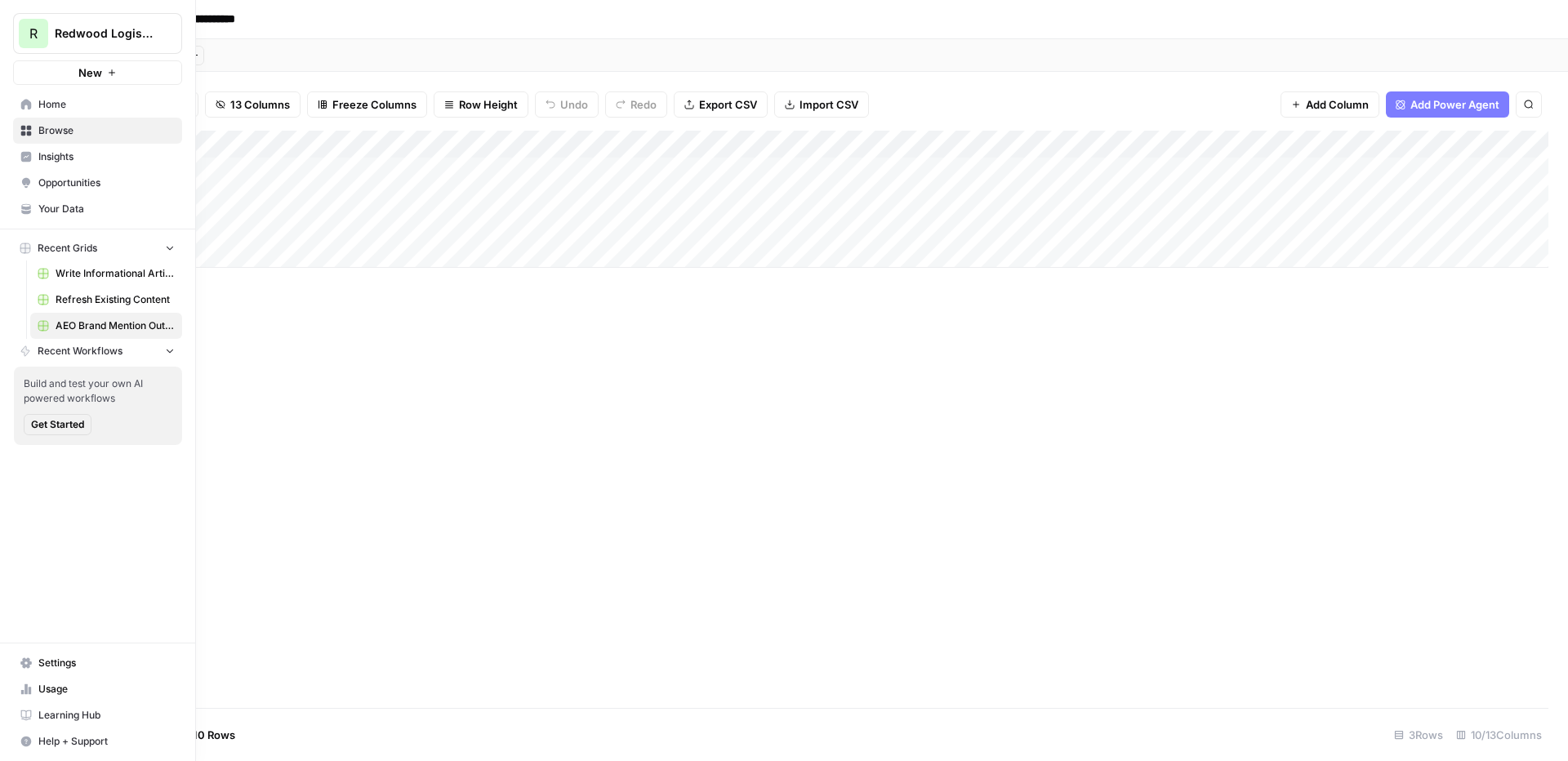
click at [72, 178] on span "Opportunities" at bounding box center [107, 182] width 136 height 14
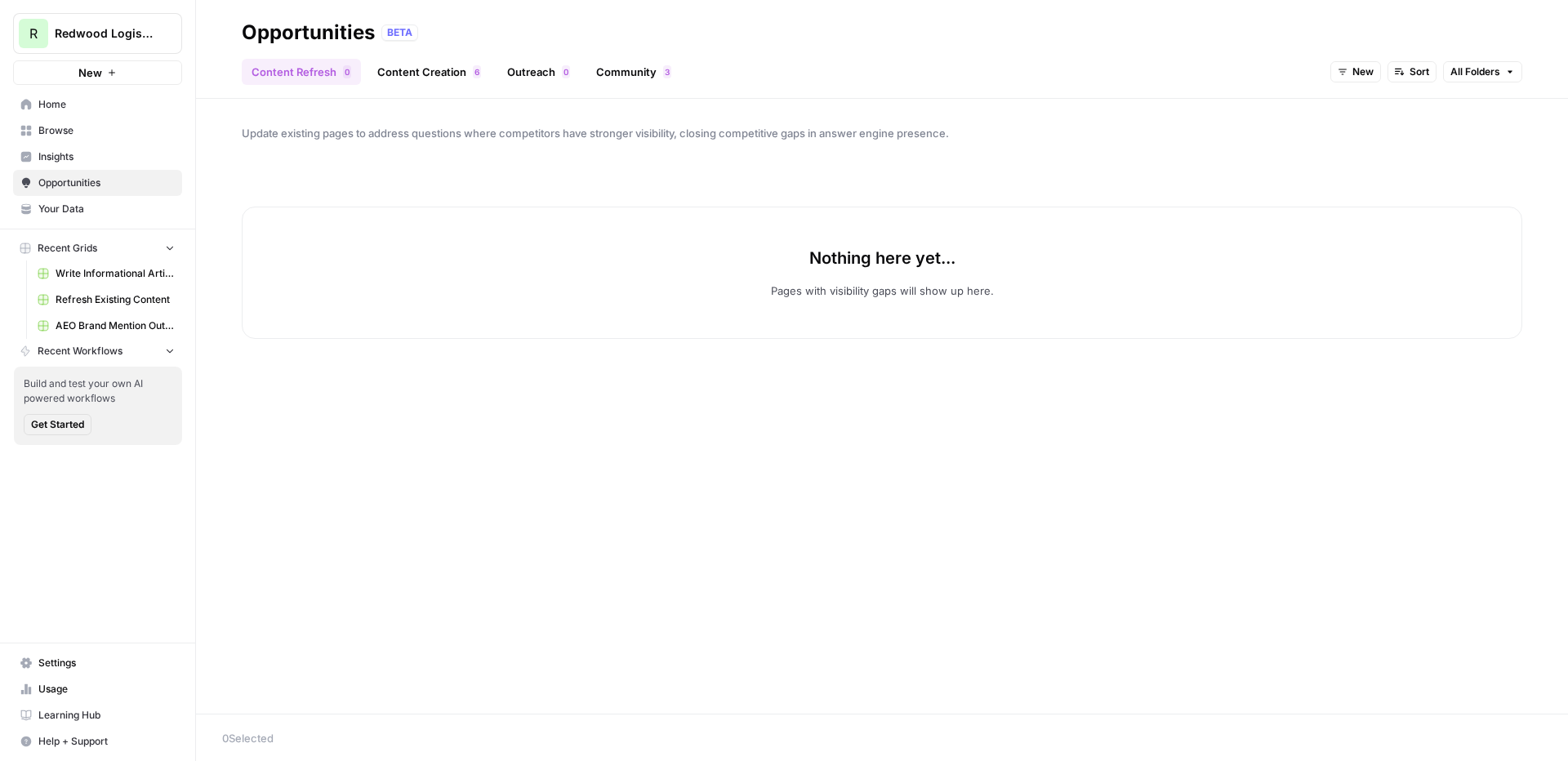
click at [536, 68] on link "Outreach 0" at bounding box center [539, 72] width 83 height 26
click at [641, 70] on link "Community 3" at bounding box center [633, 72] width 94 height 26
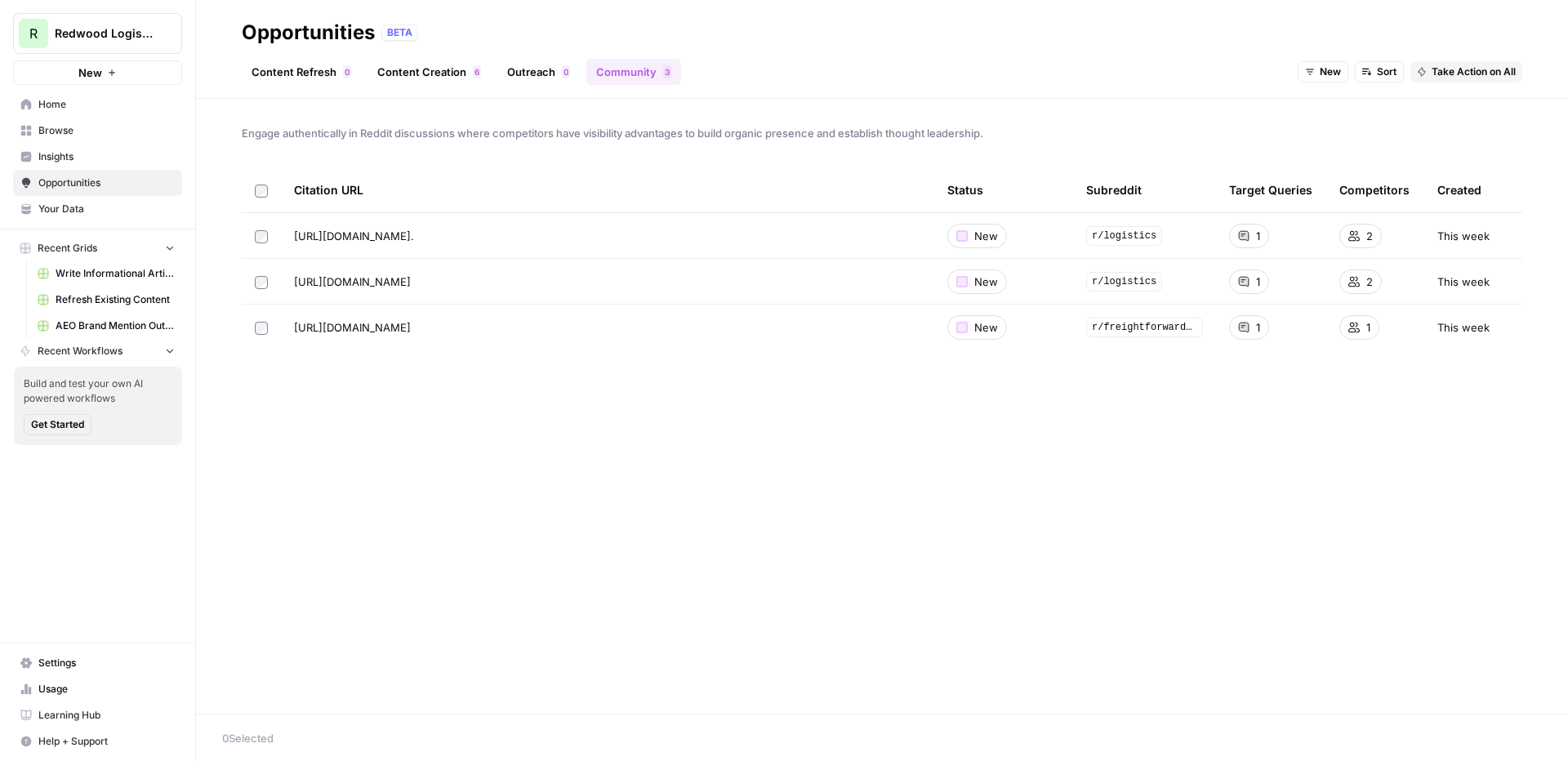
click at [1234, 77] on span "New" at bounding box center [1330, 72] width 21 height 14
click at [1234, 94] on div "All Opportunities New In Progress Archived" at bounding box center [1356, 142] width 118 height 106
click at [1234, 109] on span "All Opportunities" at bounding box center [1352, 107] width 83 height 16
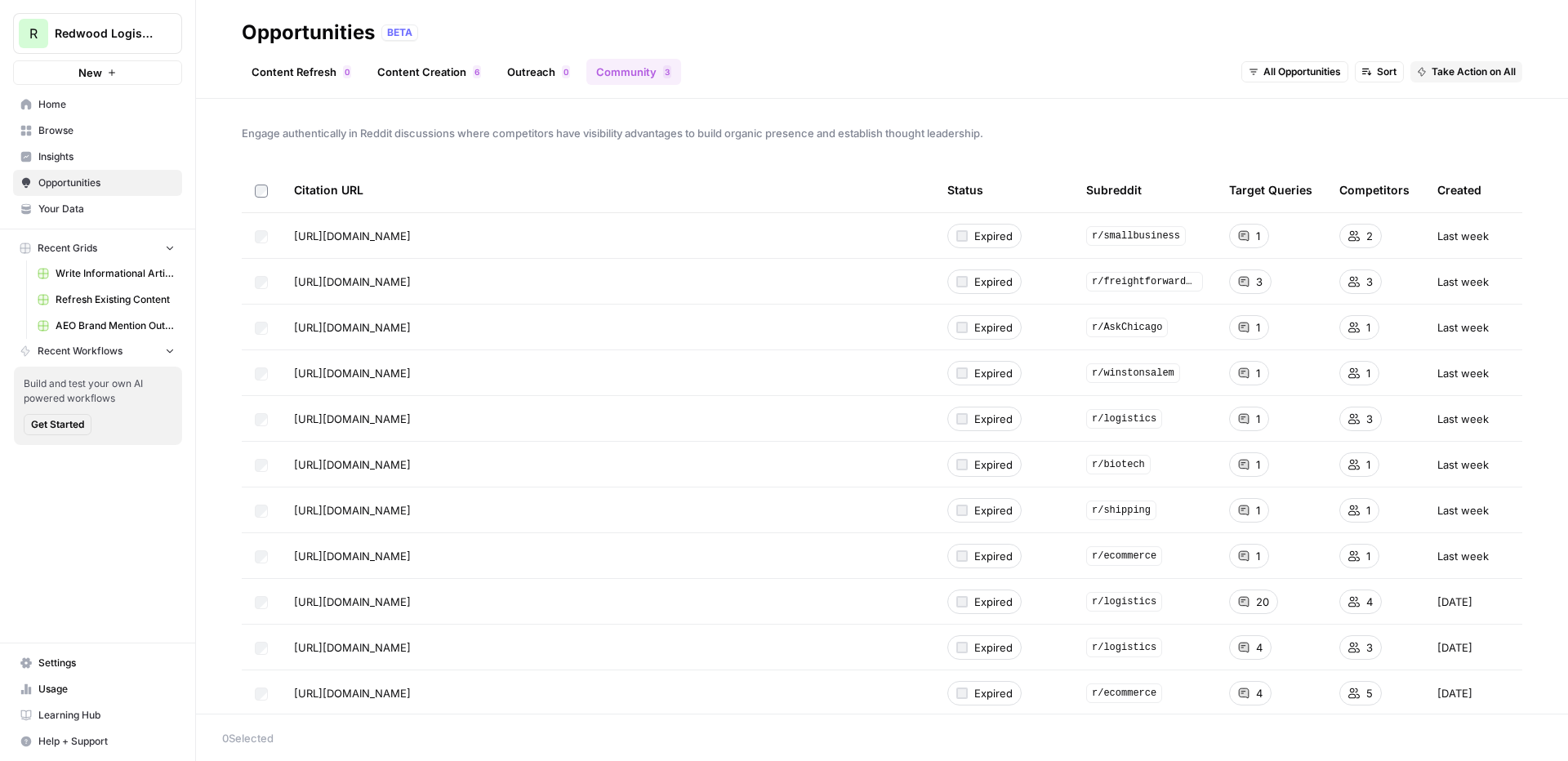
click at [997, 68] on div "Content Refresh 0 Content Creation 6 Outreach 0 Community 3 All Opportunities S…" at bounding box center [882, 65] width 1280 height 40
click at [439, 237] on icon "Go to page https://www.reddit.com/r/smallbusiness/comments/1hto11j/best_shippin…" at bounding box center [434, 235] width 9 height 9
click at [1234, 653] on span "Take Action on Selected" at bounding box center [1479, 737] width 113 height 14
click at [1234, 653] on span "Create New Grid" at bounding box center [1481, 679] width 98 height 16
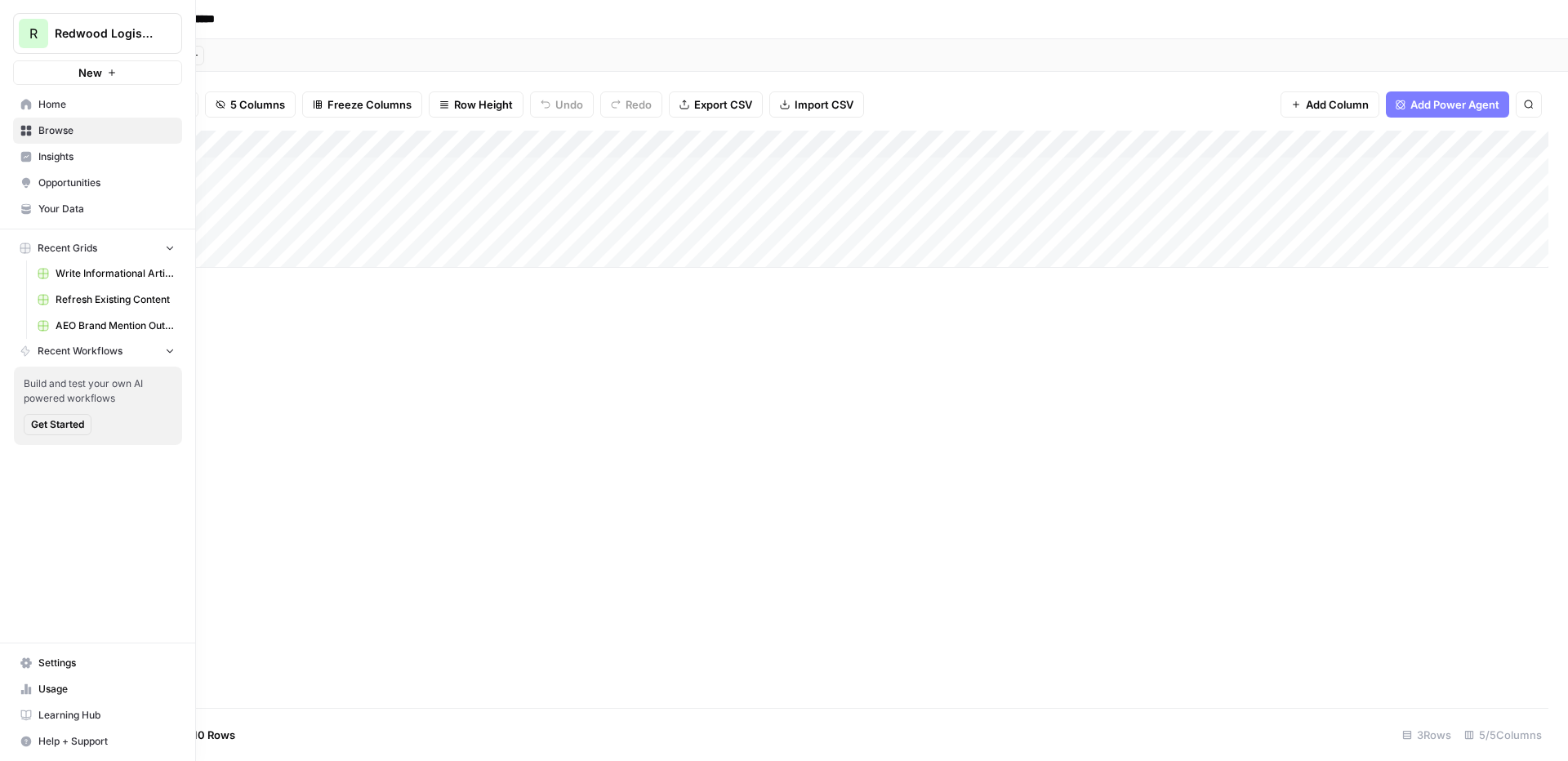
click at [72, 181] on span "Opportunities" at bounding box center [107, 182] width 136 height 14
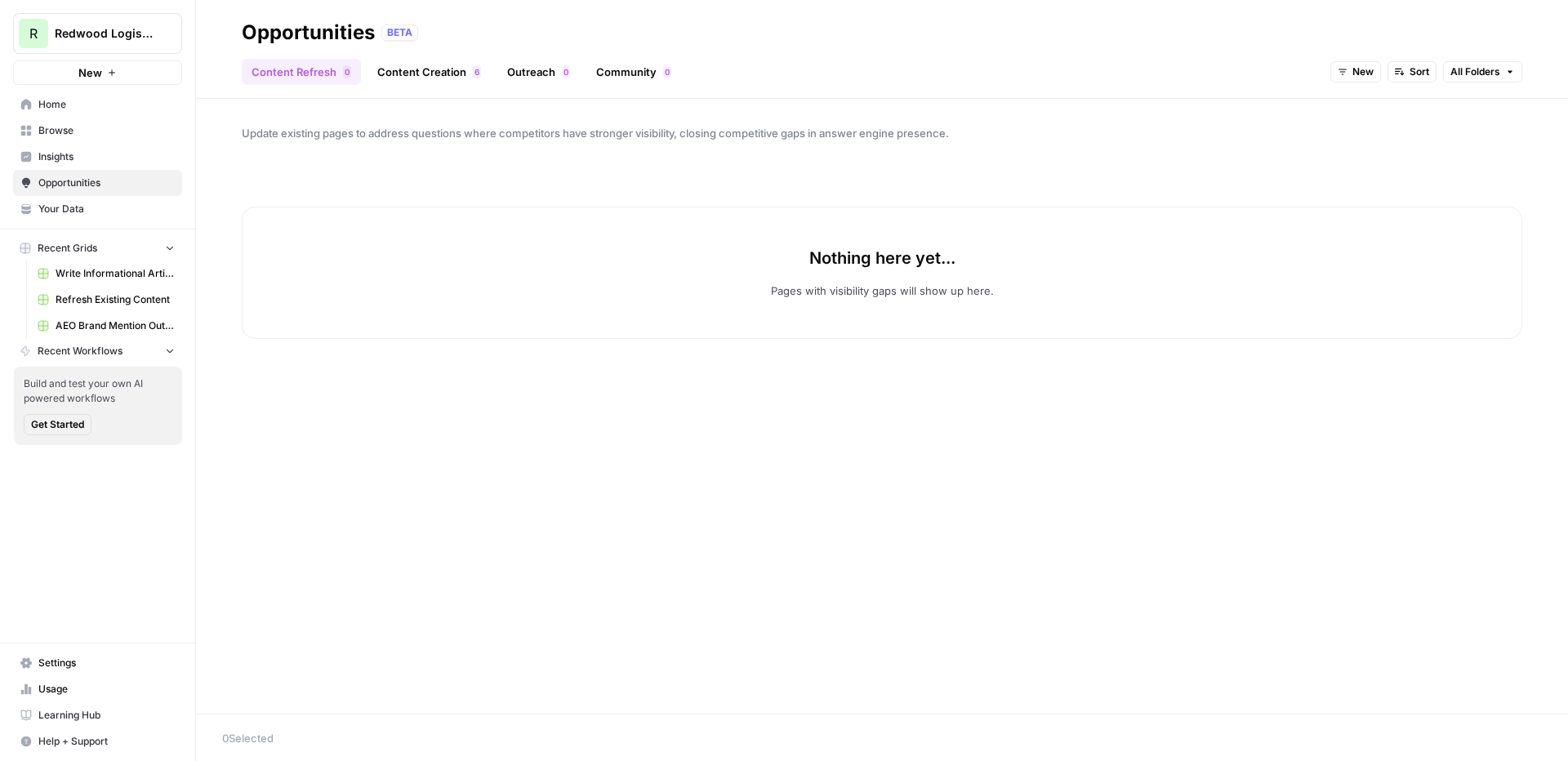
click at [627, 72] on link "Community 3 0" at bounding box center [633, 72] width 94 height 26
click at [1234, 71] on span "New" at bounding box center [1448, 72] width 21 height 14
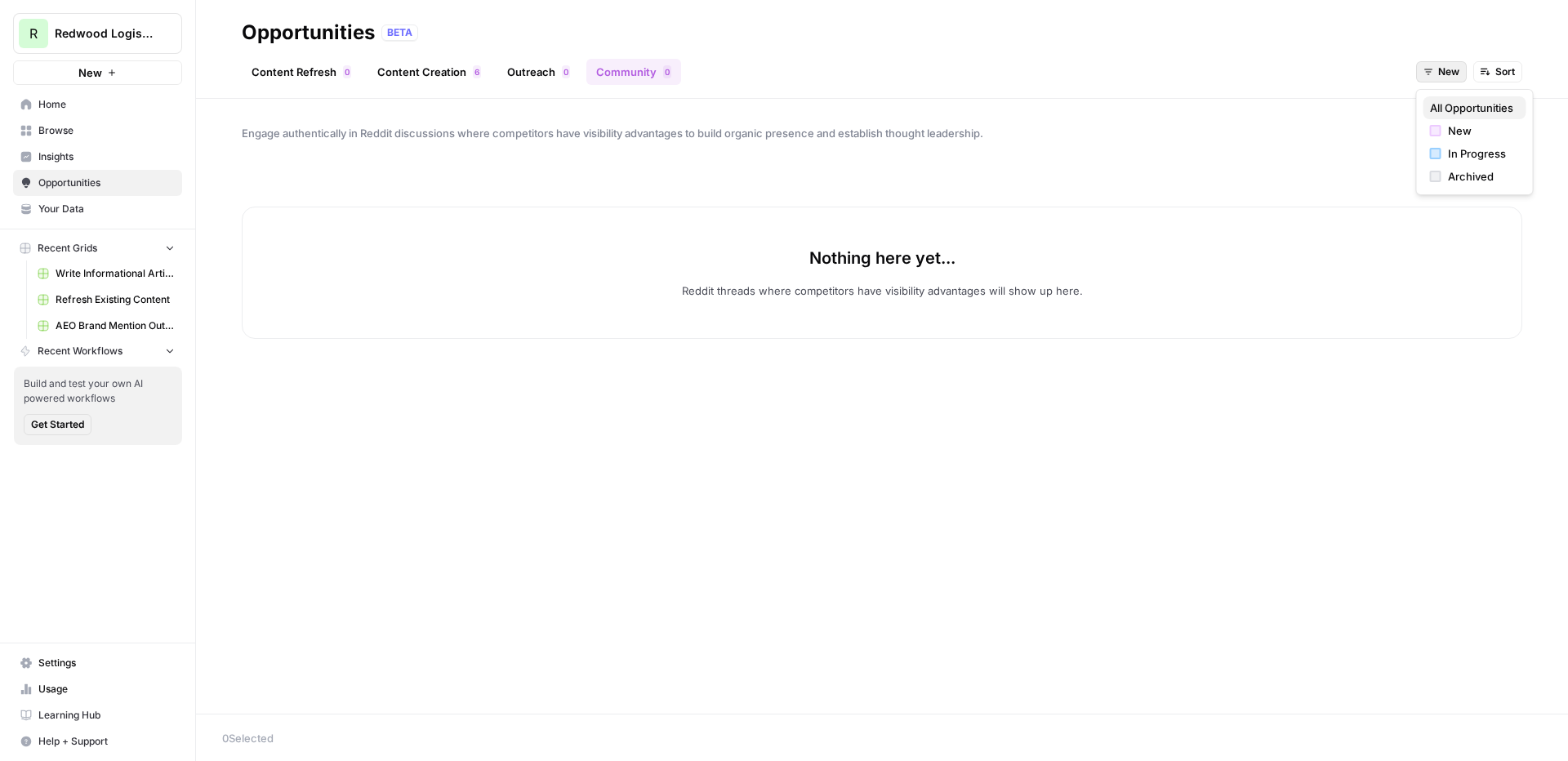
click at [1234, 106] on span "All Opportunities" at bounding box center [1471, 107] width 83 height 16
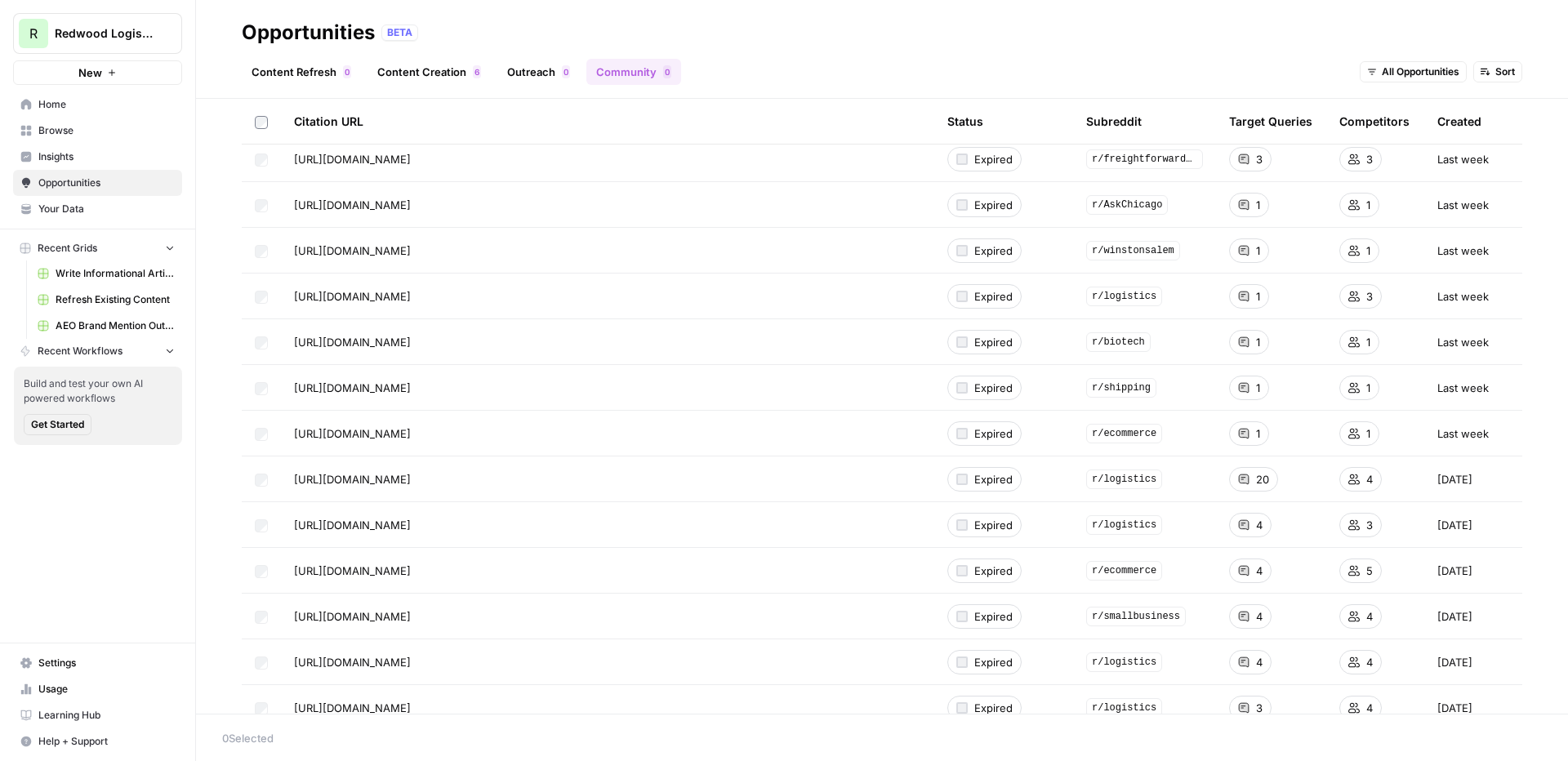
scroll to position [128, 0]
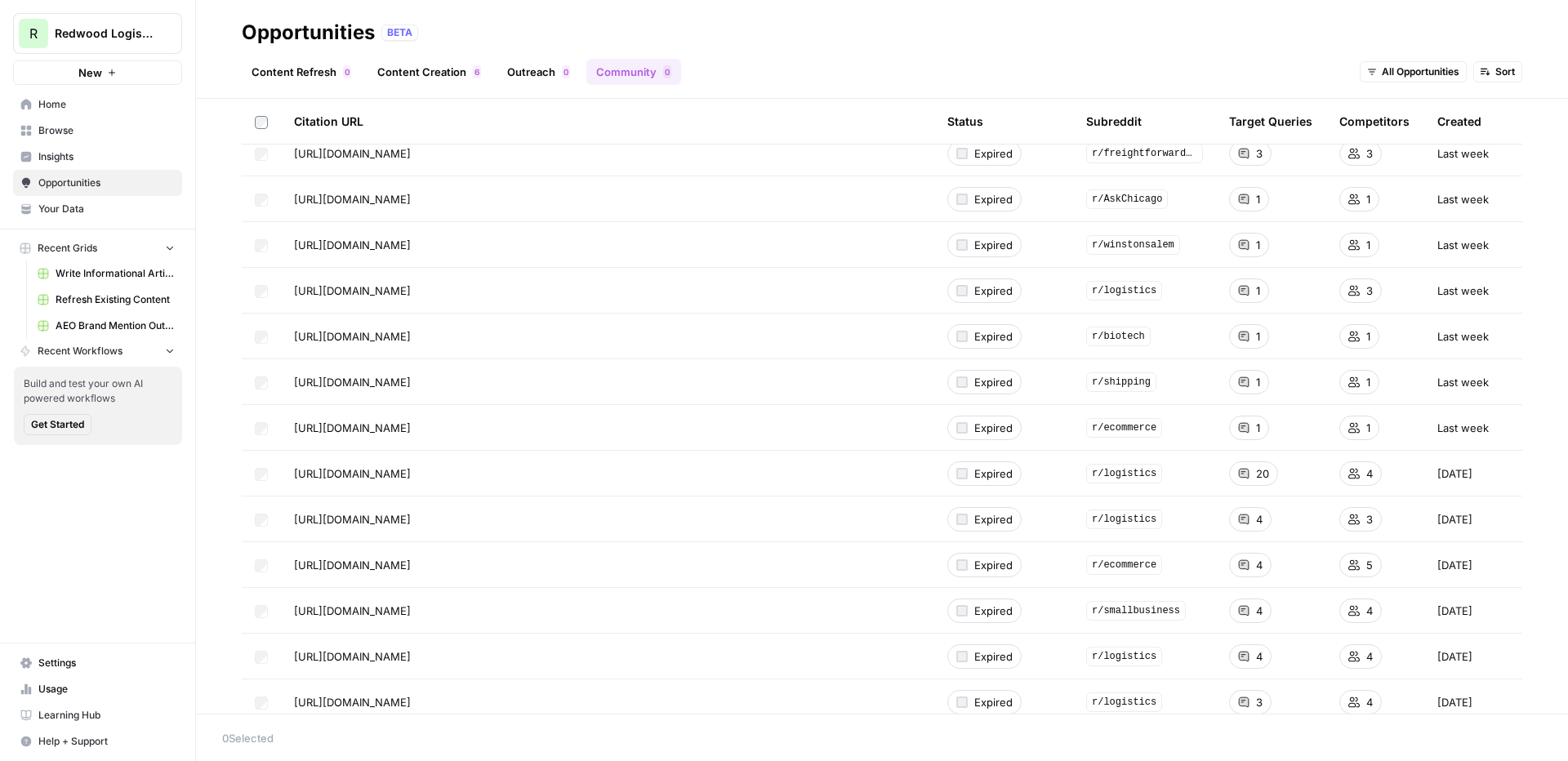
click at [1234, 70] on span "All Opportunities" at bounding box center [1421, 72] width 77 height 14
click at [1234, 72] on icon "button" at bounding box center [1488, 72] width 4 height 5
click at [1234, 134] on span "Competitors (High to Low)" at bounding box center [1435, 130] width 133 height 16
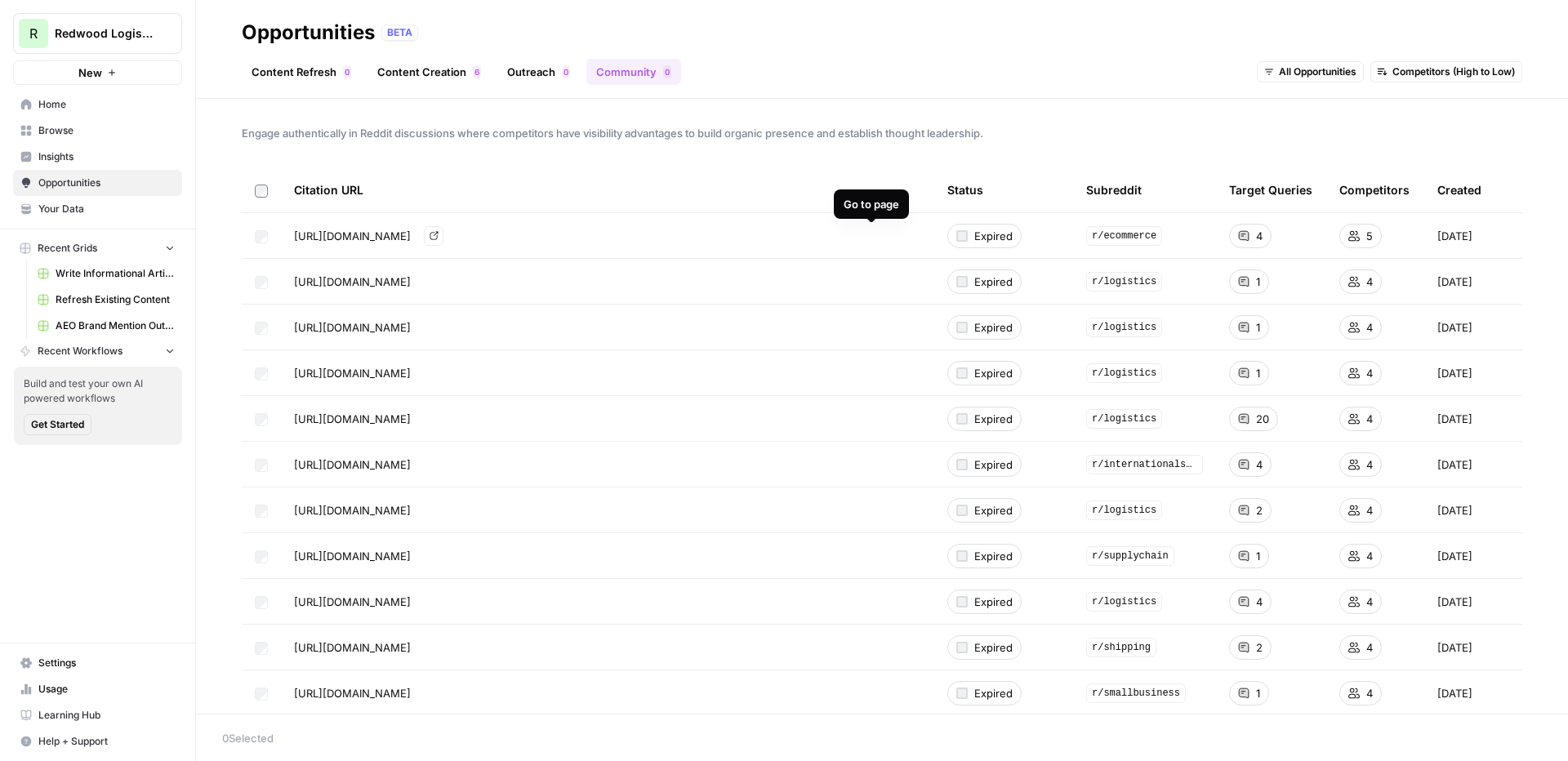
click at [439, 237] on icon "Go to page https://www.reddit.com/r/ecommerce/comments/12q92ys/packing_and_ship…" at bounding box center [434, 235] width 9 height 9
click at [1234, 231] on div "4" at bounding box center [1250, 236] width 42 height 24
click at [438, 231] on icon "Go to page https://www.reddit.com/r/ecommerce/comments/12q92ys/packing_and_ship…" at bounding box center [434, 236] width 8 height 8
click at [522, 141] on div "Engage authentically in Reddit discussions where competitors have visibility ad…" at bounding box center [882, 406] width 1372 height 615
click at [795, 78] on div "Content Refresh 0 Content Creation 6 Outreach 0 Community 0 All Opportunities C…" at bounding box center [882, 65] width 1280 height 40
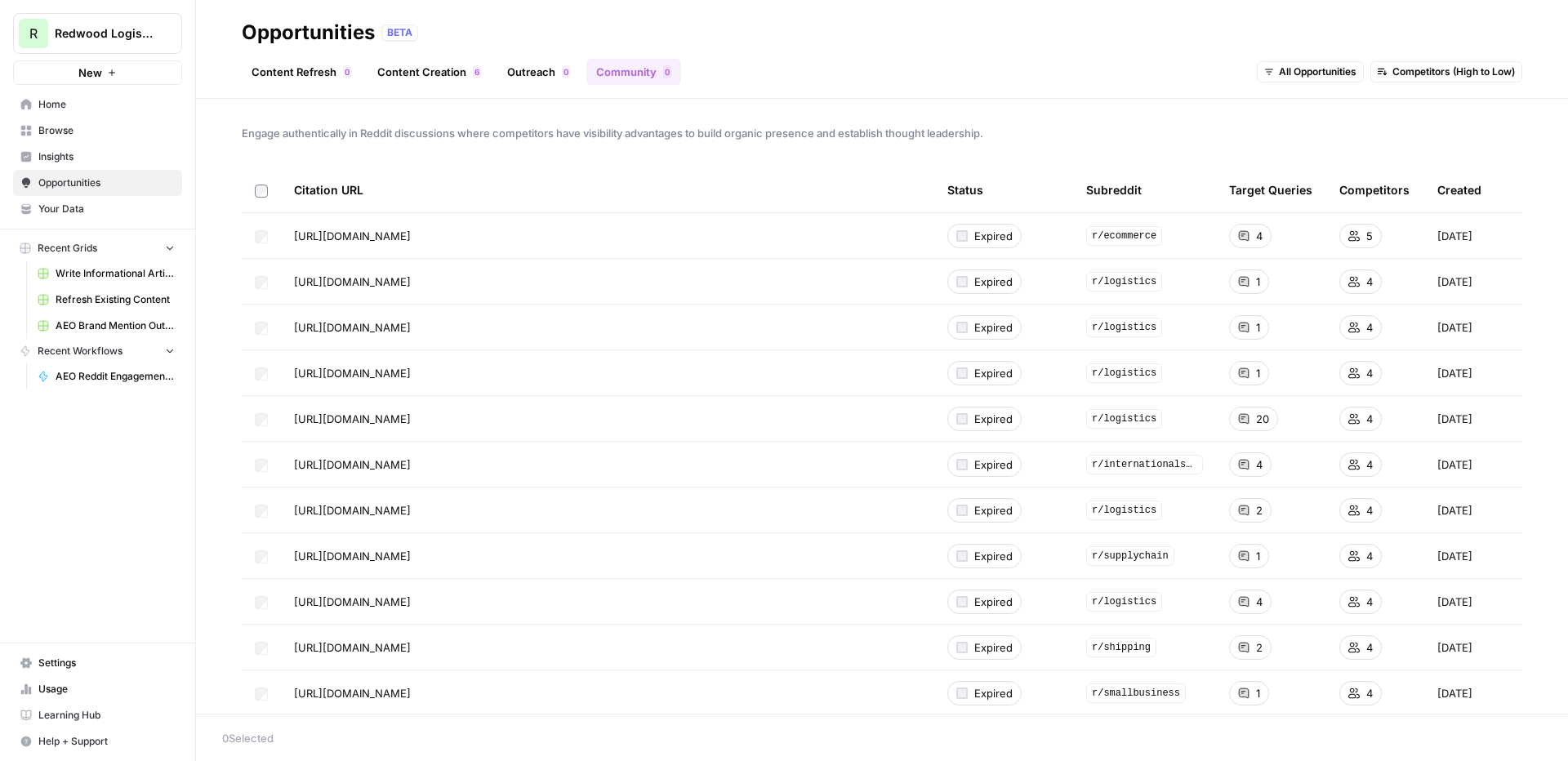
click at [111, 184] on span "Opportunities" at bounding box center [107, 182] width 136 height 14
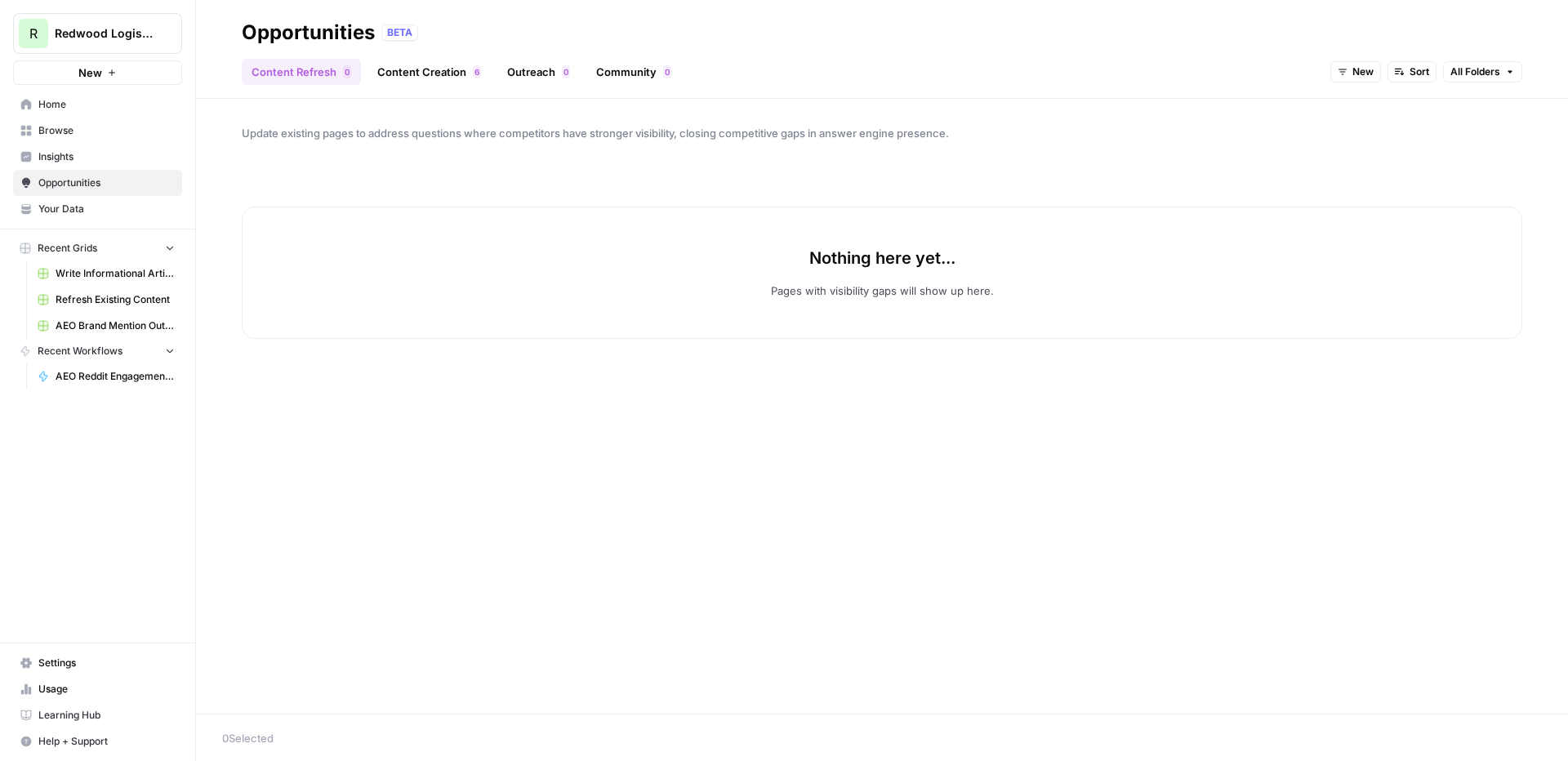
click at [425, 76] on link "Content Creation 6" at bounding box center [429, 72] width 123 height 26
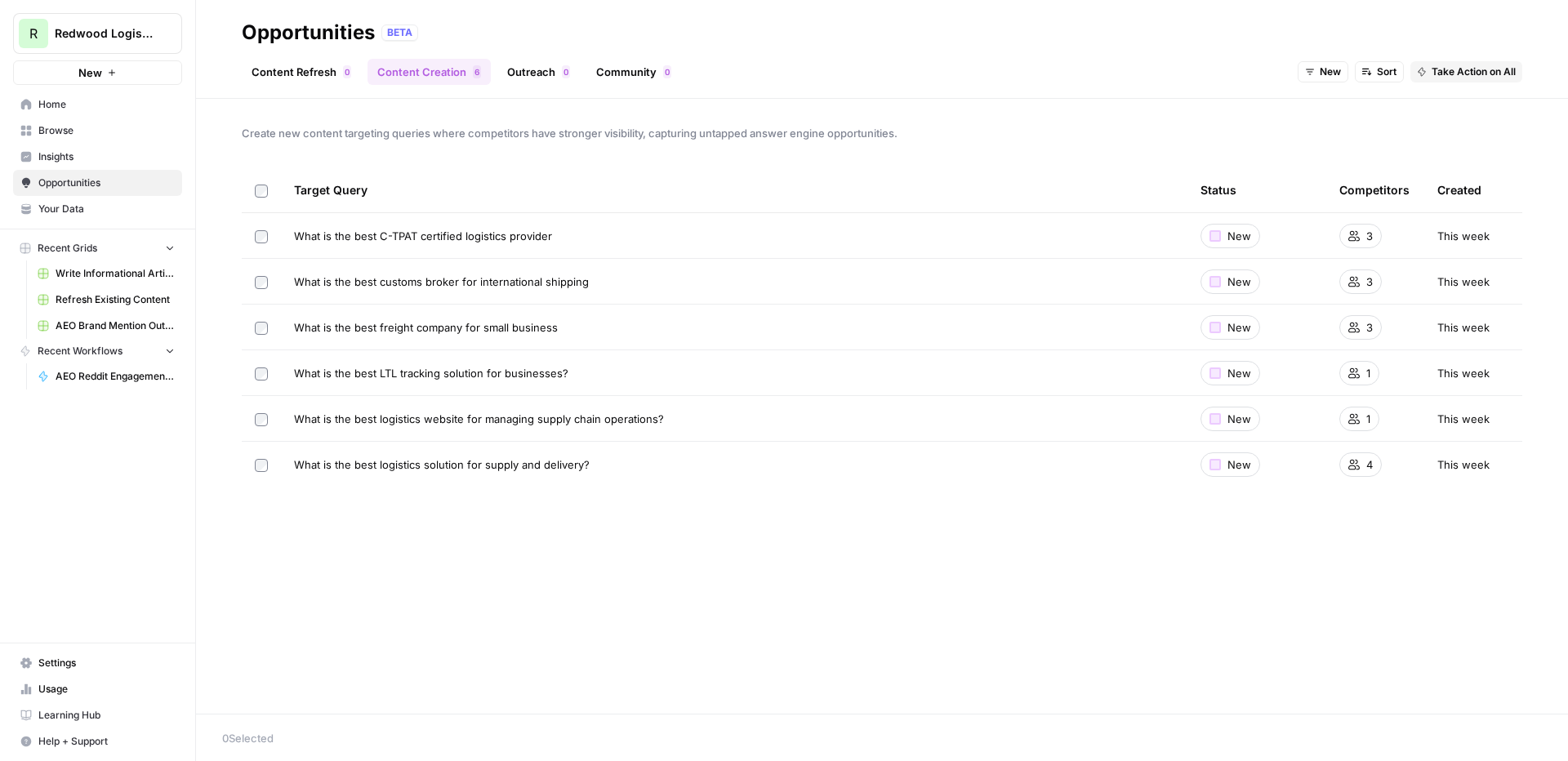
click at [78, 210] on span "Your Data" at bounding box center [107, 209] width 136 height 14
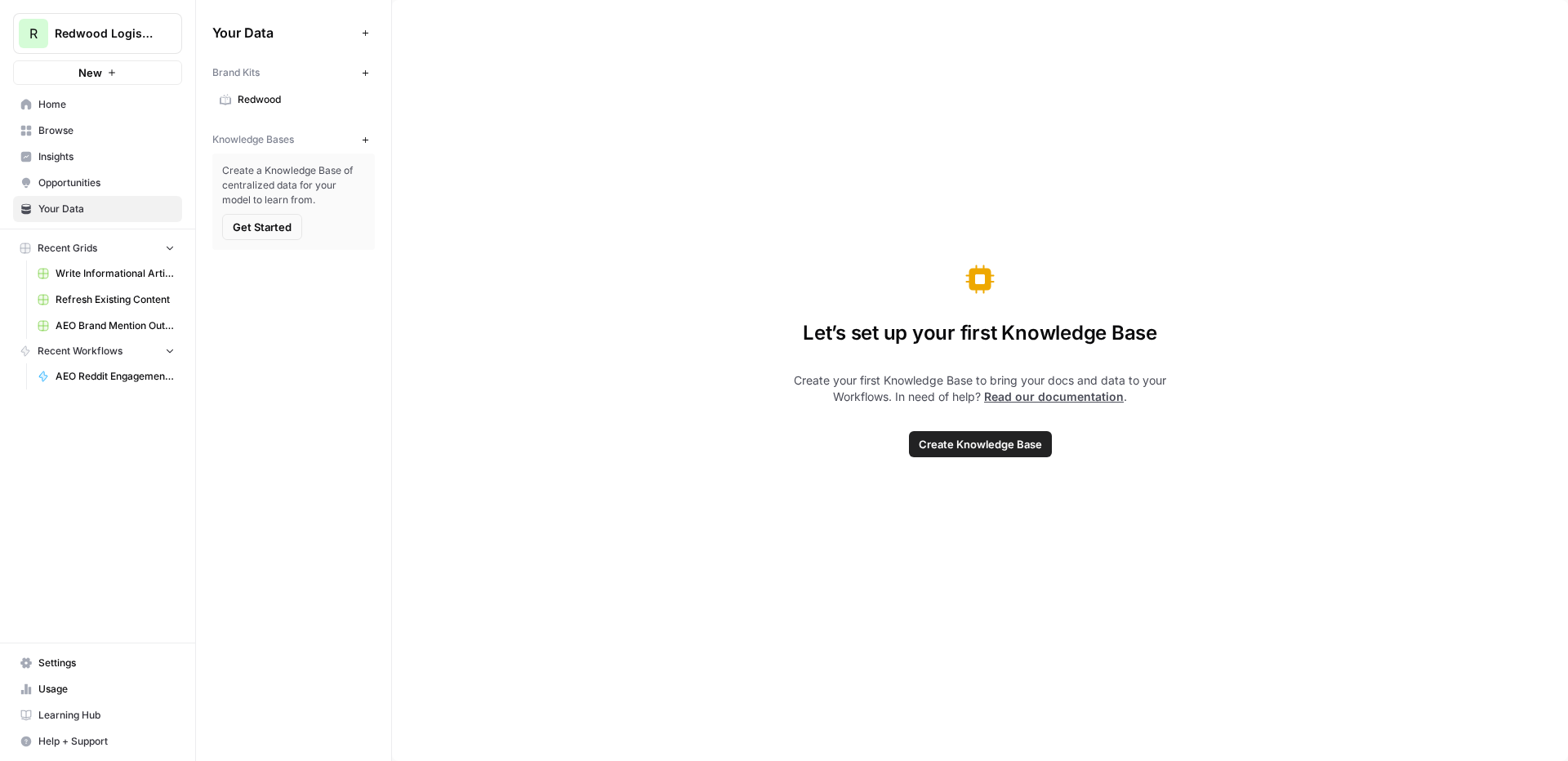
click at [363, 143] on icon "button" at bounding box center [365, 140] width 9 height 9
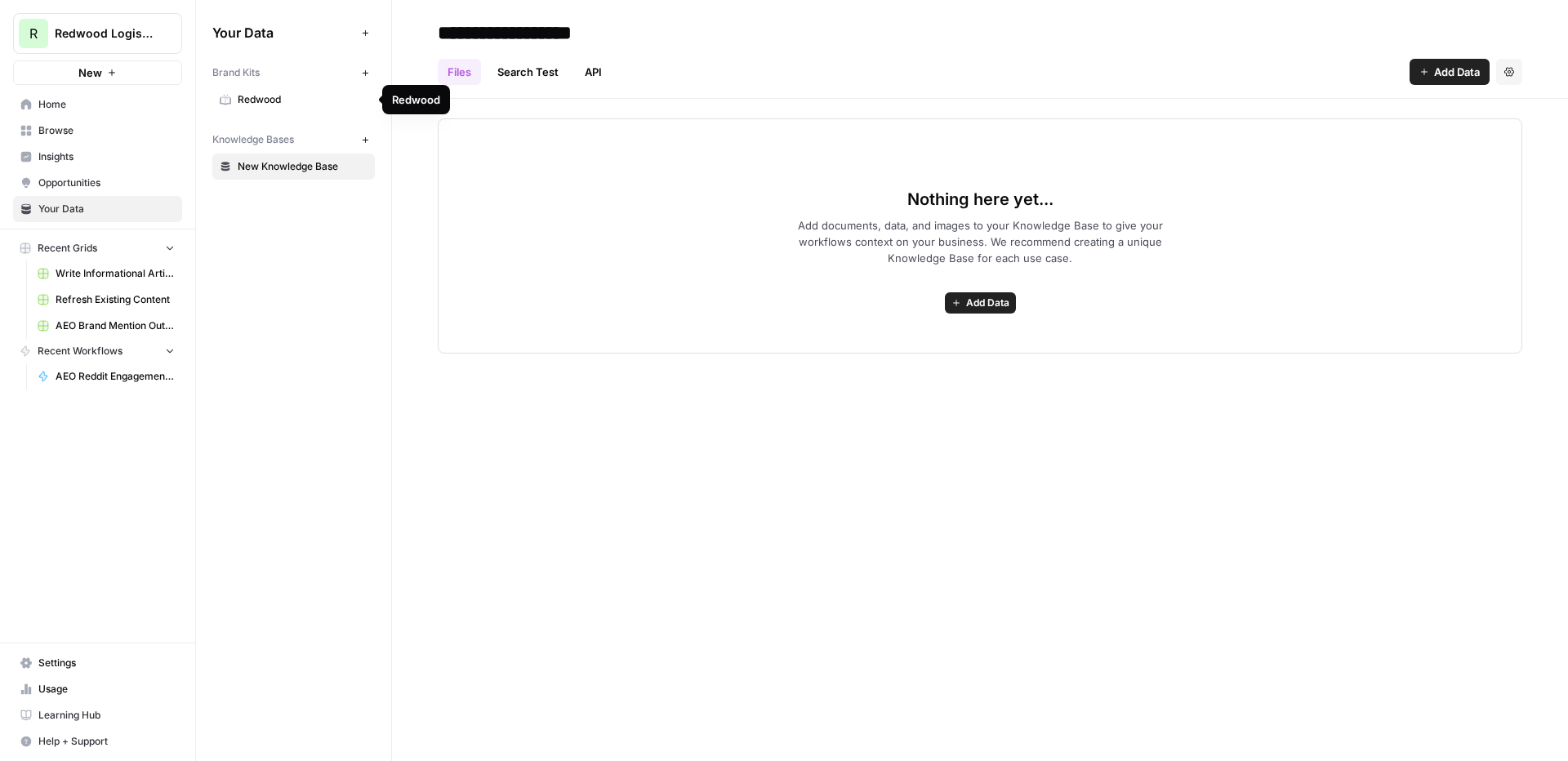
click at [301, 93] on span "Redwood" at bounding box center [302, 99] width 130 height 14
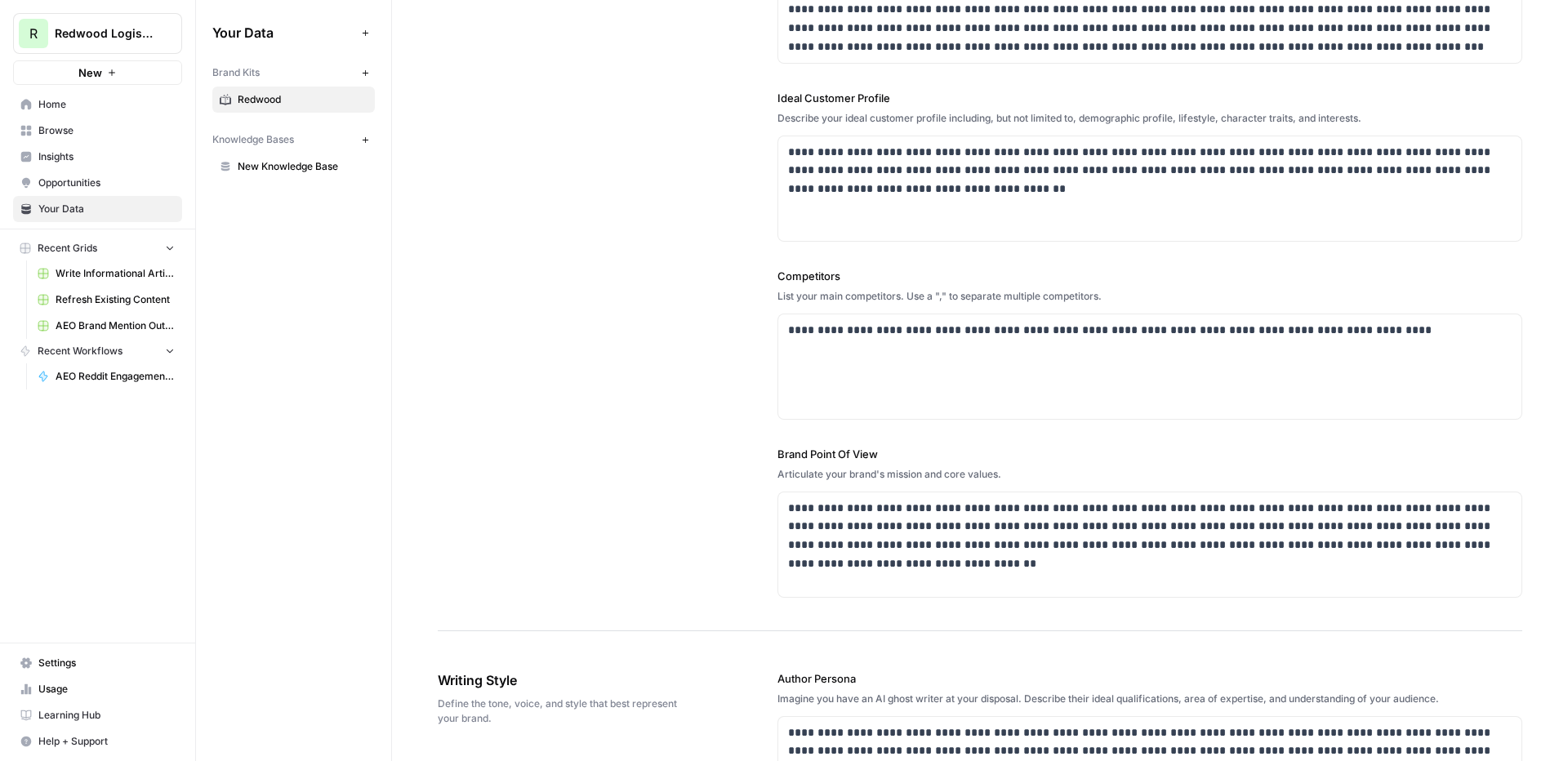
scroll to position [290, 0]
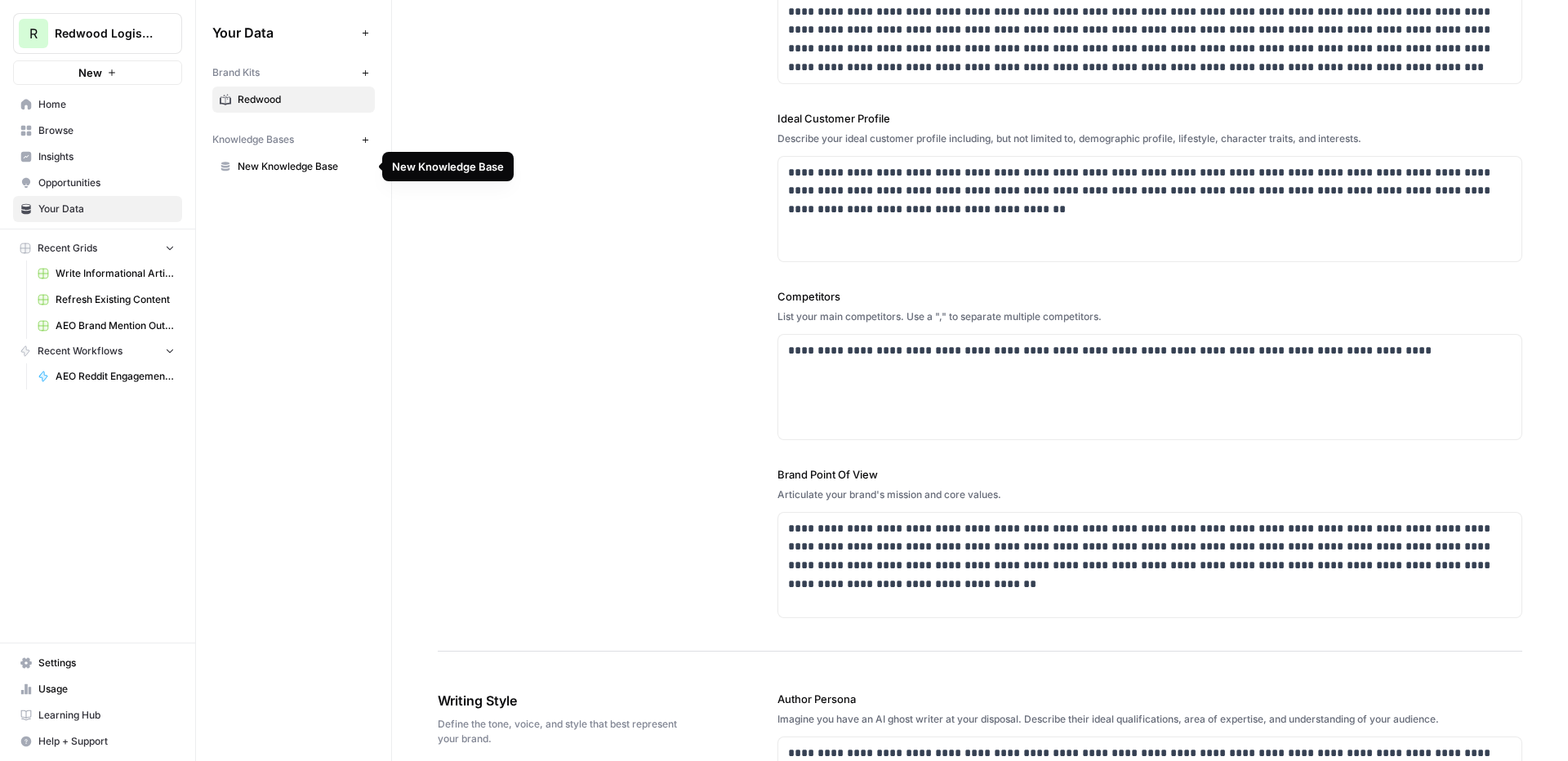
click at [290, 167] on span "New Knowledge Base" at bounding box center [302, 166] width 130 height 14
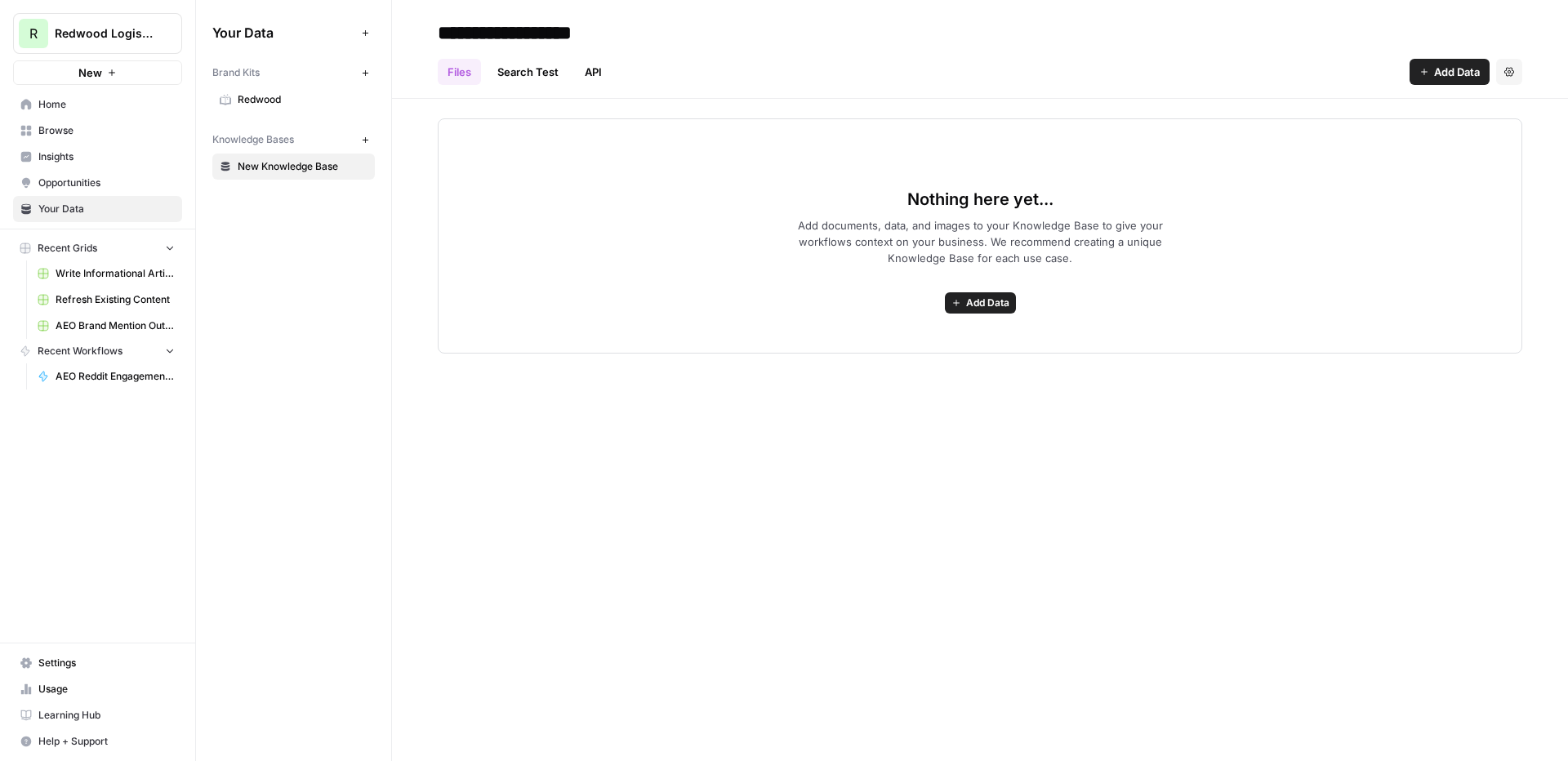
click at [1234, 70] on icon "button" at bounding box center [1424, 72] width 10 height 10
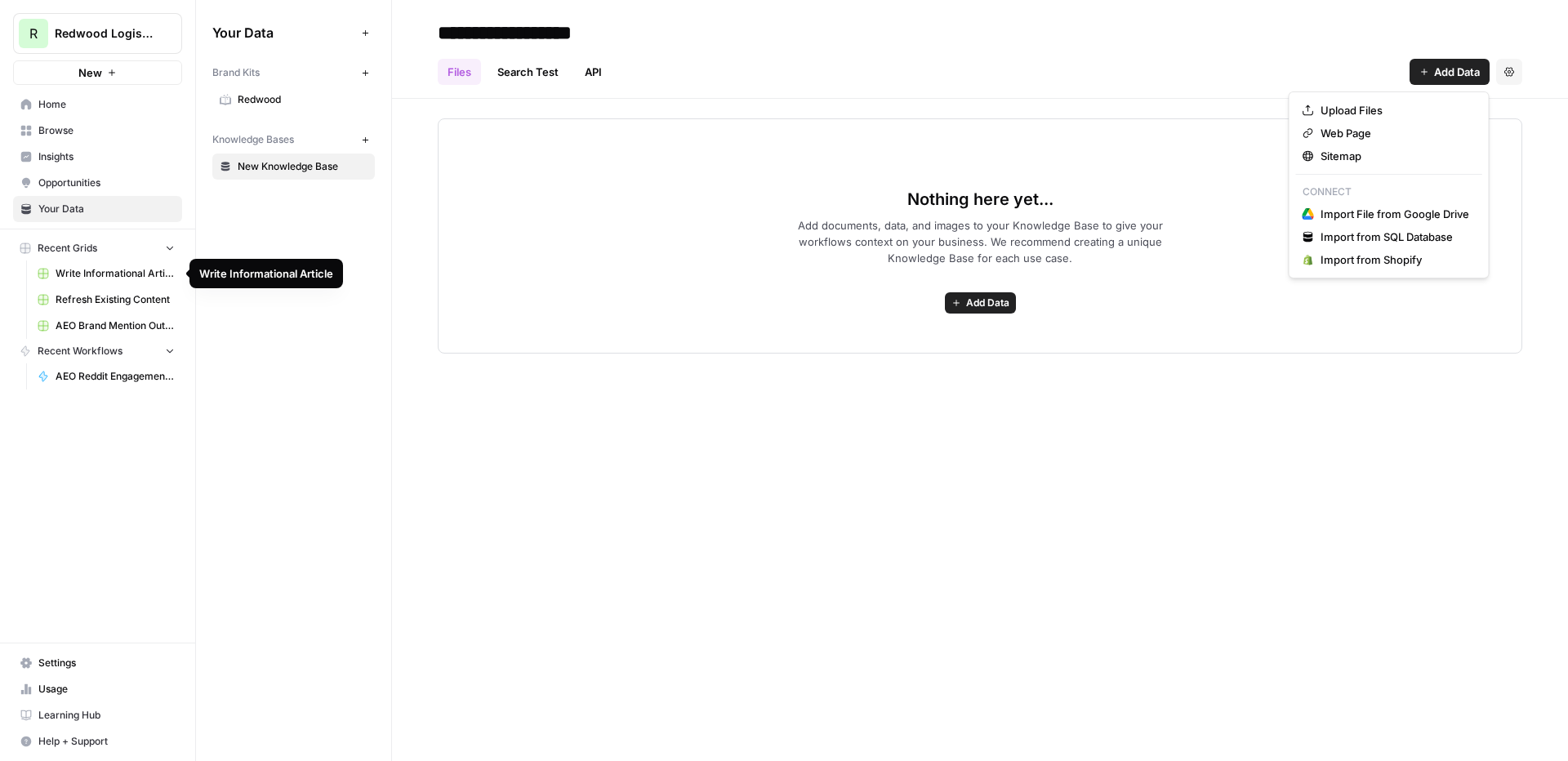
click at [113, 272] on span "Write Informational Article" at bounding box center [115, 273] width 120 height 14
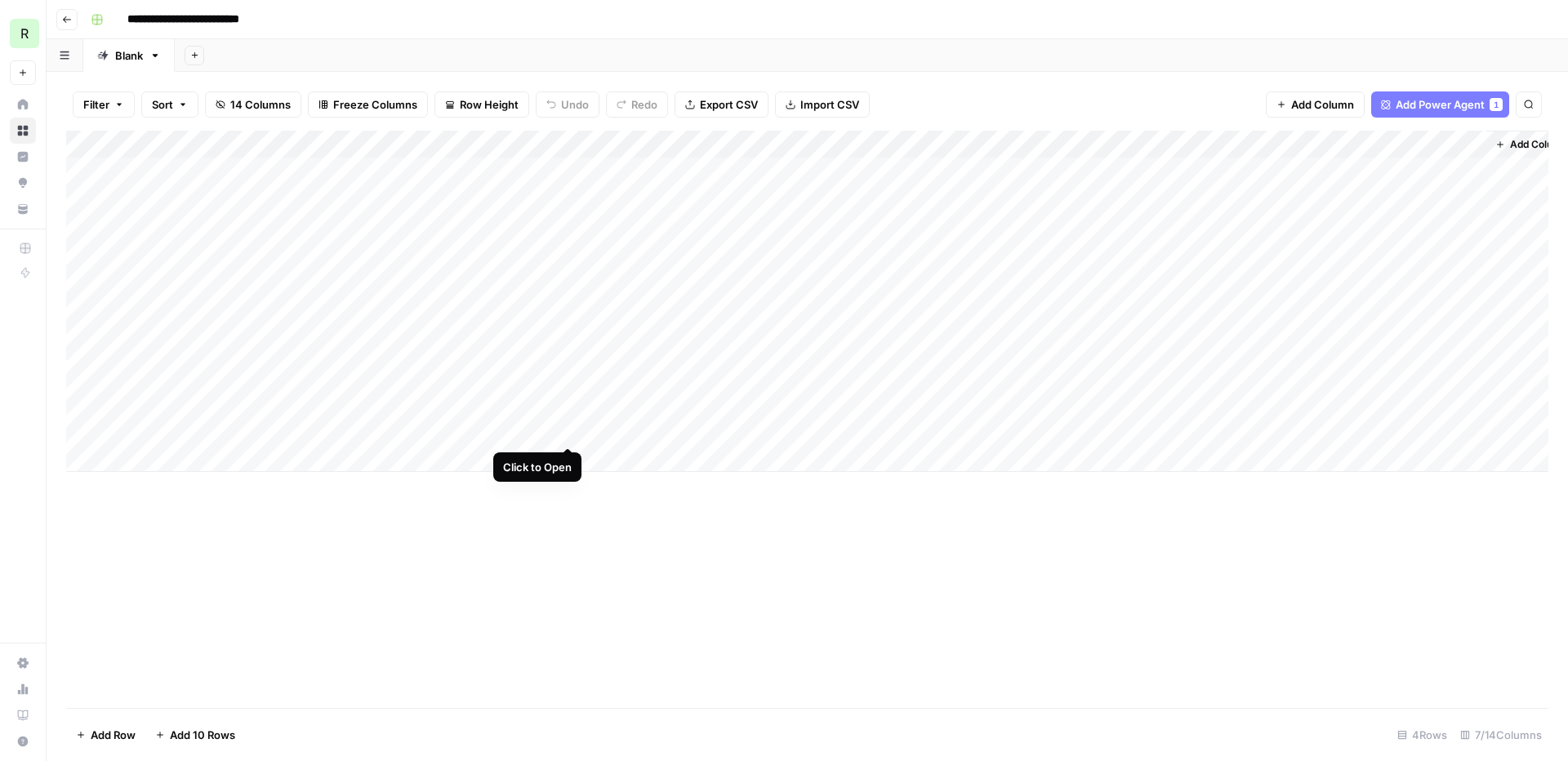
click at [566, 388] on div "Add Column" at bounding box center [808, 301] width 1482 height 341
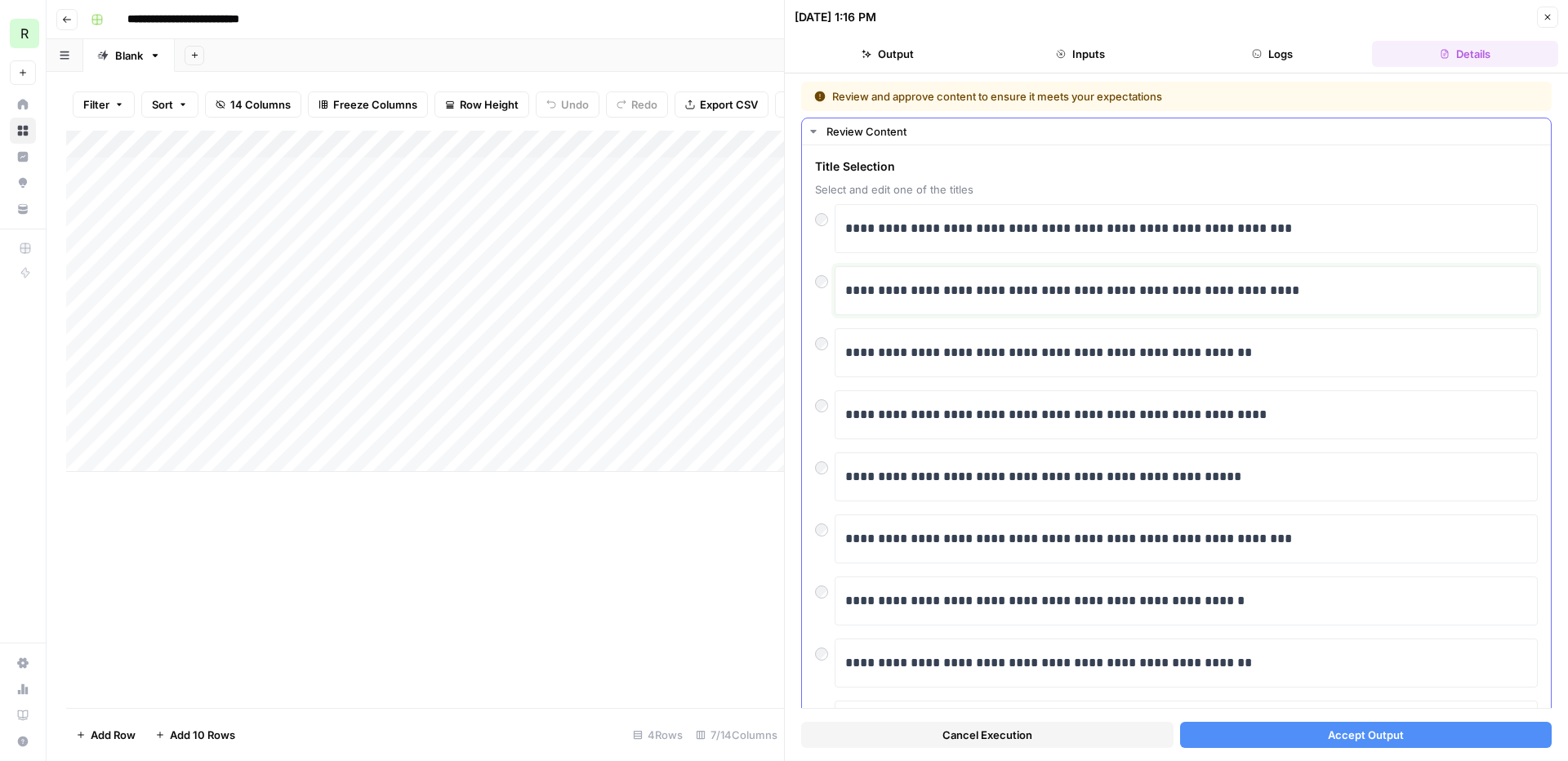
click at [1053, 294] on p "**********" at bounding box center [1187, 290] width 682 height 21
click at [1234, 354] on p "**********" at bounding box center [1187, 352] width 682 height 21
click at [1234, 653] on span "Accept Output" at bounding box center [1366, 734] width 76 height 16
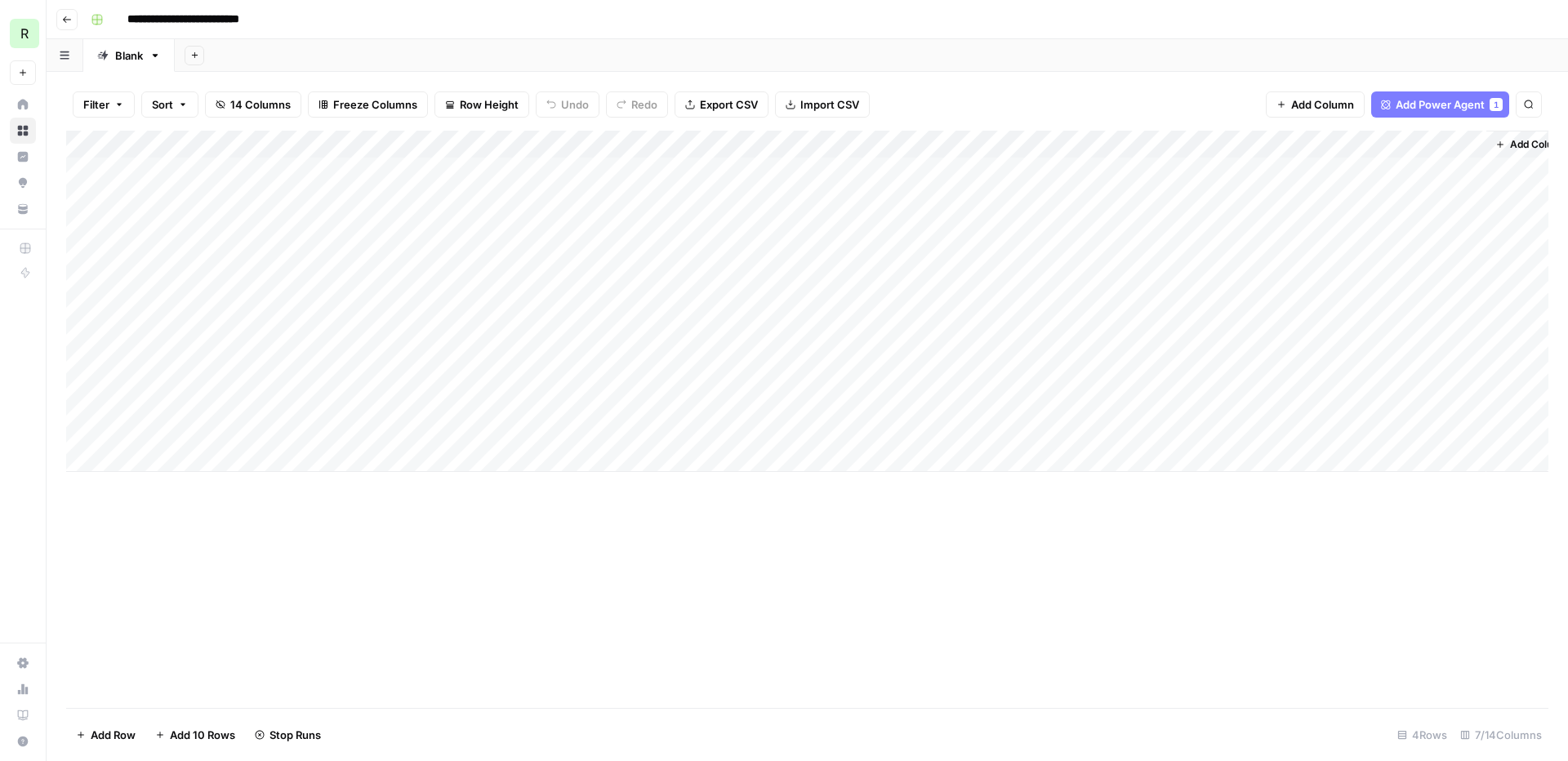
click at [548, 145] on div "Add Column" at bounding box center [808, 301] width 1482 height 341
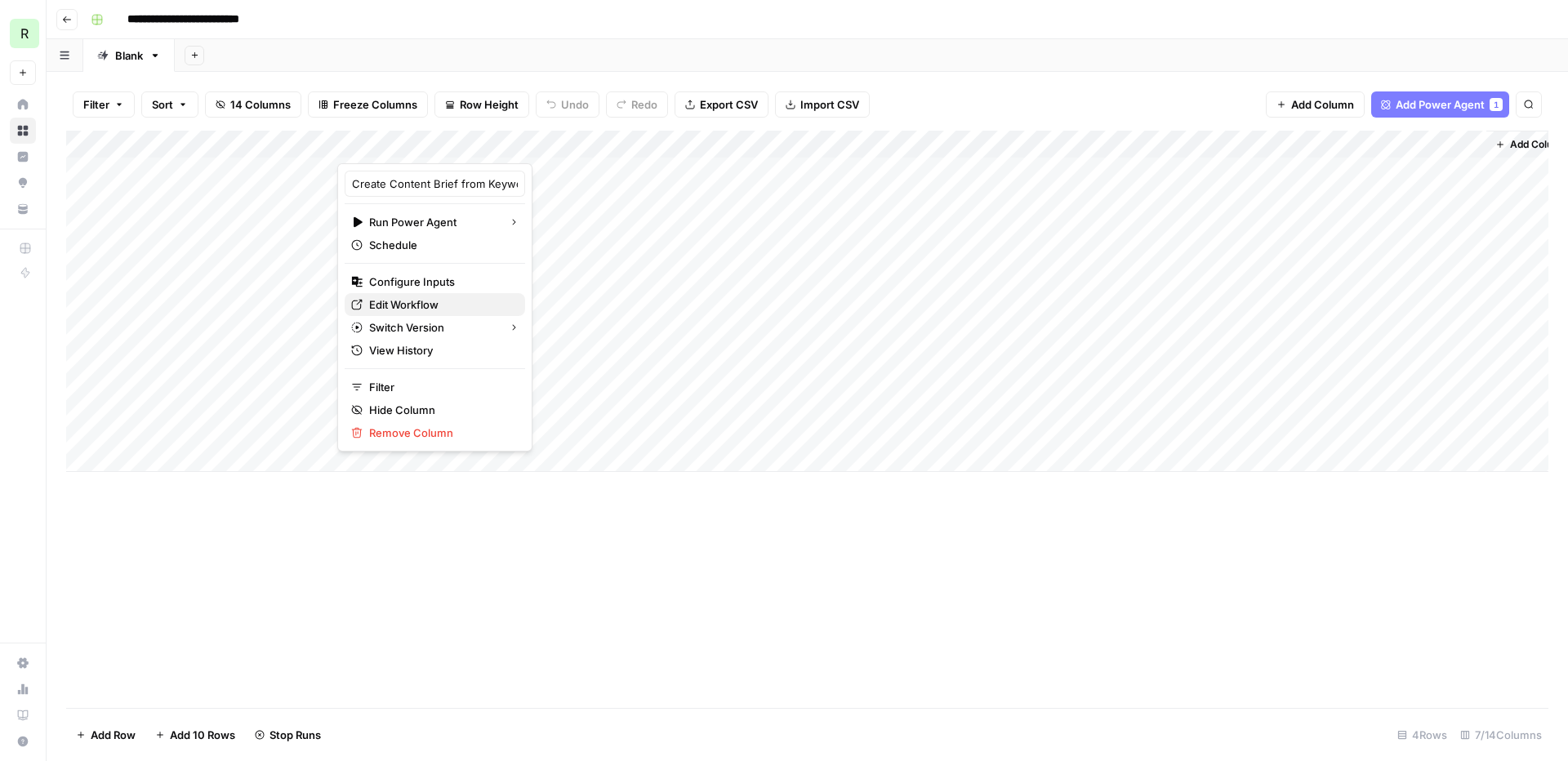
click at [419, 306] on span "Edit Workflow" at bounding box center [440, 304] width 143 height 16
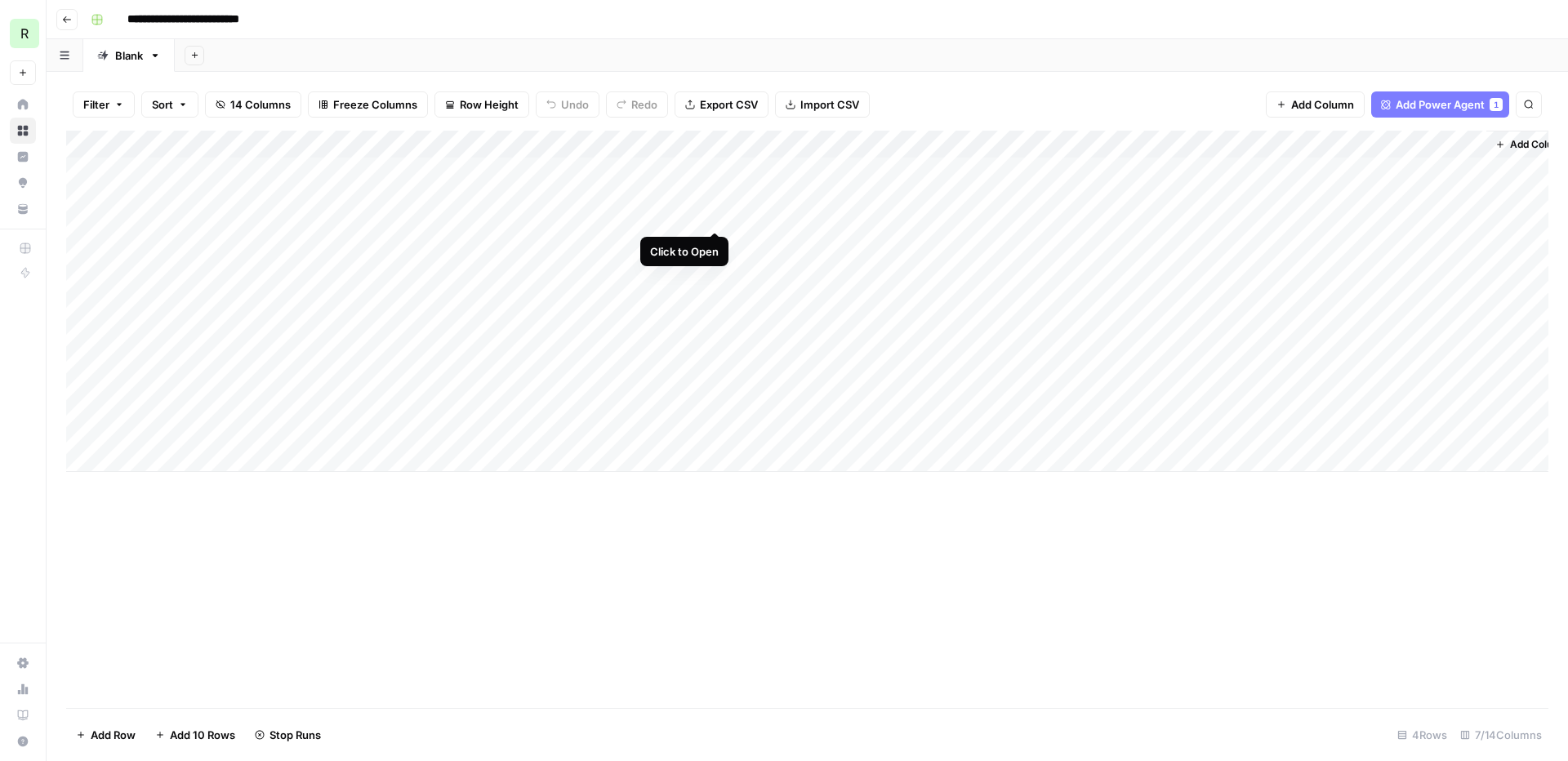
click at [717, 168] on div "Add Column" at bounding box center [808, 301] width 1482 height 341
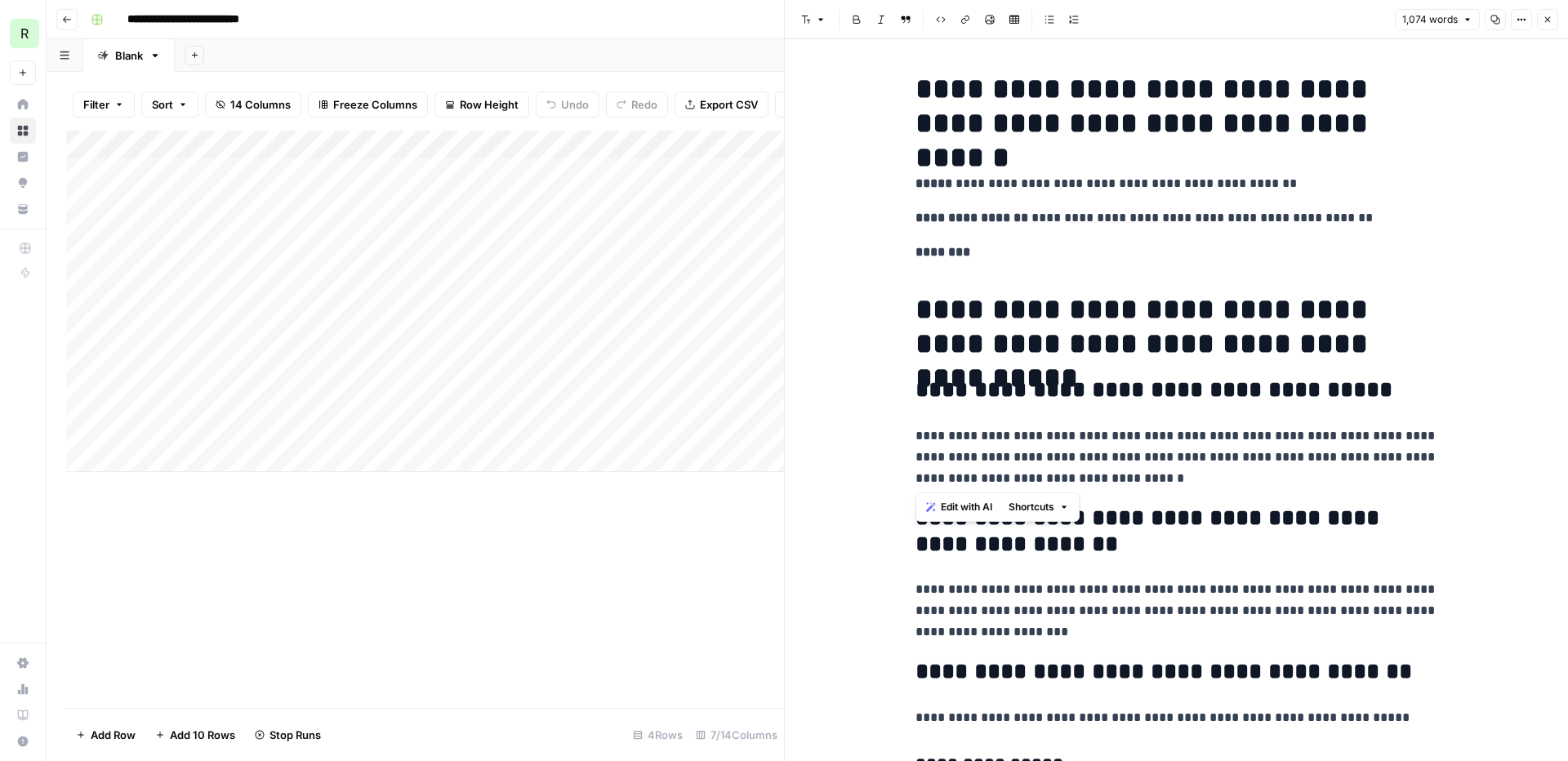
drag, startPoint x: 1186, startPoint y: 478, endPoint x: 879, endPoint y: 385, distance: 320.8
click at [949, 510] on span "Edit with AI" at bounding box center [966, 506] width 51 height 14
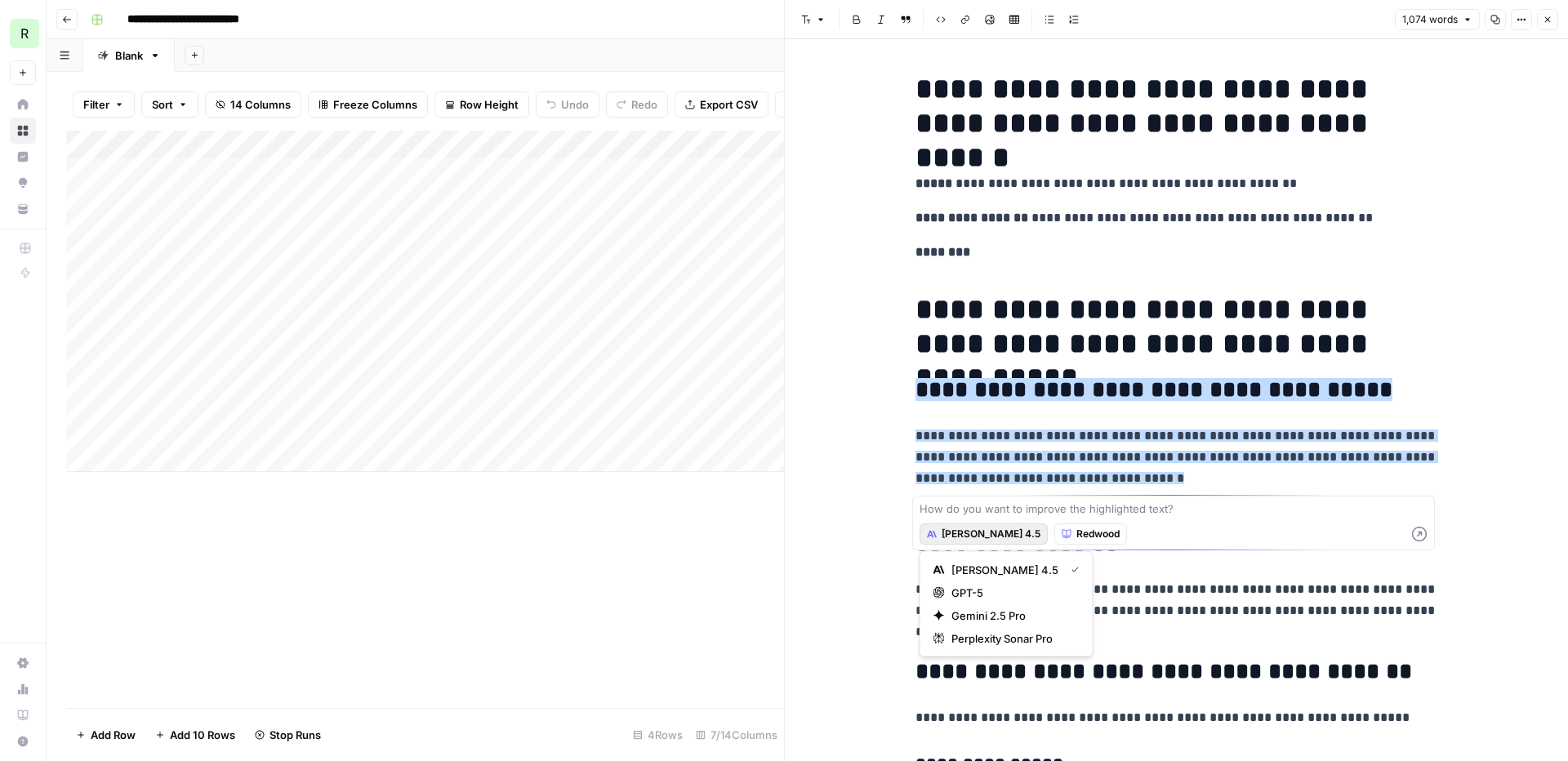
click at [988, 530] on span "Claude Sonnet 4.5" at bounding box center [990, 533] width 99 height 14
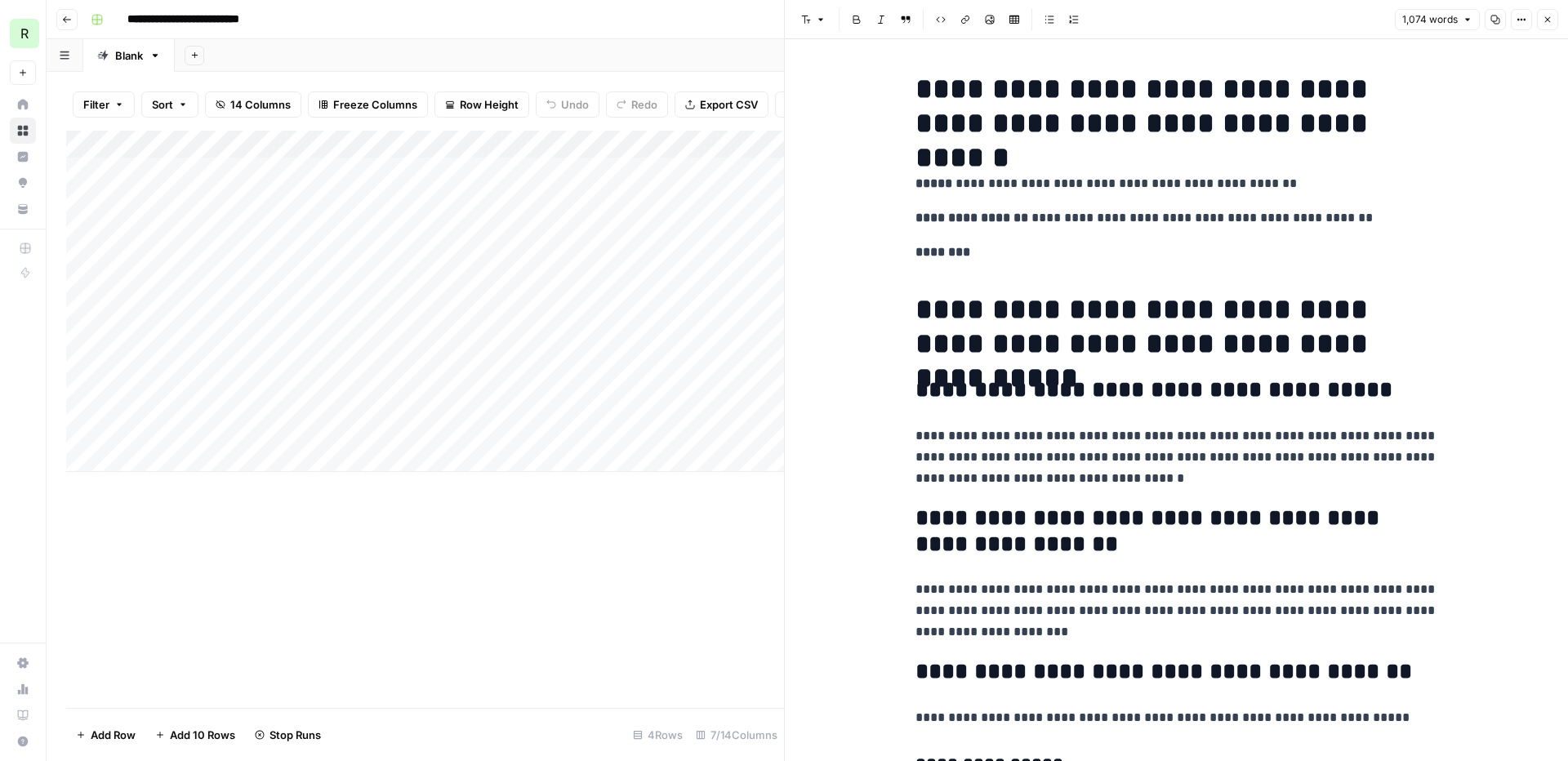
click at [1179, 585] on p "**********" at bounding box center [1176, 611] width 523 height 64
click at [1168, 476] on p "**********" at bounding box center [1176, 457] width 523 height 64
click at [1234, 20] on icon "button" at bounding box center [1548, 19] width 10 height 10
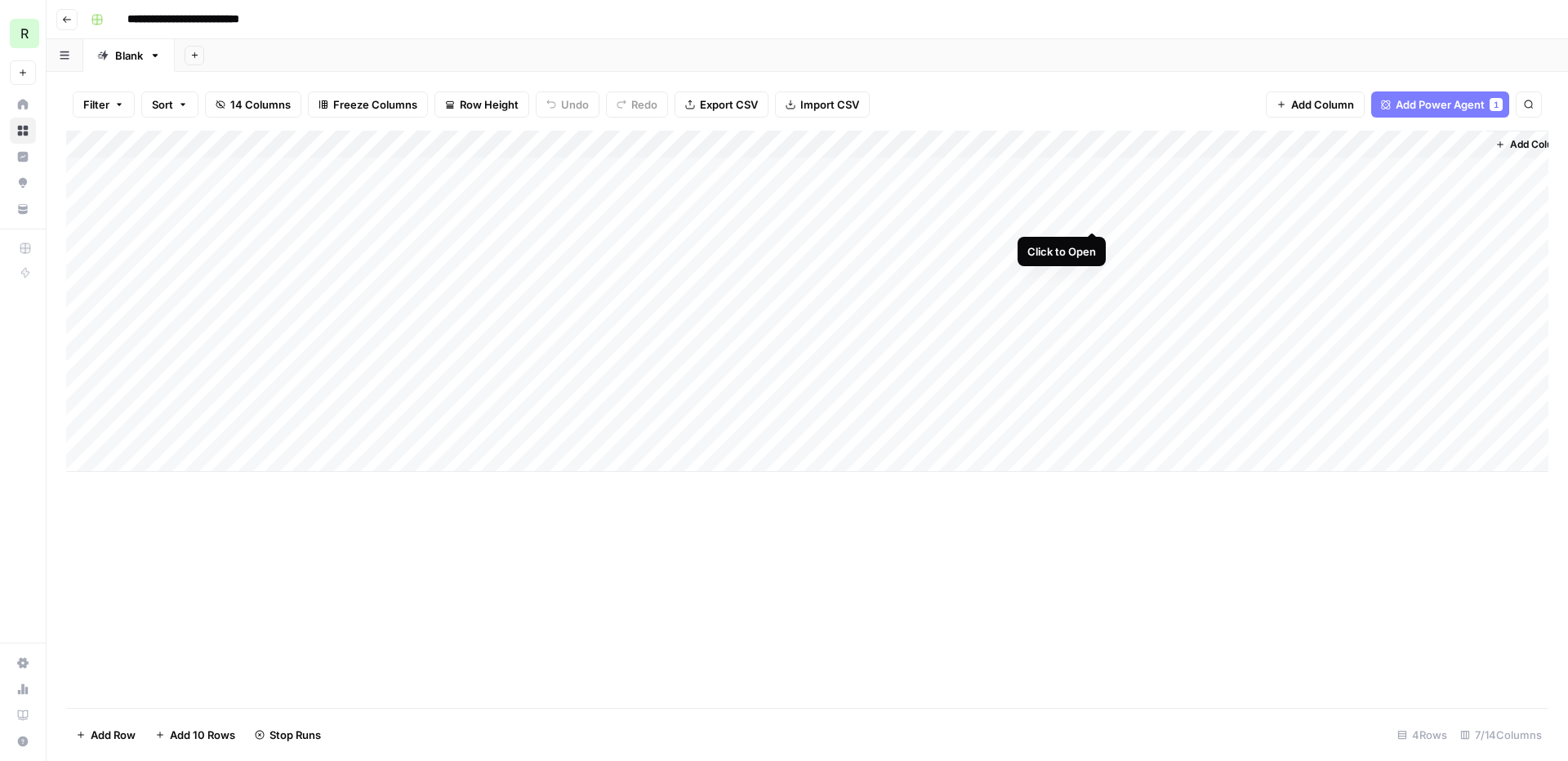
click at [1091, 171] on div "Add Column" at bounding box center [808, 301] width 1482 height 341
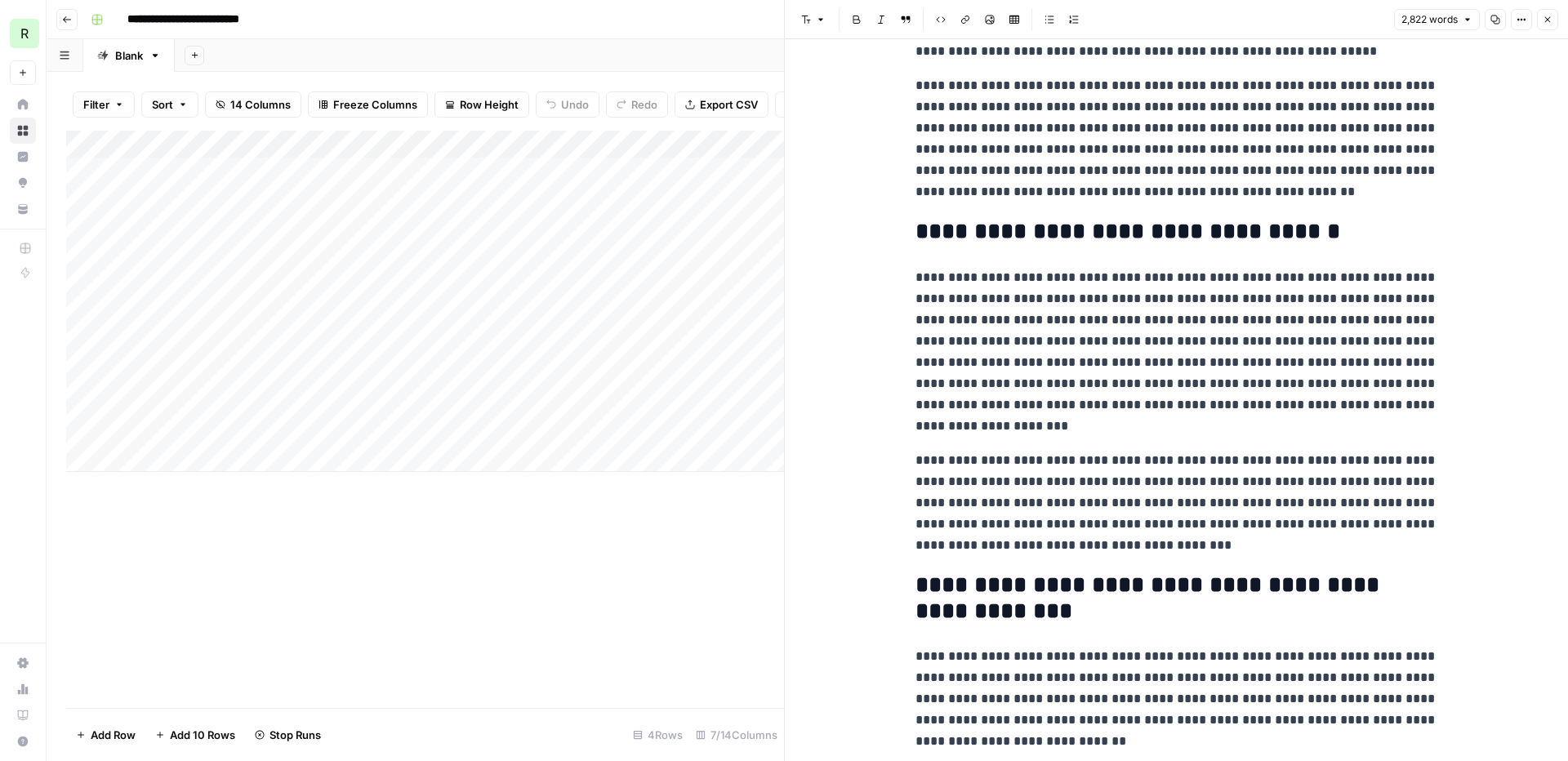
scroll to position [242, 0]
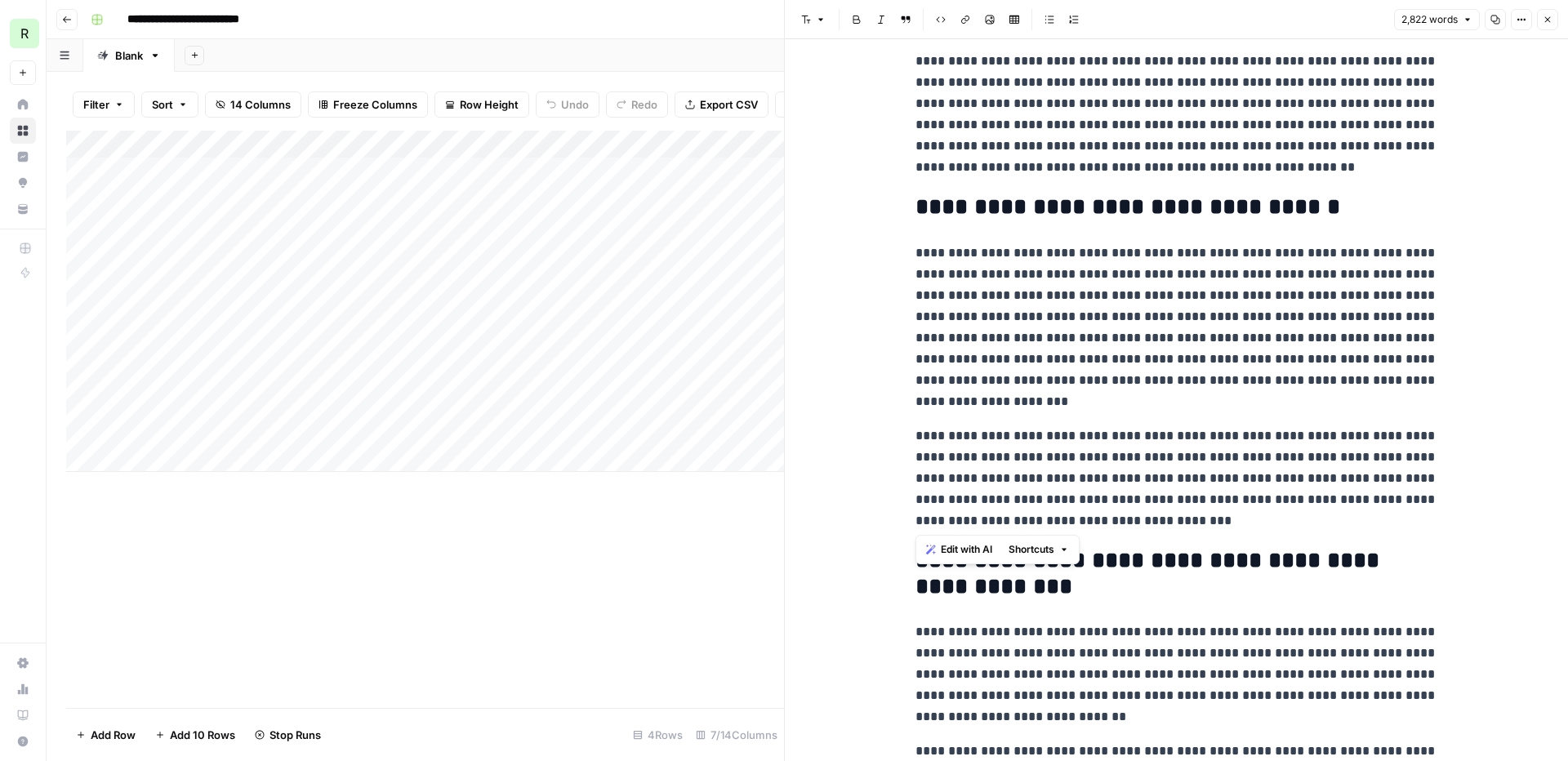
drag, startPoint x: 1203, startPoint y: 514, endPoint x: 909, endPoint y: 249, distance: 395.8
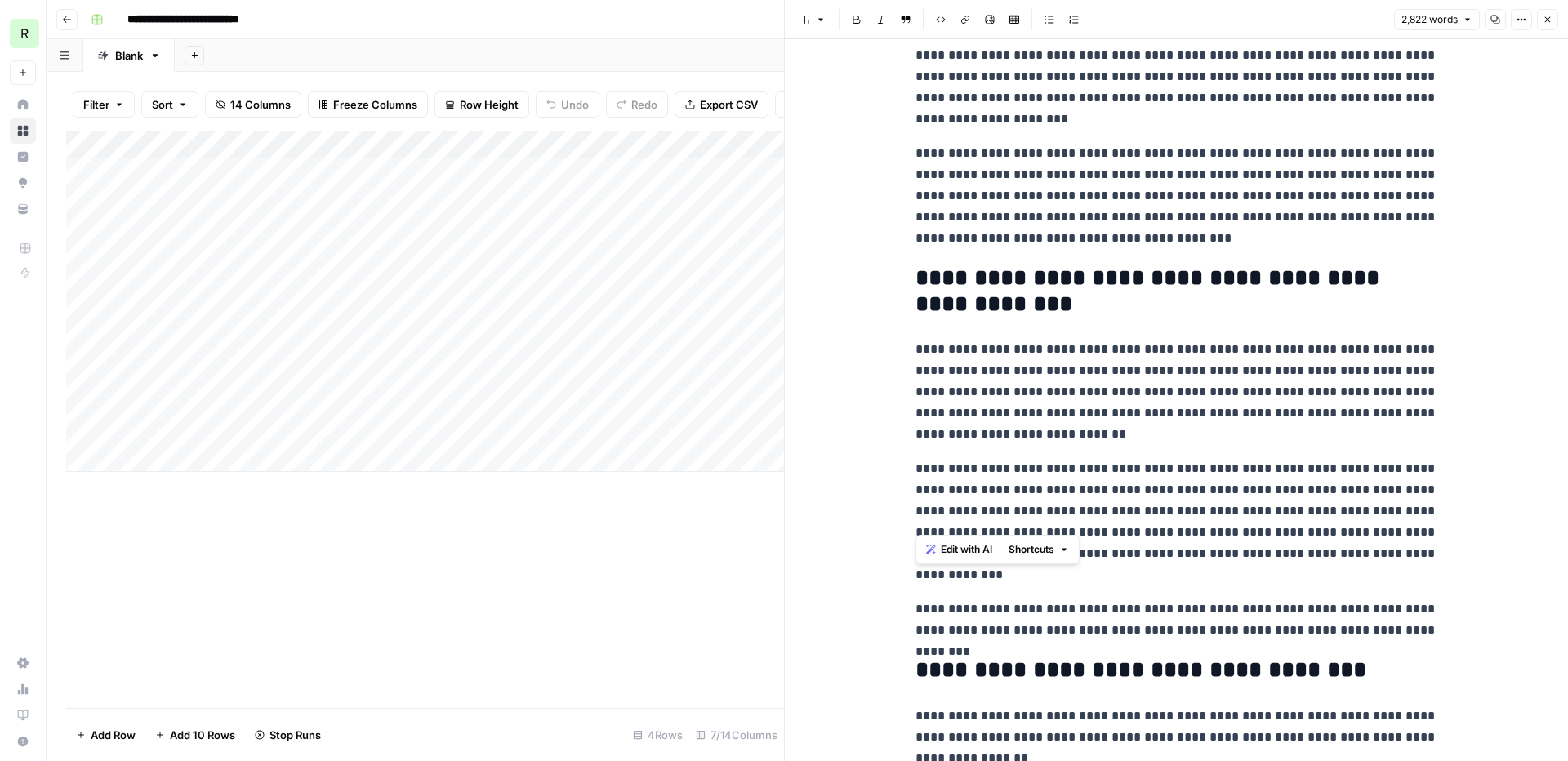
scroll to position [552, 0]
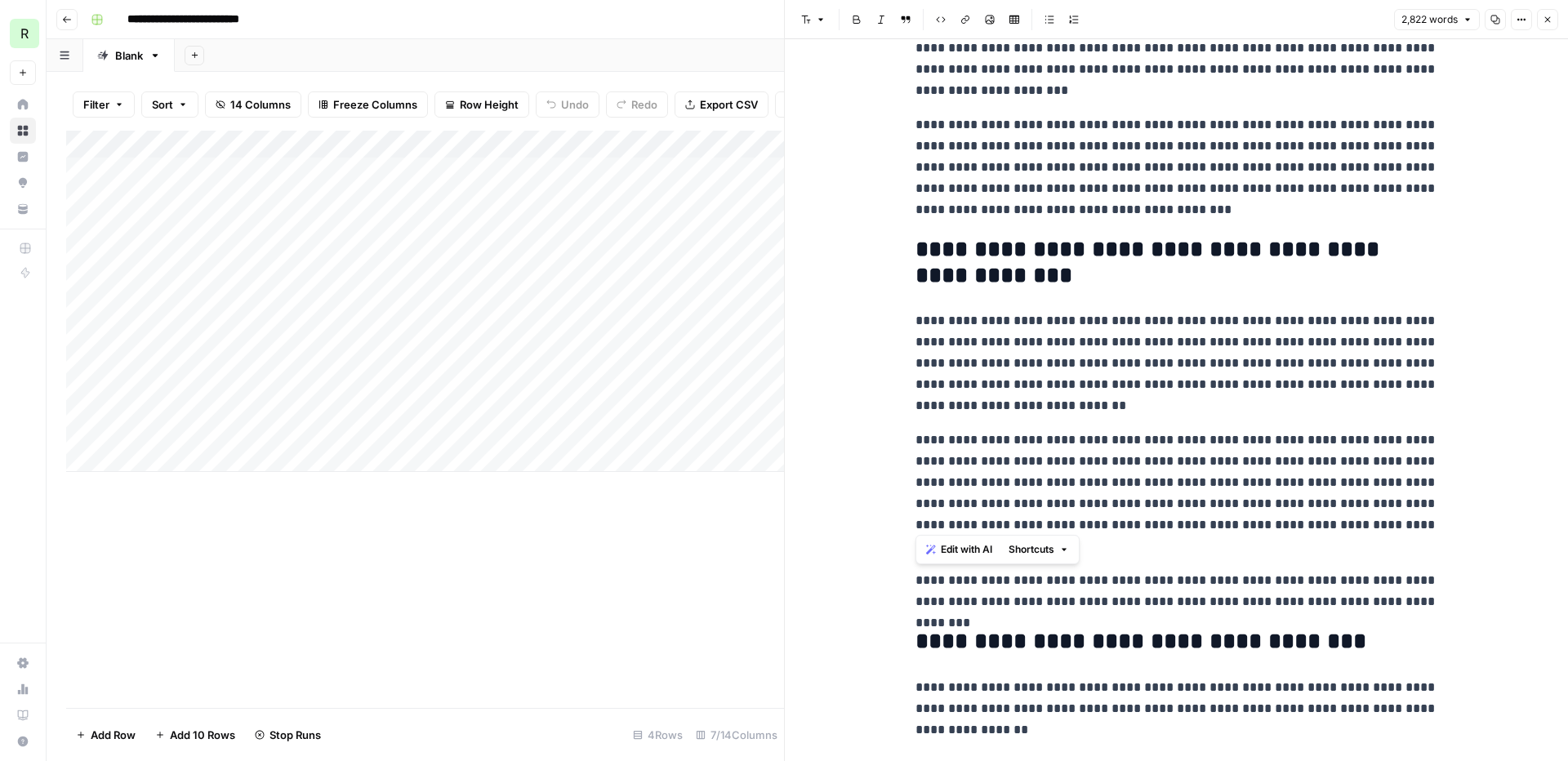
click at [1110, 170] on p "**********" at bounding box center [1176, 168] width 523 height 106
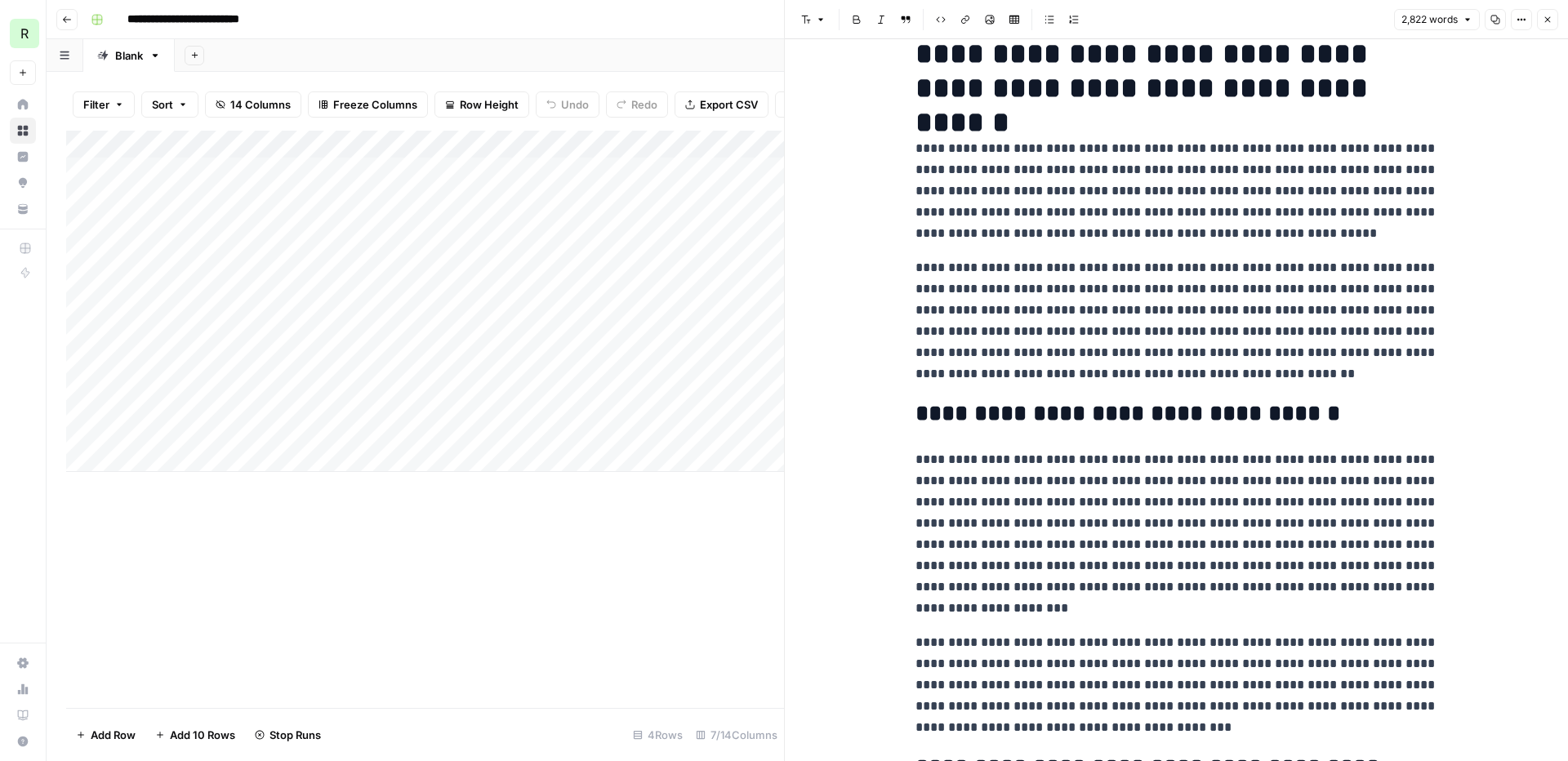
scroll to position [0, 0]
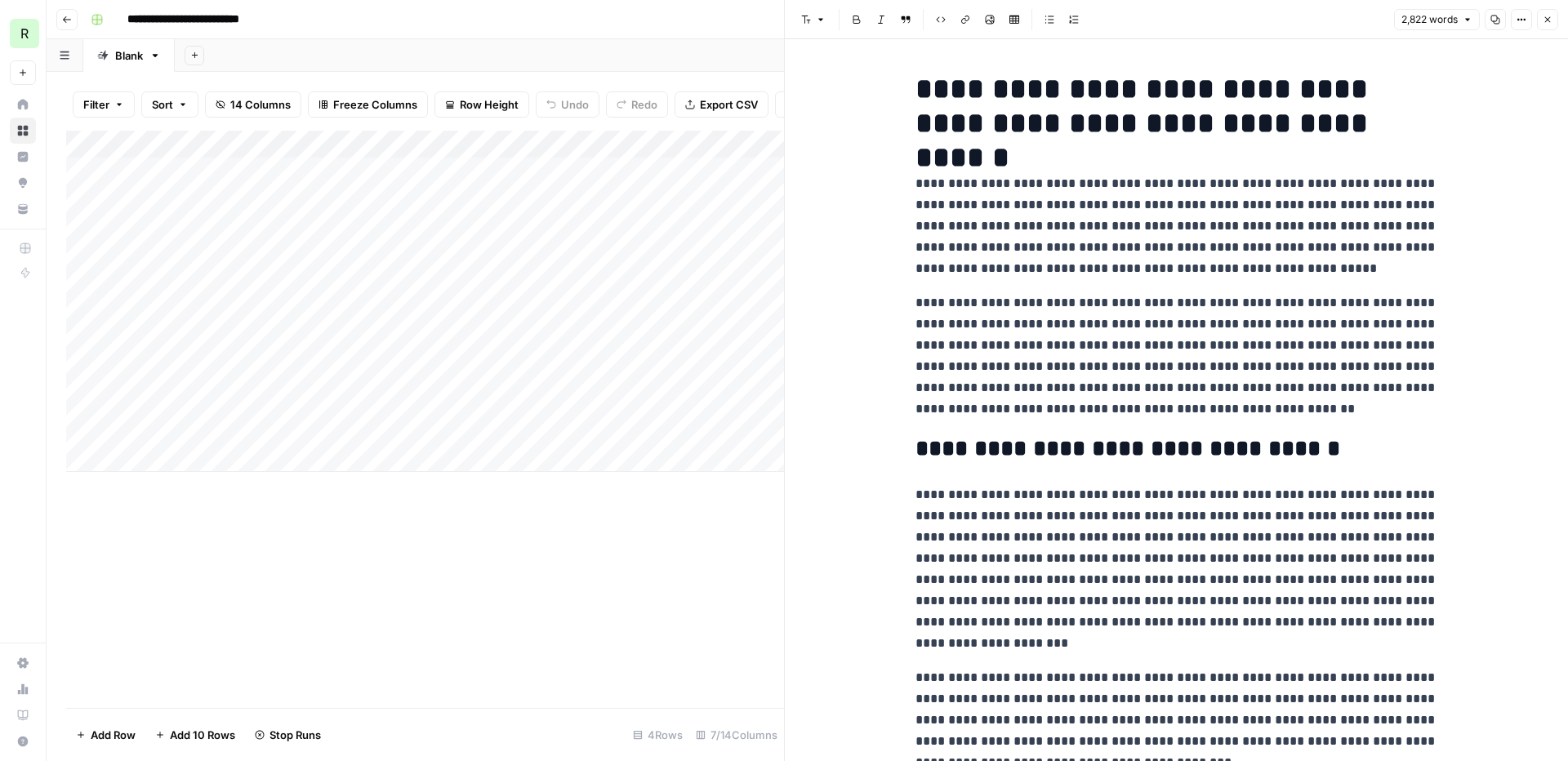
click at [1234, 19] on icon "button" at bounding box center [1548, 19] width 10 height 10
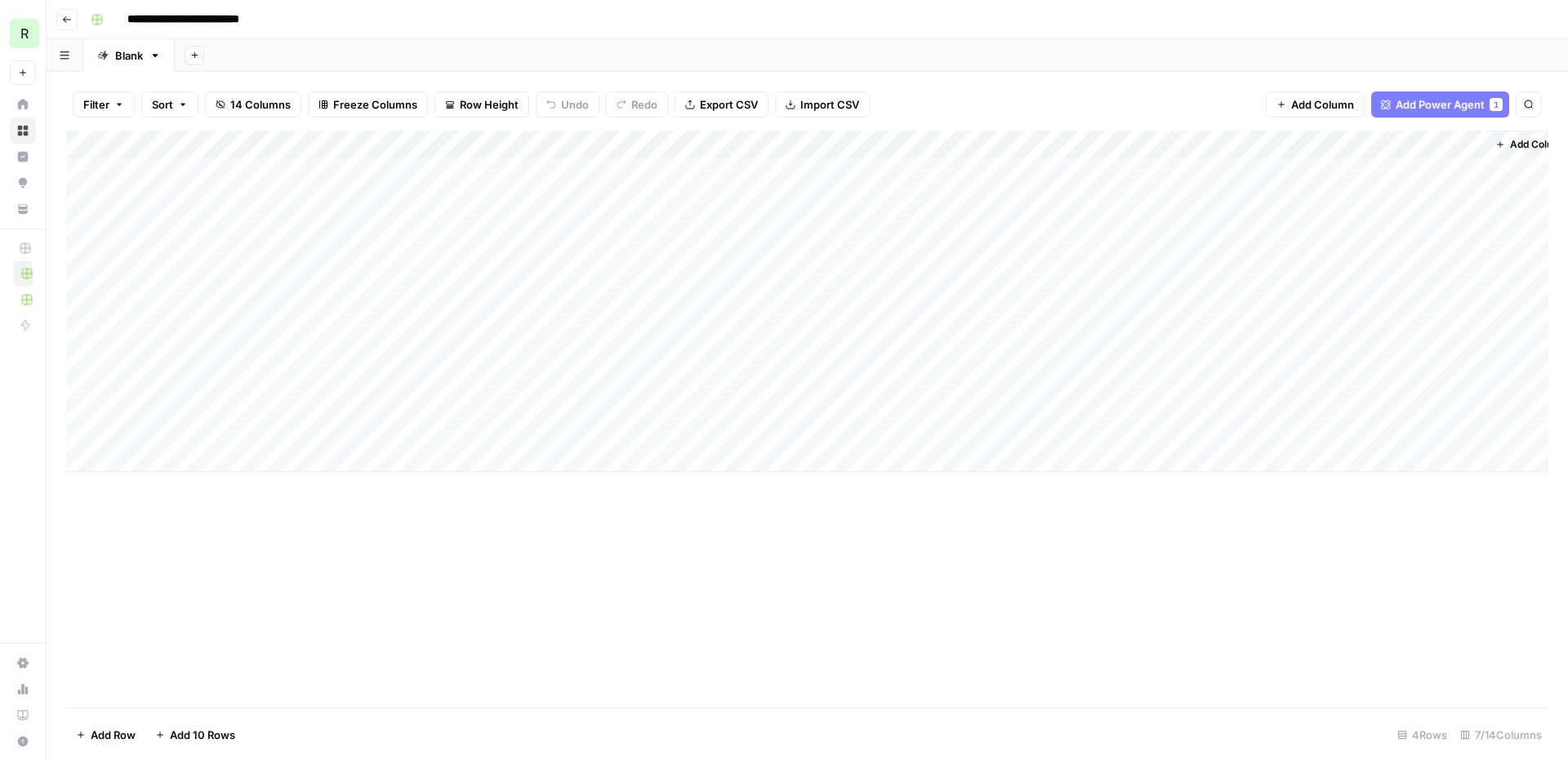
click at [549, 145] on div "Add Column" at bounding box center [808, 301] width 1482 height 341
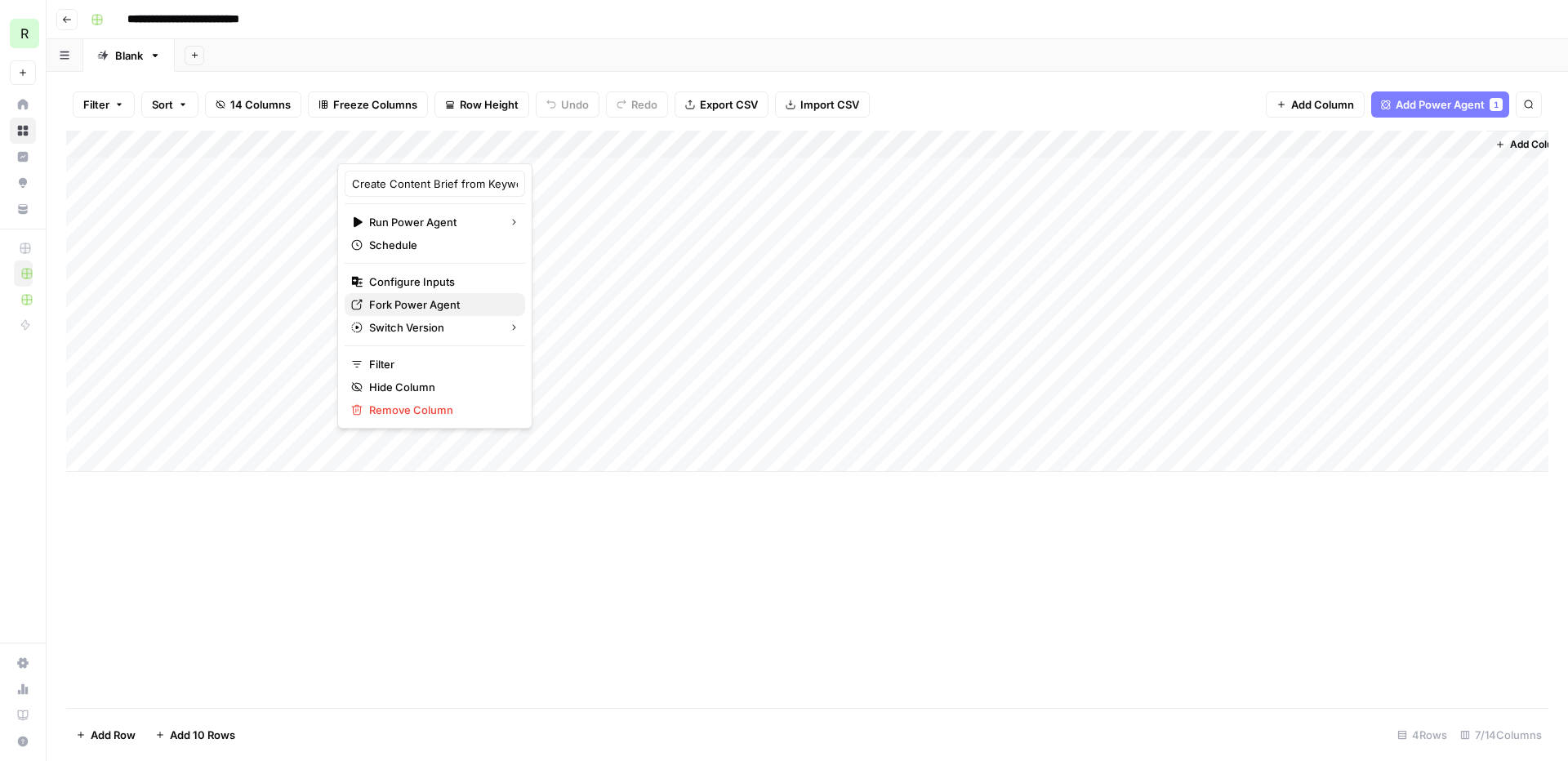
click at [413, 308] on span "Fork Power Agent" at bounding box center [440, 304] width 143 height 16
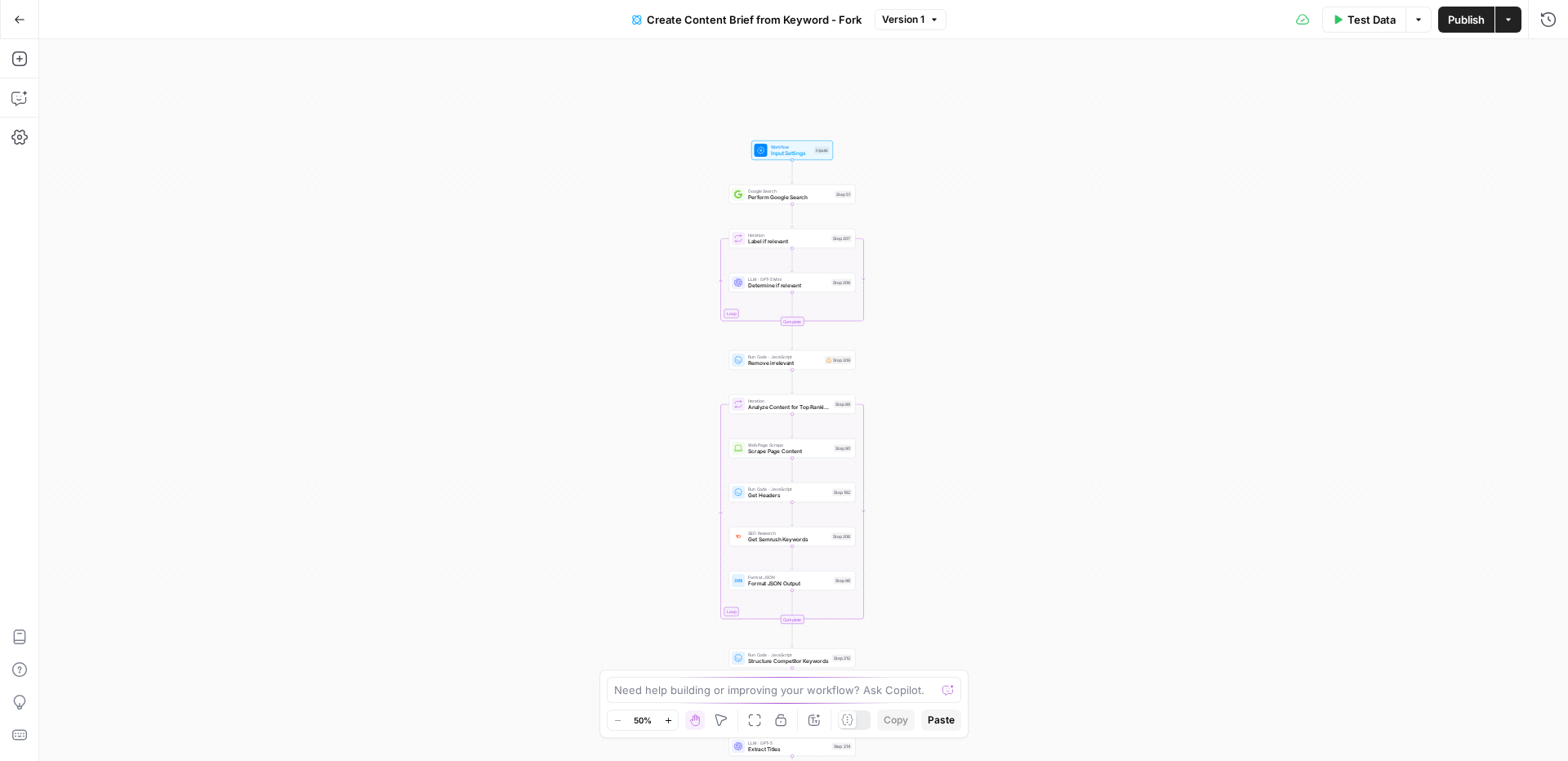
drag, startPoint x: 661, startPoint y: 99, endPoint x: 645, endPoint y: 330, distance: 231.6
click at [646, 332] on div "Workflow Input Settings Inputs Google Search Perform Google Search Step 51 Loop…" at bounding box center [803, 400] width 1528 height 721
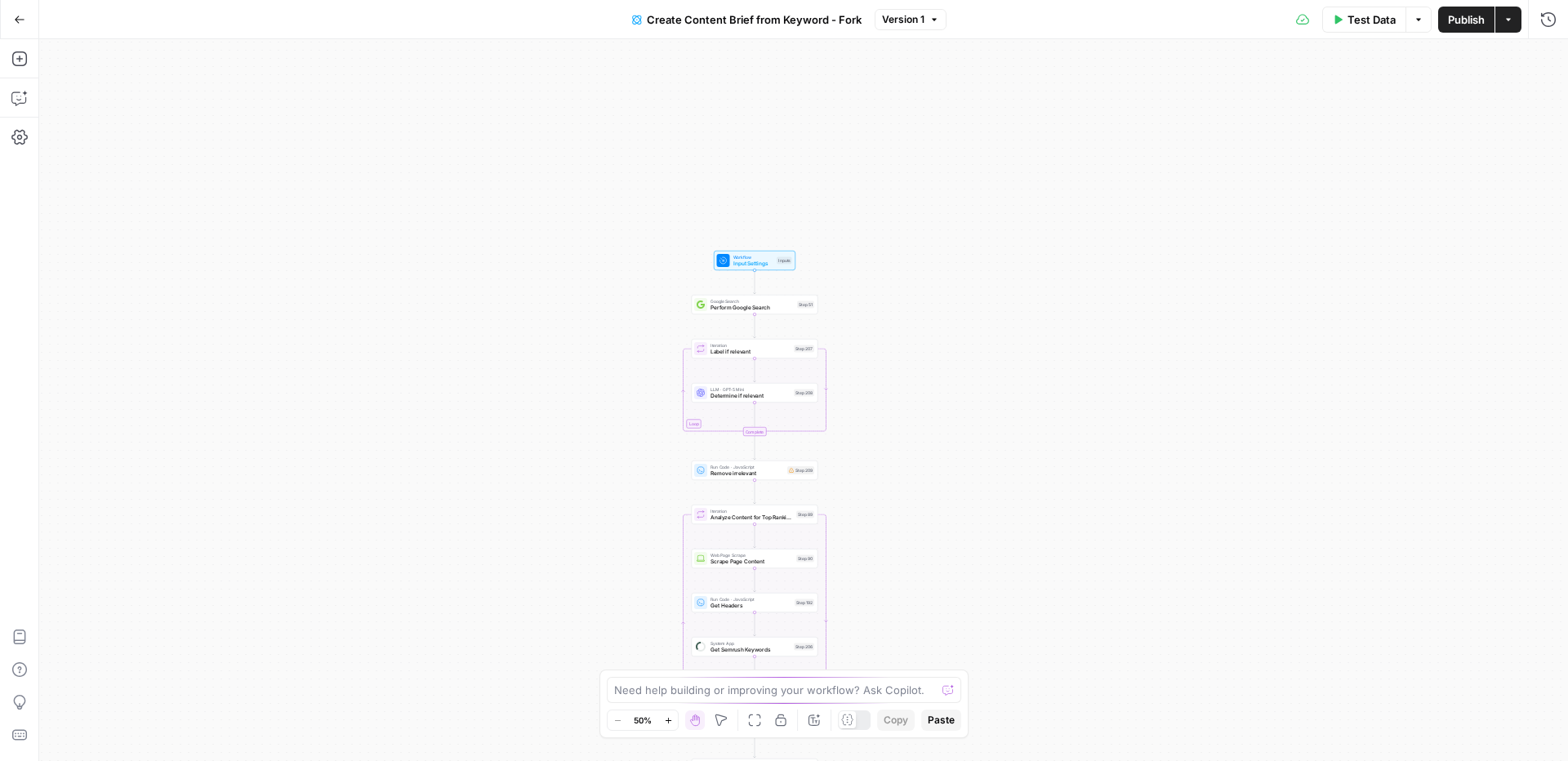
drag, startPoint x: 928, startPoint y: 133, endPoint x: 878, endPoint y: 440, distance: 311.0
click at [878, 444] on div "Workflow Input Settings Inputs Google Search Perform Google Search Step 51 Loop…" at bounding box center [803, 400] width 1528 height 721
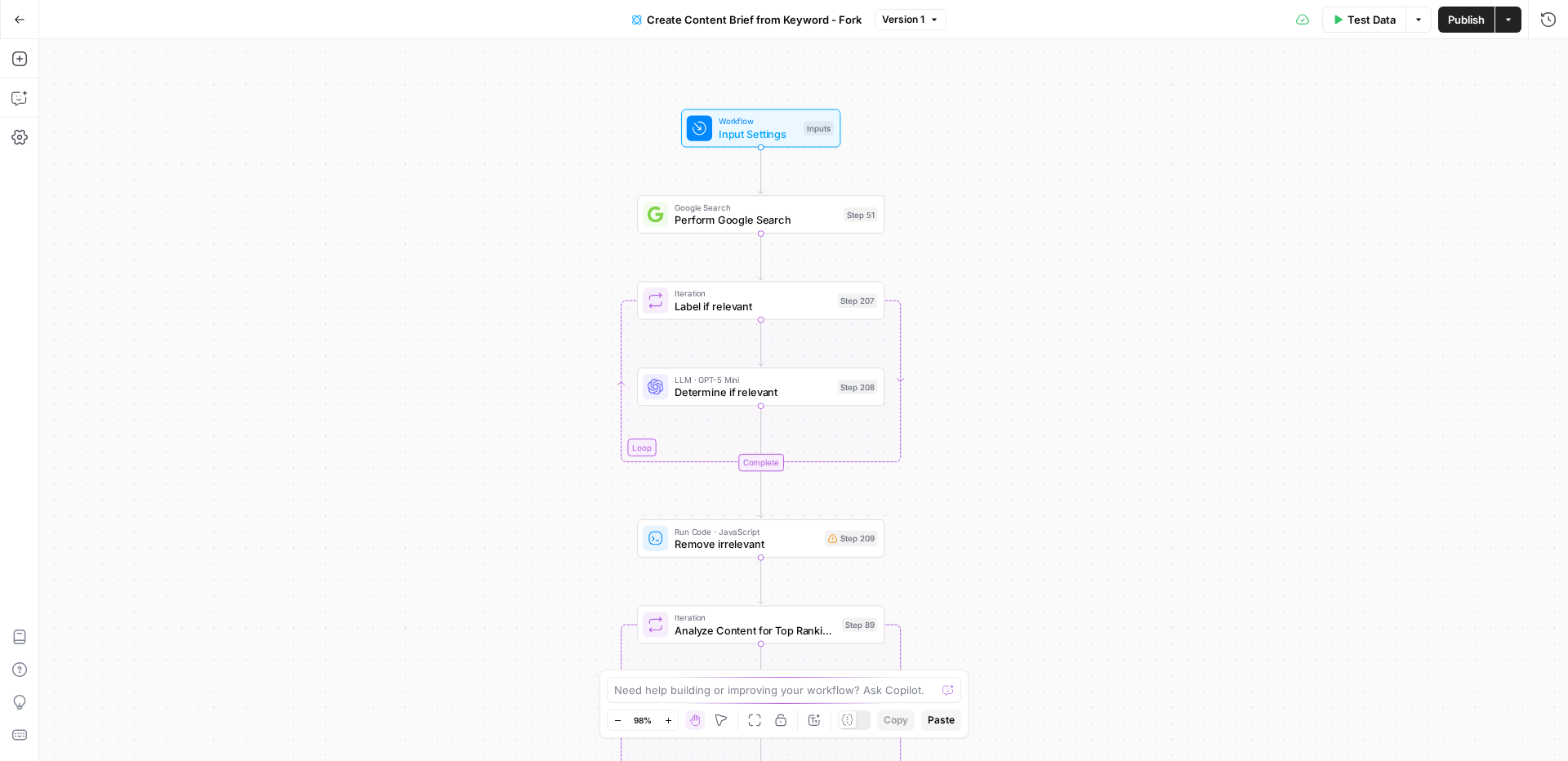
drag, startPoint x: 1088, startPoint y: 422, endPoint x: 1088, endPoint y: 395, distance: 27.0
click at [1088, 395] on div "Workflow Input Settings Inputs Google Search Perform Google Search Step 51 Loop…" at bounding box center [803, 400] width 1528 height 721
click at [783, 139] on span "Input Settings" at bounding box center [757, 133] width 79 height 16
click at [787, 125] on span "Input Settings" at bounding box center [757, 132] width 79 height 16
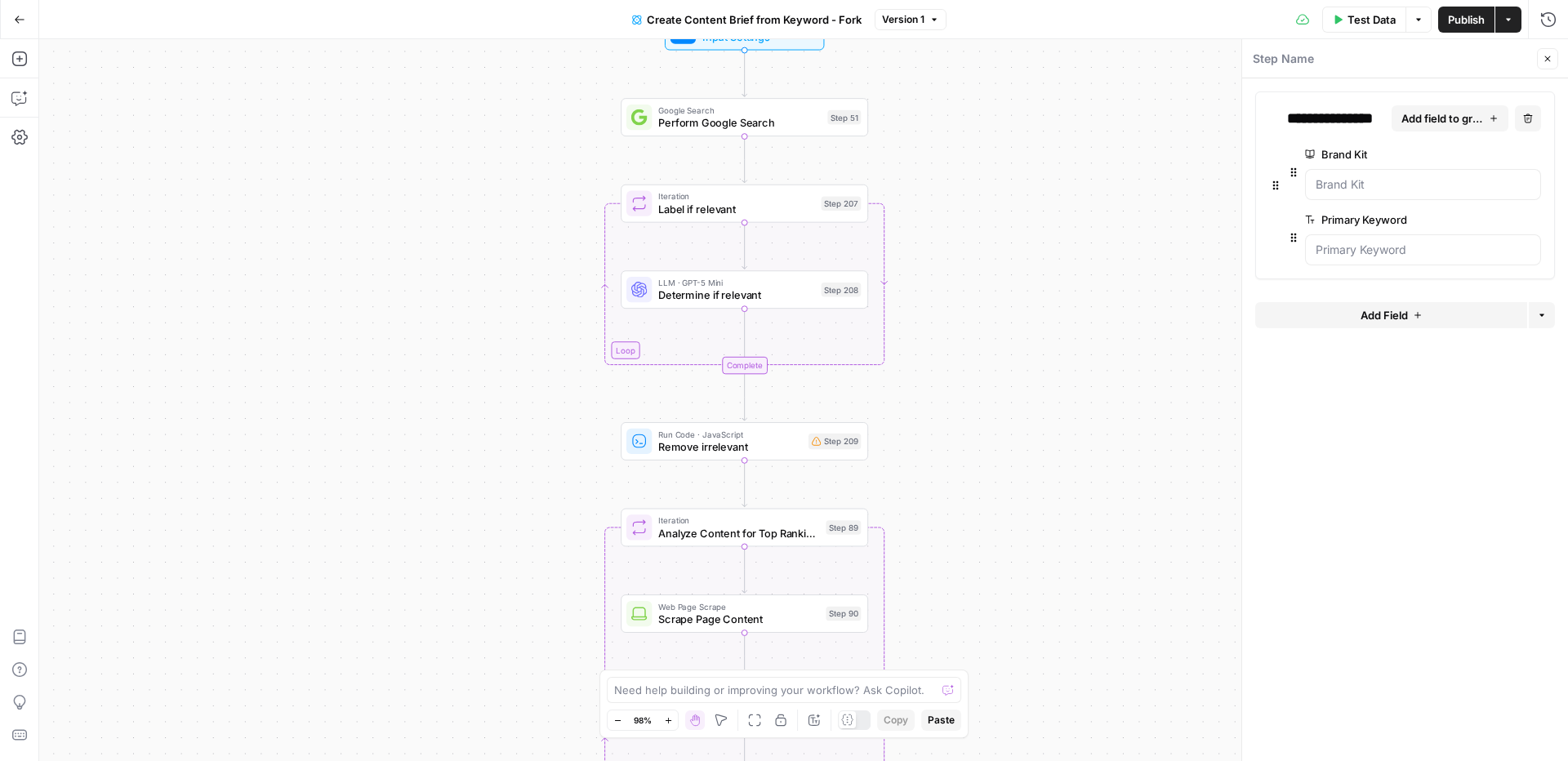
drag, startPoint x: 1197, startPoint y: 341, endPoint x: 1176, endPoint y: 222, distance: 120.8
click at [1176, 222] on div "Workflow Input Settings Inputs Google Search Perform Google Search Step 51 Loop…" at bounding box center [803, 400] width 1528 height 721
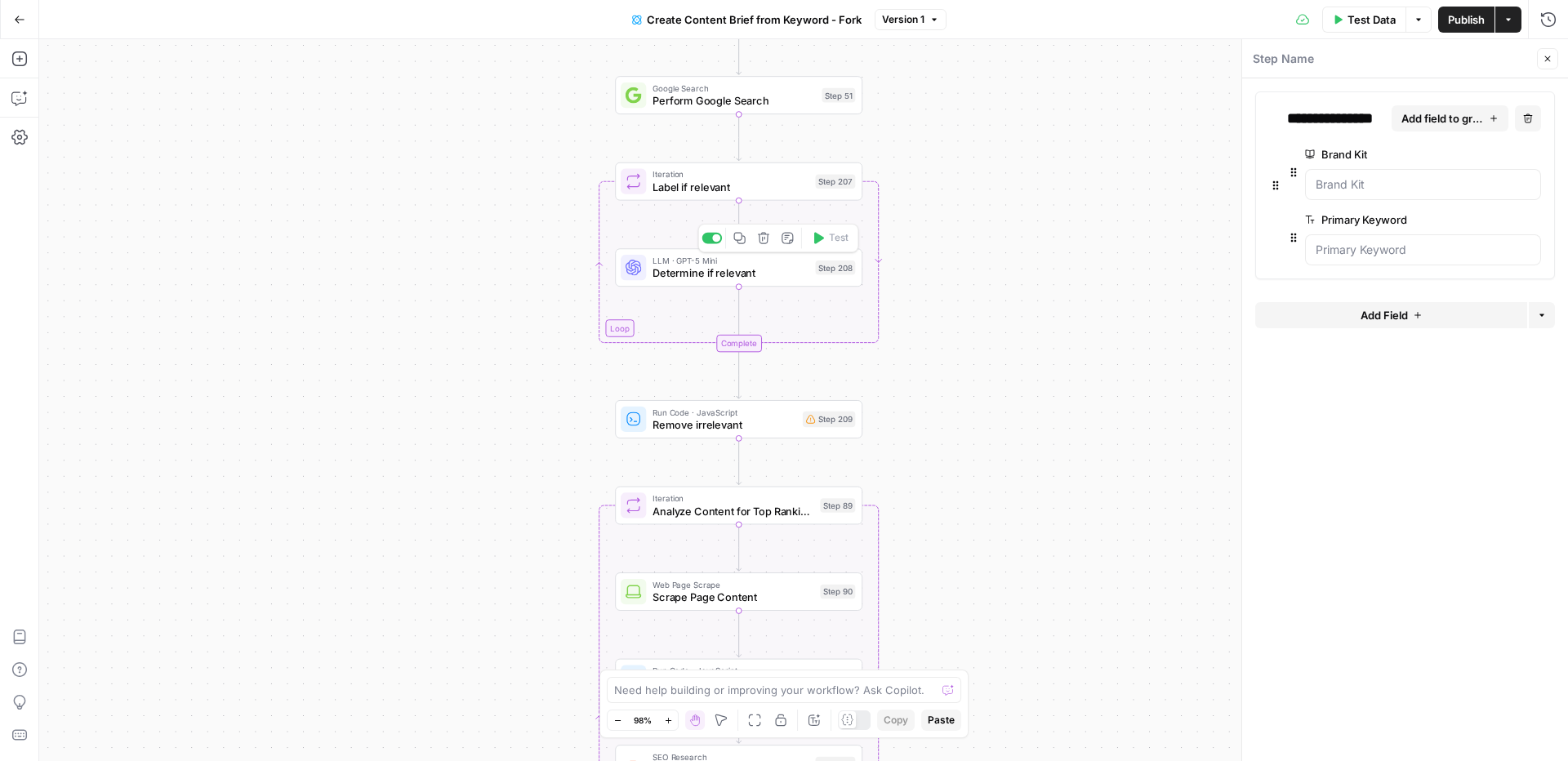
click at [738, 274] on span "Determine if relevant" at bounding box center [731, 273] width 157 height 16
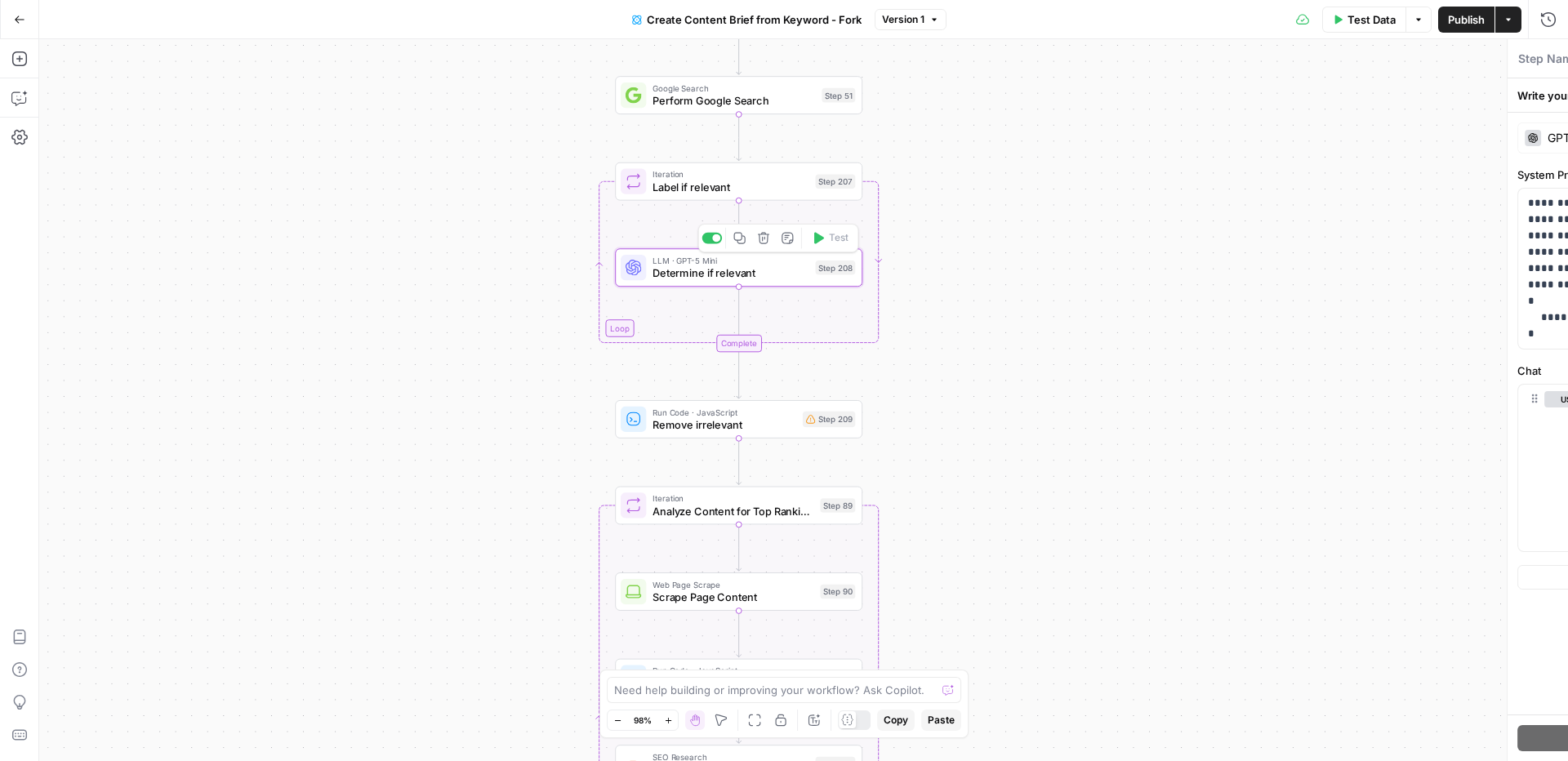
type textarea "Determine if relevant"
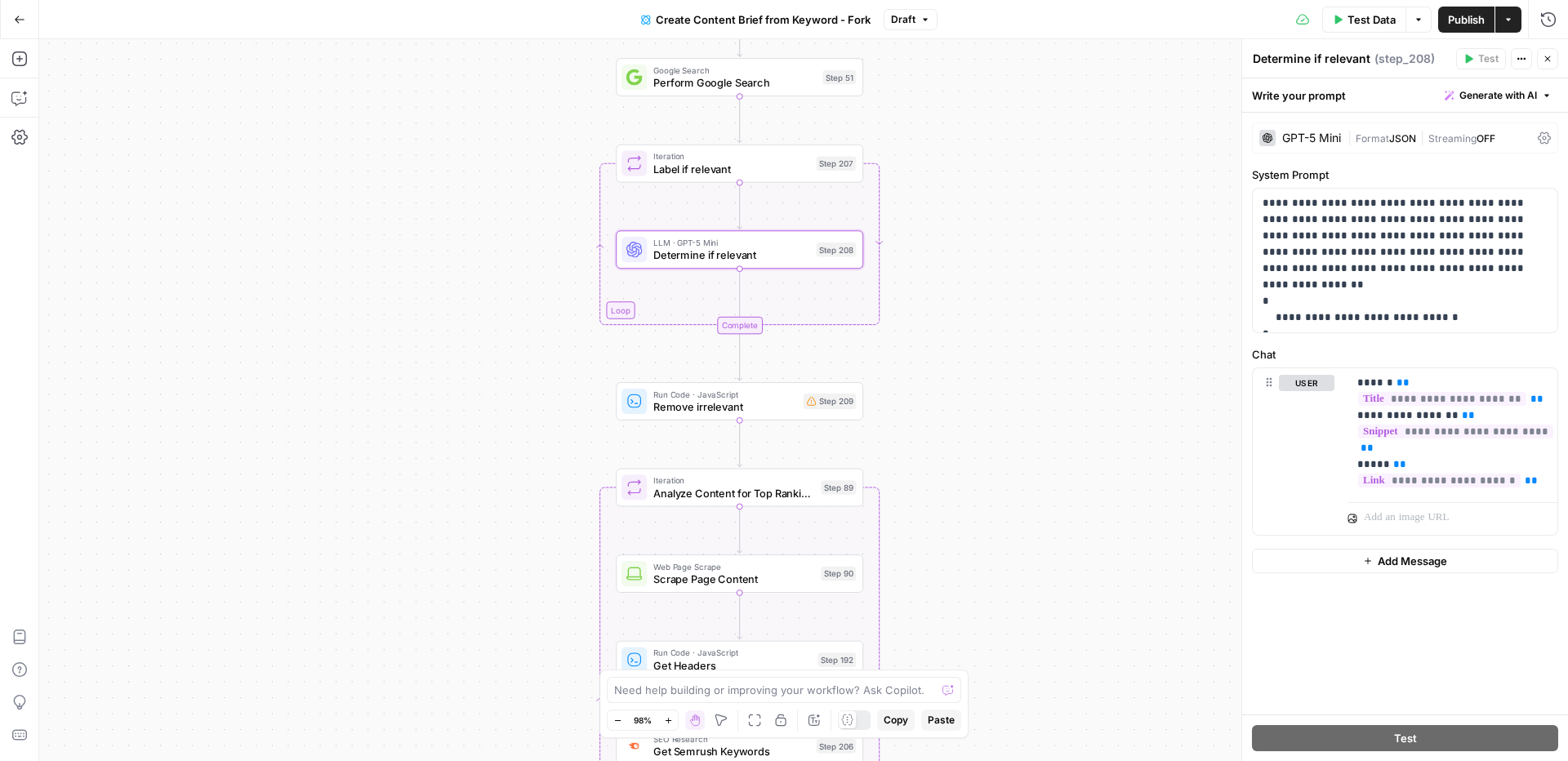
drag, startPoint x: 1025, startPoint y: 455, endPoint x: 1025, endPoint y: 433, distance: 22.0
click at [1025, 433] on div "Workflow Input Settings Inputs Google Search Perform Google Search Step 51 Loop…" at bounding box center [803, 400] width 1528 height 721
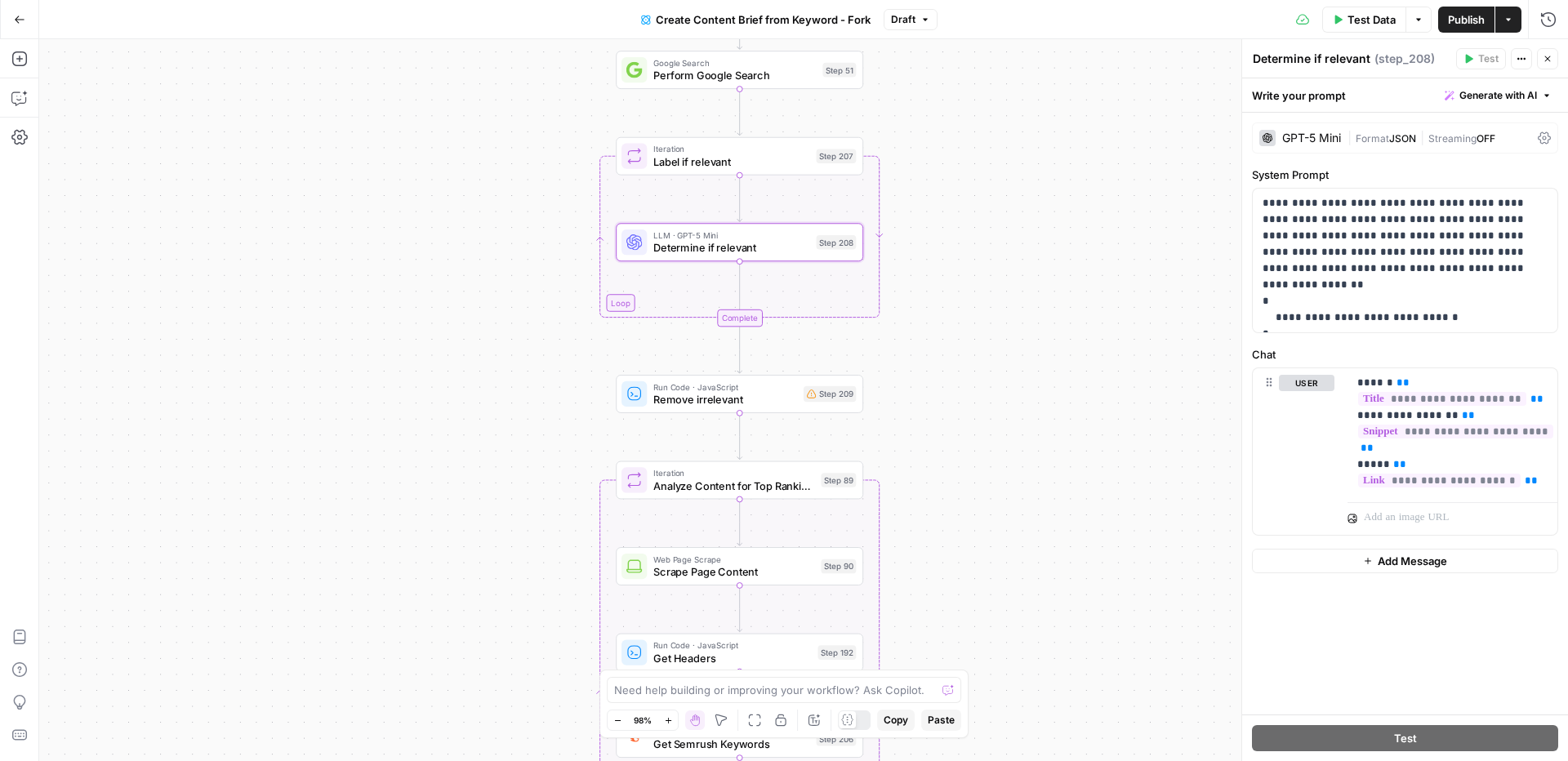
drag, startPoint x: 1093, startPoint y: 541, endPoint x: 1093, endPoint y: 333, distance: 208.0
click at [1093, 333] on div "Workflow Input Settings Inputs Google Search Perform Google Search Step 51 Loop…" at bounding box center [803, 400] width 1528 height 721
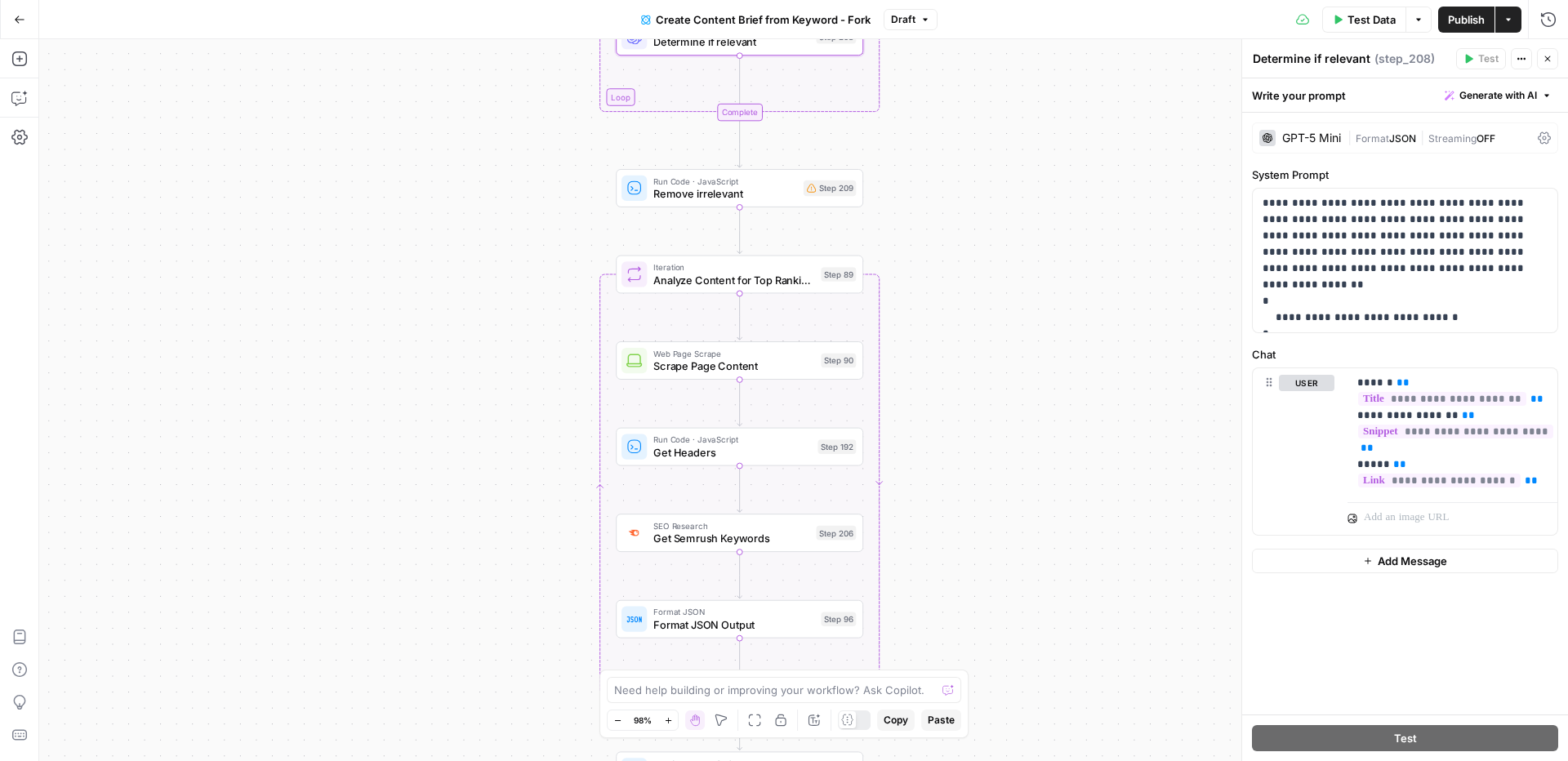
drag, startPoint x: 1012, startPoint y: 418, endPoint x: 1011, endPoint y: 301, distance: 117.0
click at [1011, 301] on div "Workflow Input Settings Inputs Google Search Perform Google Search Step 51 Loop…" at bounding box center [803, 400] width 1528 height 721
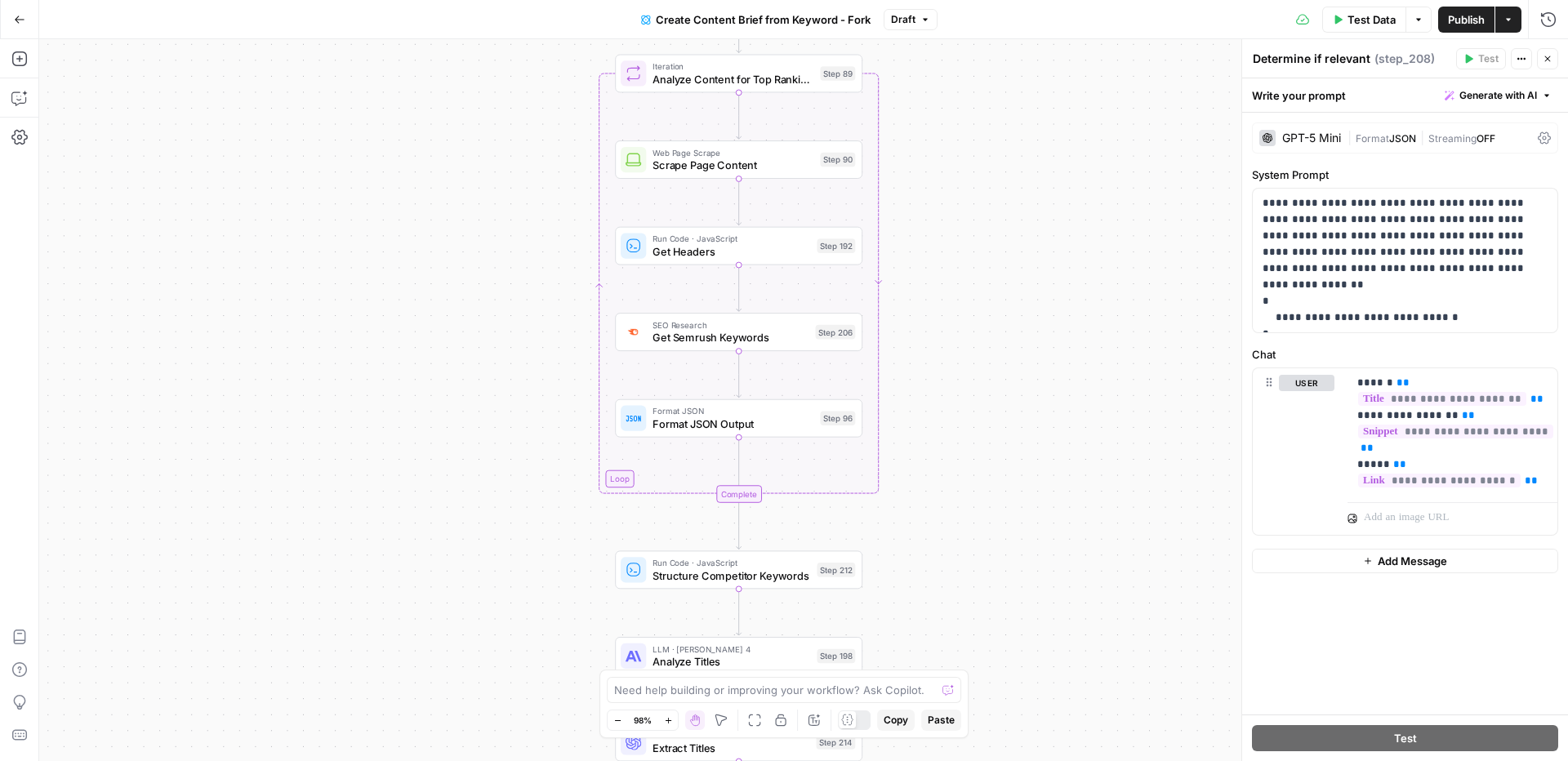
drag, startPoint x: 999, startPoint y: 473, endPoint x: 995, endPoint y: 165, distance: 308.0
click at [995, 165] on div "Workflow Input Settings Inputs Google Search Perform Google Search Step 51 Loop…" at bounding box center [803, 400] width 1528 height 721
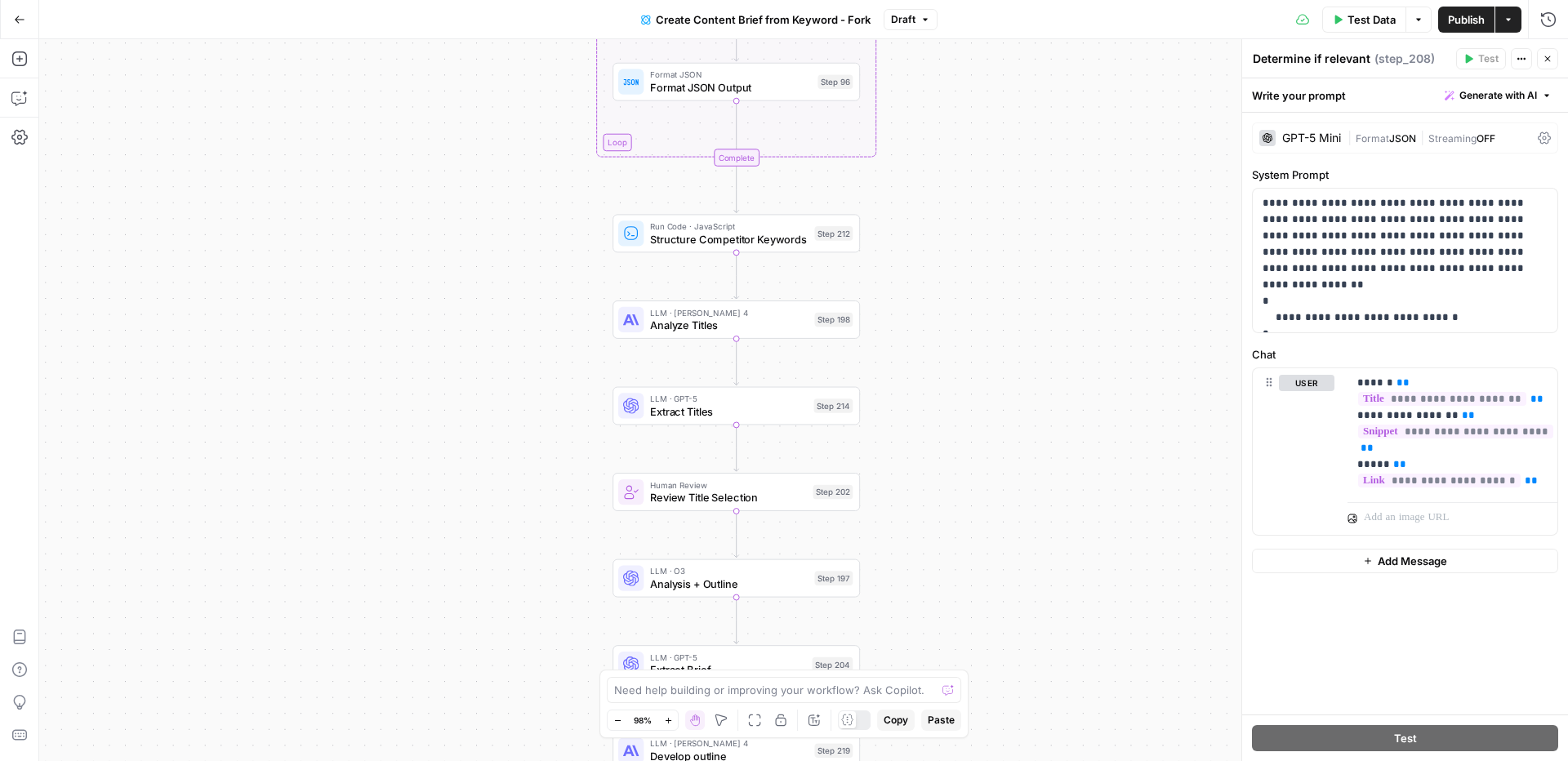
drag, startPoint x: 946, startPoint y: 491, endPoint x: 946, endPoint y: 385, distance: 106.0
click at [946, 384] on div "Workflow Input Settings Inputs Google Search Perform Google Search Step 51 Loop…" at bounding box center [803, 400] width 1528 height 721
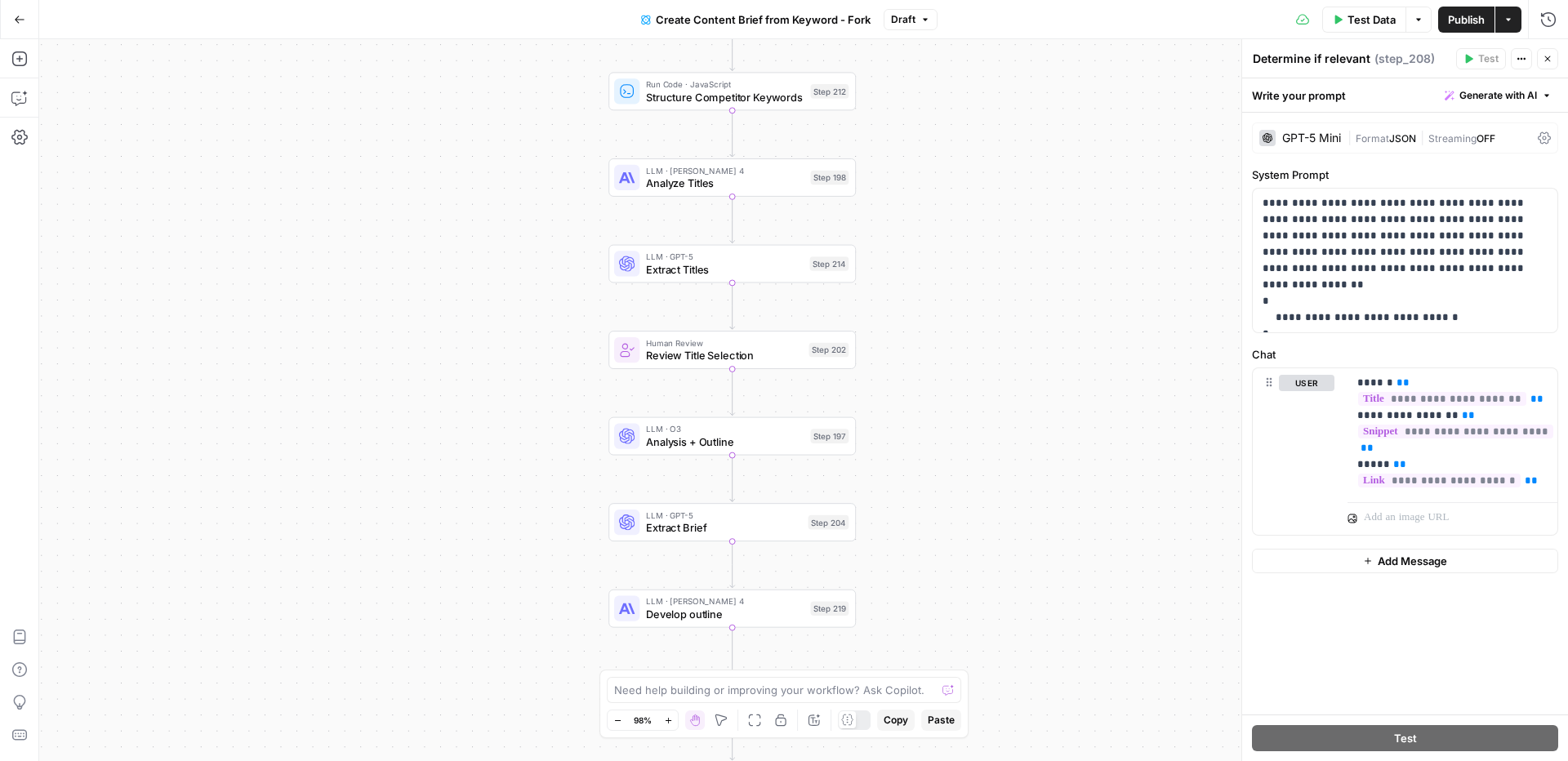
drag, startPoint x: 997, startPoint y: 515, endPoint x: 985, endPoint y: 329, distance: 186.4
click at [985, 329] on div "Workflow Input Settings Inputs Google Search Perform Google Search Step 51 Loop…" at bounding box center [803, 400] width 1528 height 721
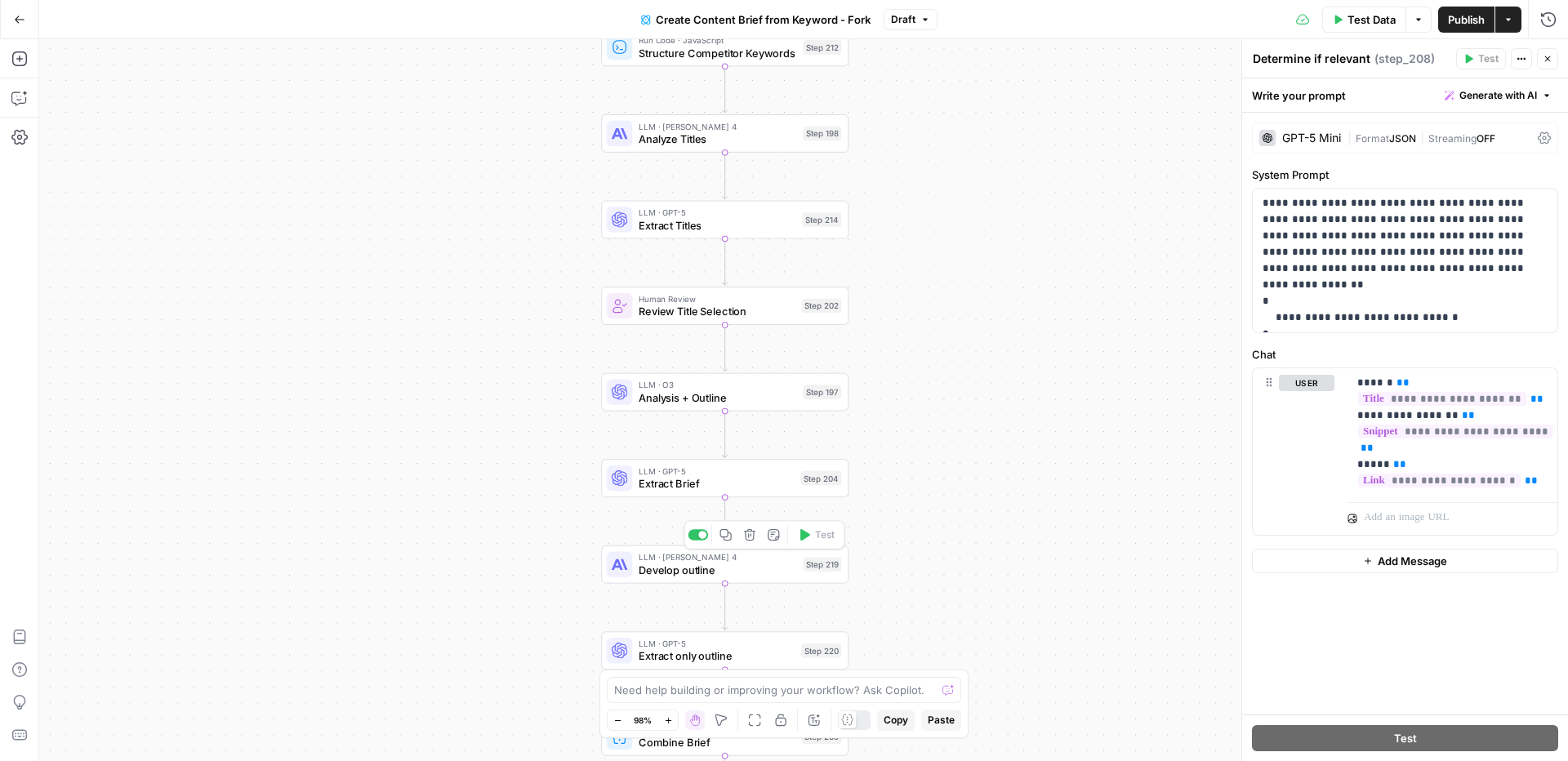
click at [756, 574] on span "Develop outline" at bounding box center [717, 569] width 158 height 16
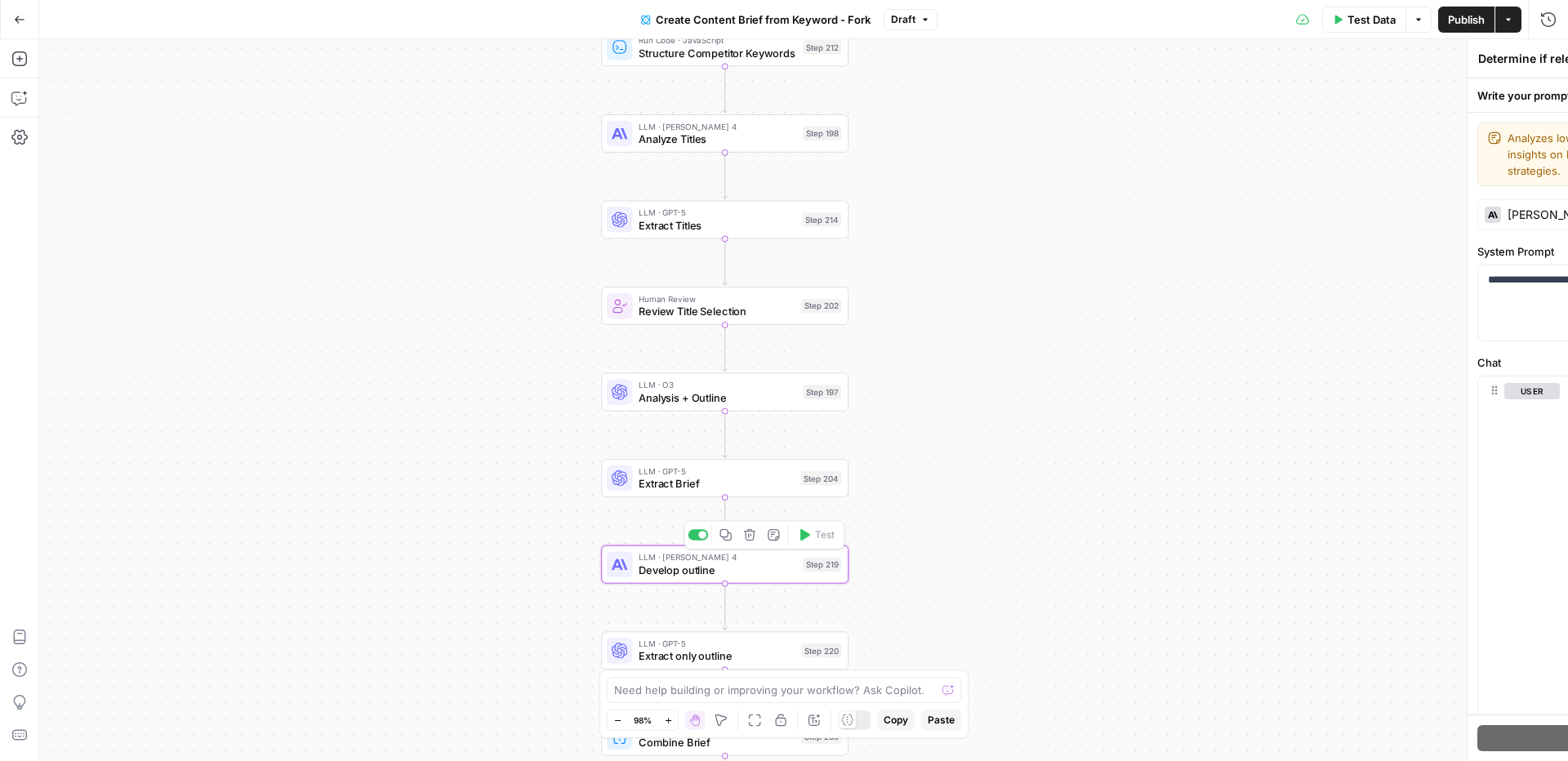
type textarea "Develop outline"
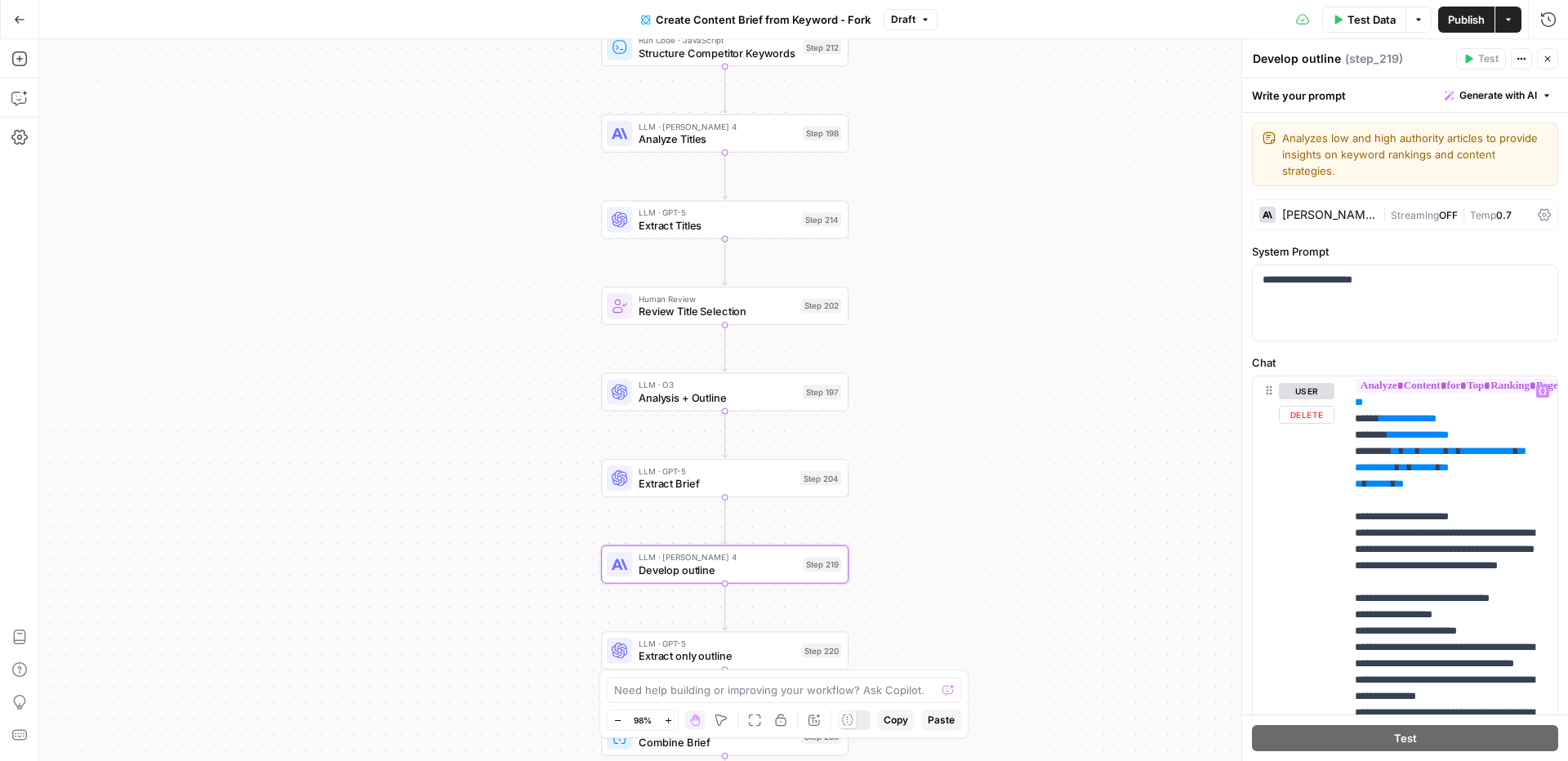
scroll to position [1535, 3]
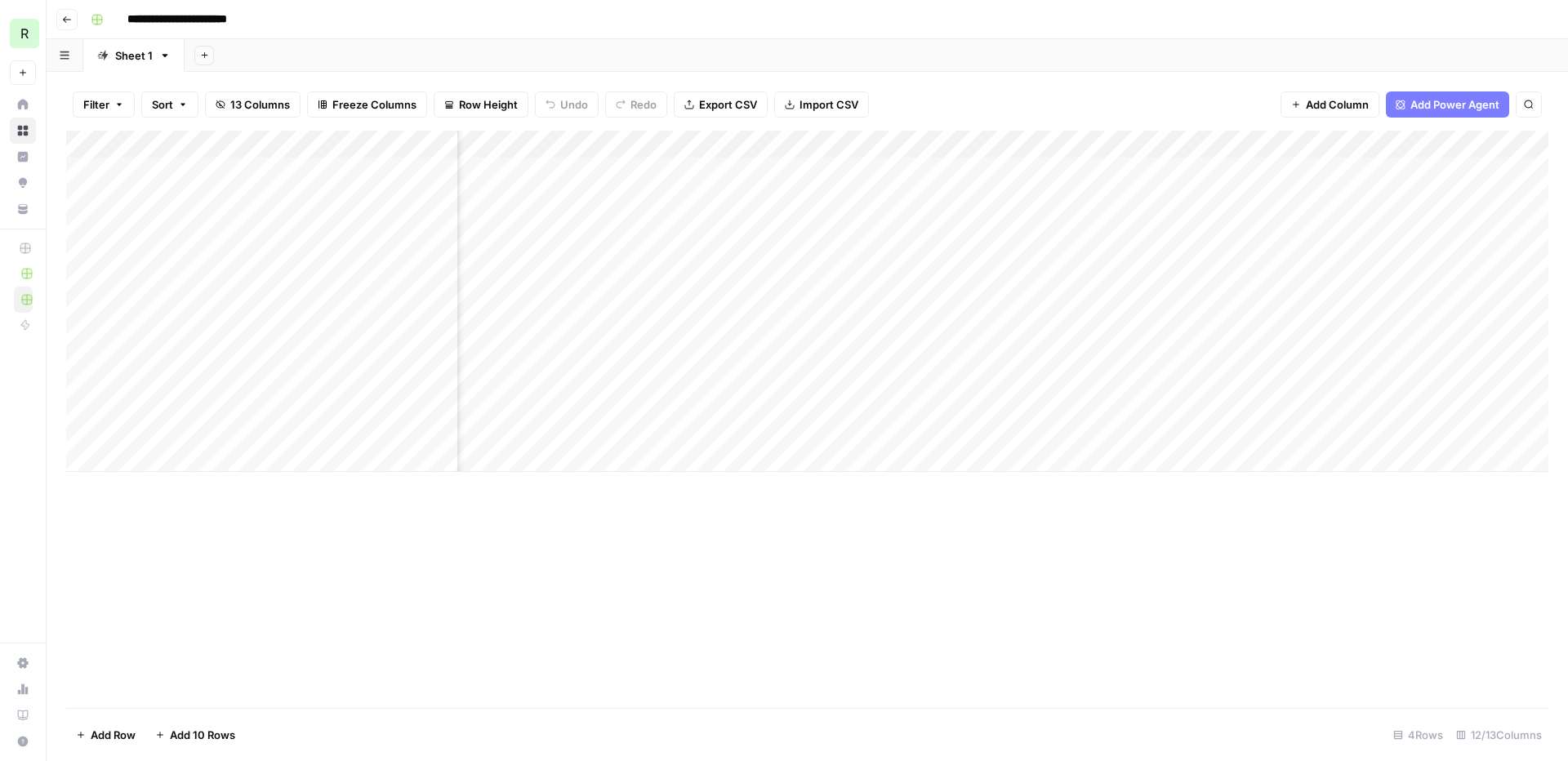
scroll to position [0, 444]
click at [1035, 169] on div "Add Column" at bounding box center [808, 301] width 1482 height 341
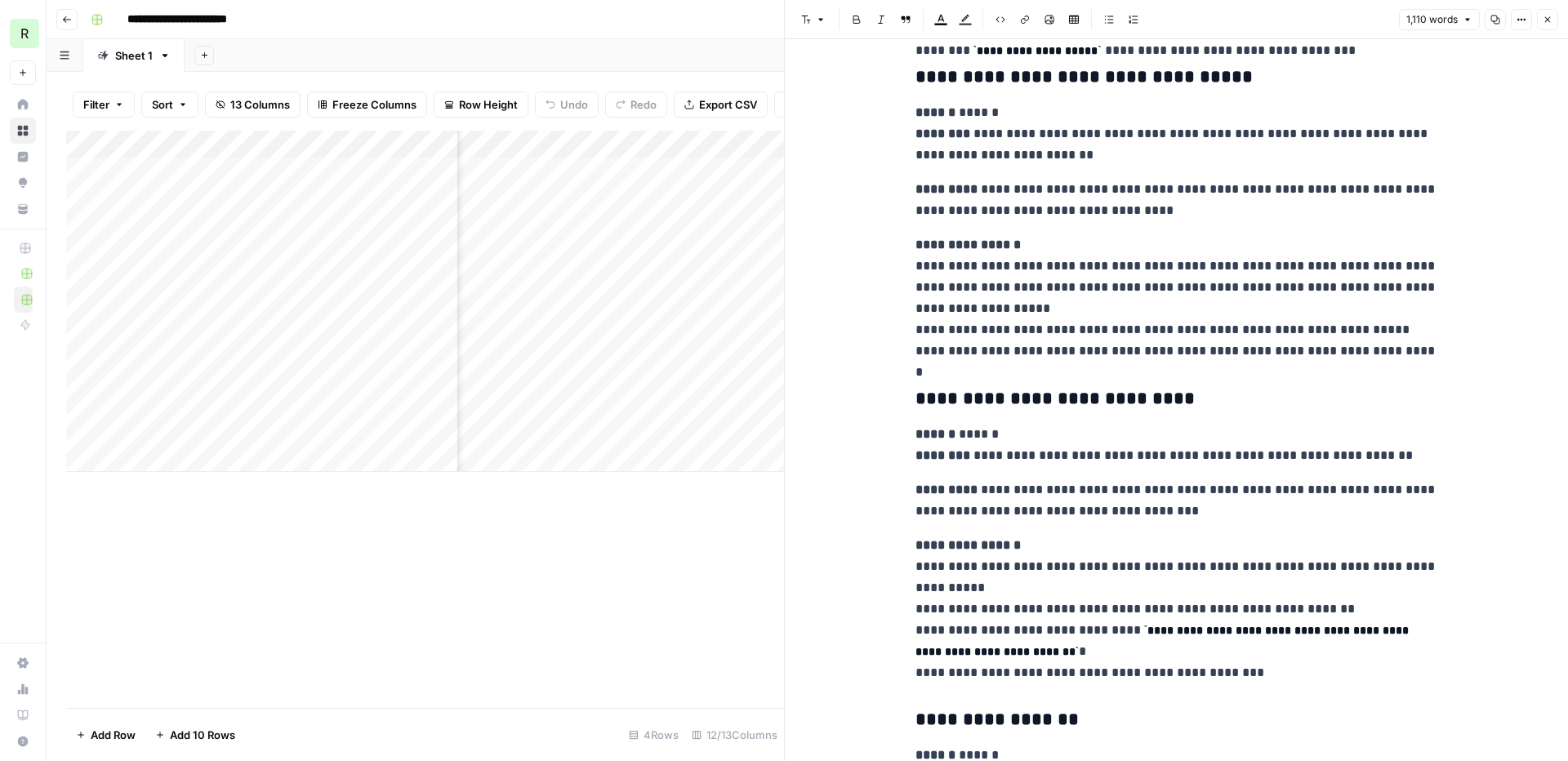
scroll to position [3291, 0]
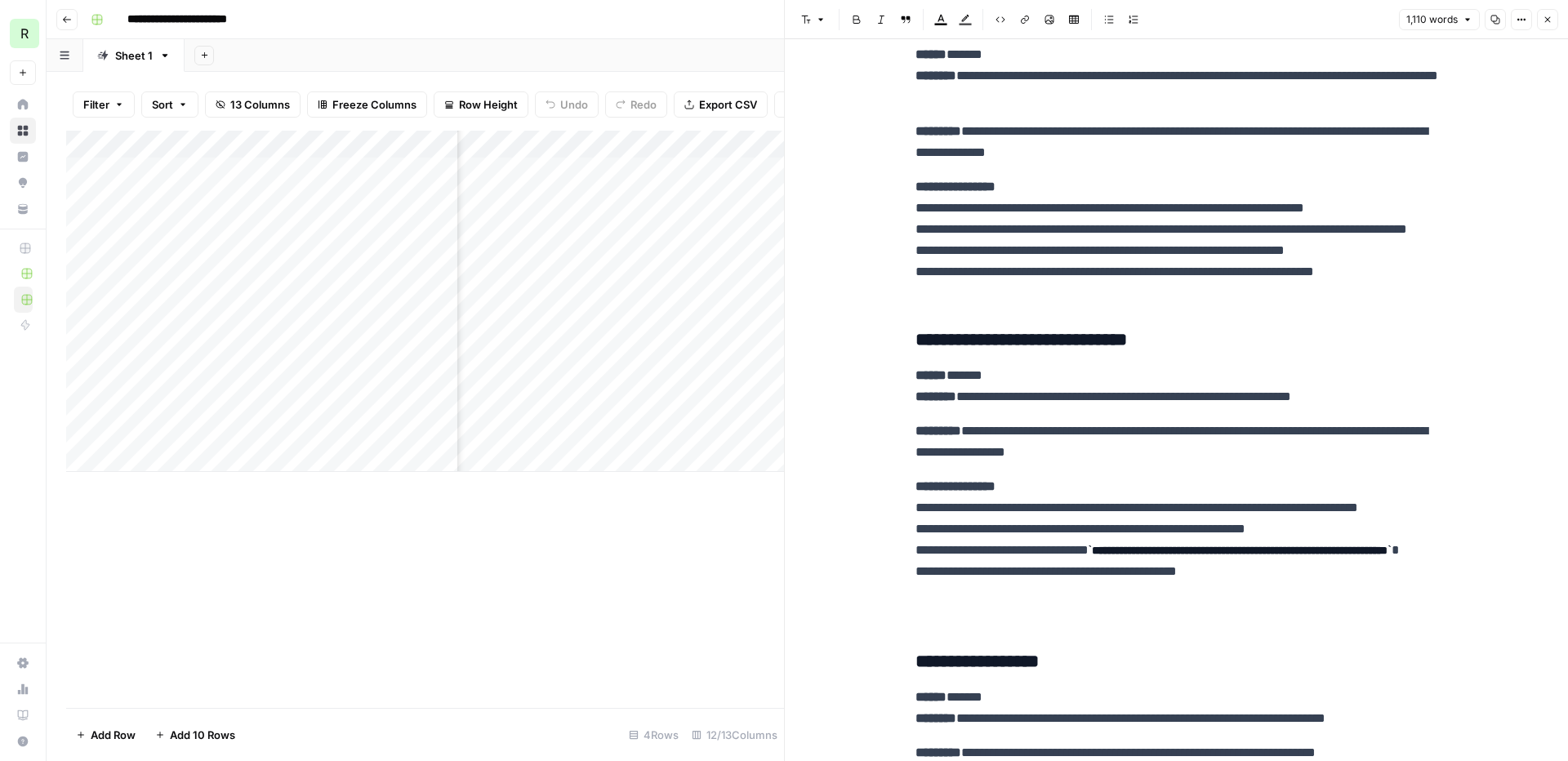
click at [1549, 22] on icon "button" at bounding box center [1548, 19] width 10 height 10
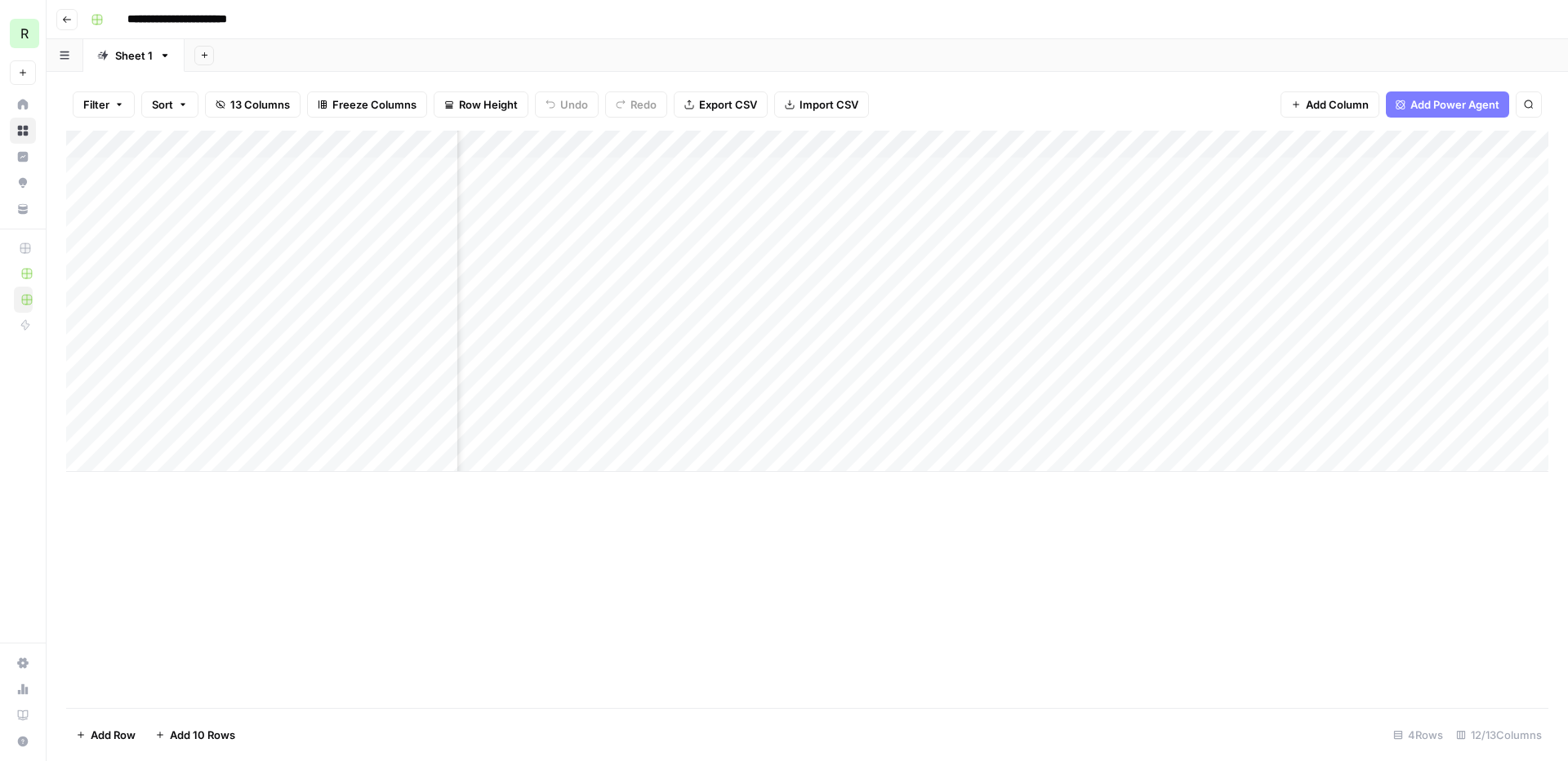
scroll to position [0, 680]
click at [1180, 170] on div "Add Column" at bounding box center [808, 301] width 1482 height 341
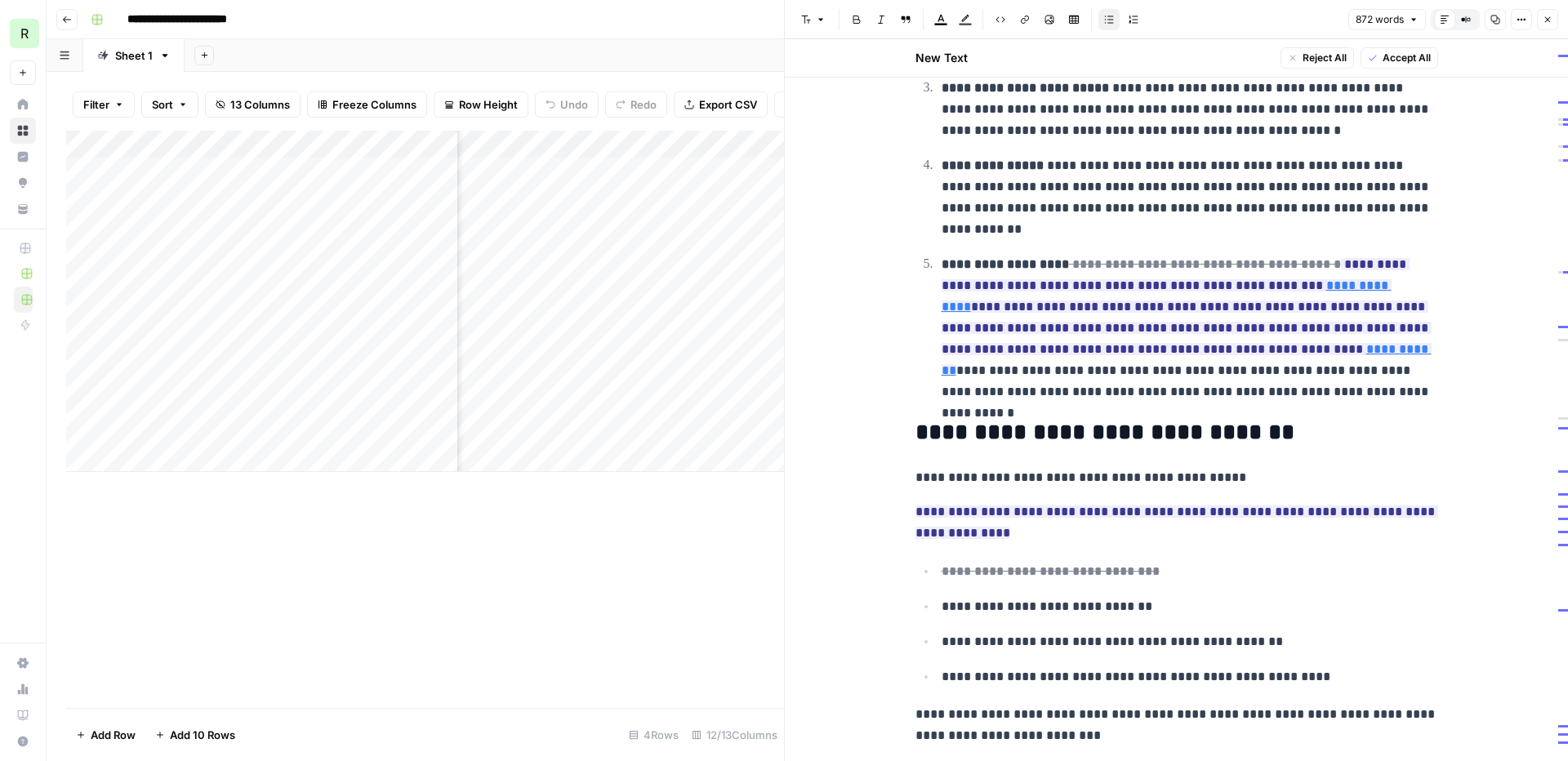
scroll to position [828, 0]
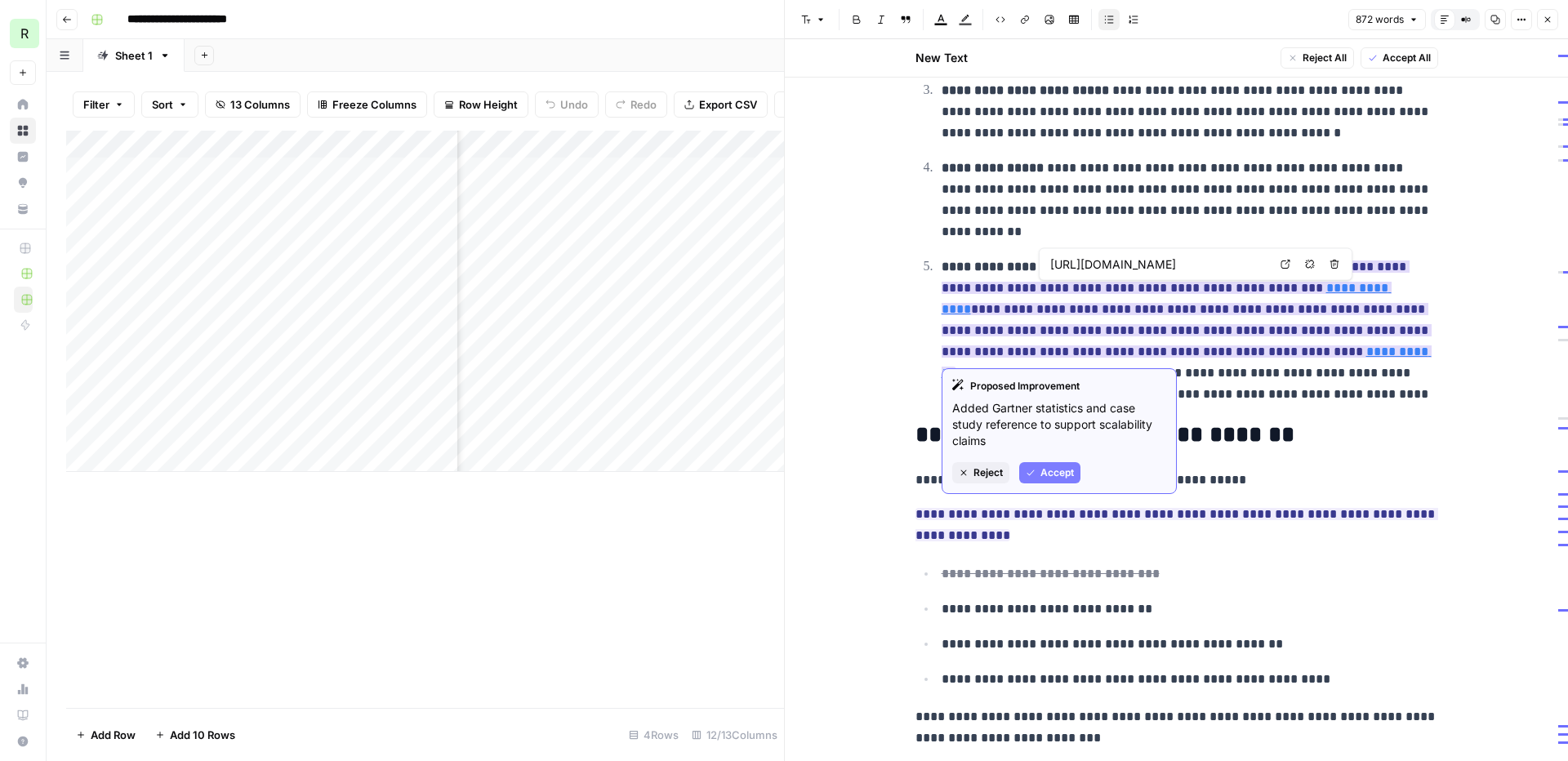
type input "[URL][DOMAIN_NAME]"
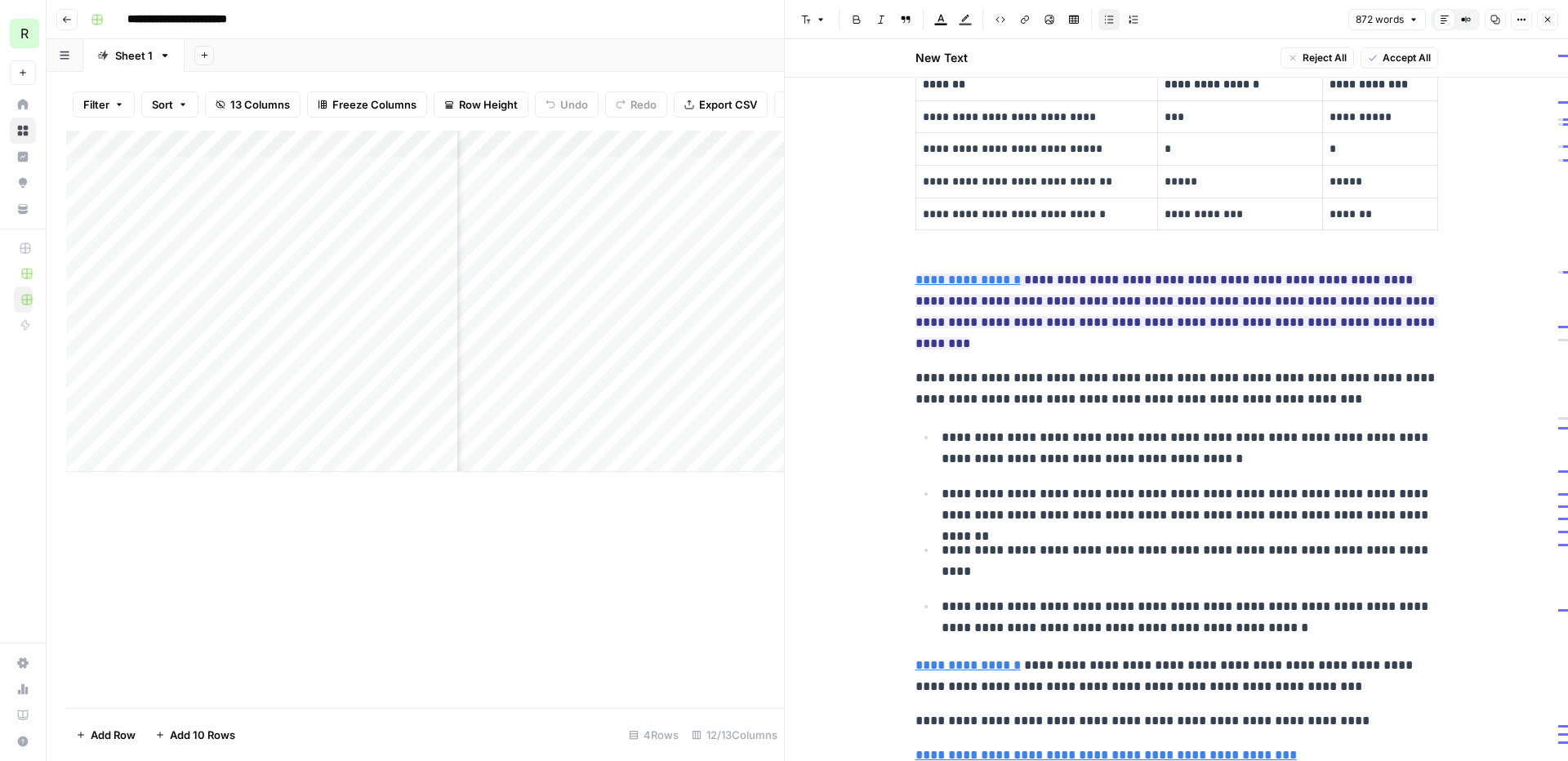
scroll to position [2359, 0]
click at [1546, 19] on icon "button" at bounding box center [1548, 19] width 10 height 10
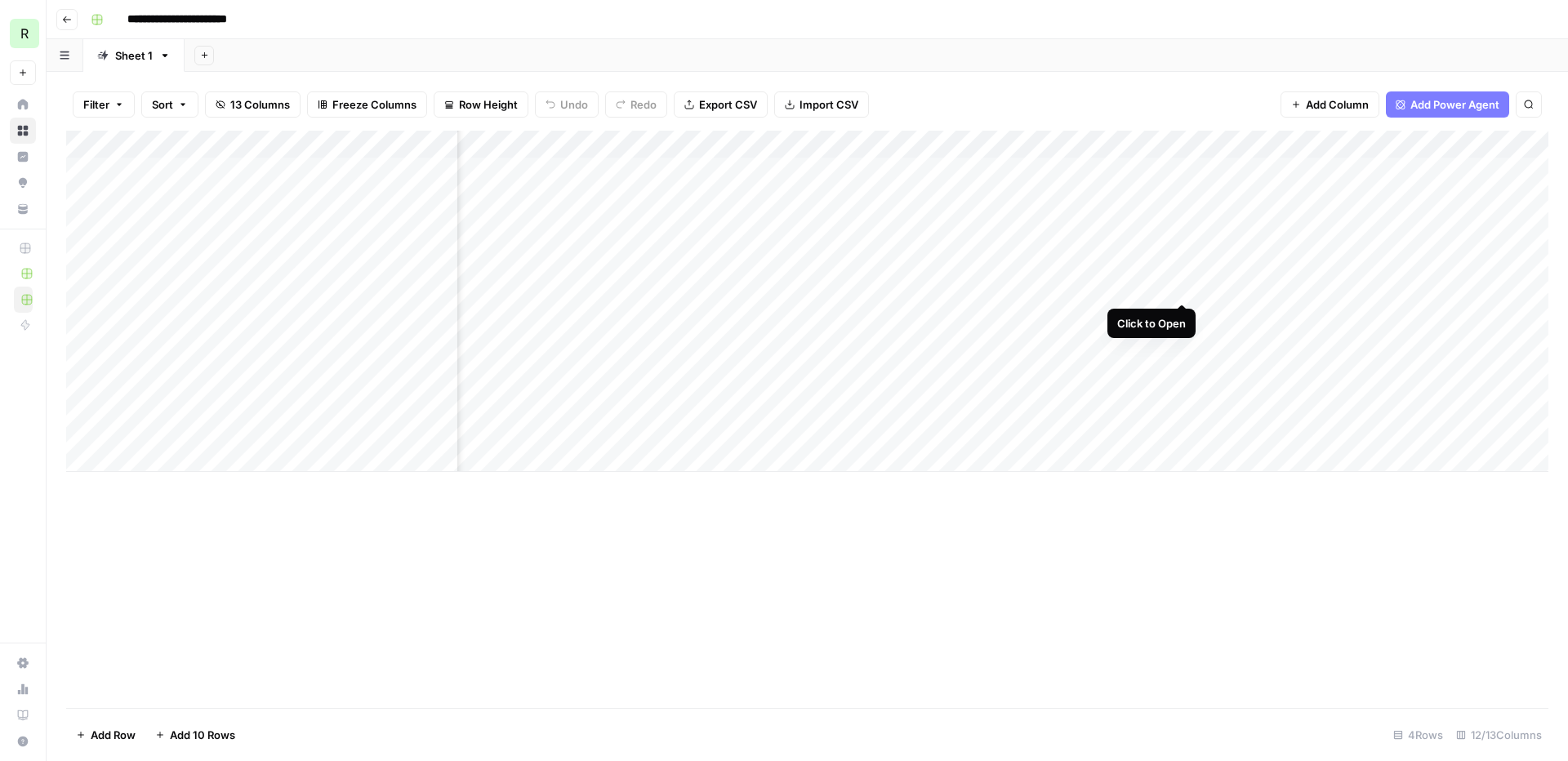
click at [1179, 237] on div "Add Column" at bounding box center [808, 301] width 1482 height 341
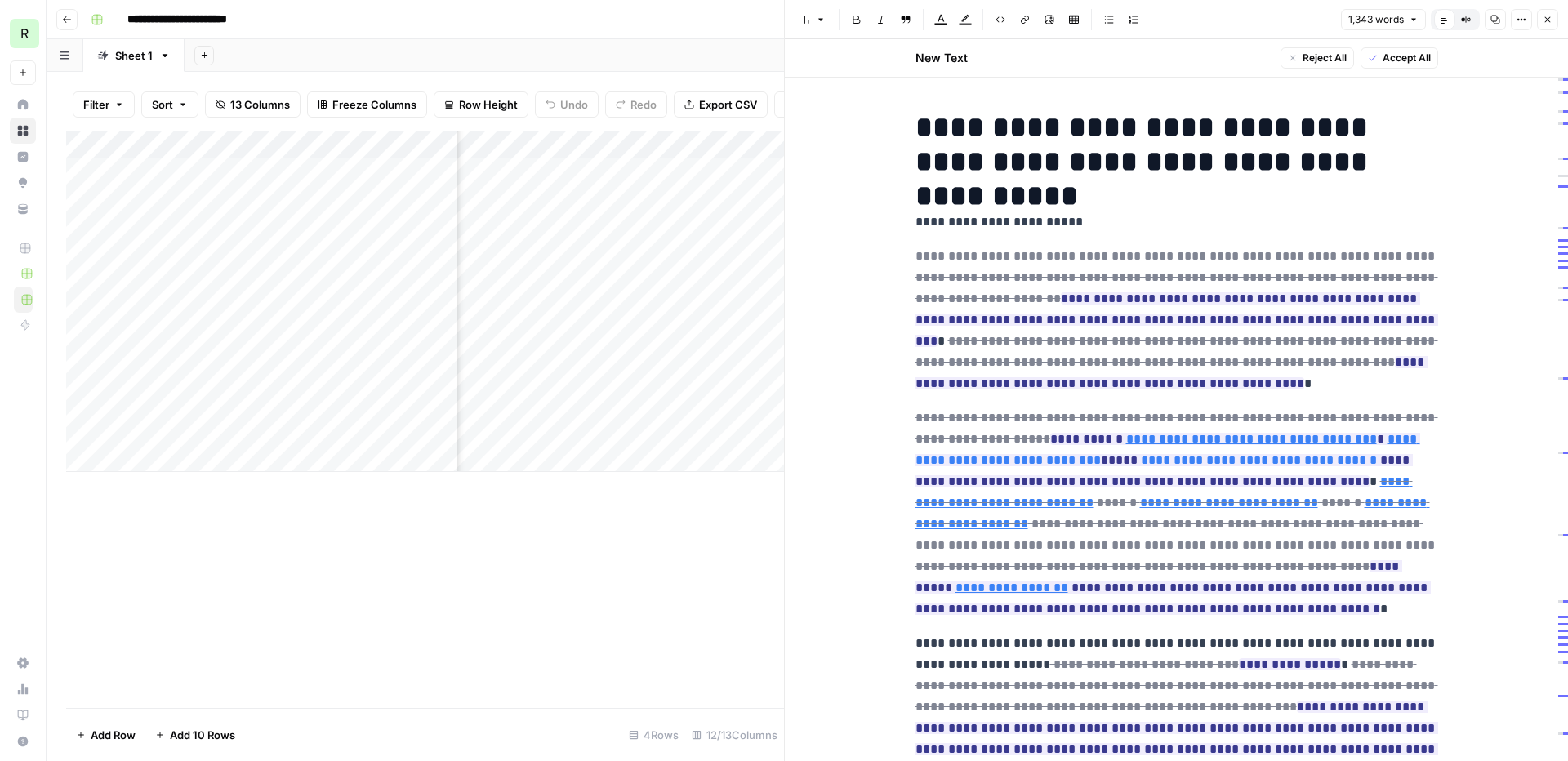
click at [1159, 392] on p "**********" at bounding box center [1176, 320] width 523 height 148
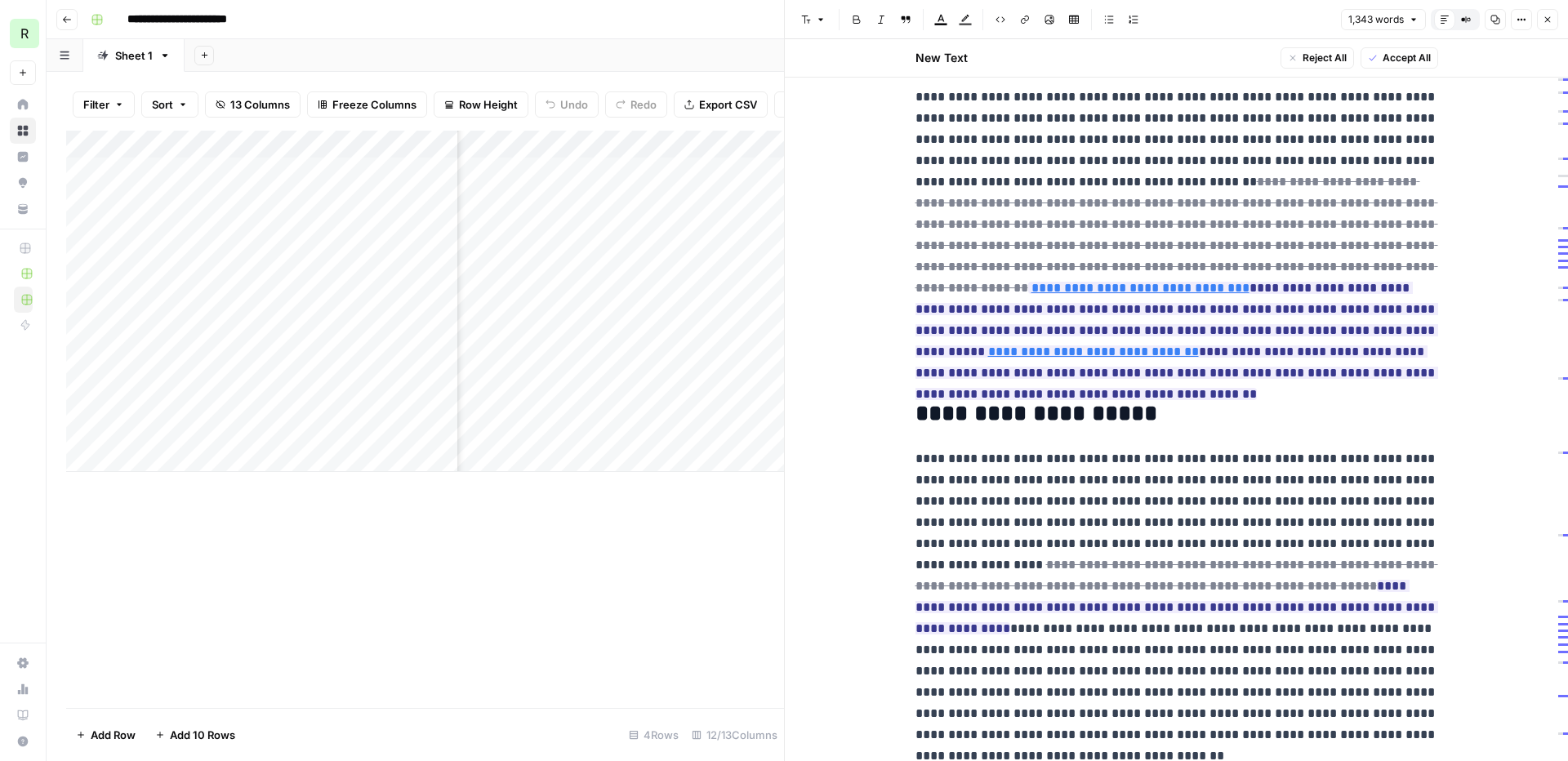
scroll to position [1618, 0]
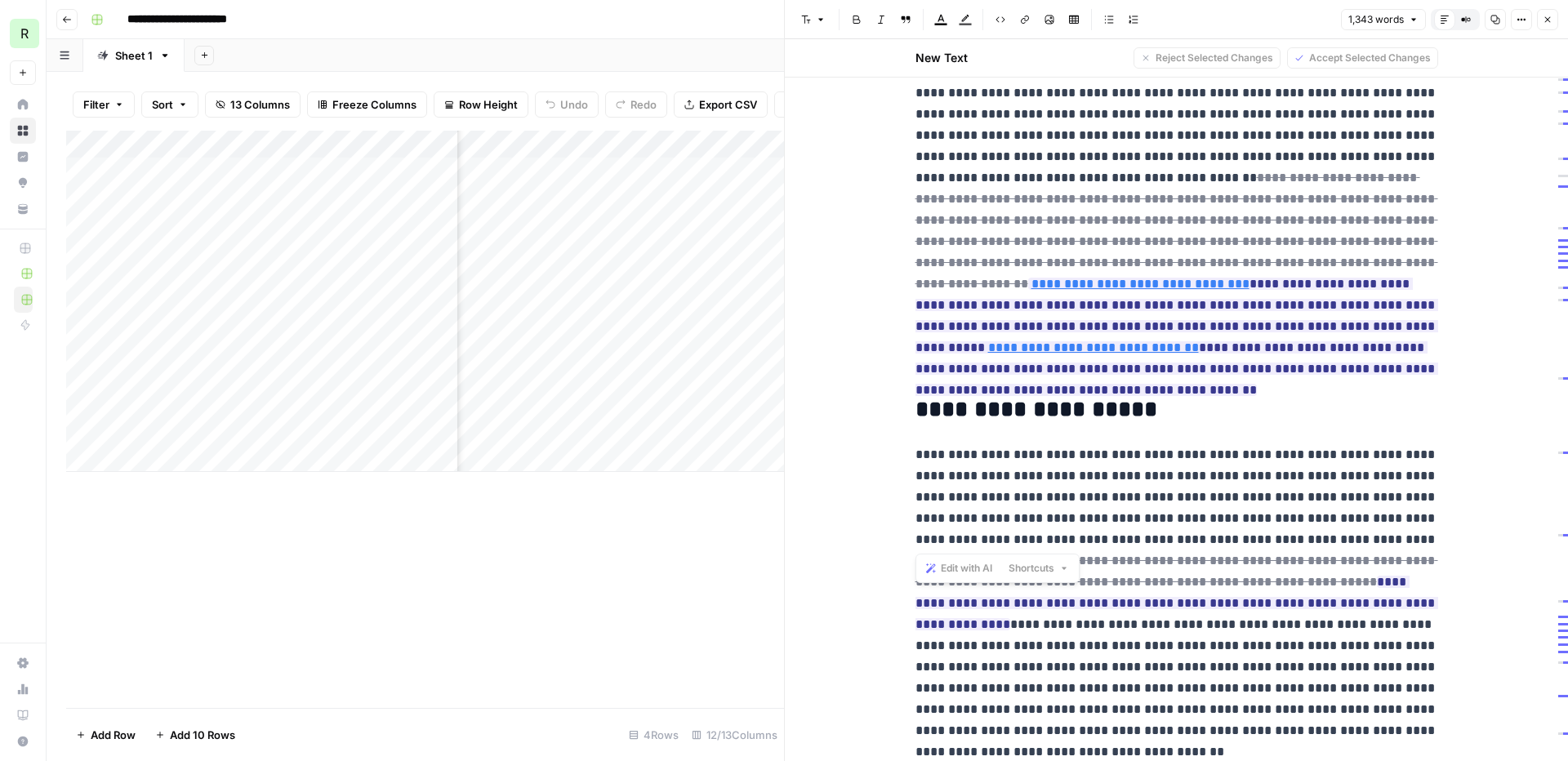
drag, startPoint x: 1426, startPoint y: 534, endPoint x: 856, endPoint y: 457, distance: 575.2
click at [856, 457] on div "**********" at bounding box center [1176, 282] width 783 height 3721
click at [1263, 449] on p "**********" at bounding box center [1176, 593] width 523 height 297
click at [1545, 23] on icon "button" at bounding box center [1548, 19] width 10 height 10
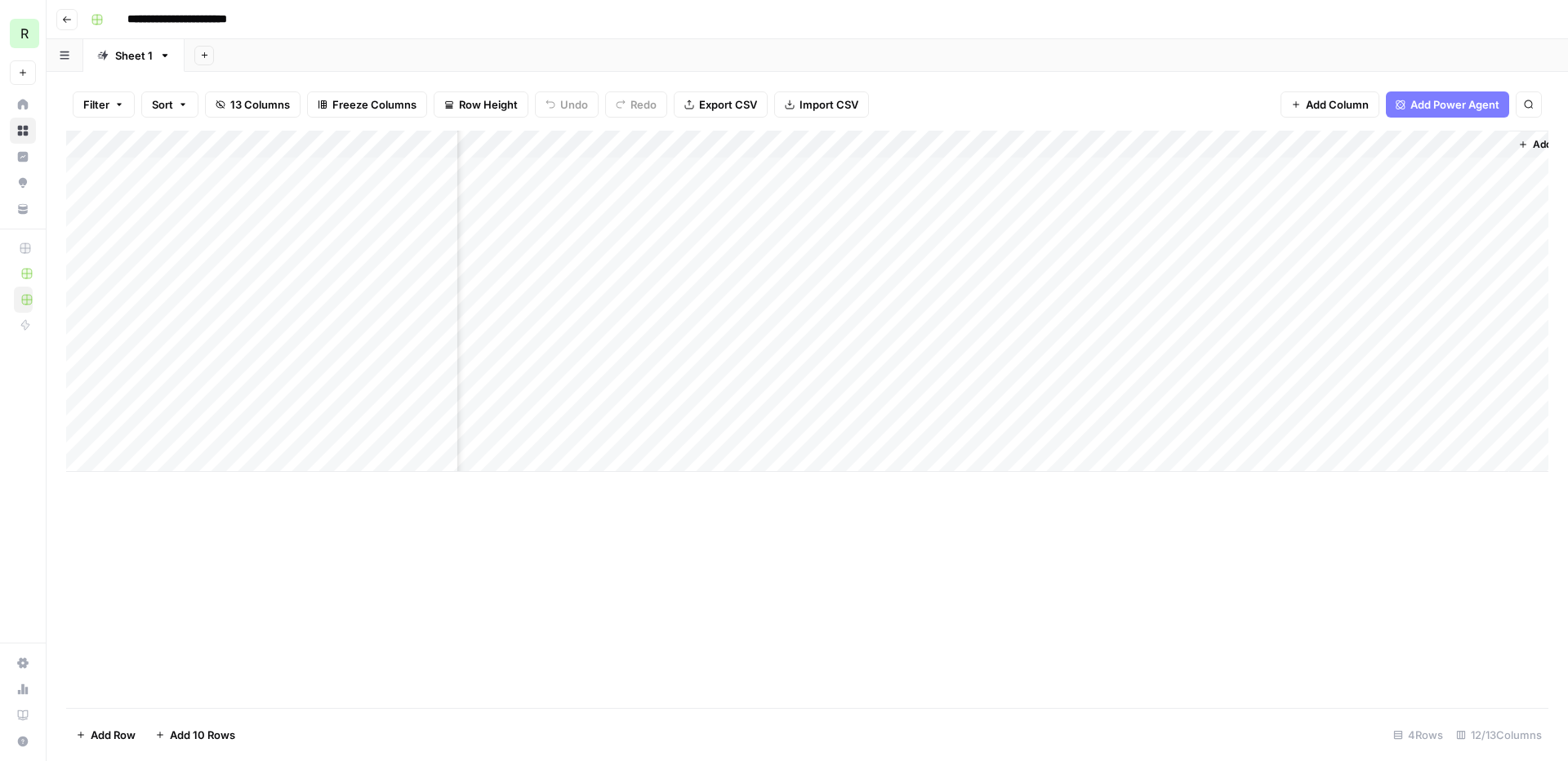
scroll to position [0, 979]
click at [1466, 104] on span "Add Power Agent" at bounding box center [1455, 104] width 89 height 16
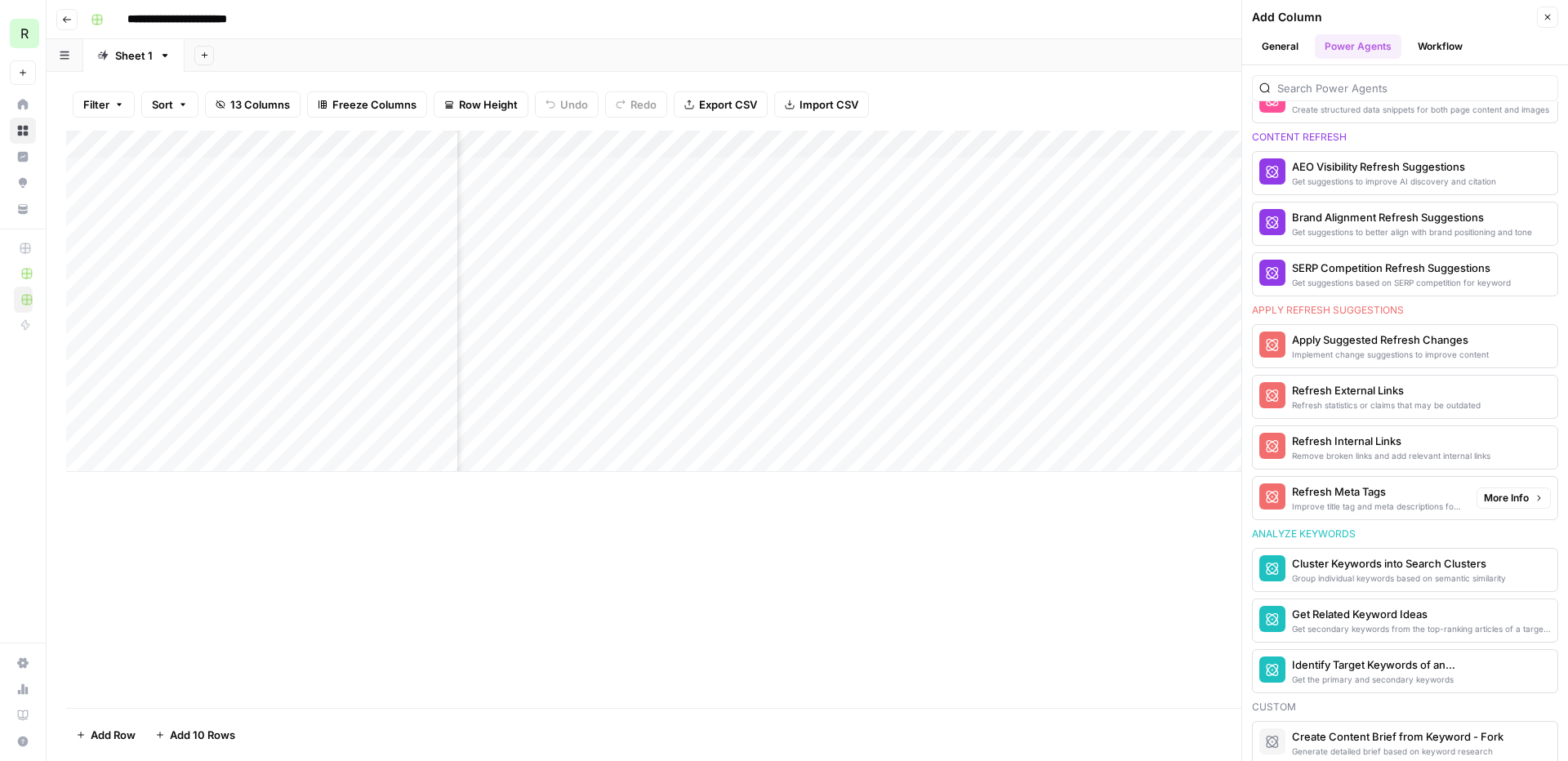
scroll to position [894, 0]
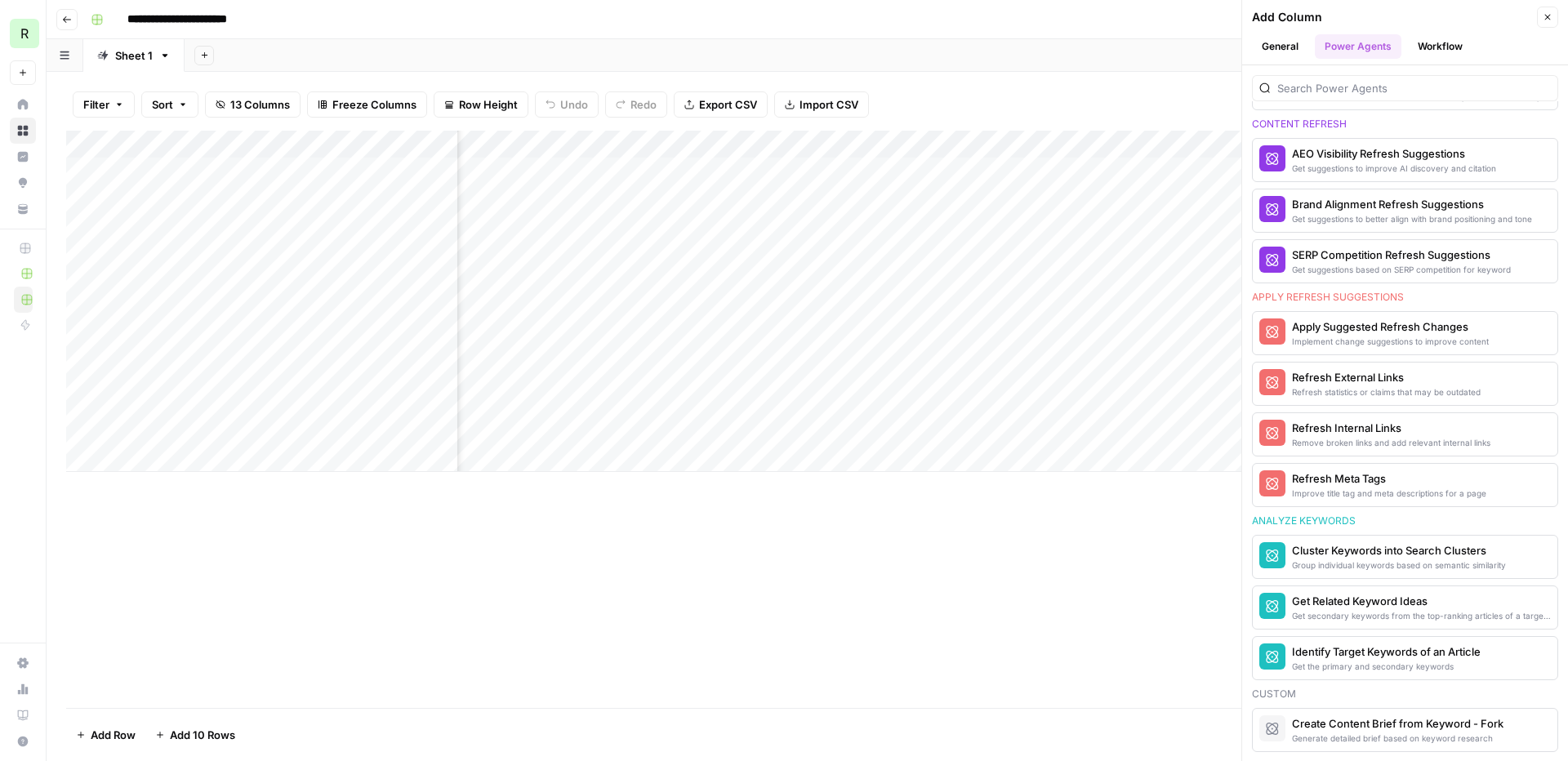
click at [1548, 16] on icon "button" at bounding box center [1548, 17] width 6 height 6
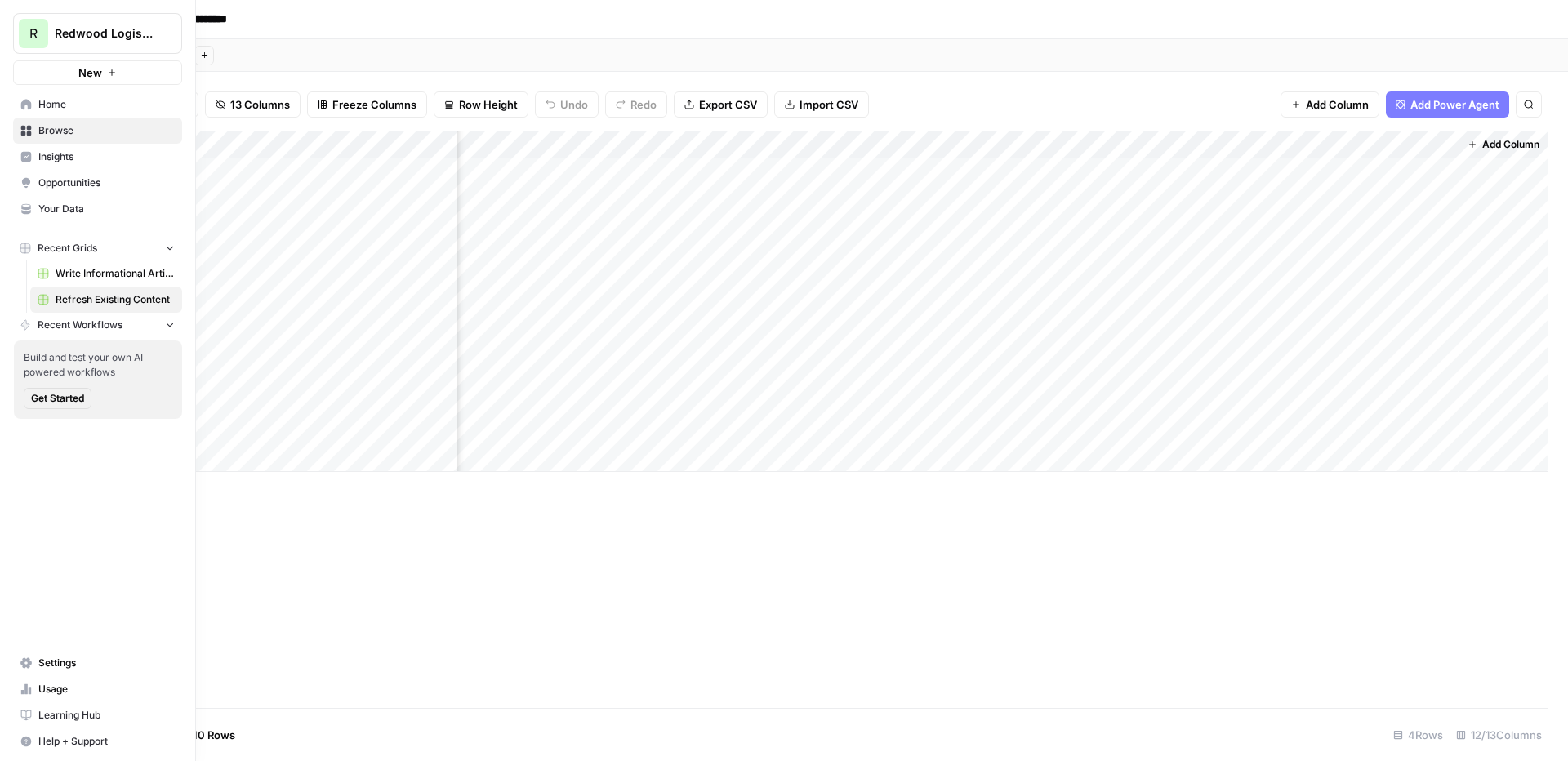
click at [52, 159] on span "Insights" at bounding box center [107, 156] width 136 height 14
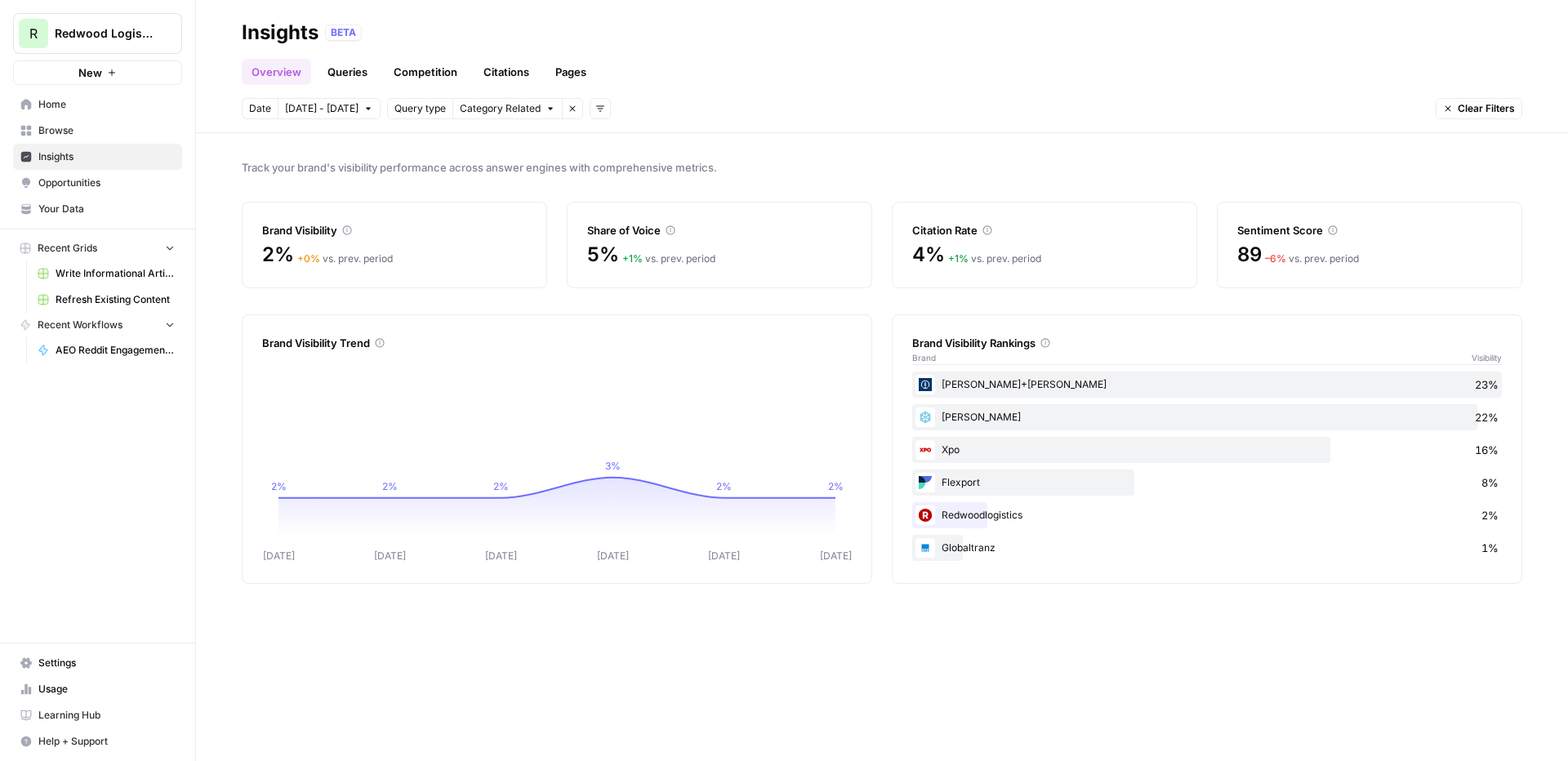
click at [111, 33] on span "Redwood Logistics" at bounding box center [104, 33] width 99 height 16
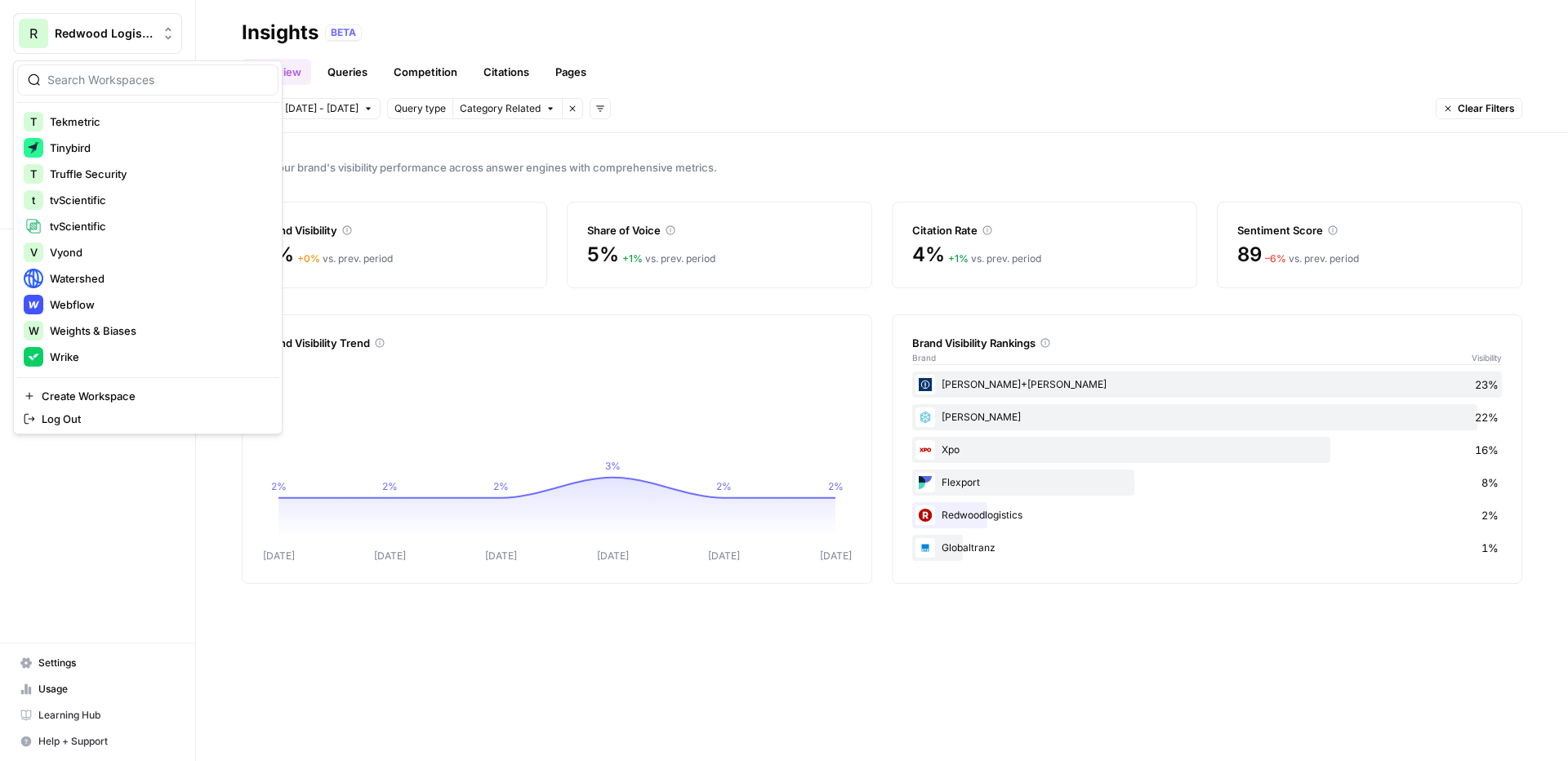
scroll to position [653, 0]
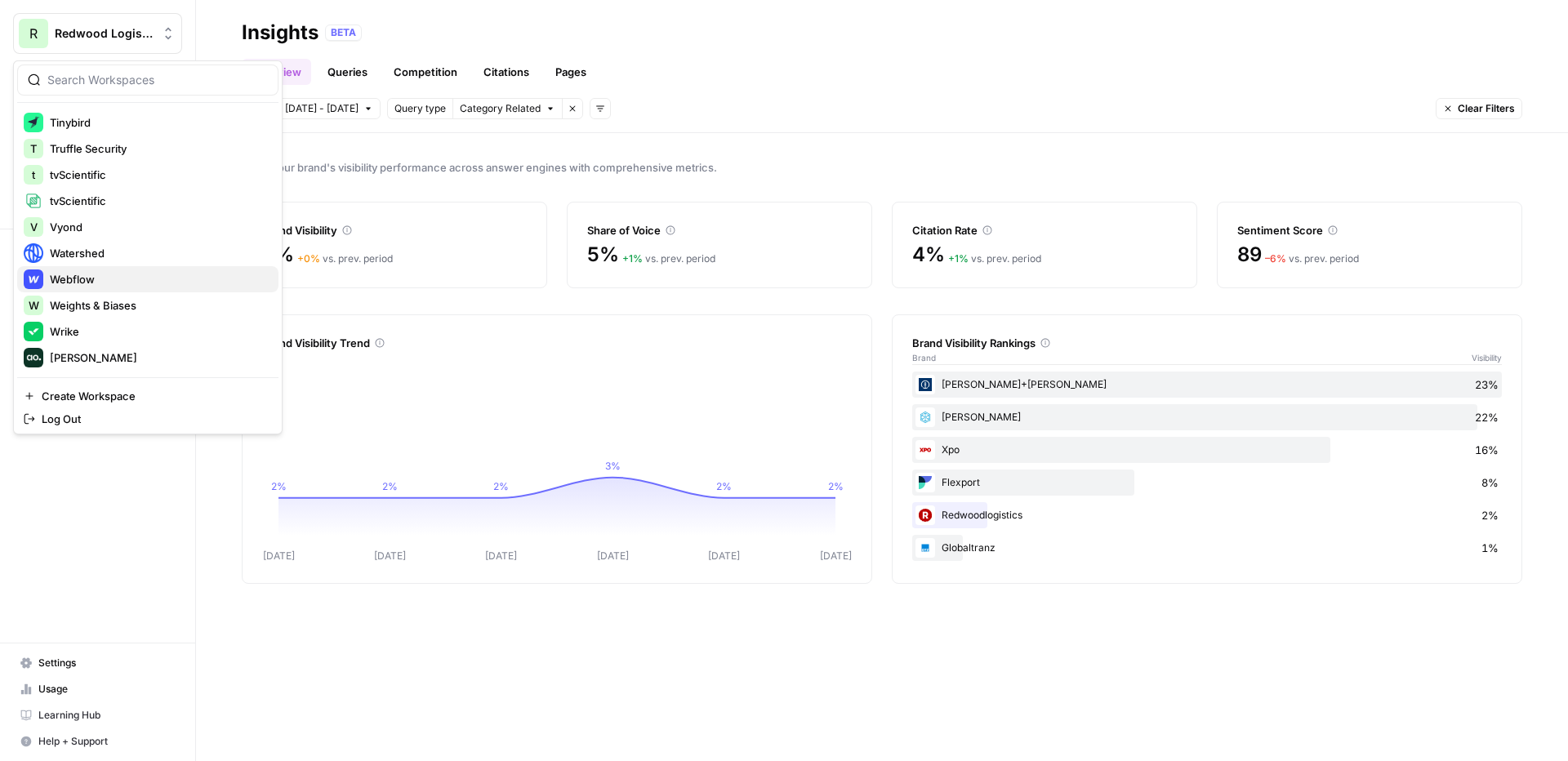
click at [99, 277] on span "Webflow" at bounding box center [157, 279] width 216 height 16
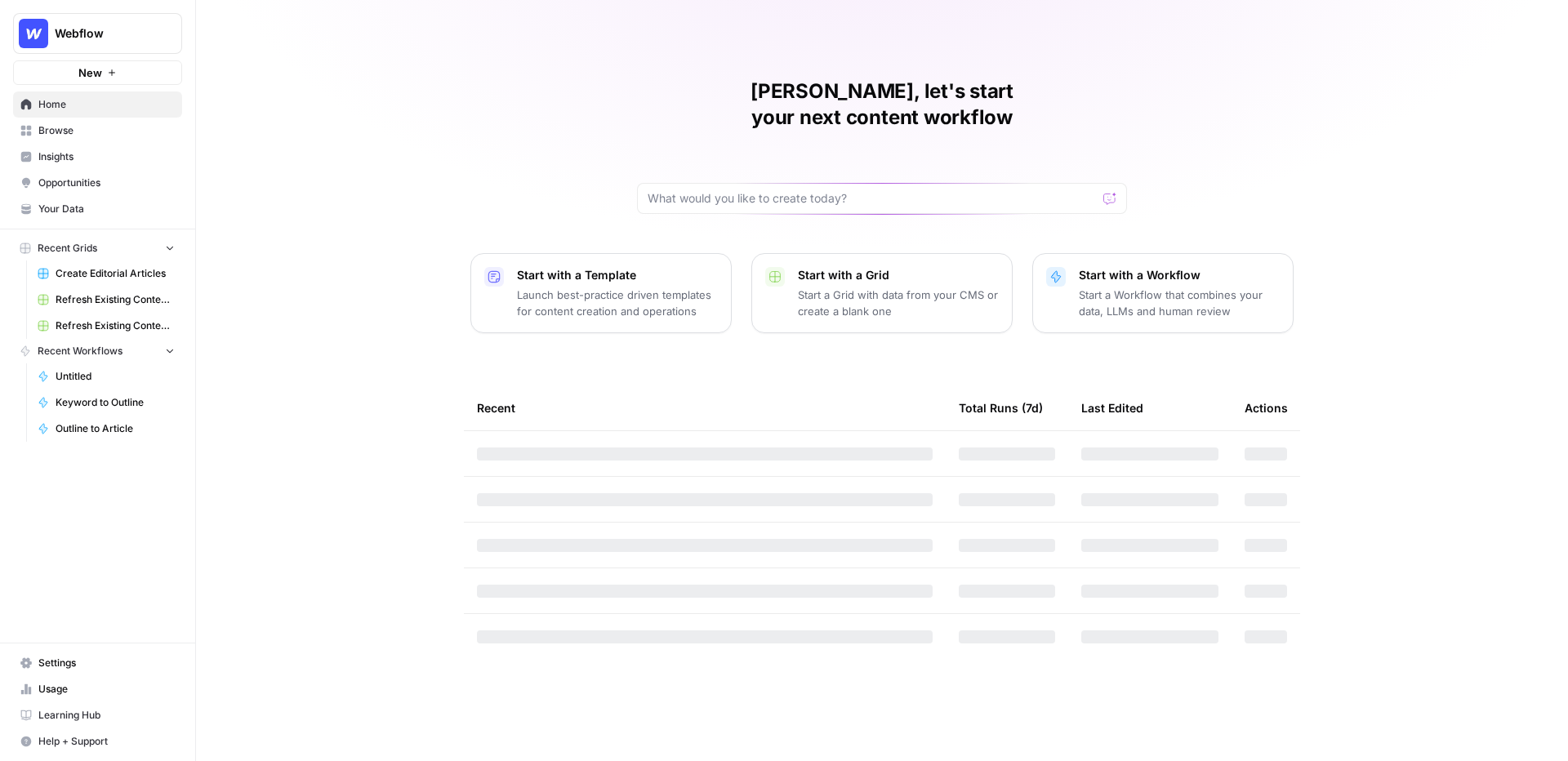
click at [81, 184] on span "Opportunities" at bounding box center [107, 182] width 136 height 14
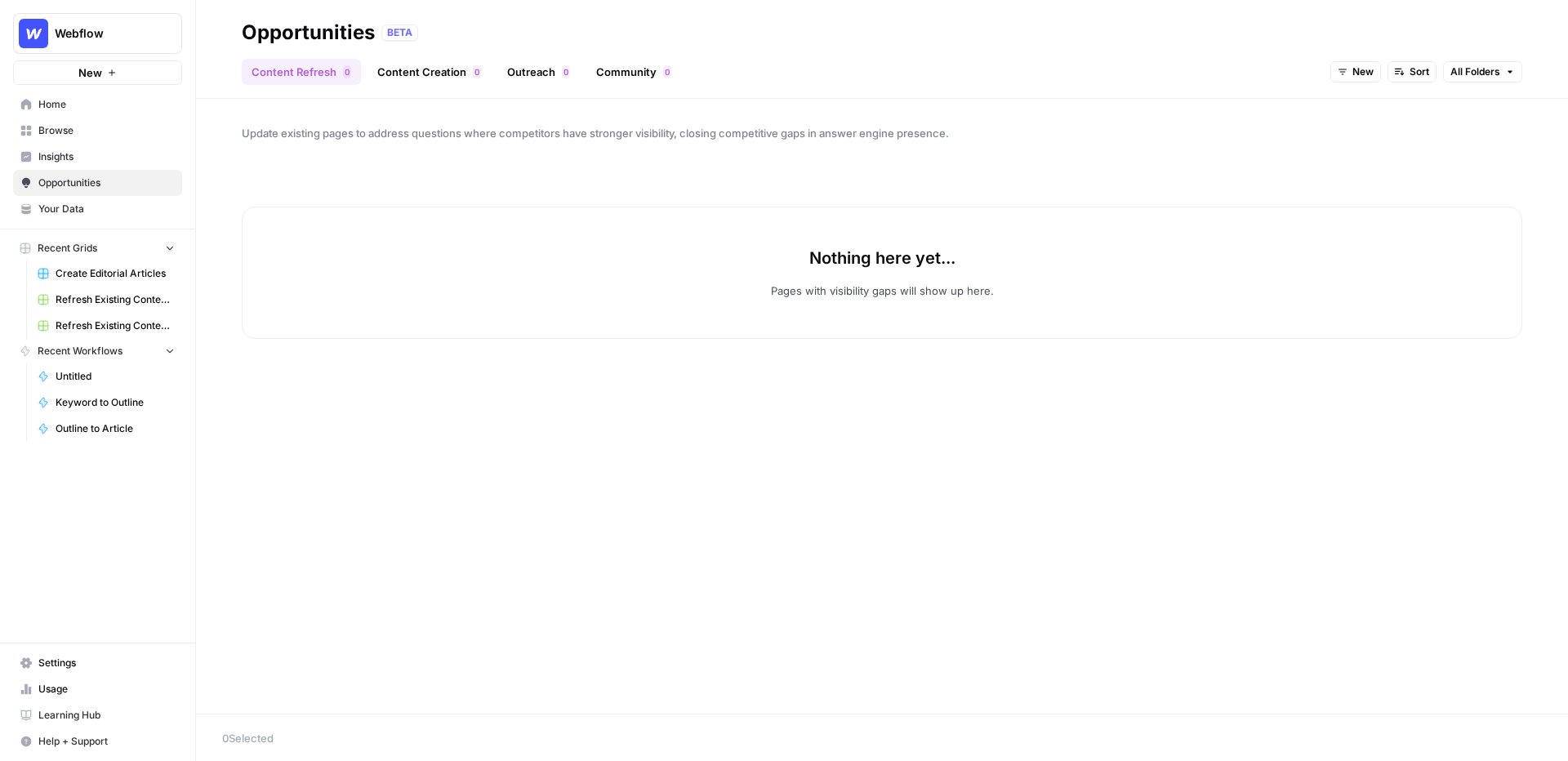
click at [109, 160] on span "Insights" at bounding box center [107, 156] width 136 height 14
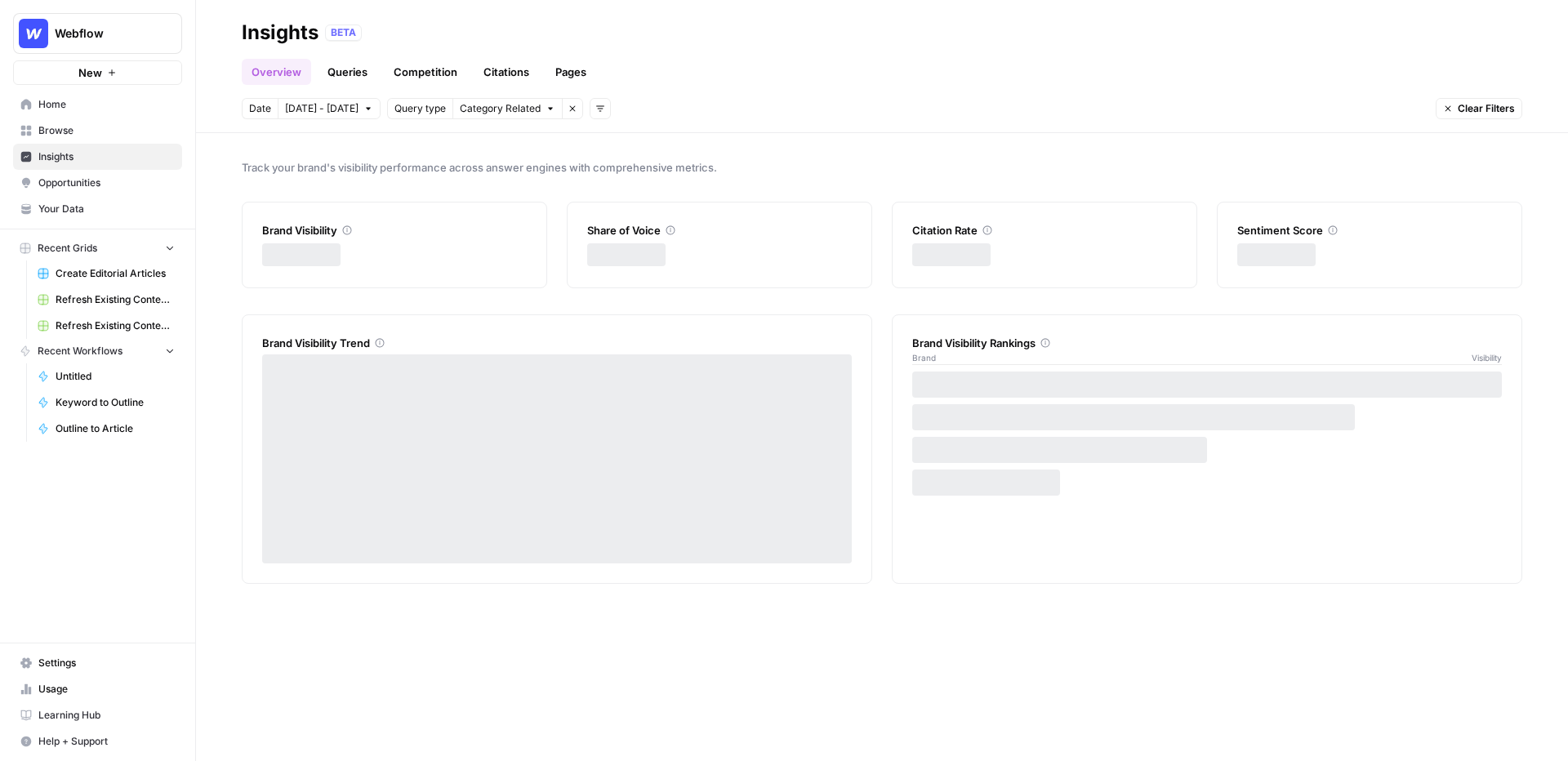
click at [570, 72] on link "Pages" at bounding box center [571, 72] width 51 height 26
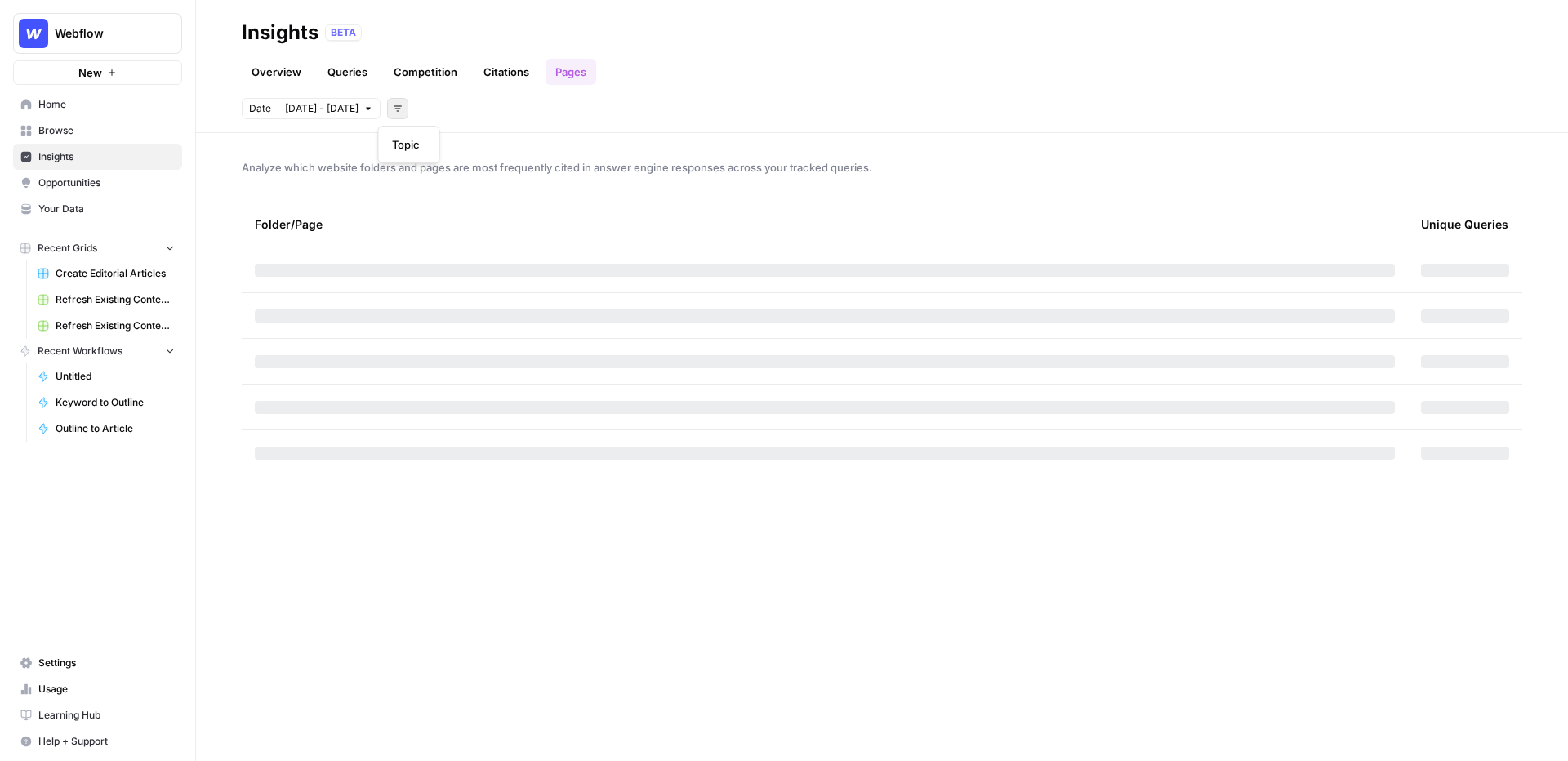
click at [392, 109] on icon "button" at bounding box center [397, 109] width 10 height 10
click at [479, 104] on div "Date Oct 4 - Oct 10 Add filters" at bounding box center [882, 108] width 1280 height 21
click at [72, 106] on span "Home" at bounding box center [107, 104] width 136 height 14
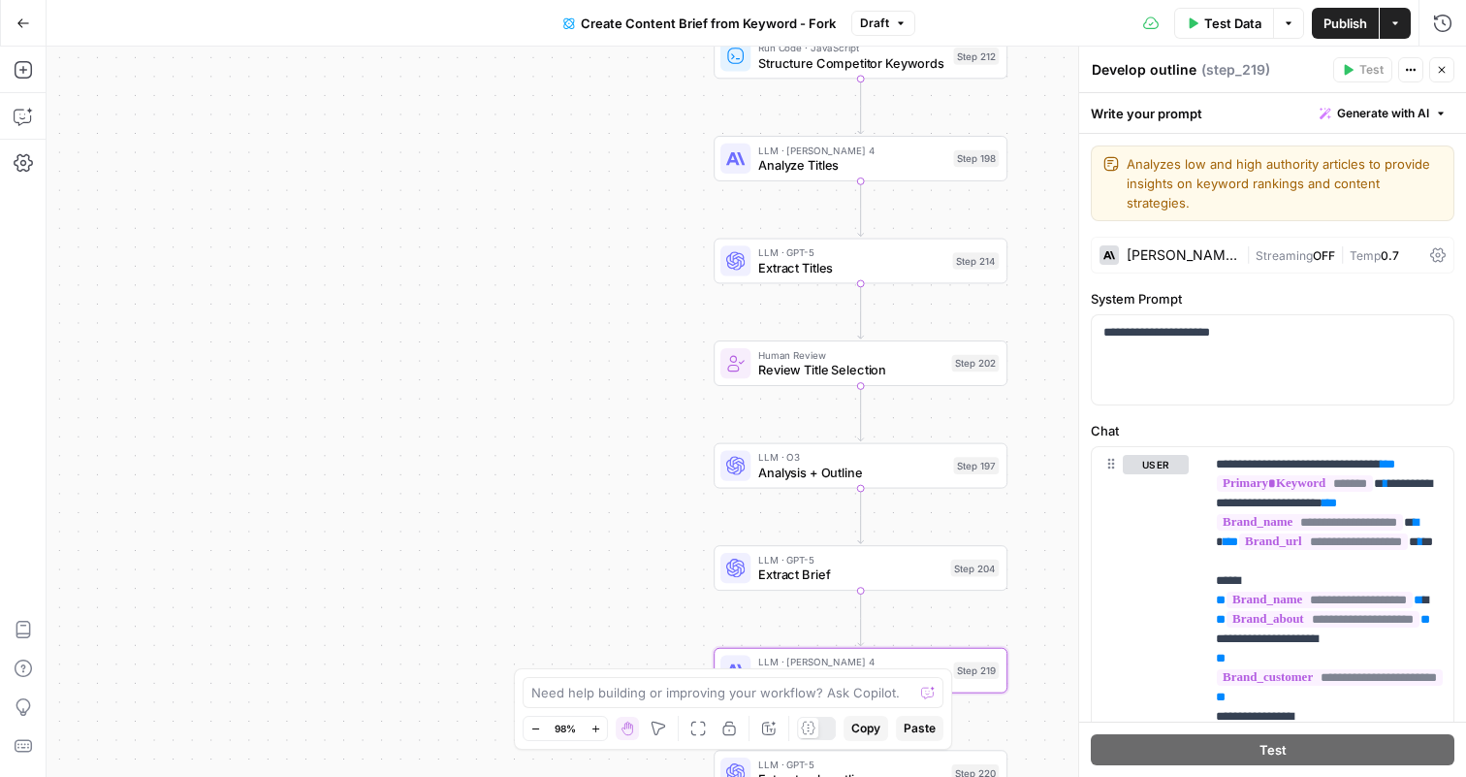
scroll to position [1823, 3]
